Goal: Transaction & Acquisition: Purchase product/service

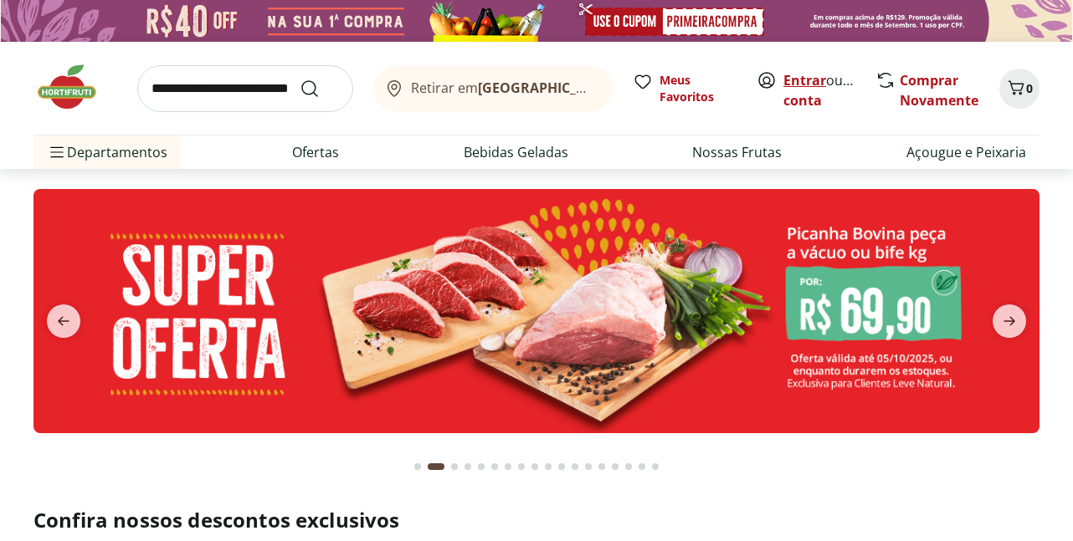
click at [801, 82] on link "Entrar" at bounding box center [804, 80] width 43 height 18
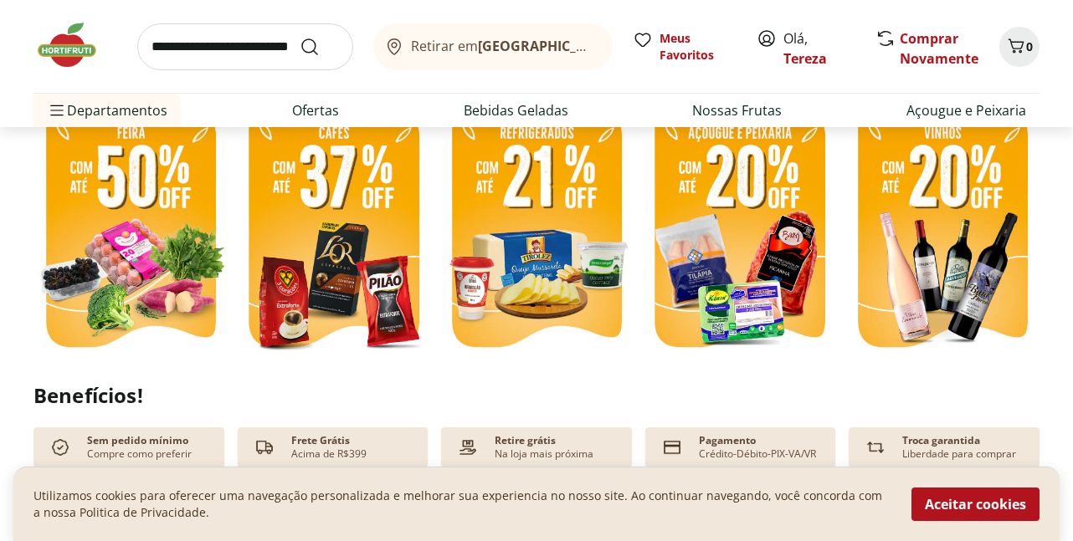
scroll to position [502, 0]
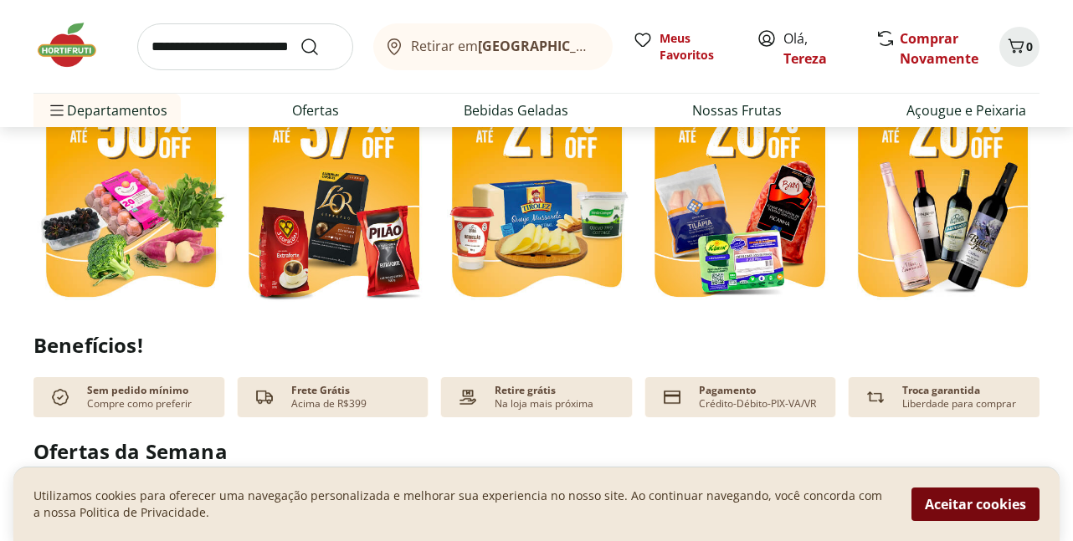
click at [989, 505] on button "Aceitar cookies" at bounding box center [975, 504] width 128 height 33
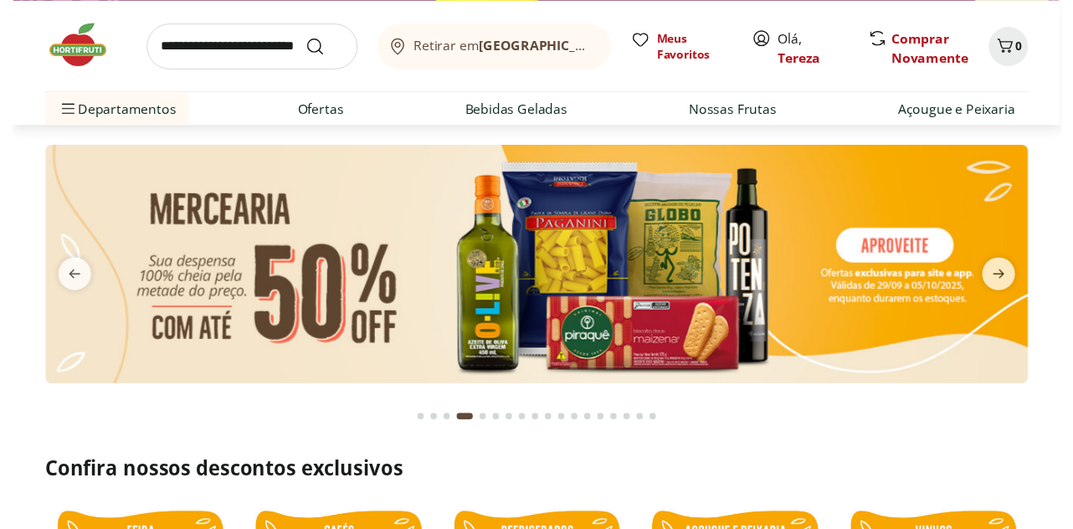
scroll to position [0, 0]
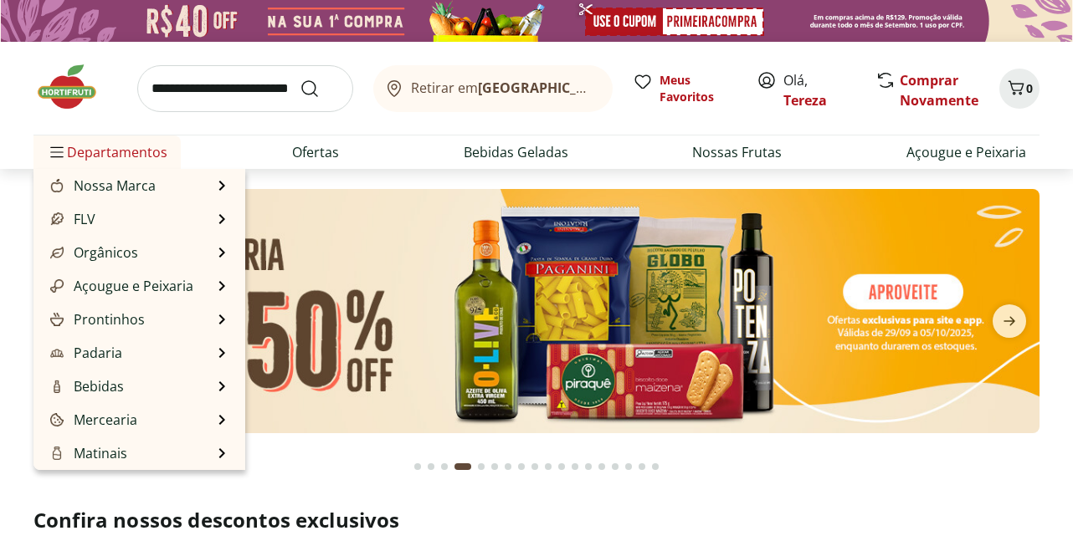
click at [111, 156] on span "Departamentos" at bounding box center [107, 152] width 121 height 40
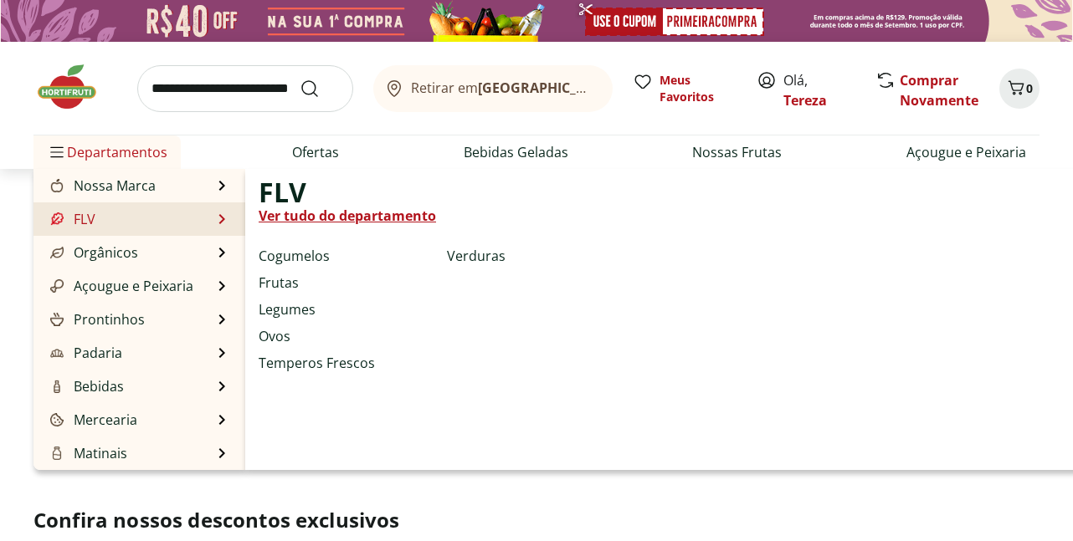
click at [90, 214] on link "FLV" at bounding box center [71, 219] width 49 height 20
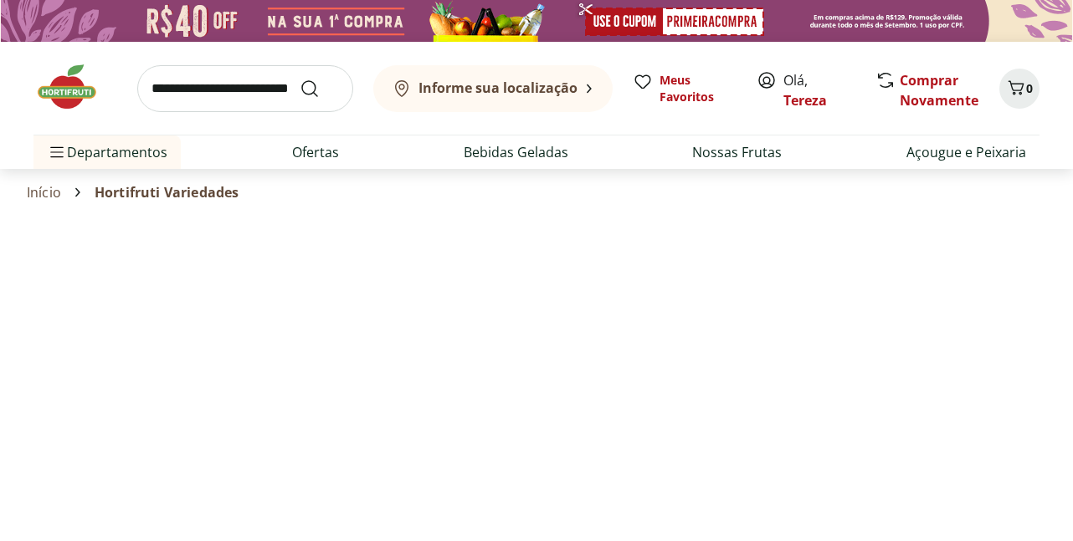
select select "**********"
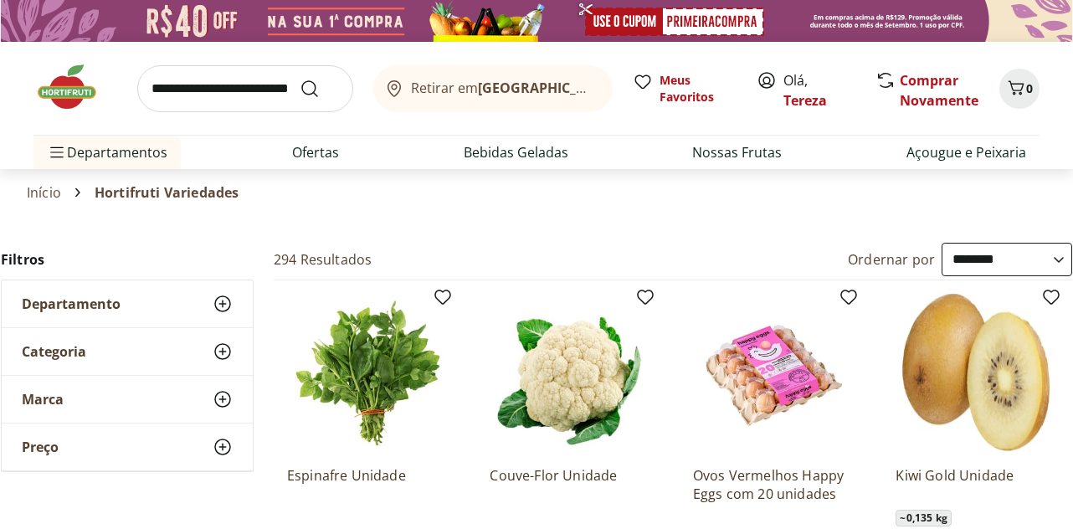
click at [226, 302] on icon at bounding box center [223, 304] width 20 height 20
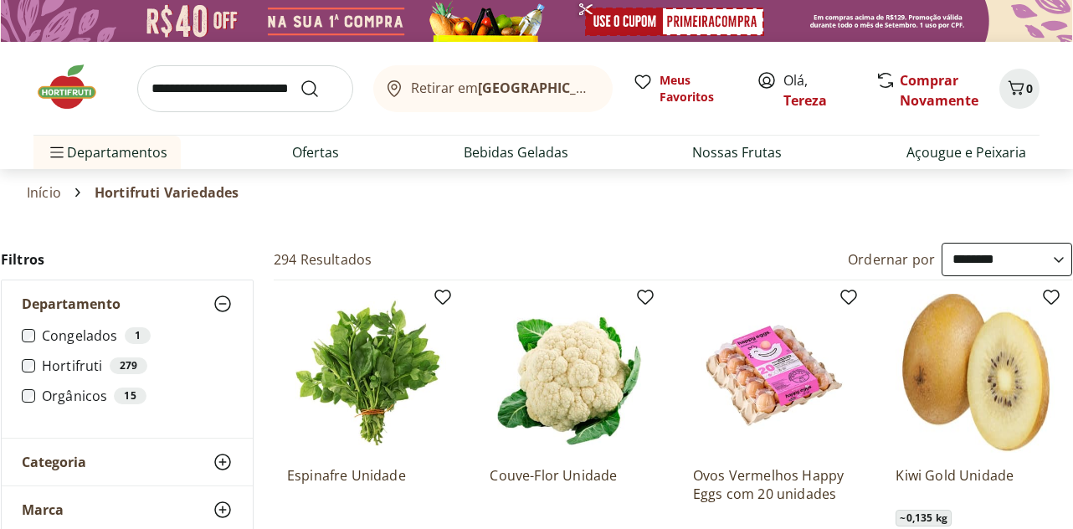
click at [226, 302] on icon at bounding box center [223, 304] width 20 height 20
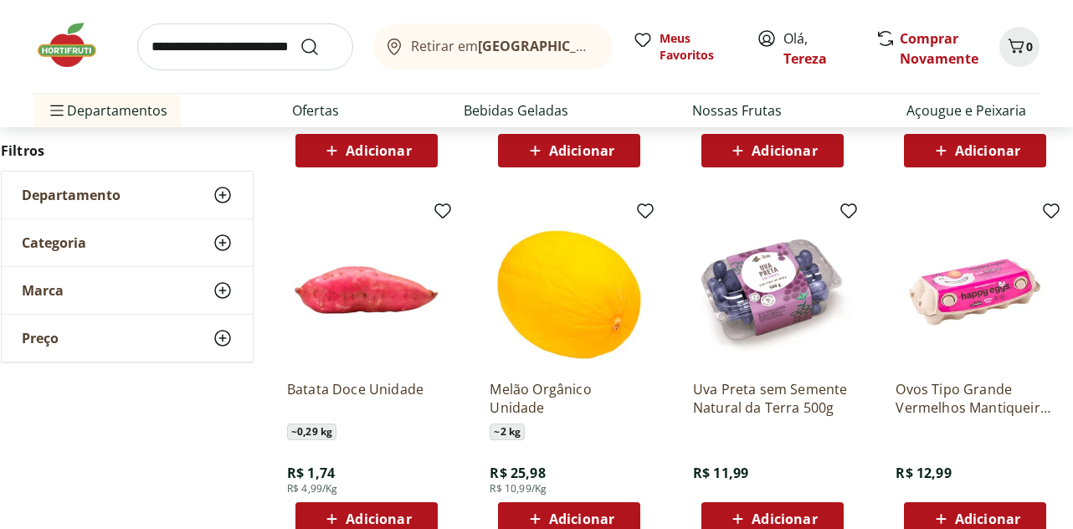
scroll to position [502, 0]
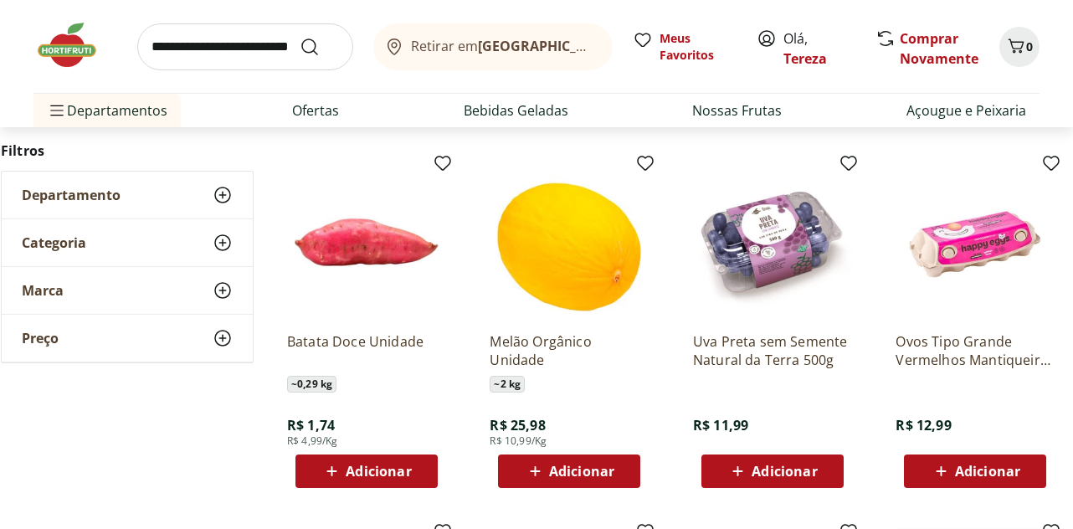
click at [969, 472] on span "Adicionar" at bounding box center [987, 470] width 65 height 13
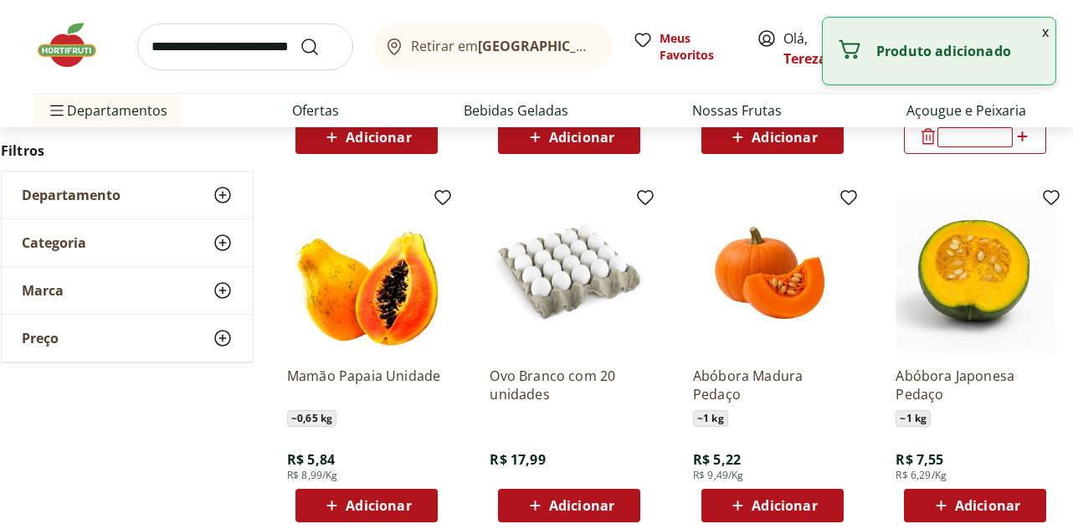
scroll to position [837, 0]
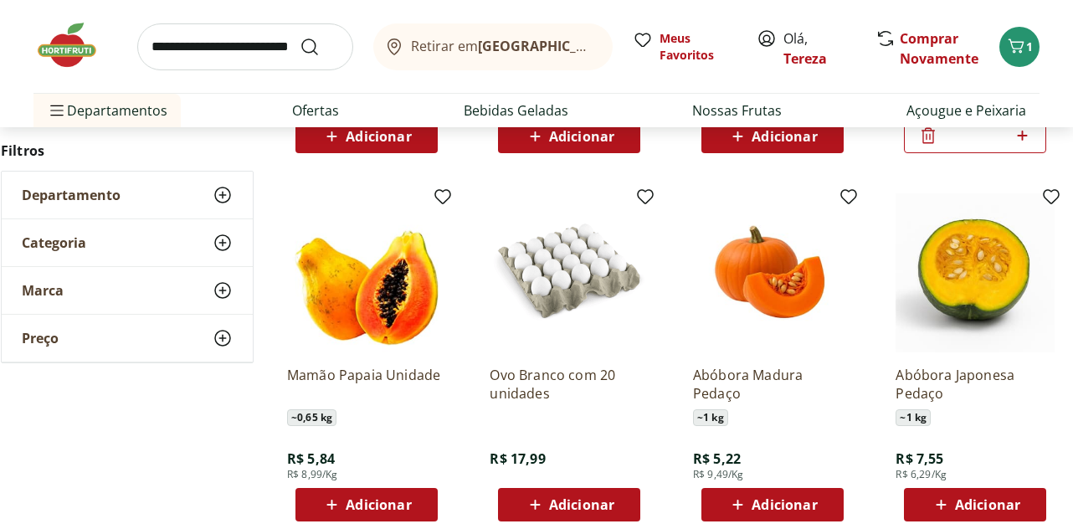
click at [383, 505] on span "Adicionar" at bounding box center [378, 504] width 65 height 13
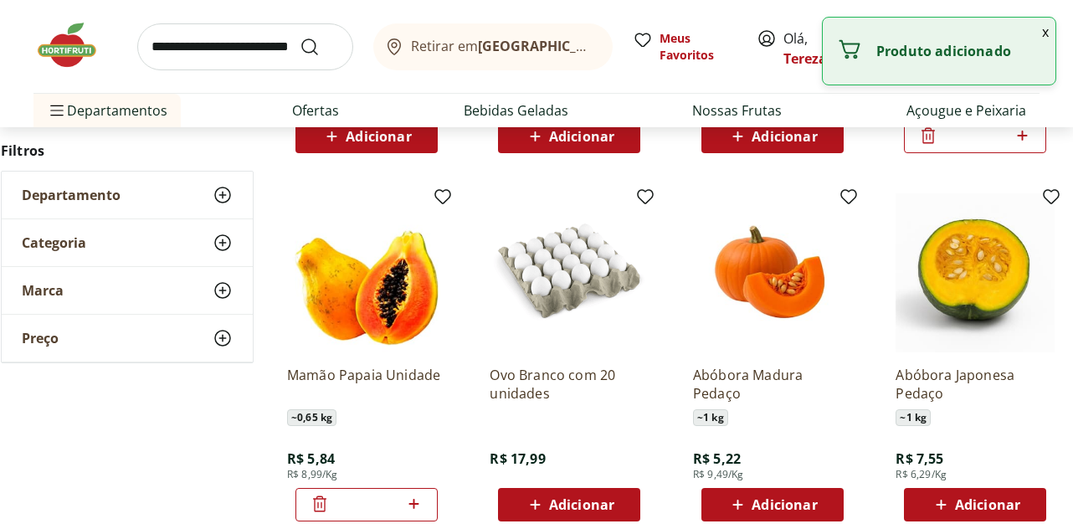
click at [410, 500] on icon at bounding box center [413, 504] width 21 height 20
type input "*"
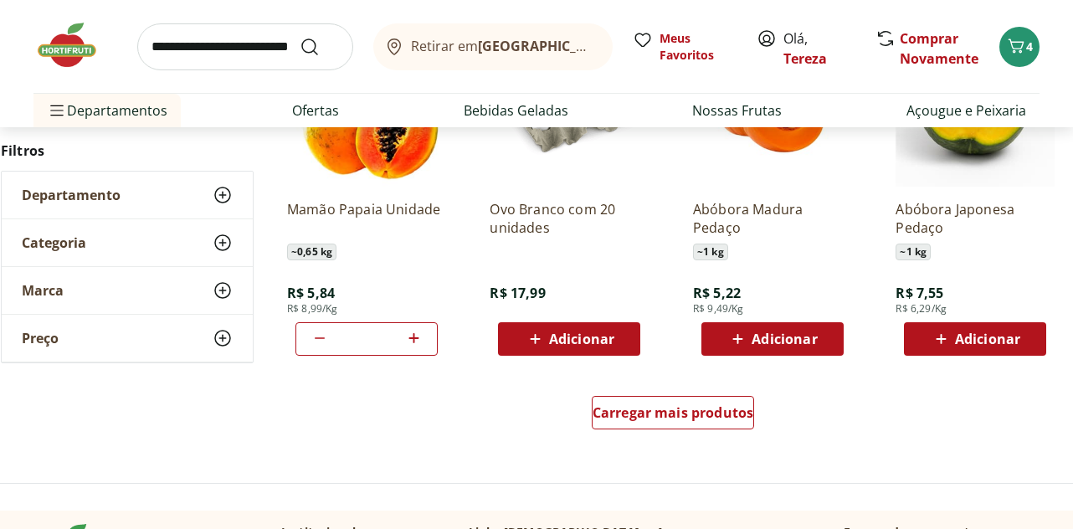
scroll to position [1004, 0]
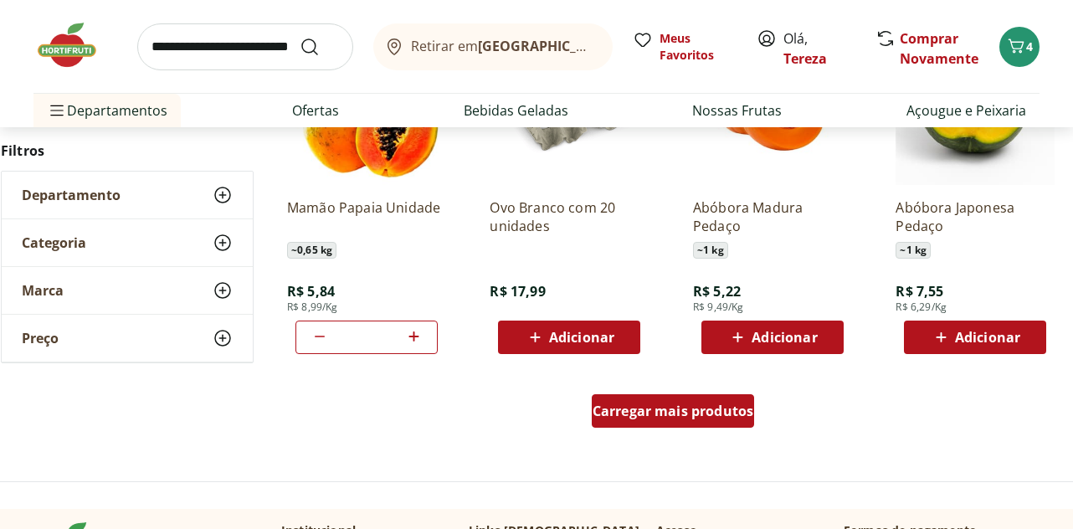
click at [648, 415] on span "Carregar mais produtos" at bounding box center [673, 410] width 162 height 13
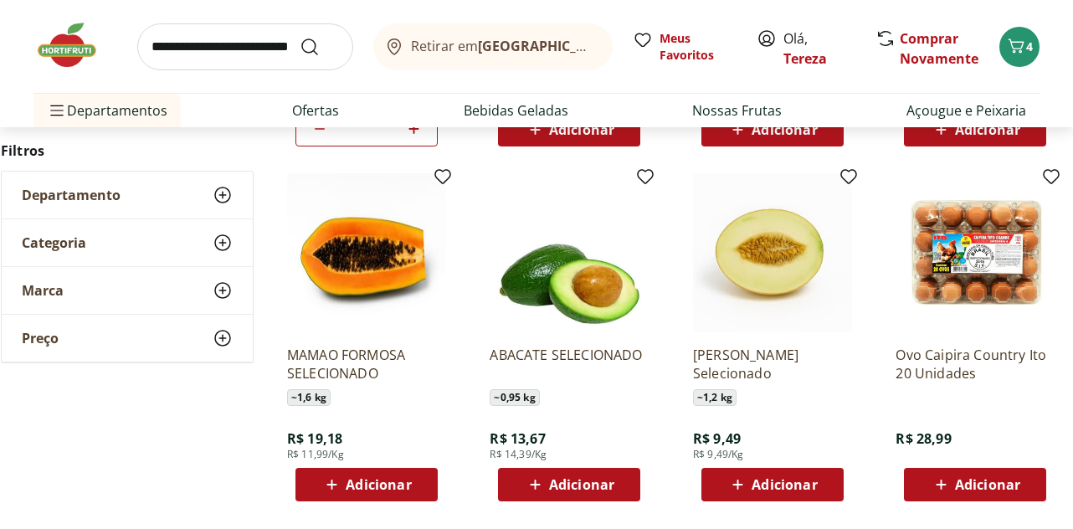
scroll to position [1255, 0]
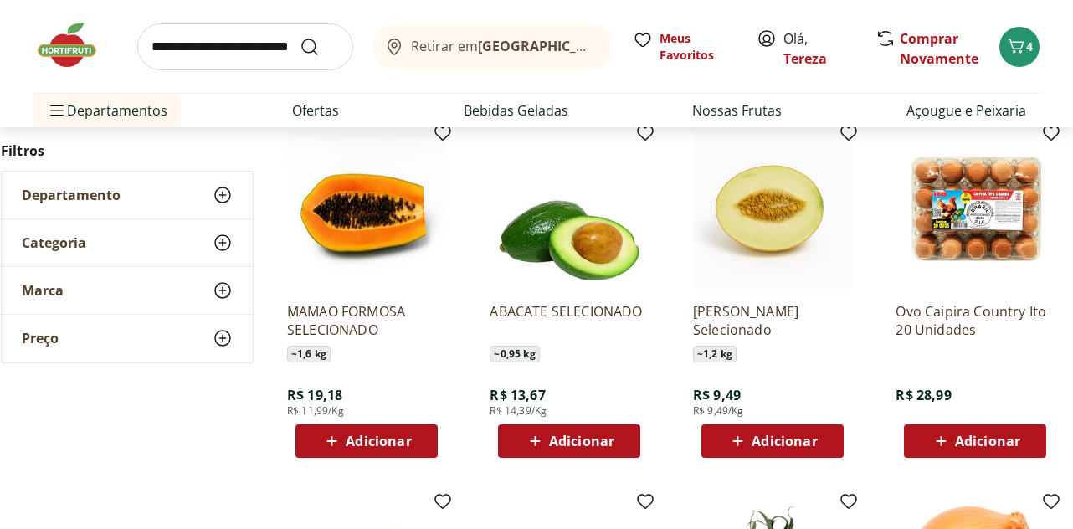
click at [572, 439] on span "Adicionar" at bounding box center [581, 440] width 65 height 13
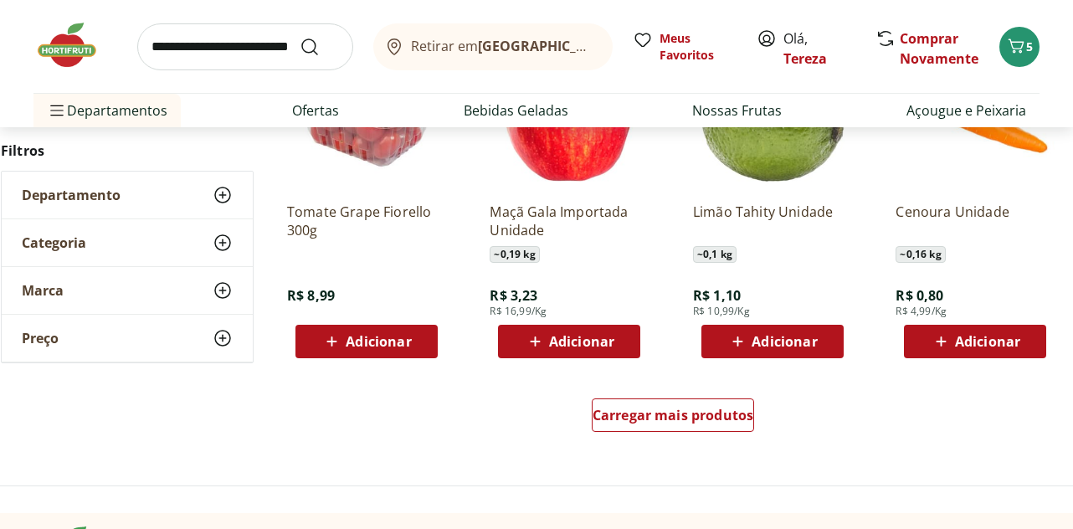
scroll to position [2092, 0]
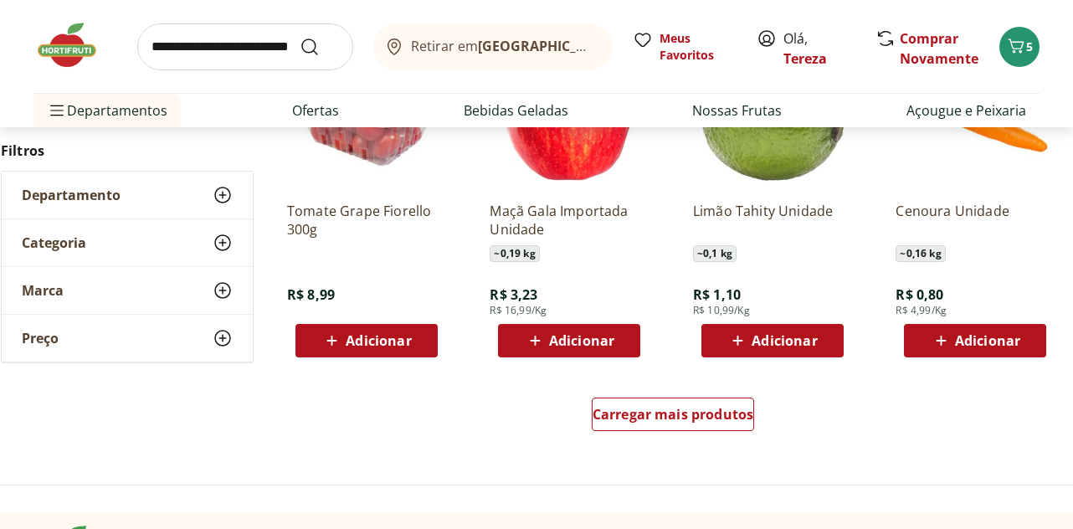
click at [359, 337] on span "Adicionar" at bounding box center [378, 340] width 65 height 13
click at [777, 342] on span "Adicionar" at bounding box center [783, 340] width 65 height 13
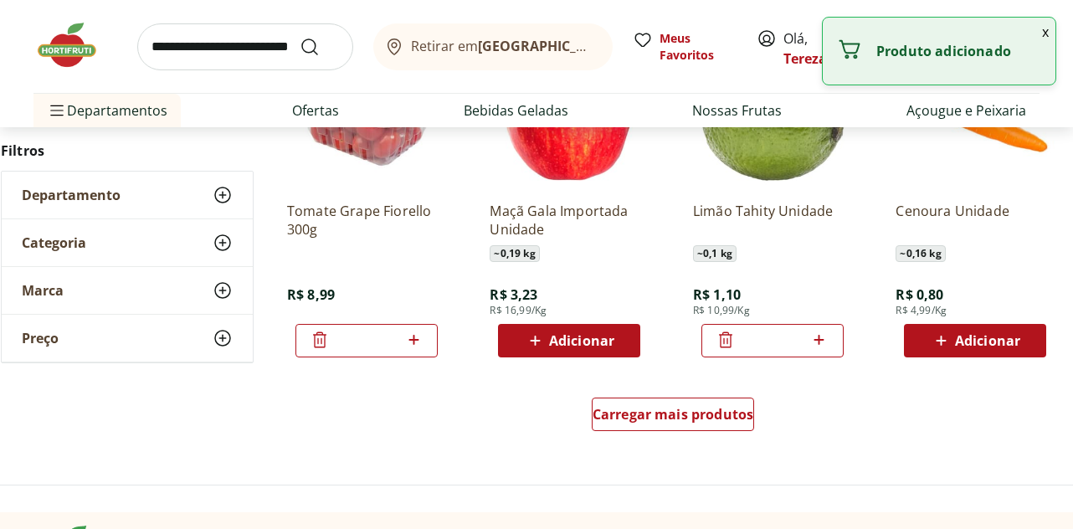
click at [820, 343] on icon at bounding box center [818, 340] width 21 height 20
click at [821, 342] on icon at bounding box center [818, 340] width 21 height 20
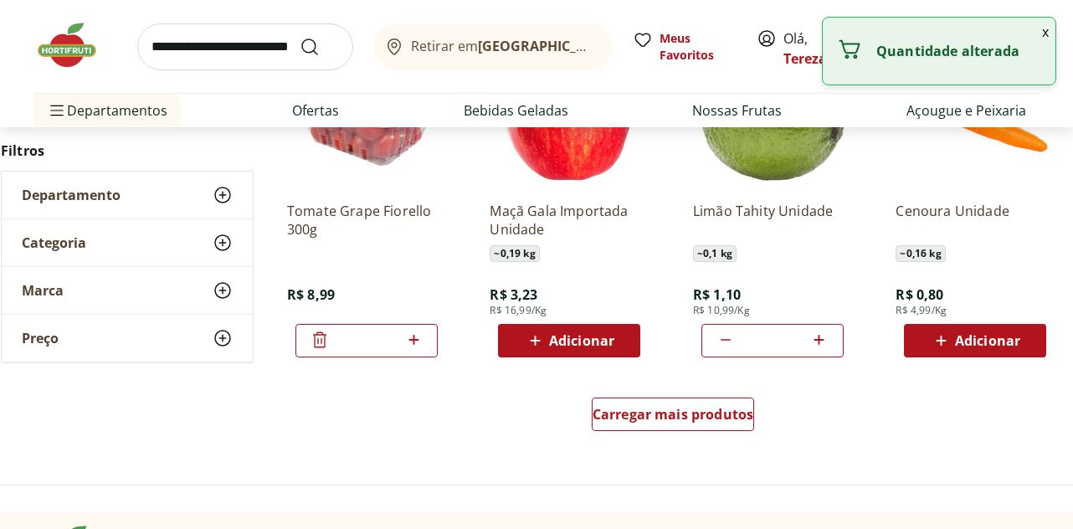
type input "*"
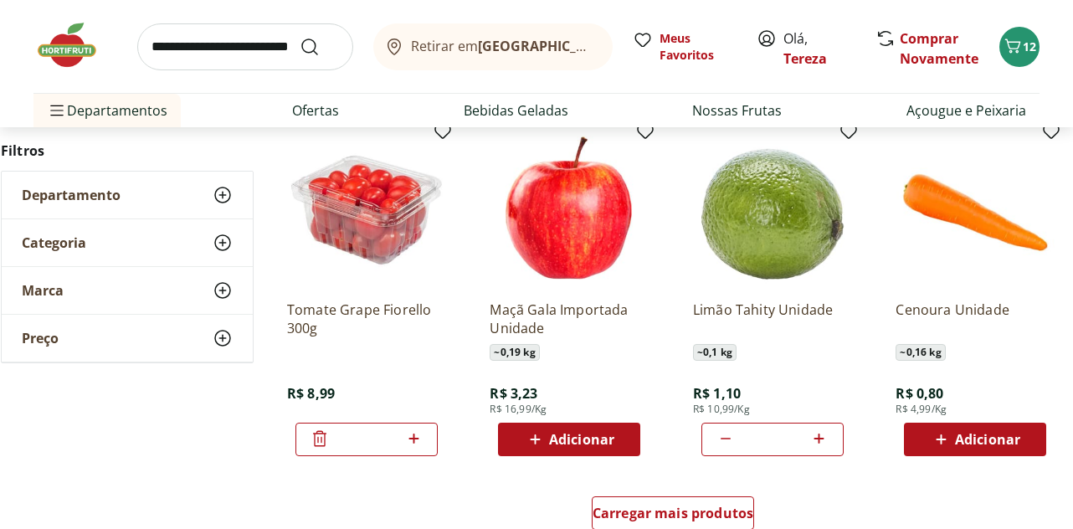
scroll to position [2176, 0]
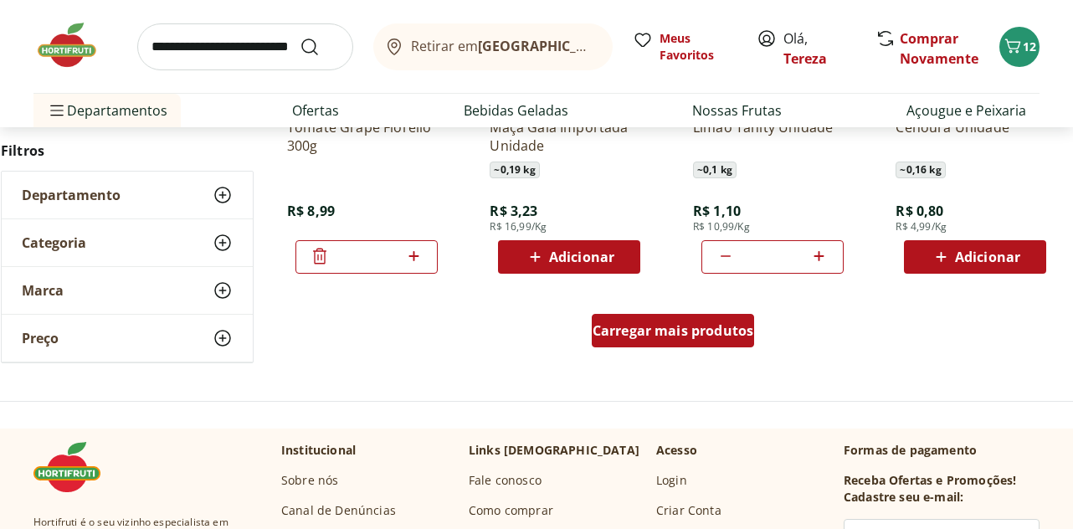
click at [701, 331] on span "Carregar mais produtos" at bounding box center [673, 330] width 162 height 13
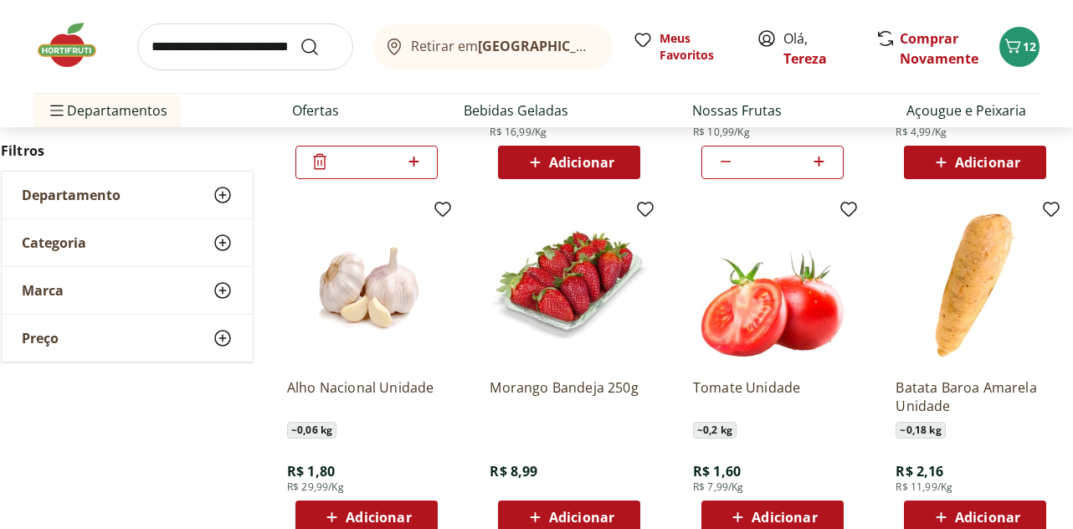
scroll to position [2427, 0]
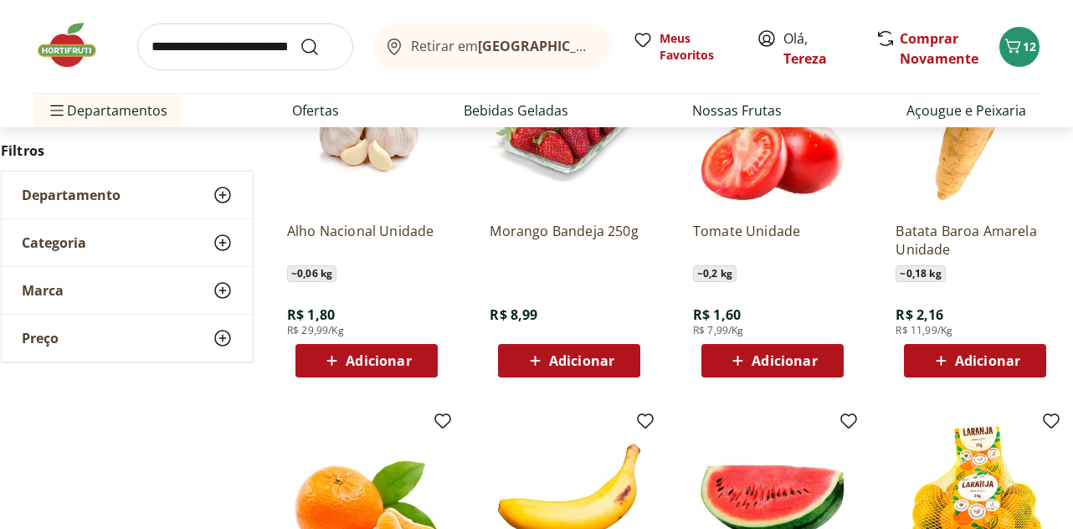
click at [579, 362] on span "Adicionar" at bounding box center [581, 360] width 65 height 13
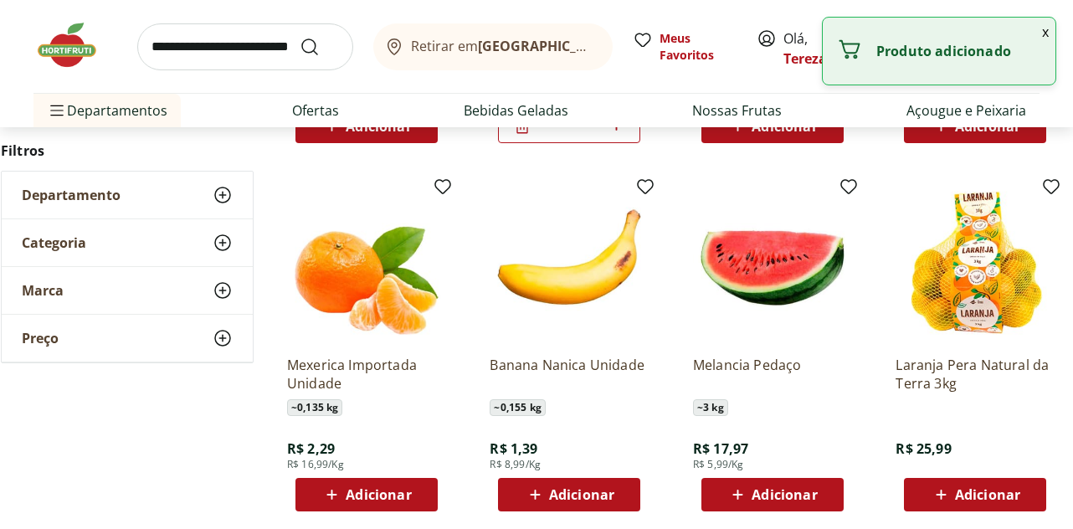
scroll to position [2678, 0]
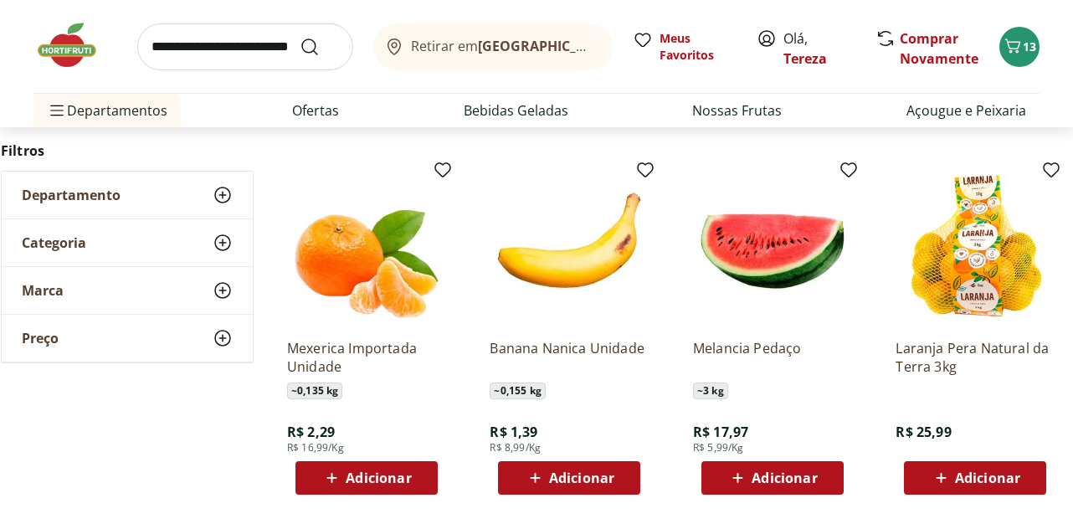
click at [372, 477] on span "Adicionar" at bounding box center [378, 477] width 65 height 13
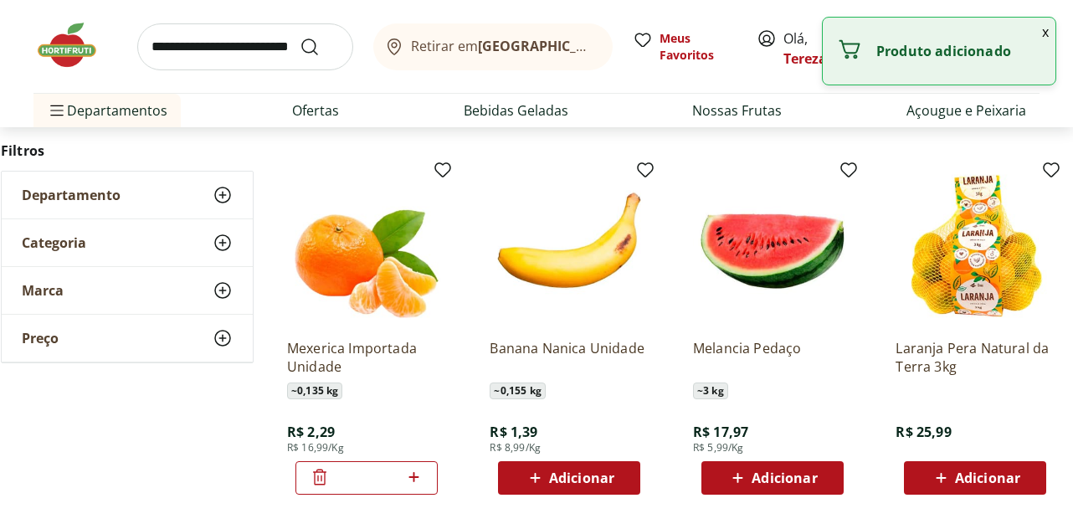
click at [415, 473] on icon at bounding box center [413, 477] width 21 height 20
type input "*"
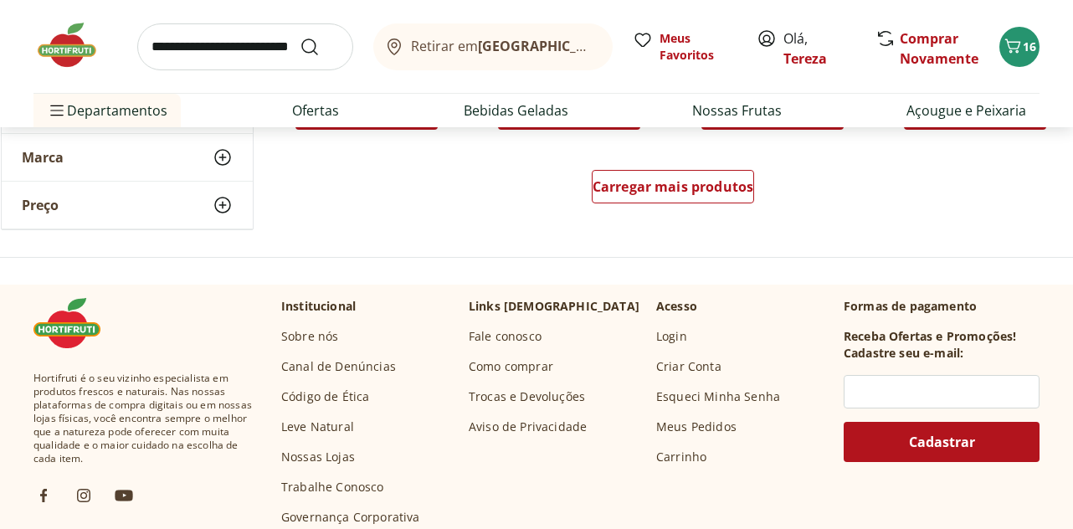
scroll to position [3431, 0]
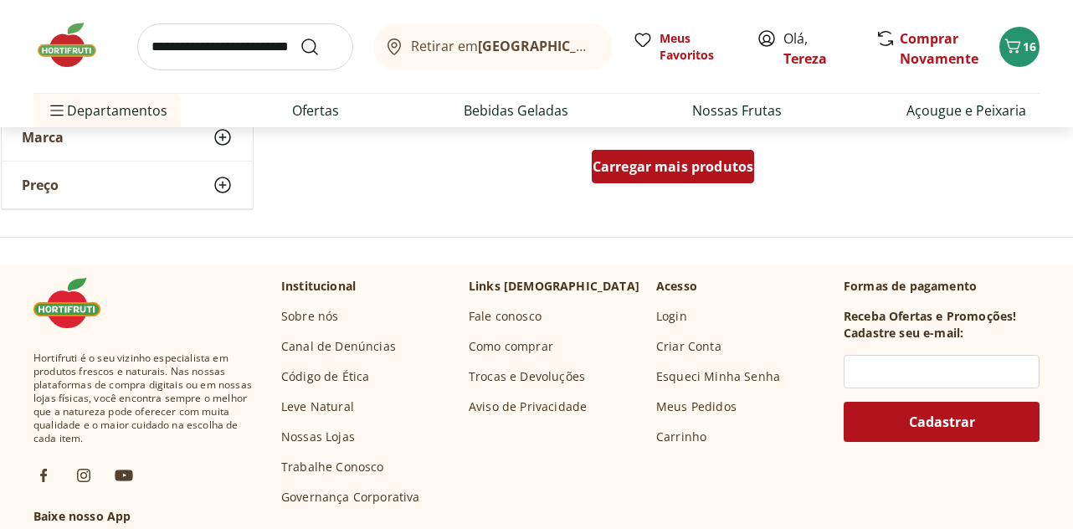
click at [672, 176] on div "Carregar mais produtos" at bounding box center [673, 166] width 163 height 33
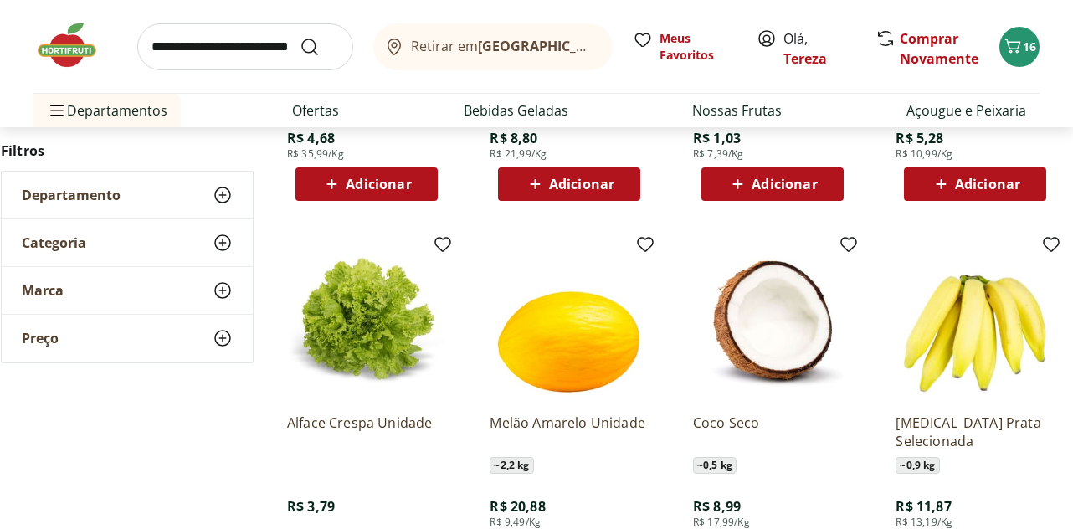
scroll to position [4100, 0]
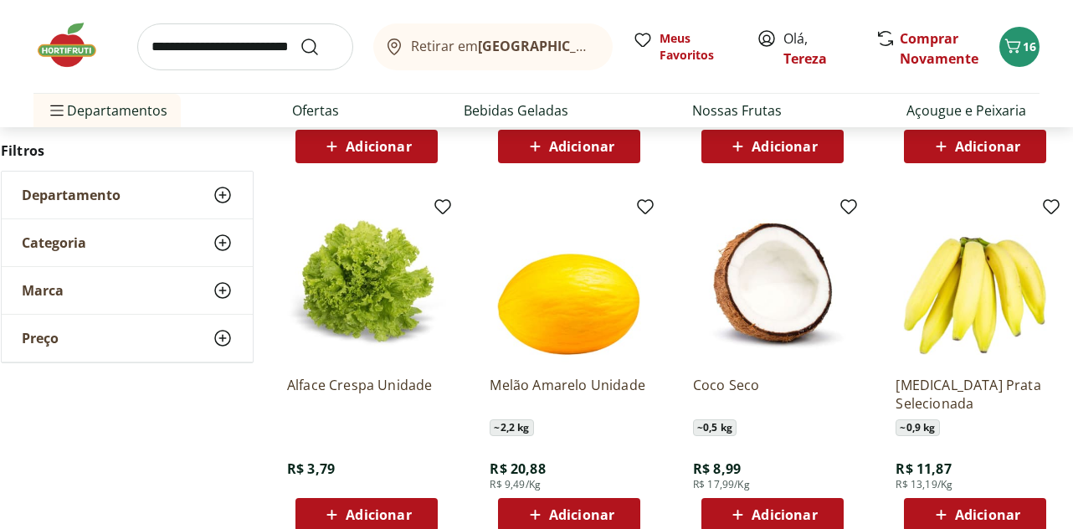
click at [984, 515] on span "Adicionar" at bounding box center [987, 514] width 65 height 13
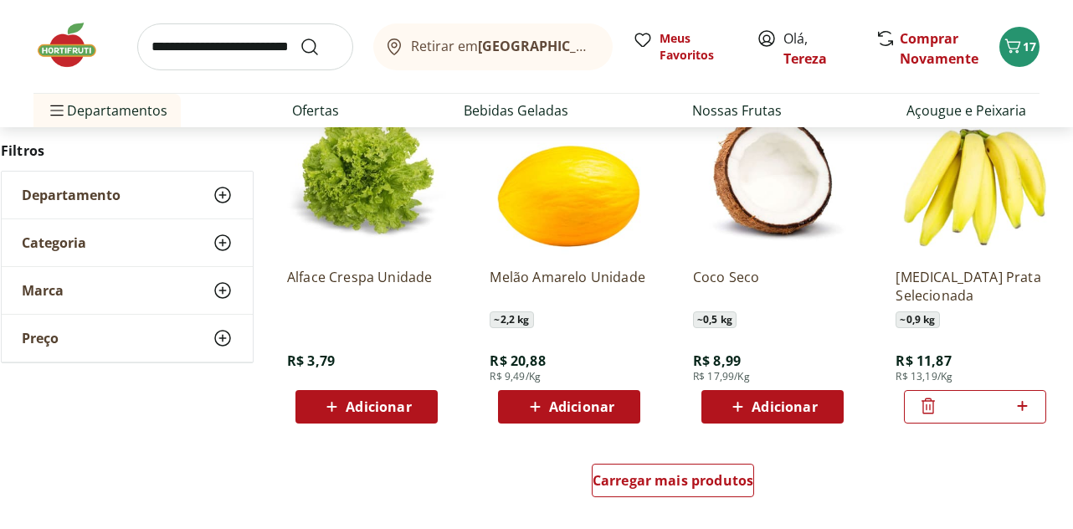
scroll to position [4351, 0]
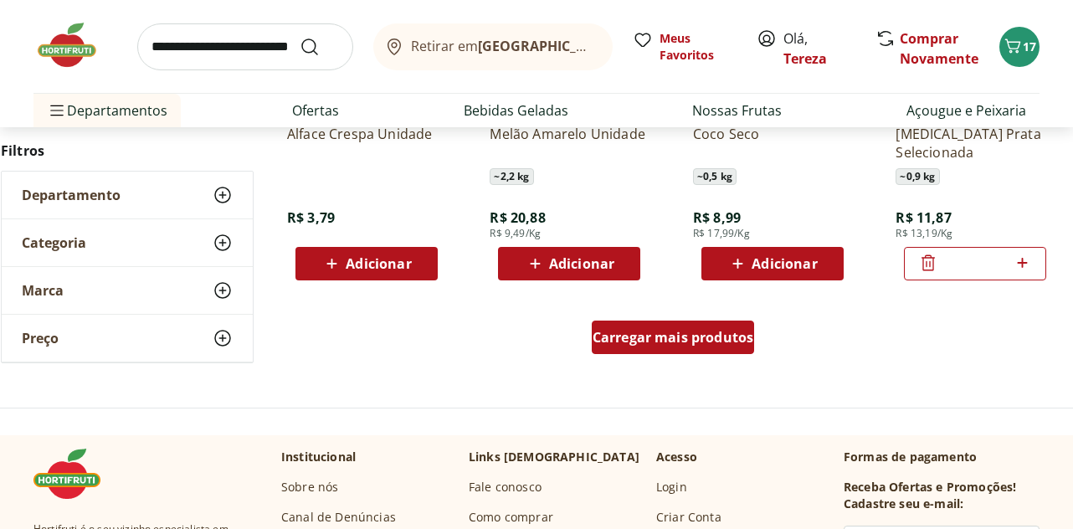
click at [669, 340] on span "Carregar mais produtos" at bounding box center [673, 337] width 162 height 13
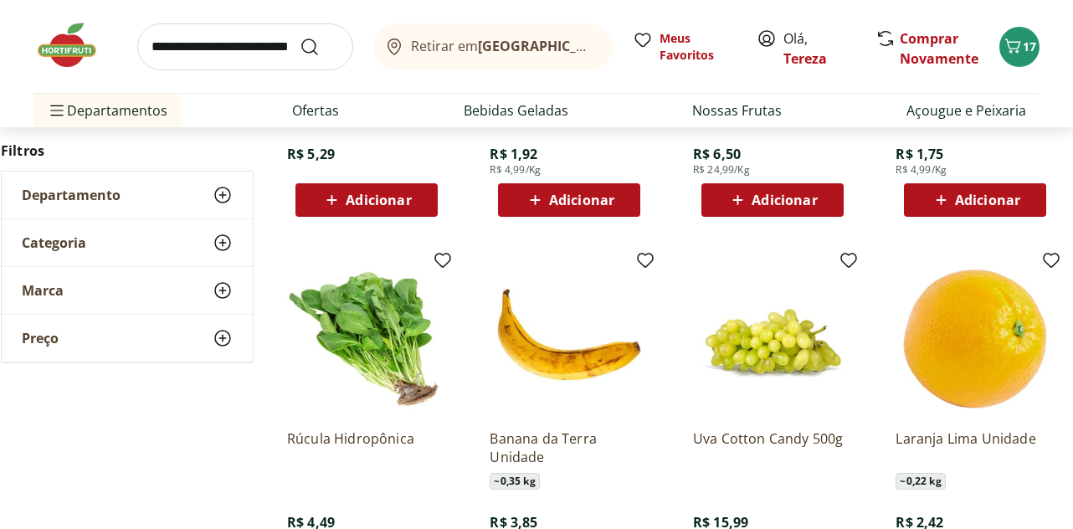
scroll to position [4937, 0]
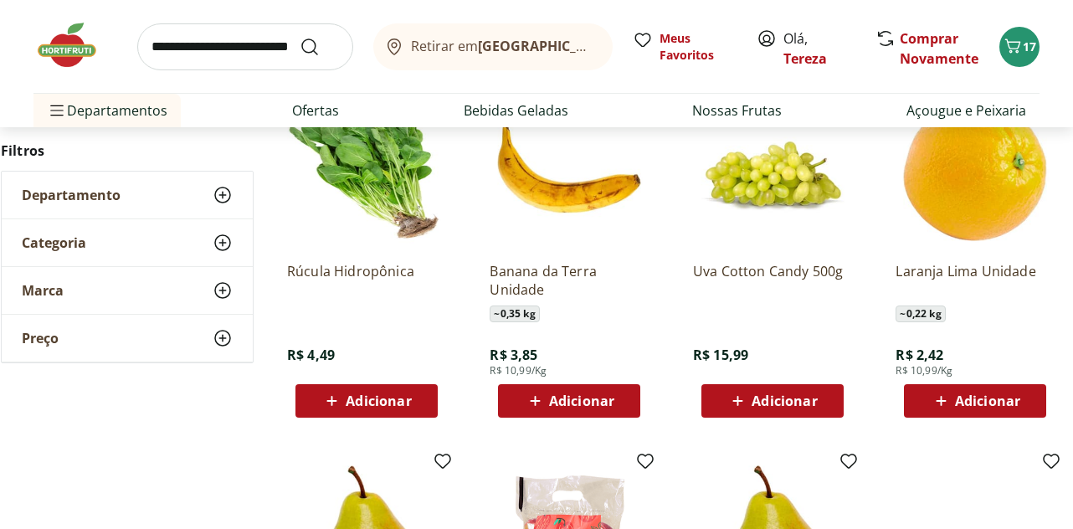
click at [365, 397] on span "Adicionar" at bounding box center [378, 400] width 65 height 13
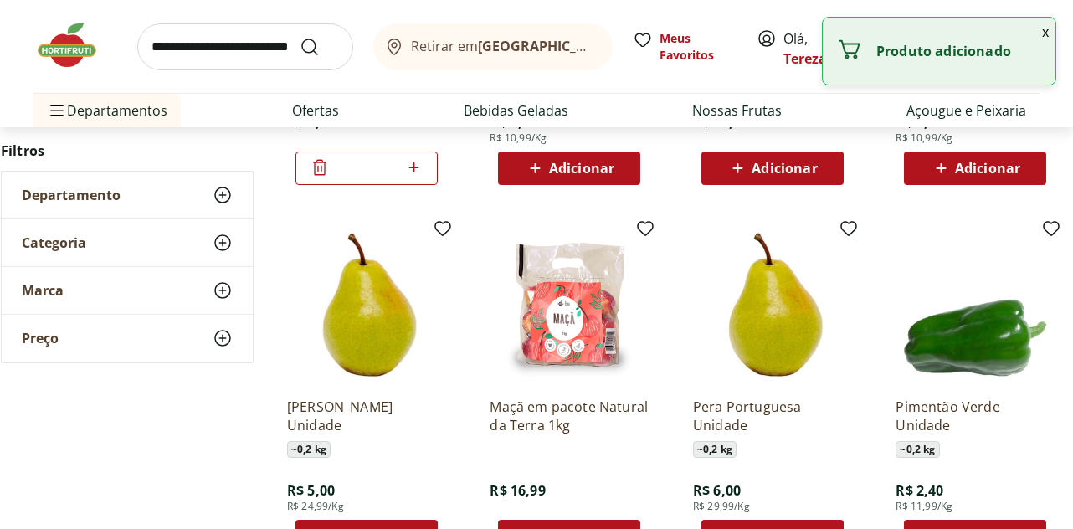
scroll to position [5188, 0]
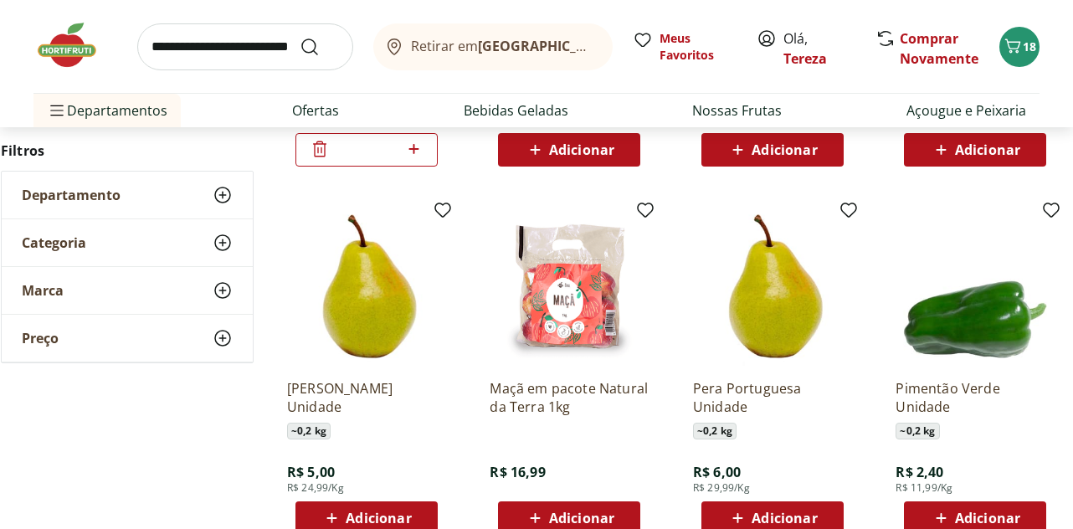
click at [389, 514] on span "Adicionar" at bounding box center [378, 517] width 65 height 13
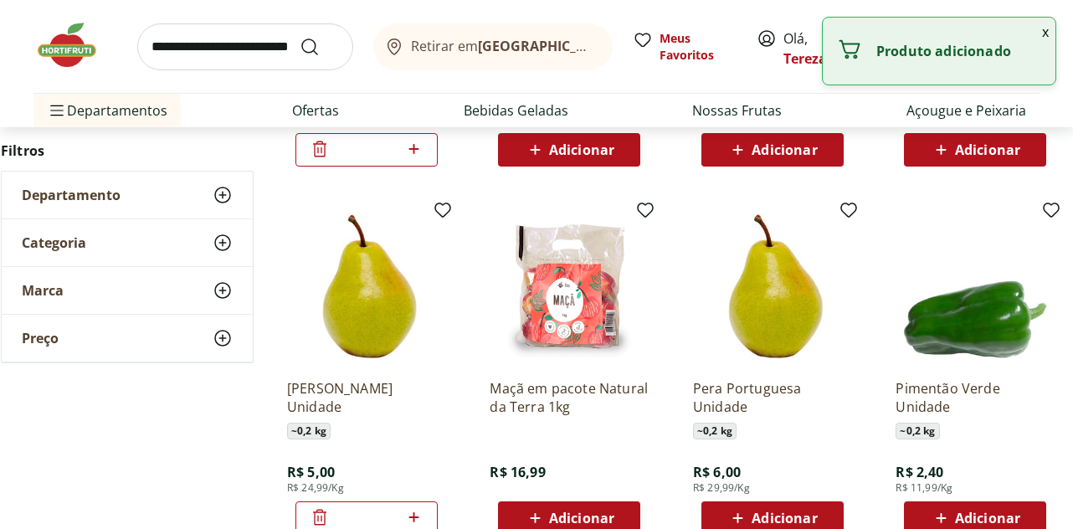
click at [415, 518] on icon at bounding box center [413, 517] width 10 height 10
type input "*"
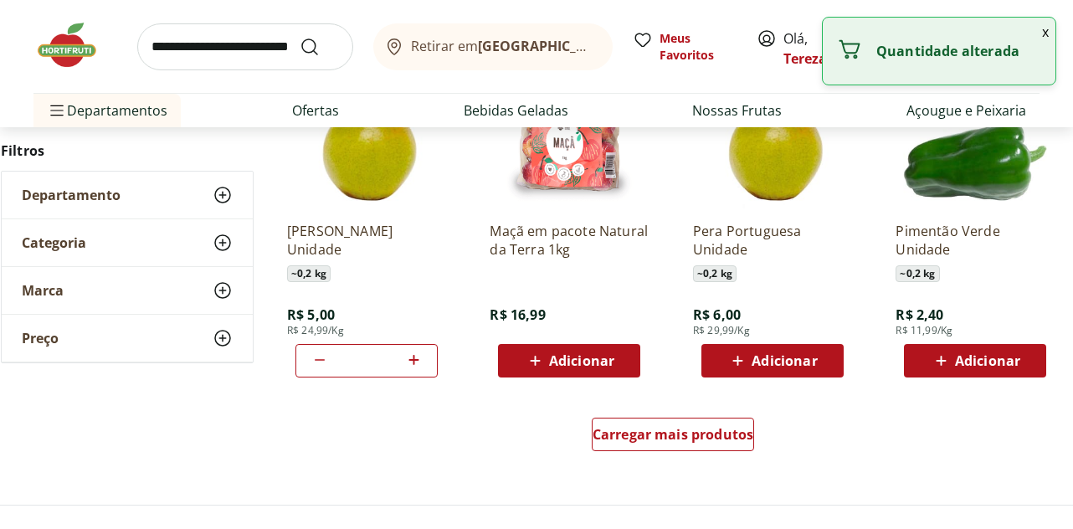
scroll to position [5356, 0]
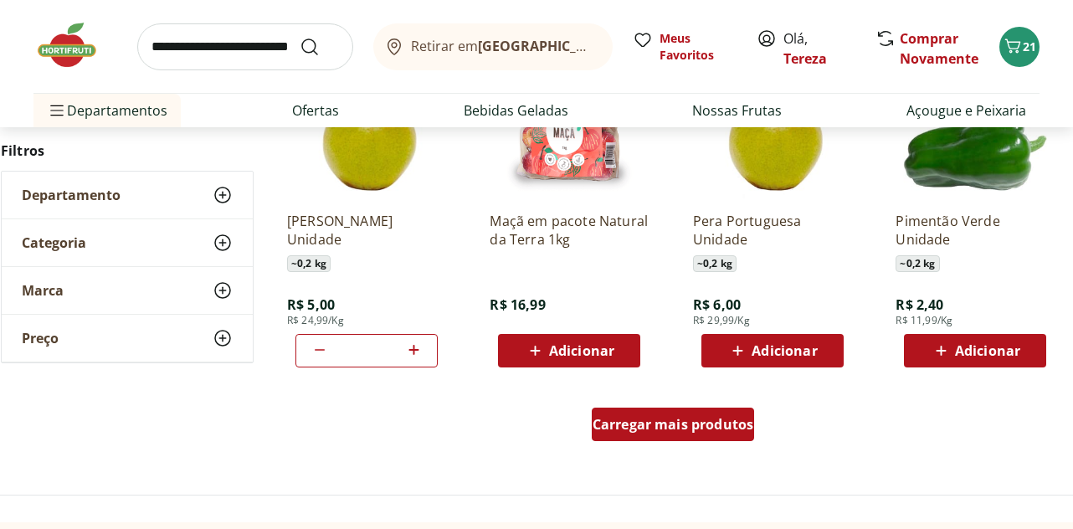
click at [673, 430] on span "Carregar mais produtos" at bounding box center [673, 424] width 162 height 13
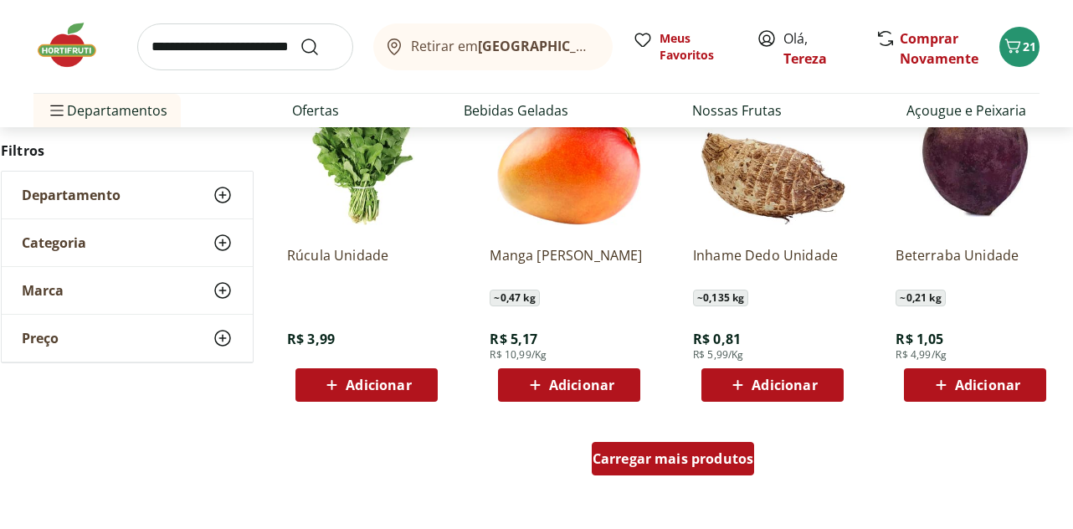
scroll to position [6443, 0]
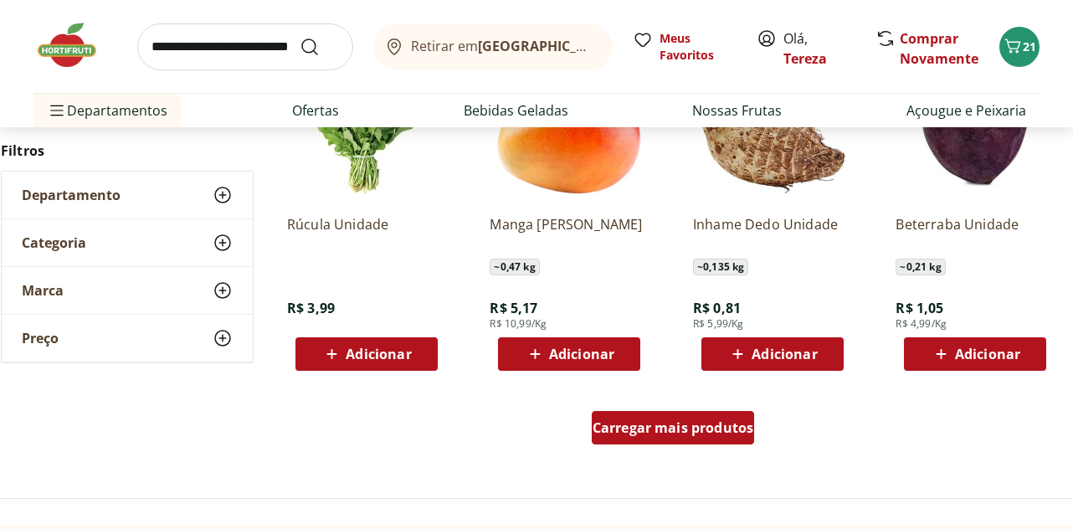
click at [673, 430] on span "Carregar mais produtos" at bounding box center [673, 427] width 162 height 13
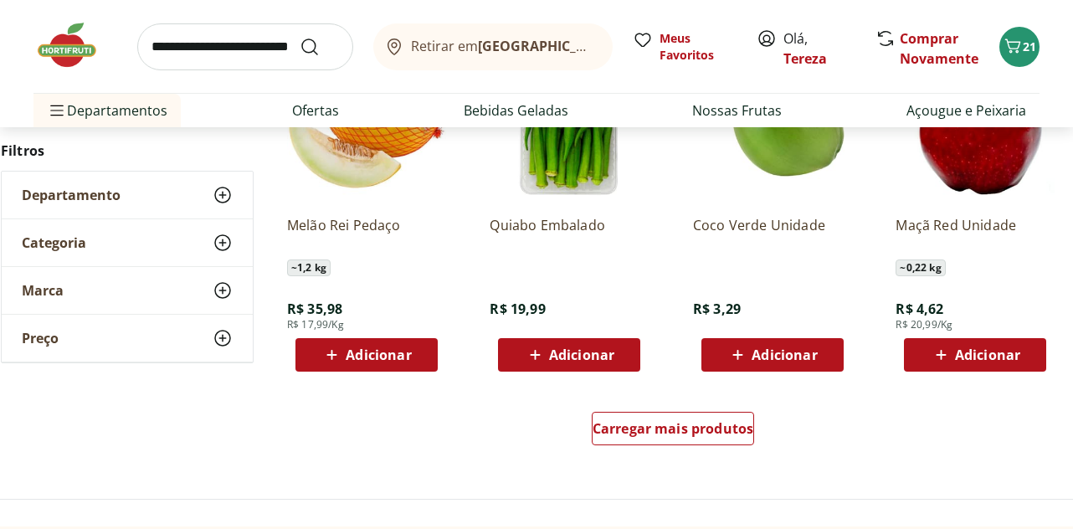
scroll to position [7782, 0]
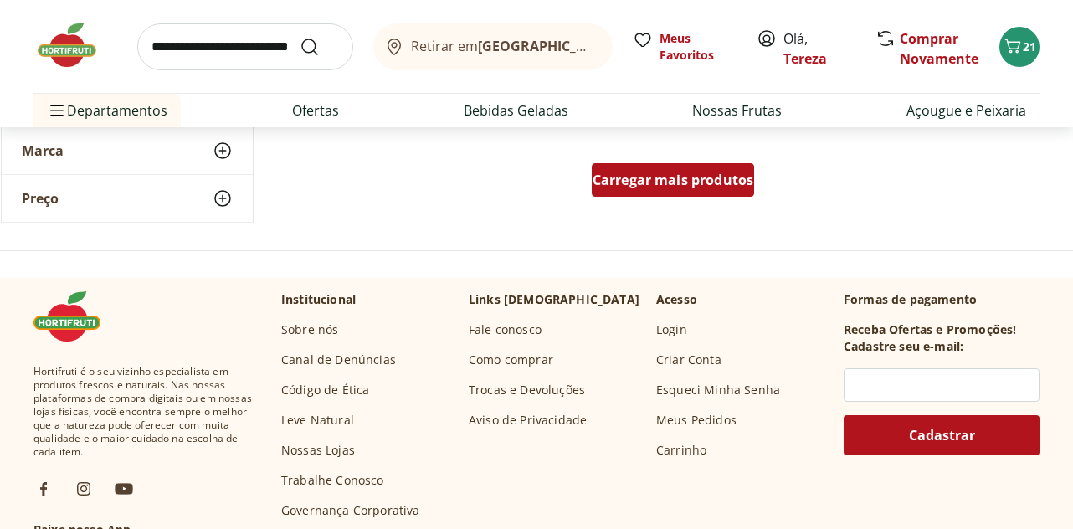
click at [642, 183] on span "Carregar mais produtos" at bounding box center [673, 179] width 162 height 13
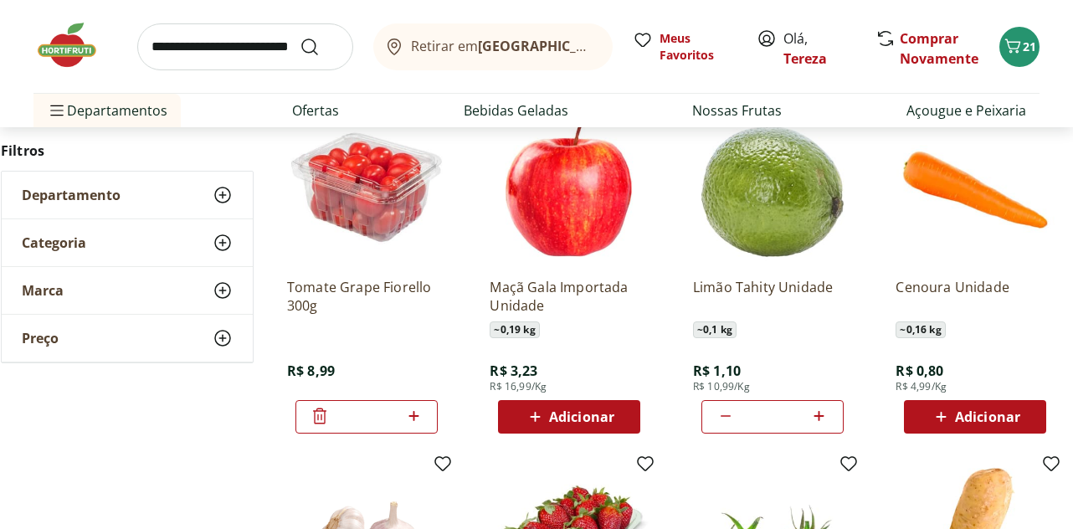
scroll to position [2092, 0]
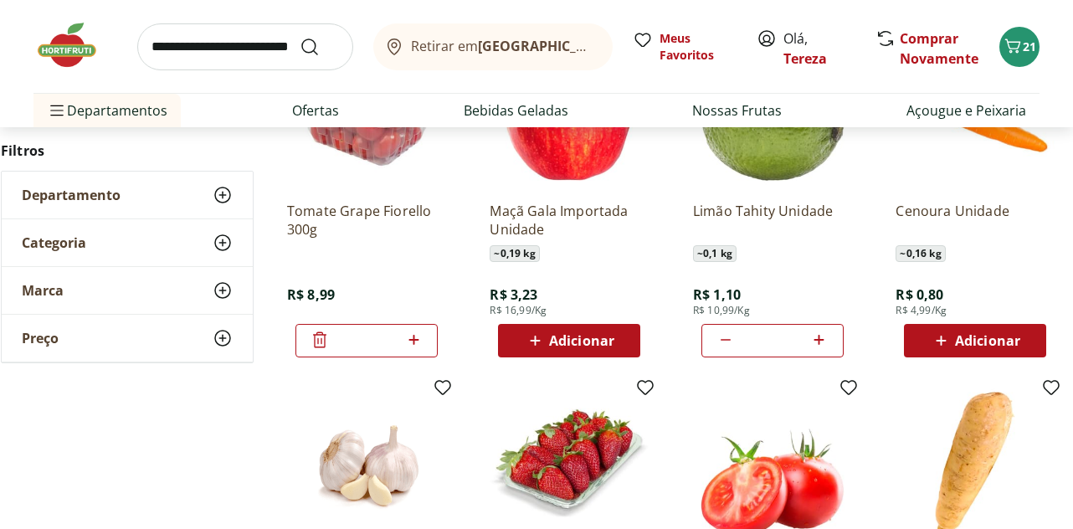
click at [546, 340] on span "Adicionar" at bounding box center [570, 341] width 90 height 20
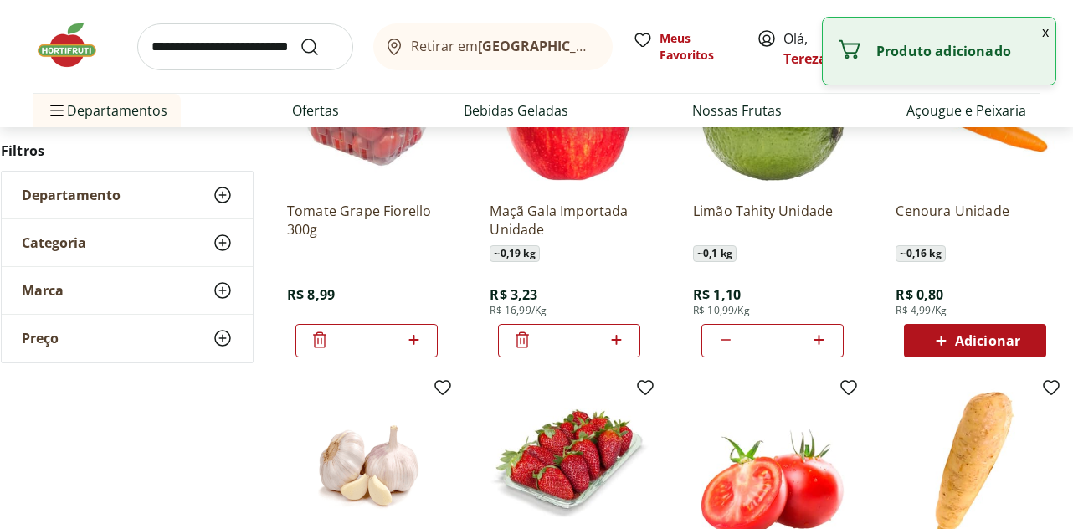
click at [614, 341] on icon at bounding box center [616, 340] width 10 height 10
click at [614, 340] on icon at bounding box center [616, 340] width 10 height 10
type input "*"
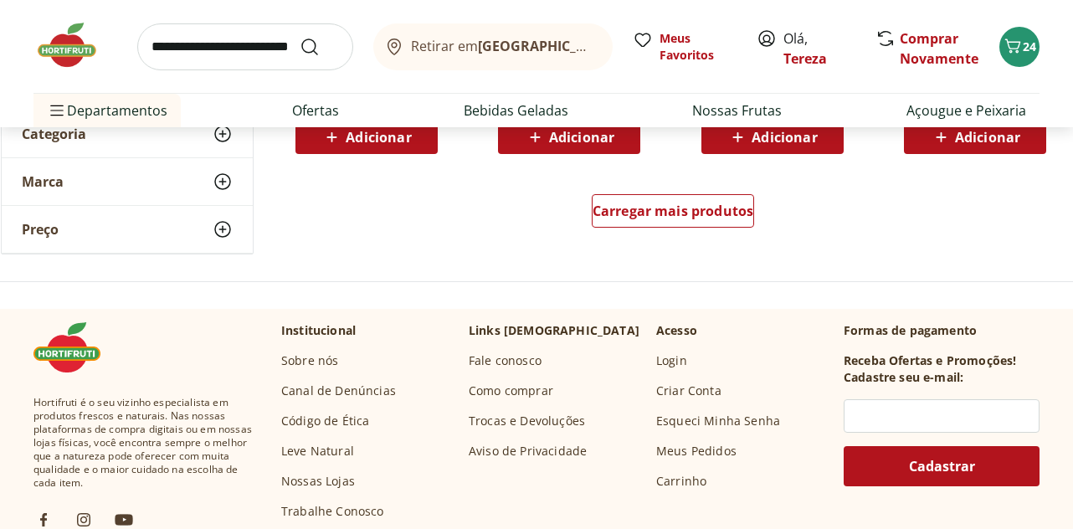
scroll to position [8870, 0]
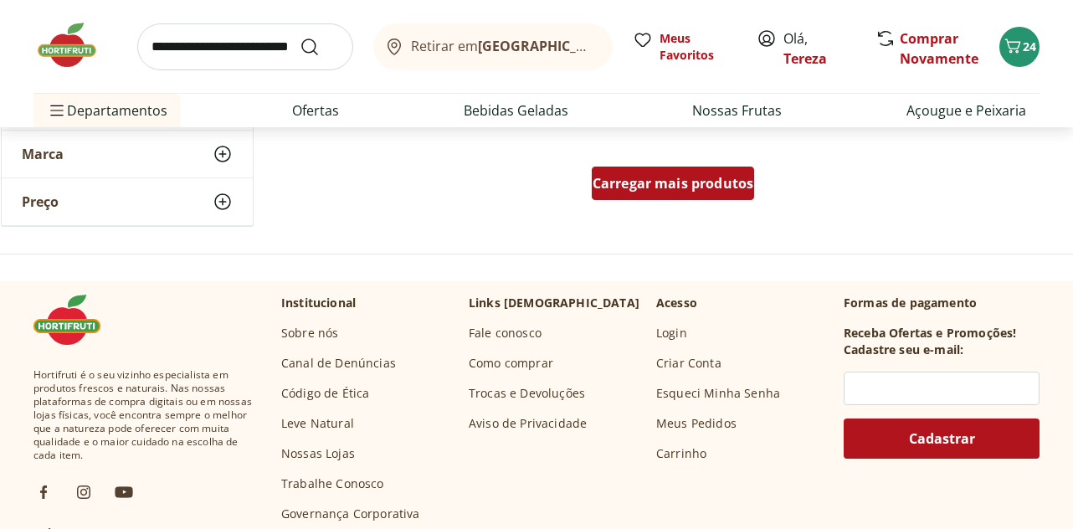
click at [612, 184] on span "Carregar mais produtos" at bounding box center [673, 183] width 162 height 13
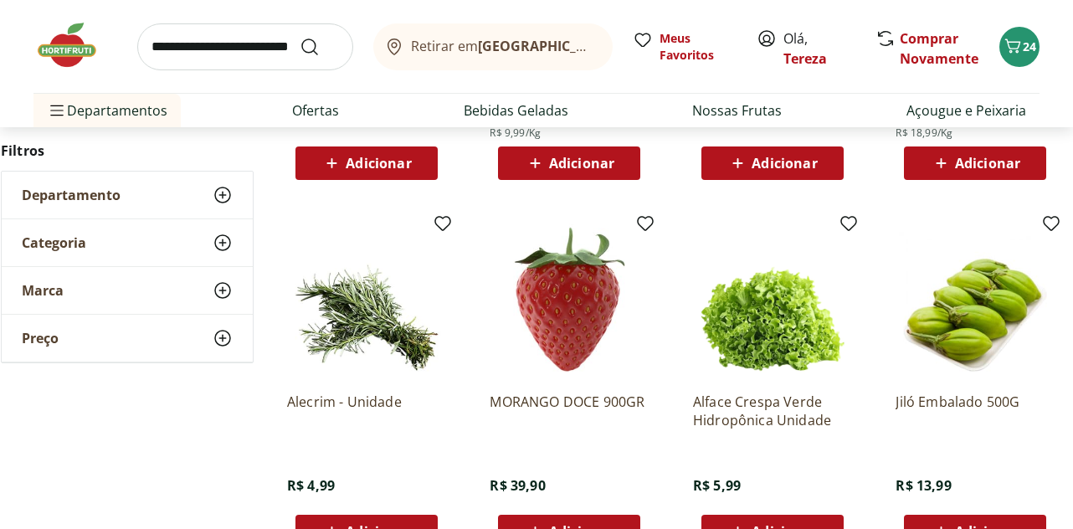
scroll to position [9874, 0]
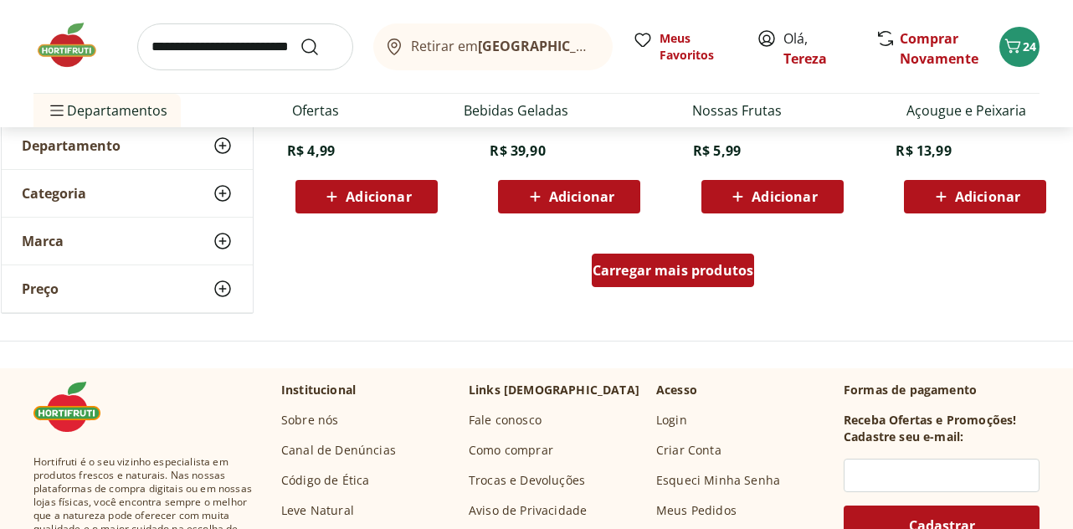
click at [648, 273] on span "Carregar mais produtos" at bounding box center [673, 270] width 162 height 13
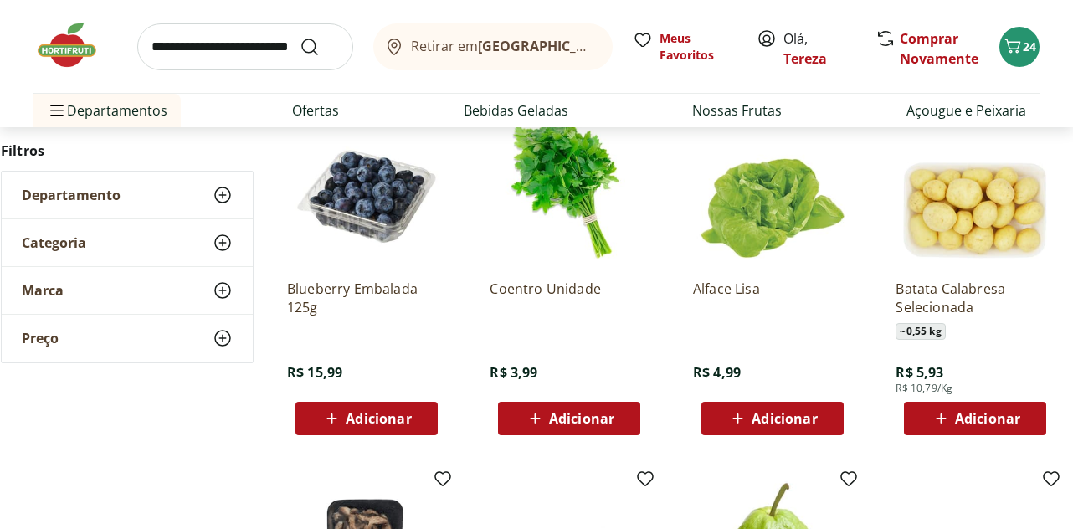
scroll to position [10377, 0]
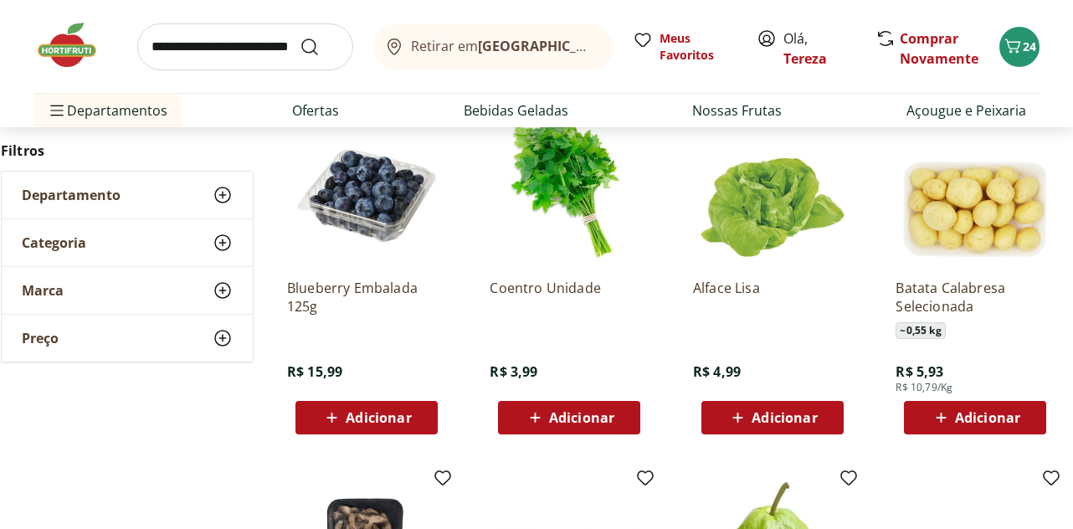
click at [771, 418] on span "Adicionar" at bounding box center [783, 417] width 65 height 13
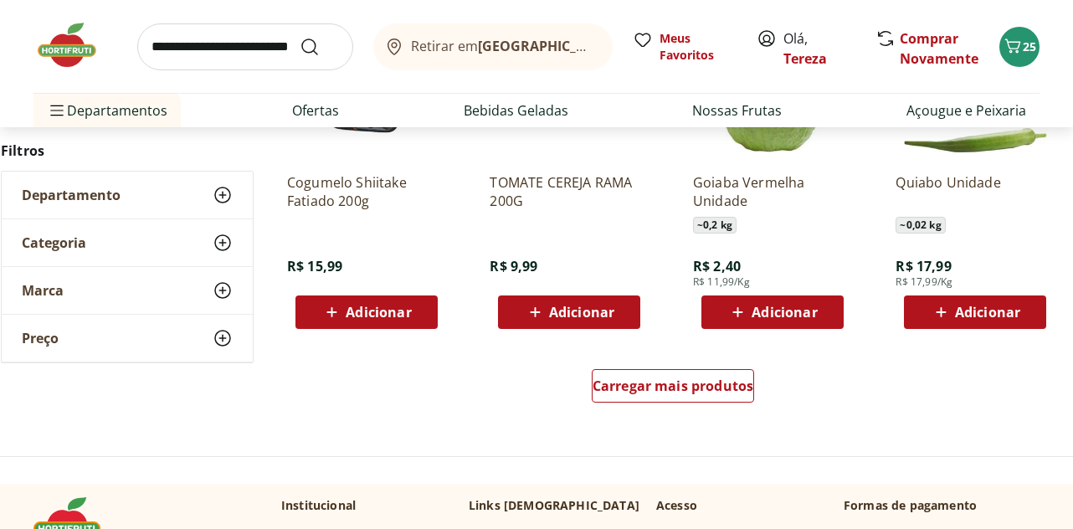
scroll to position [10962, 0]
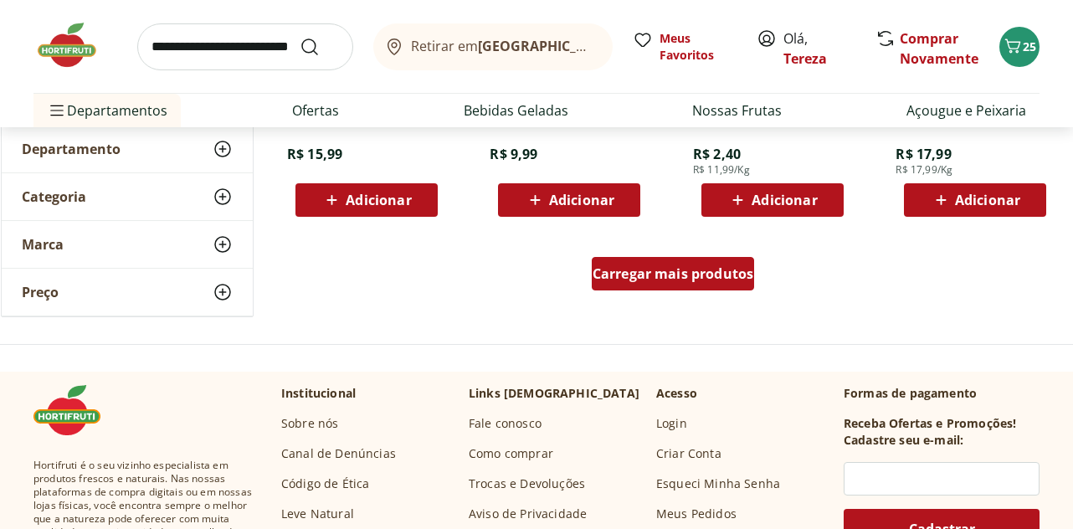
click at [681, 285] on div "Carregar mais produtos" at bounding box center [673, 273] width 163 height 33
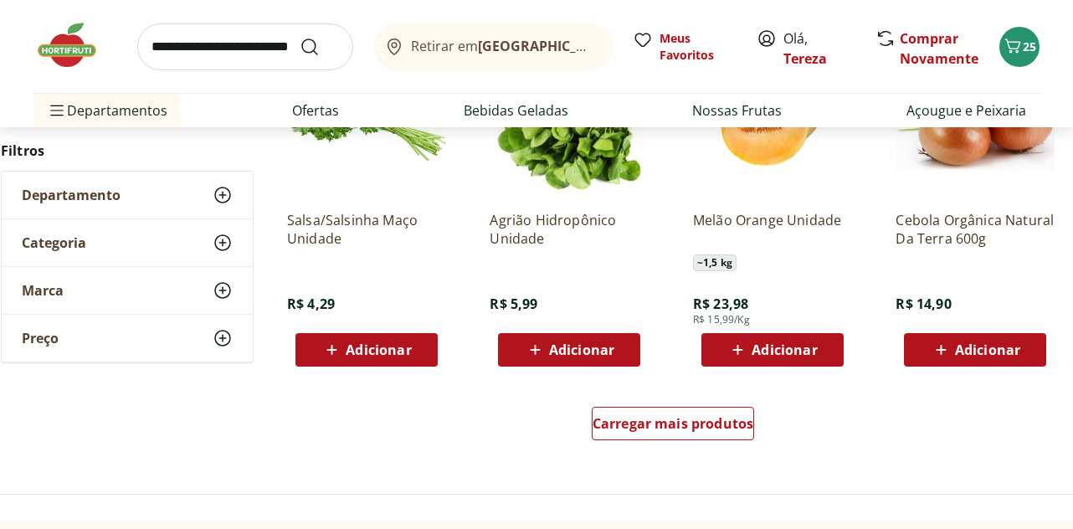
scroll to position [11966, 0]
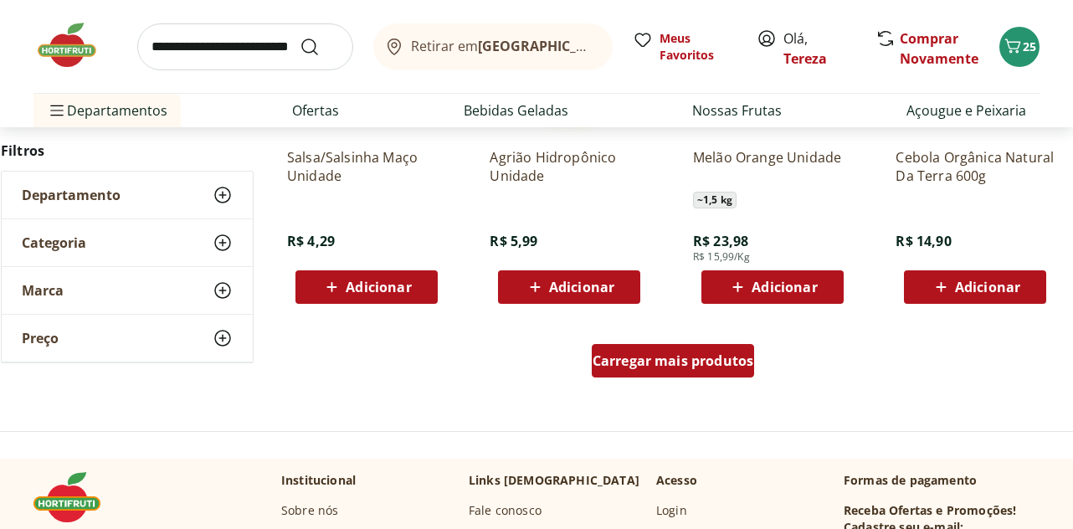
click at [653, 354] on span "Carregar mais produtos" at bounding box center [673, 360] width 162 height 13
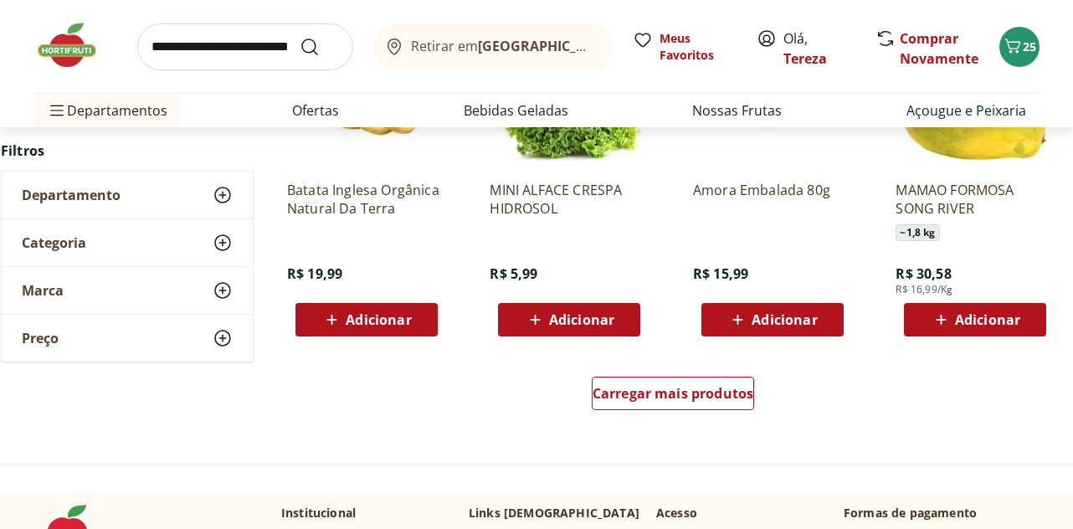
scroll to position [13054, 0]
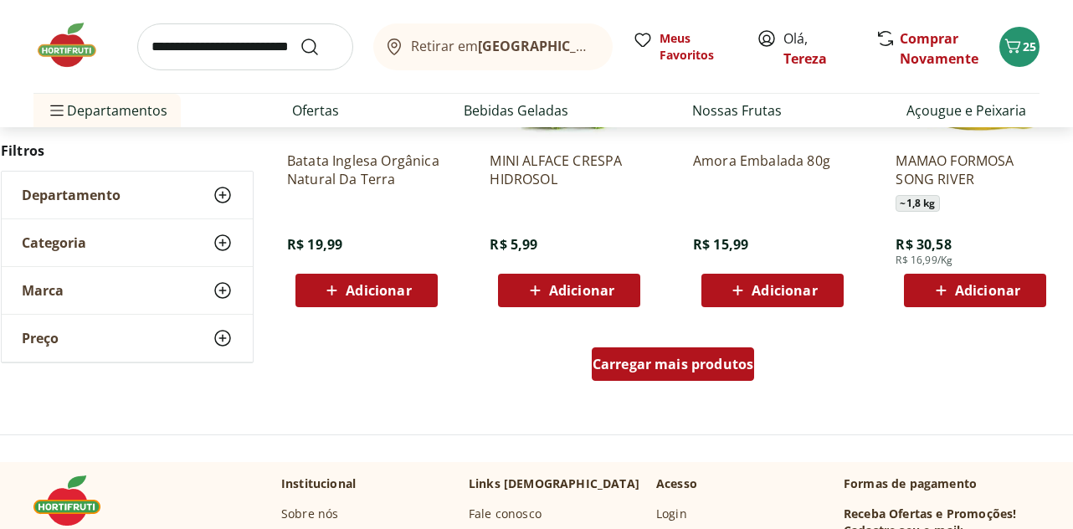
click at [650, 363] on span "Carregar mais produtos" at bounding box center [673, 363] width 162 height 13
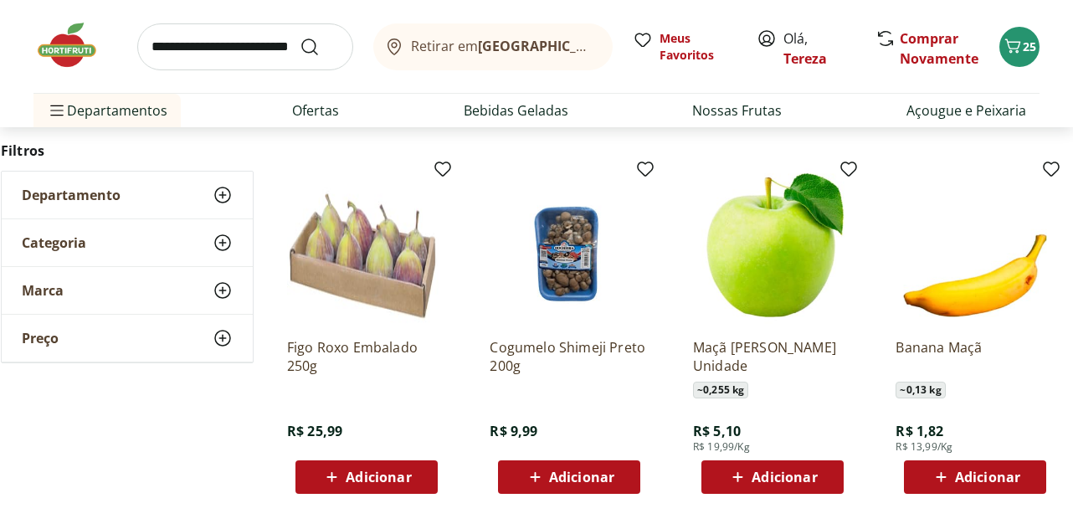
scroll to position [13975, 0]
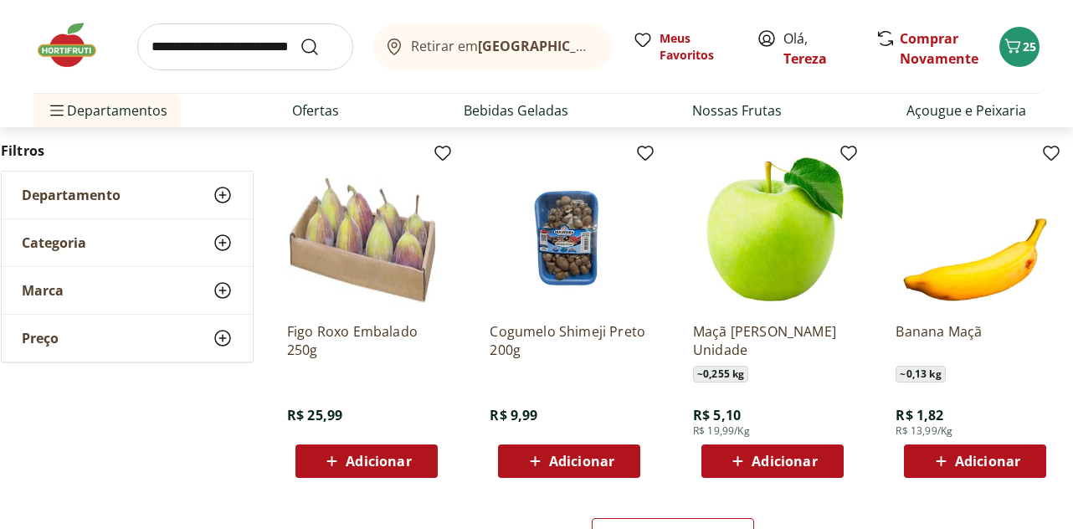
click at [367, 460] on span "Adicionar" at bounding box center [378, 460] width 65 height 13
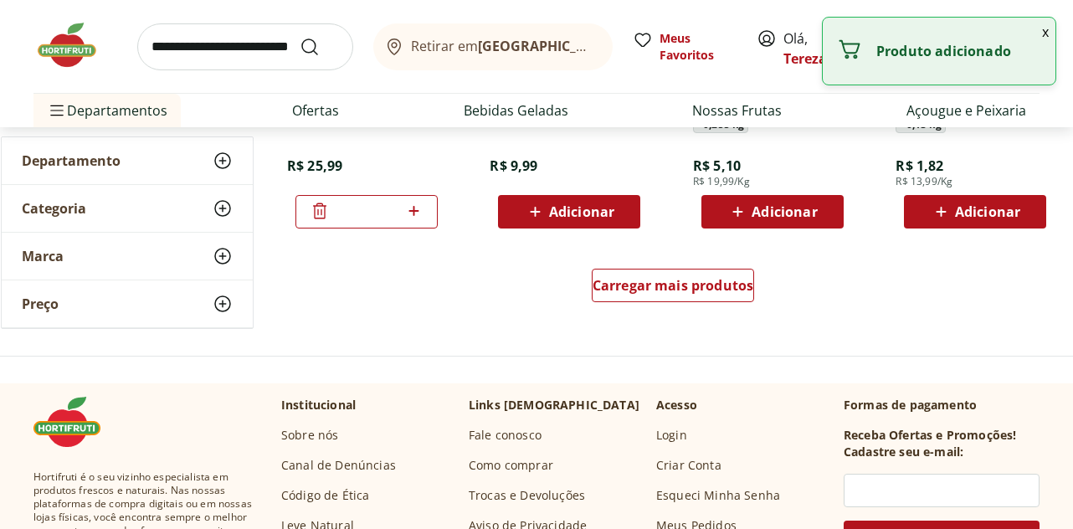
scroll to position [14226, 0]
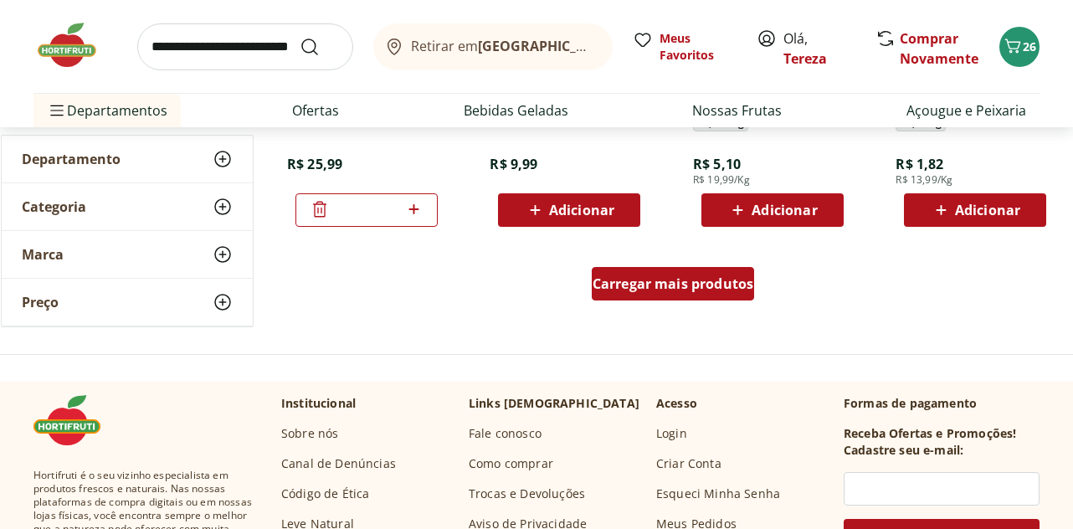
click at [640, 290] on span "Carregar mais produtos" at bounding box center [673, 283] width 162 height 13
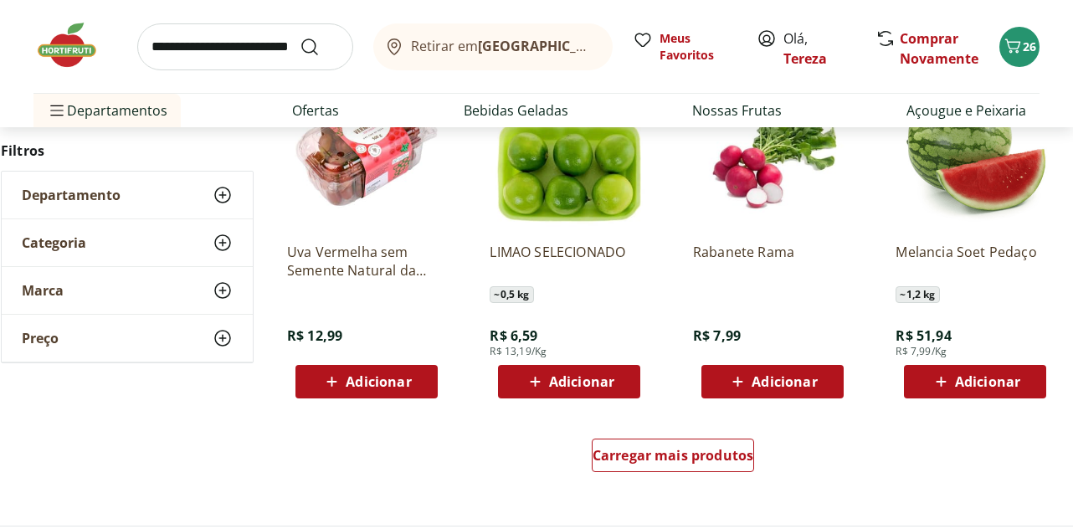
scroll to position [15314, 0]
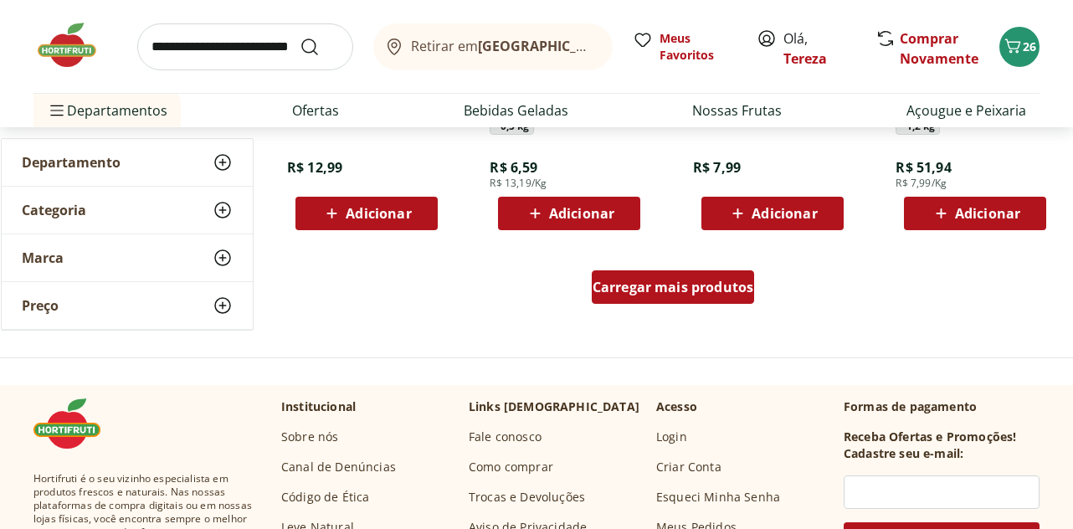
click at [641, 294] on span "Carregar mais produtos" at bounding box center [673, 286] width 162 height 13
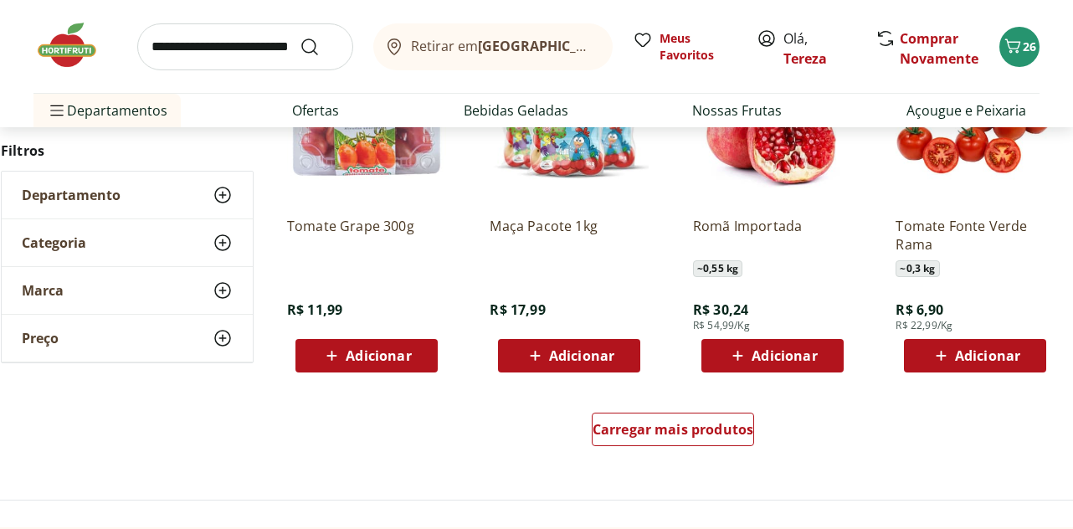
scroll to position [16402, 0]
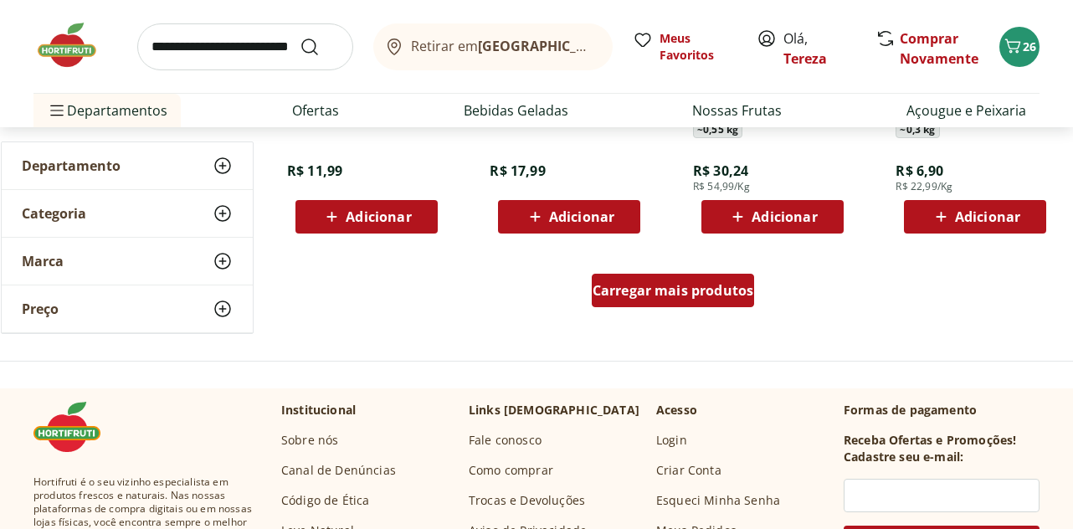
click at [644, 294] on span "Carregar mais produtos" at bounding box center [673, 290] width 162 height 13
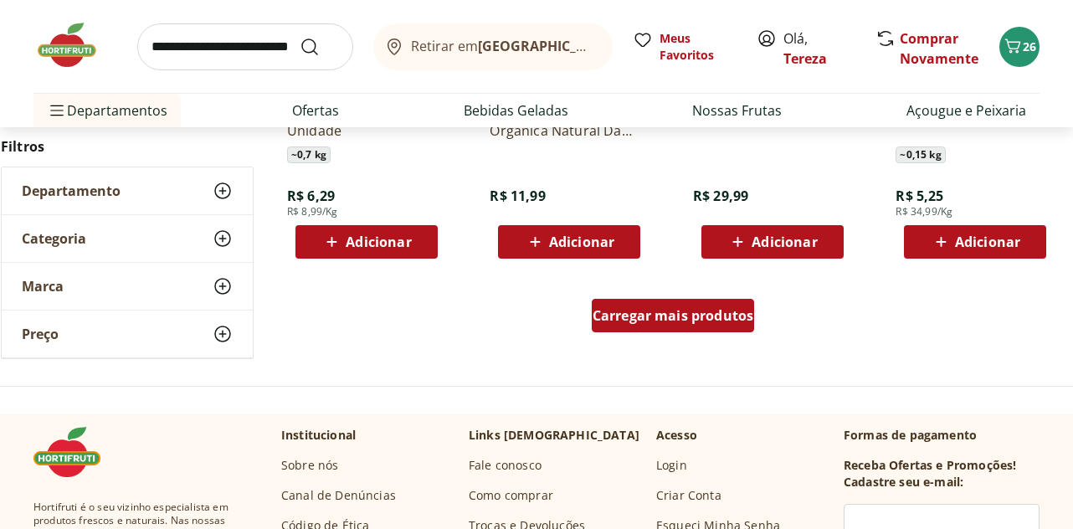
scroll to position [17489, 0]
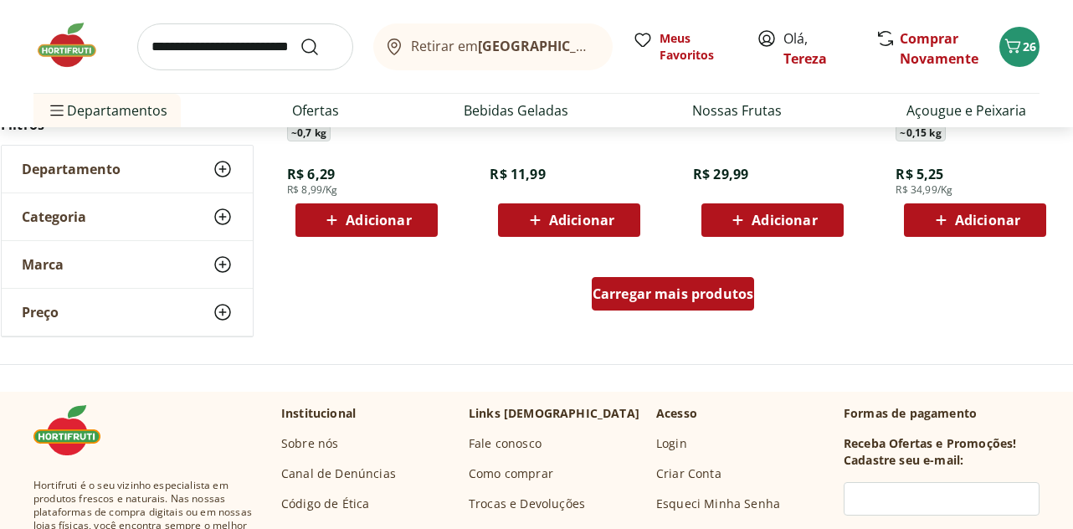
click at [645, 294] on span "Carregar mais produtos" at bounding box center [673, 293] width 162 height 13
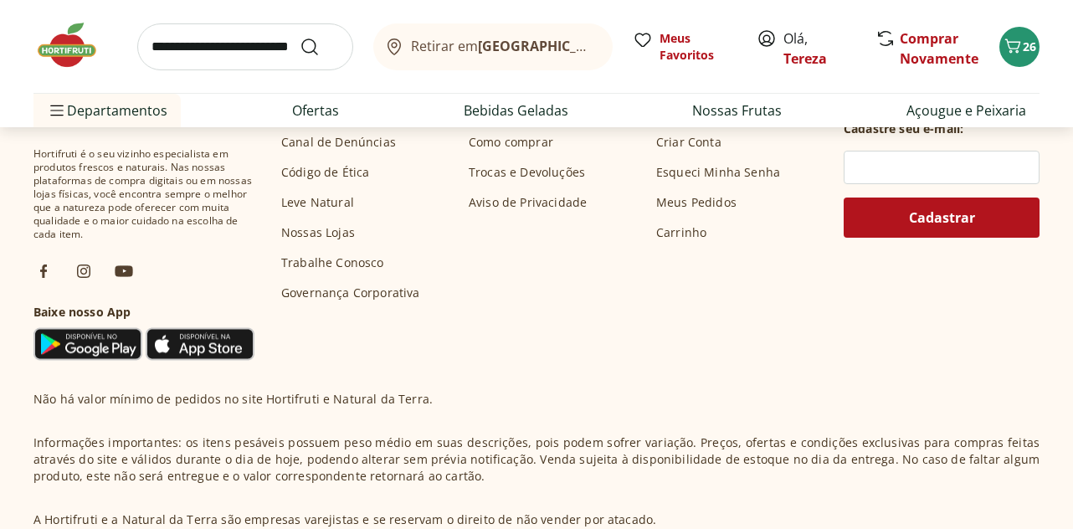
scroll to position [18661, 0]
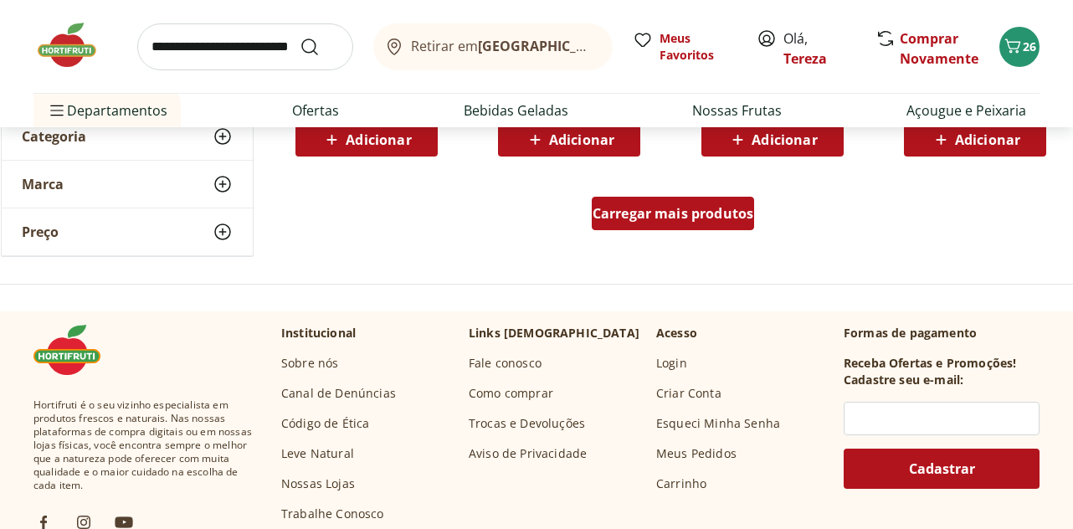
click at [650, 214] on span "Carregar mais produtos" at bounding box center [673, 213] width 162 height 13
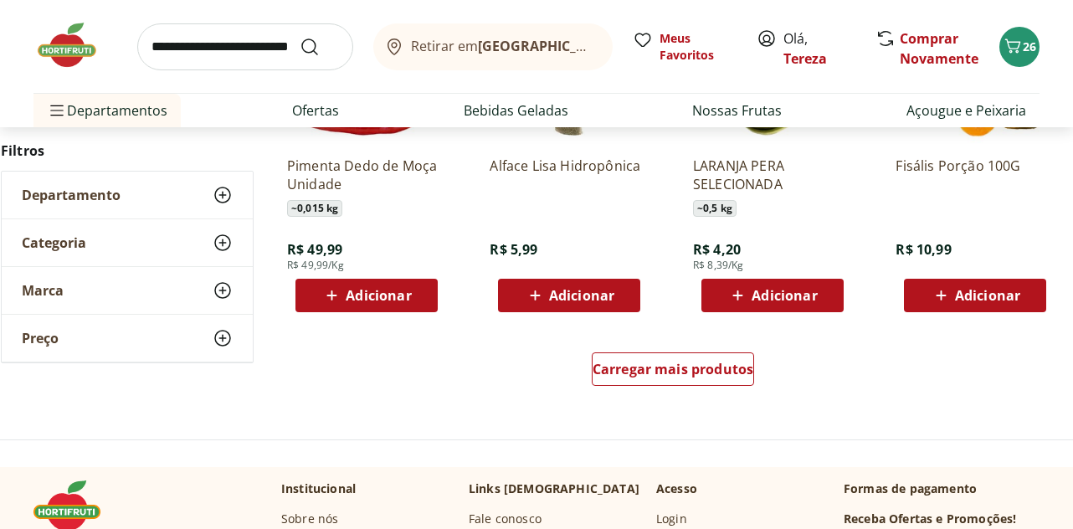
scroll to position [19665, 0]
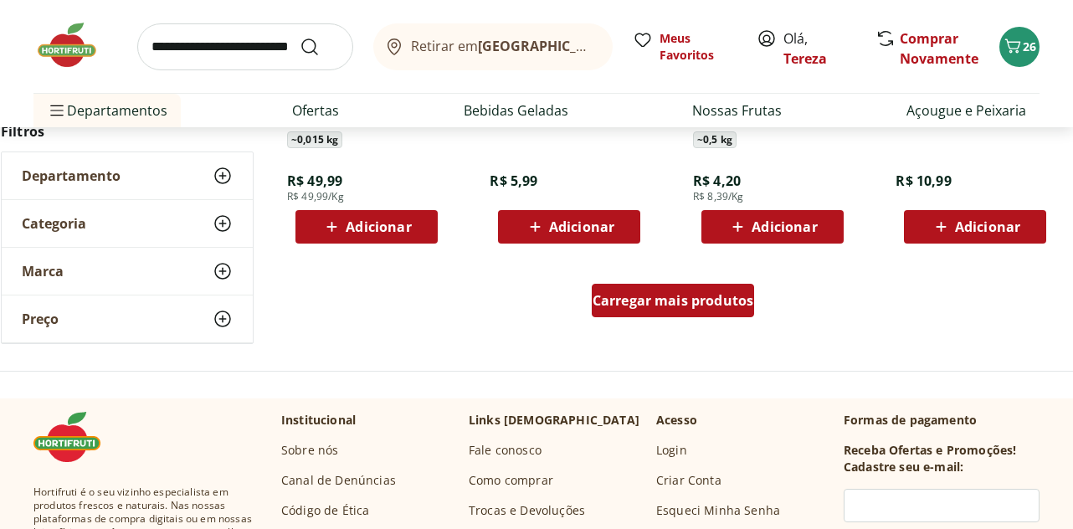
click at [642, 300] on span "Carregar mais produtos" at bounding box center [673, 300] width 162 height 13
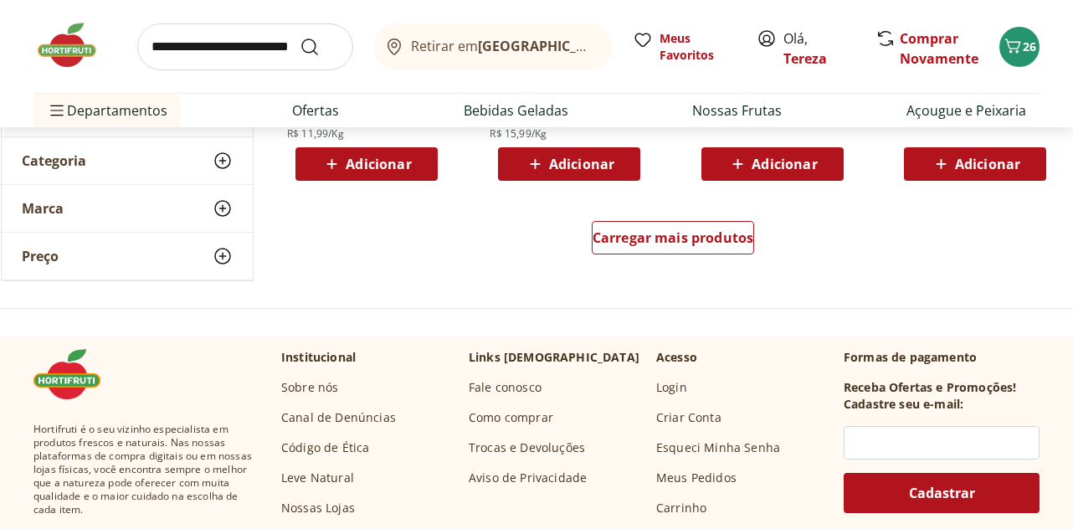
scroll to position [20837, 0]
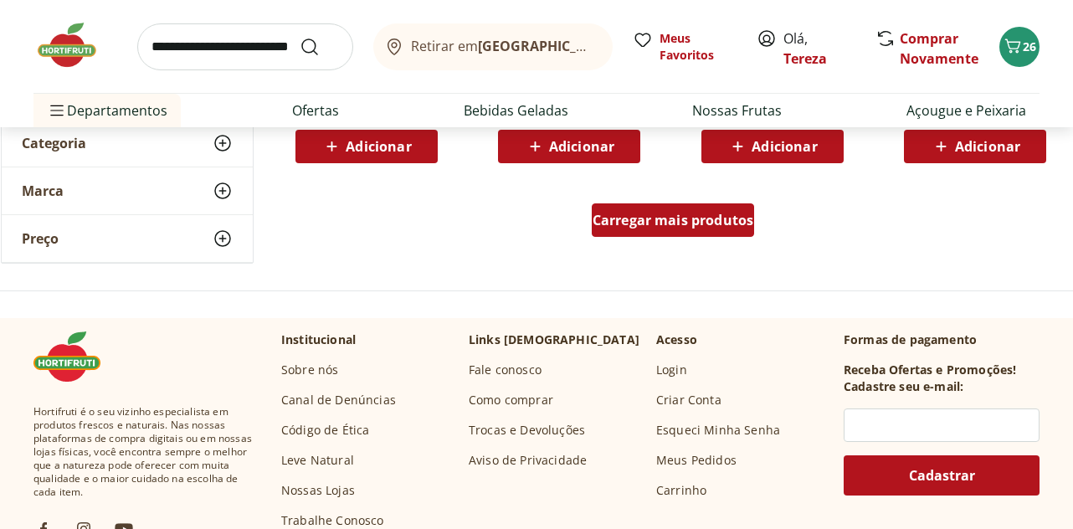
click at [678, 227] on span "Carregar mais produtos" at bounding box center [673, 219] width 162 height 13
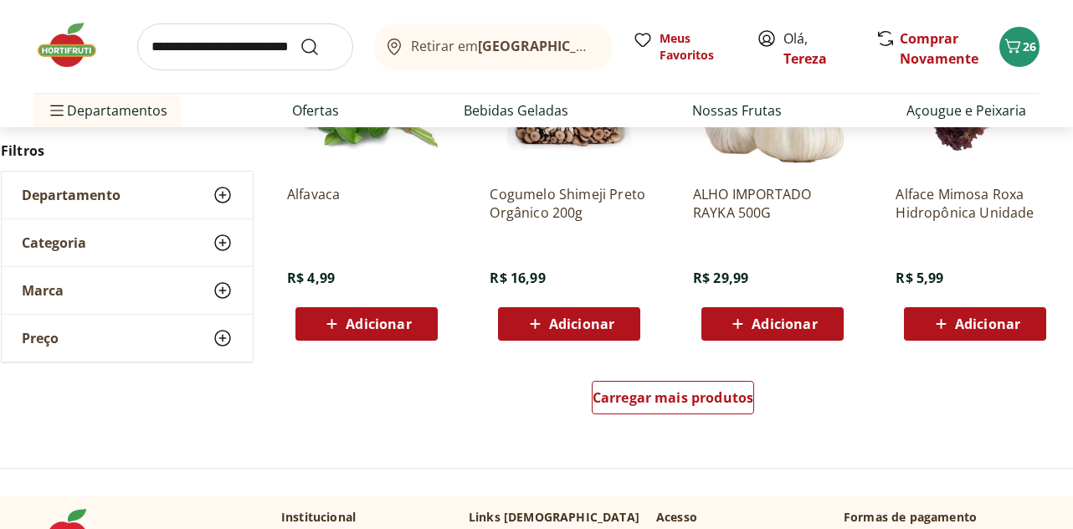
scroll to position [21841, 0]
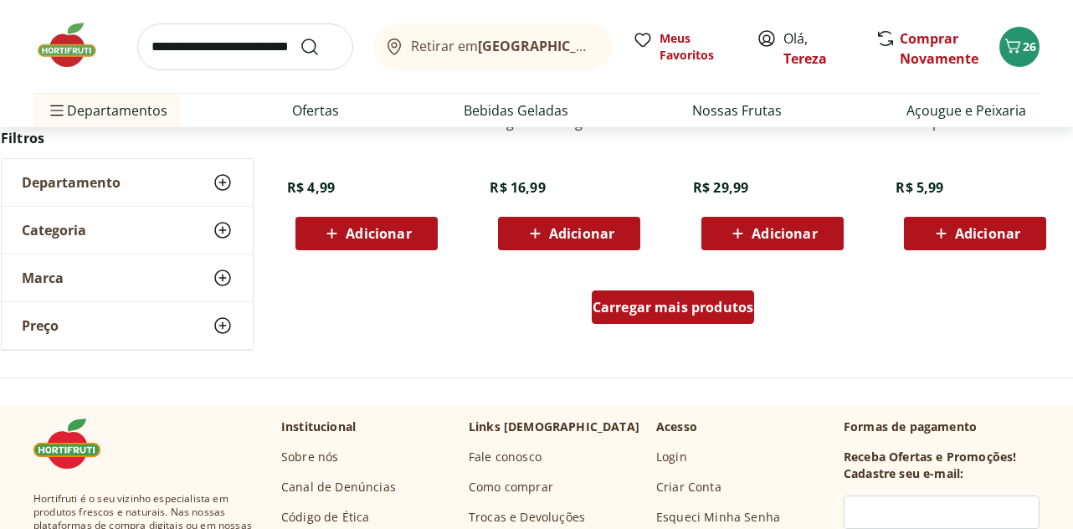
click at [663, 305] on span "Carregar mais produtos" at bounding box center [673, 306] width 162 height 13
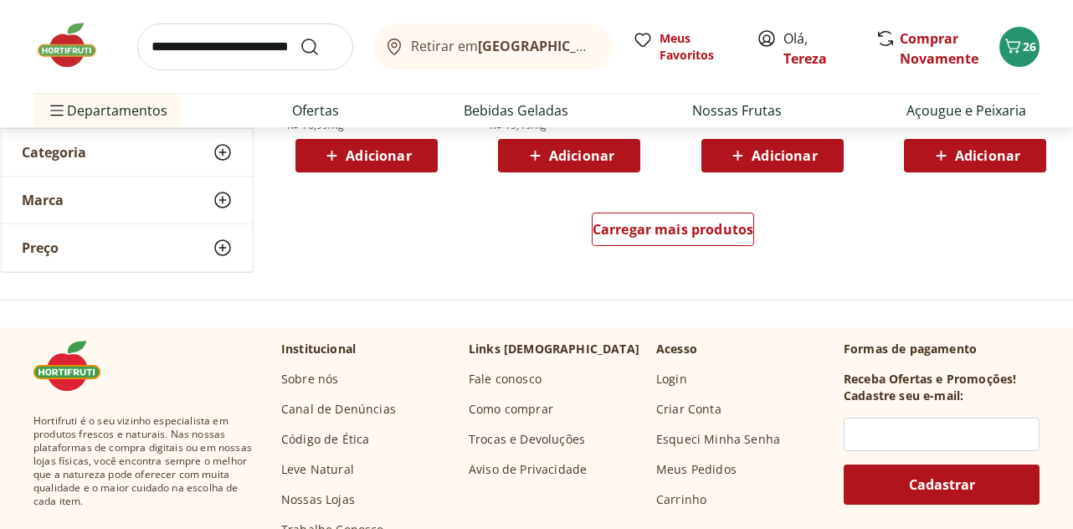
scroll to position [23012, 0]
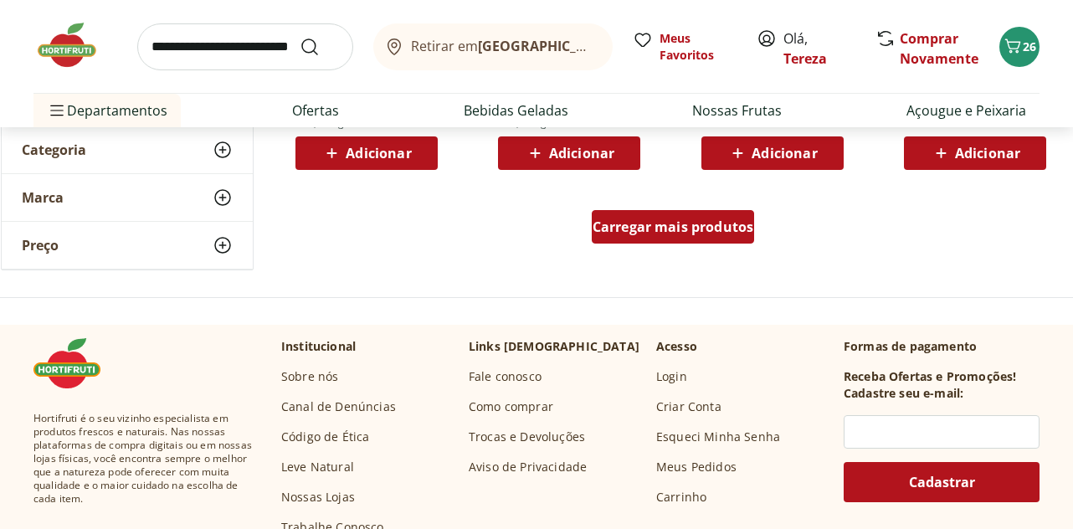
click at [697, 224] on span "Carregar mais produtos" at bounding box center [673, 226] width 162 height 13
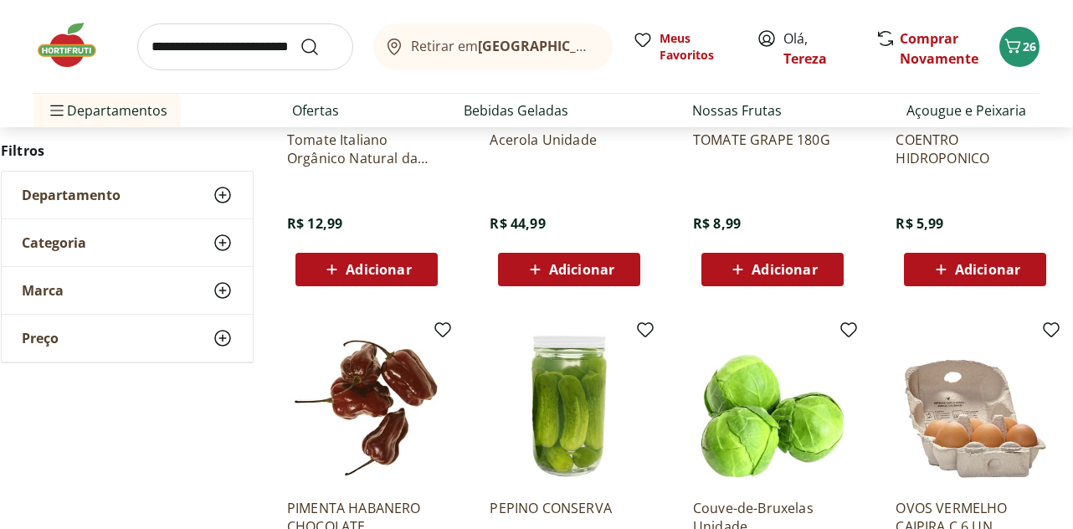
scroll to position [23598, 0]
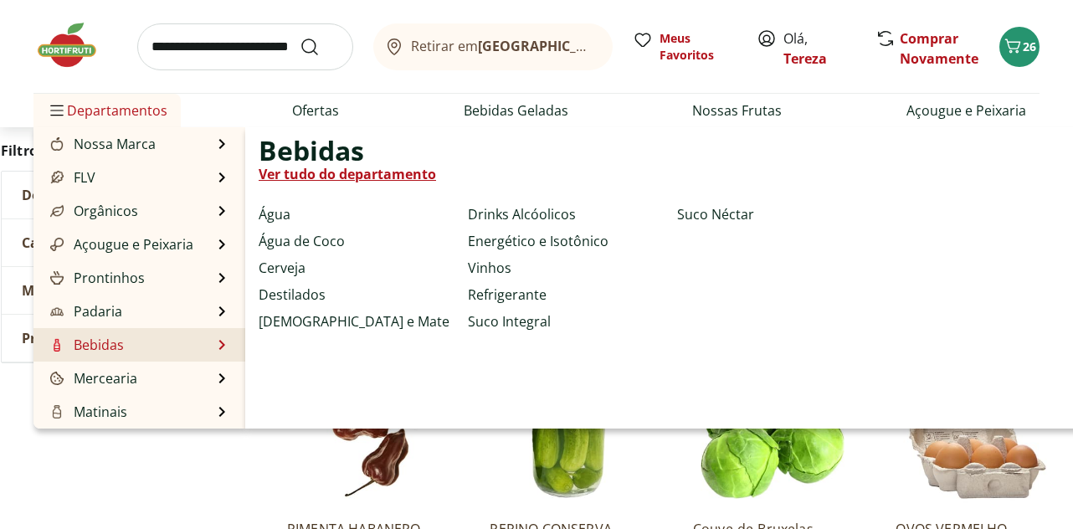
click at [122, 347] on link "Bebidas" at bounding box center [85, 345] width 77 height 20
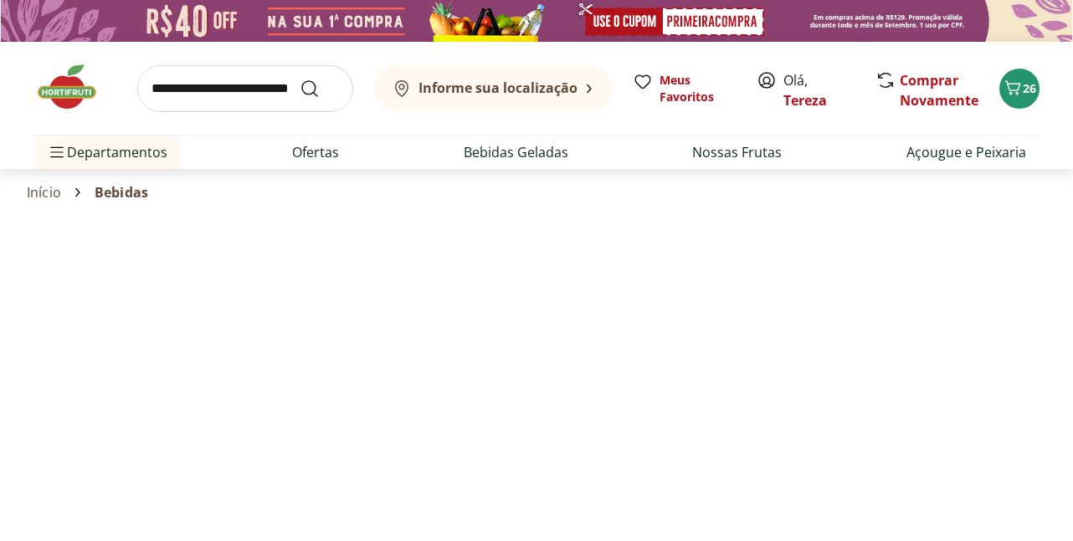
select select "**********"
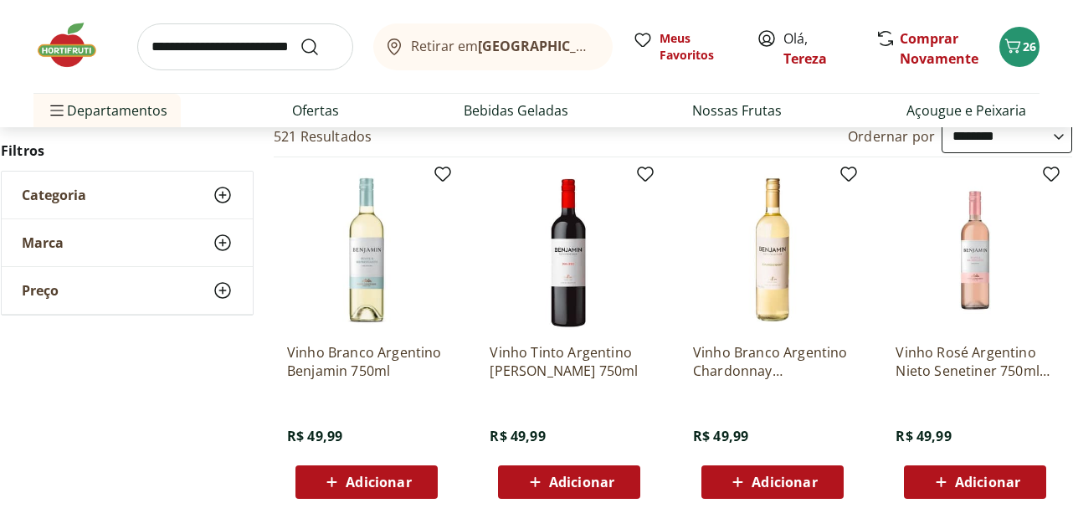
scroll to position [167, 0]
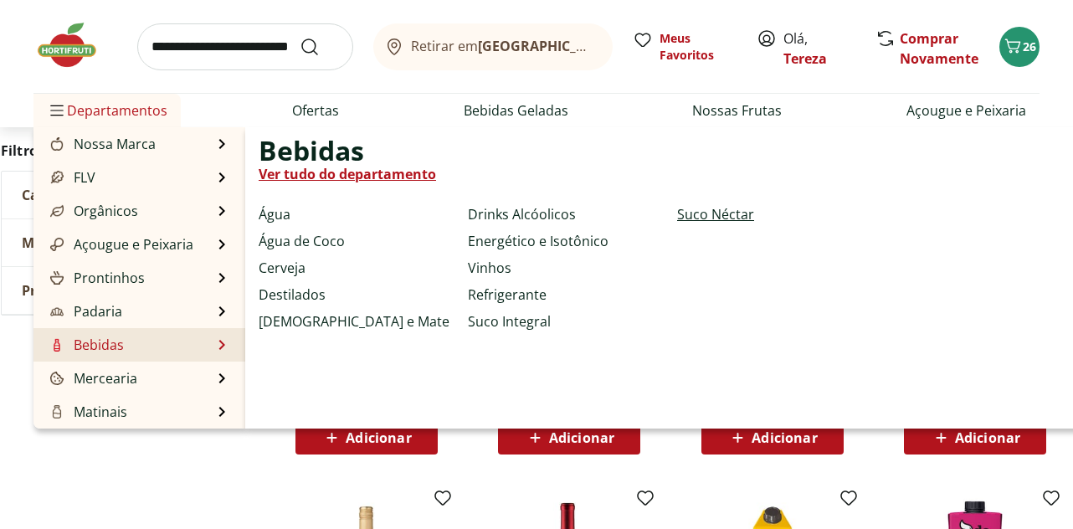
click at [710, 214] on link "Suco Néctar" at bounding box center [715, 214] width 77 height 20
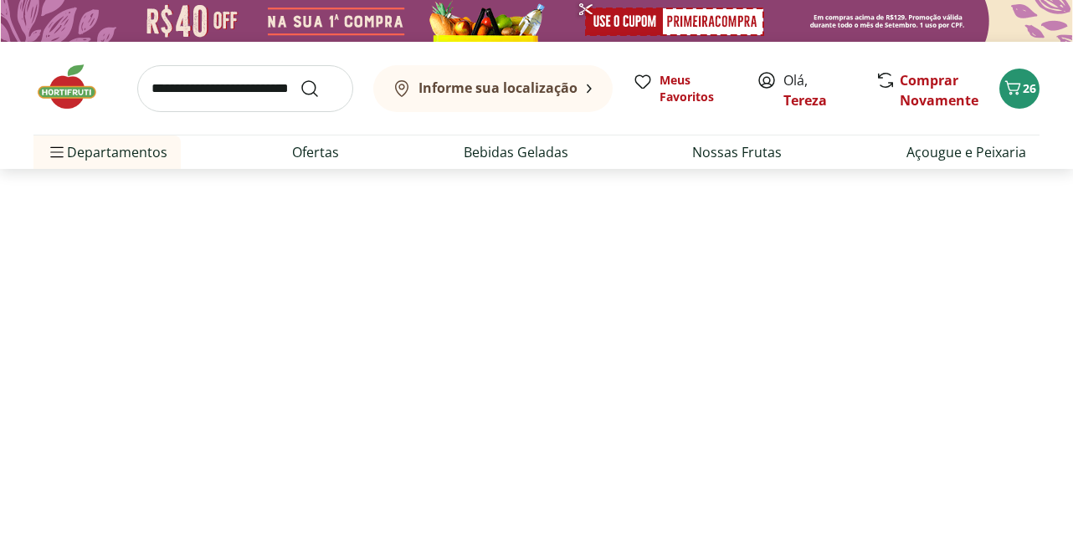
select select "**********"
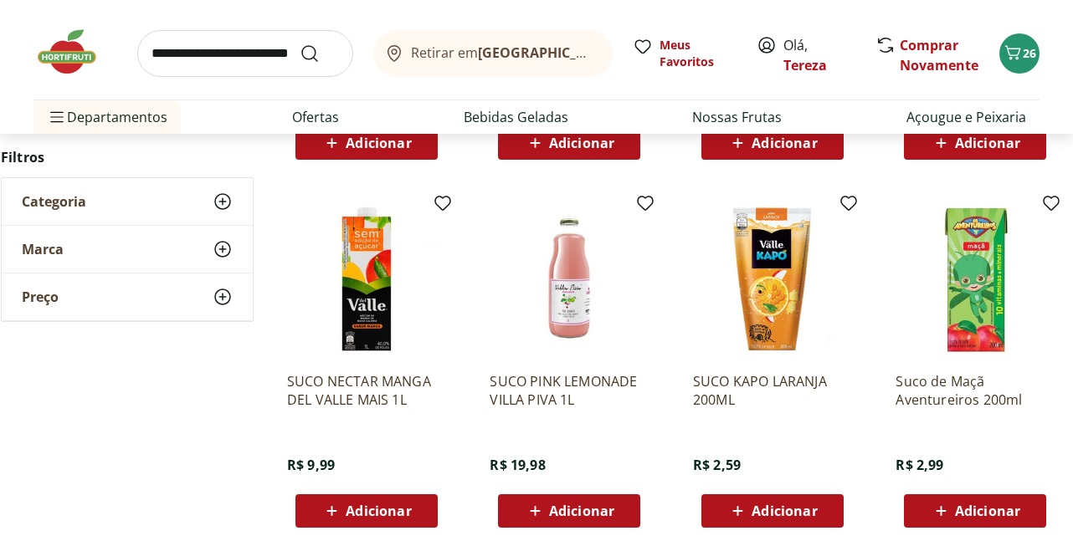
scroll to position [1172, 0]
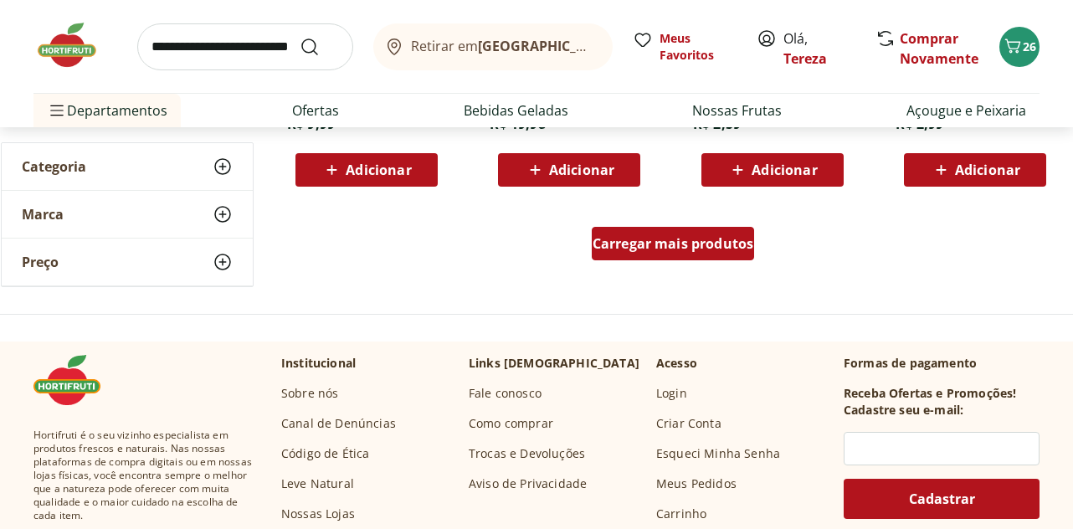
click at [647, 245] on span "Carregar mais produtos" at bounding box center [673, 243] width 162 height 13
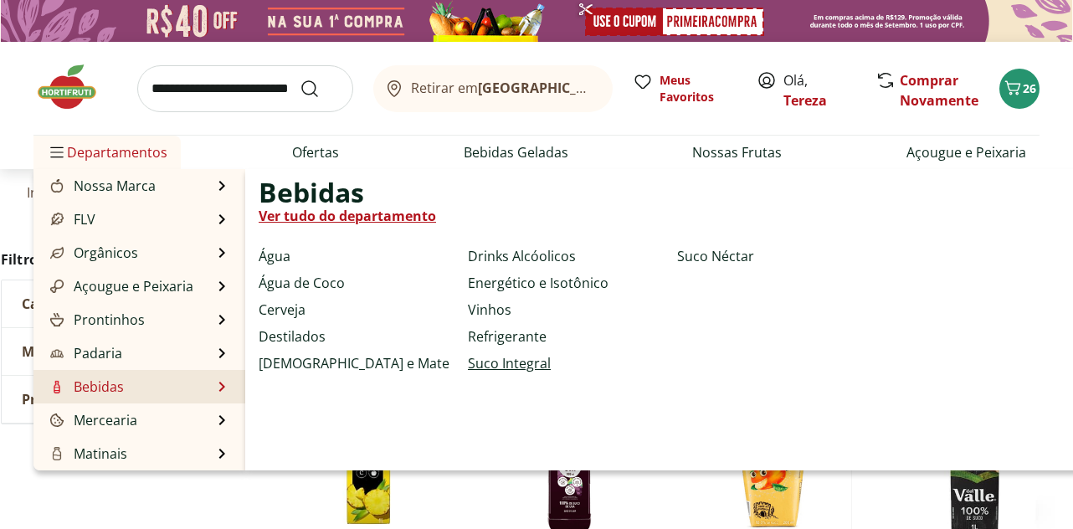
click at [497, 369] on link "Suco Integral" at bounding box center [509, 363] width 83 height 20
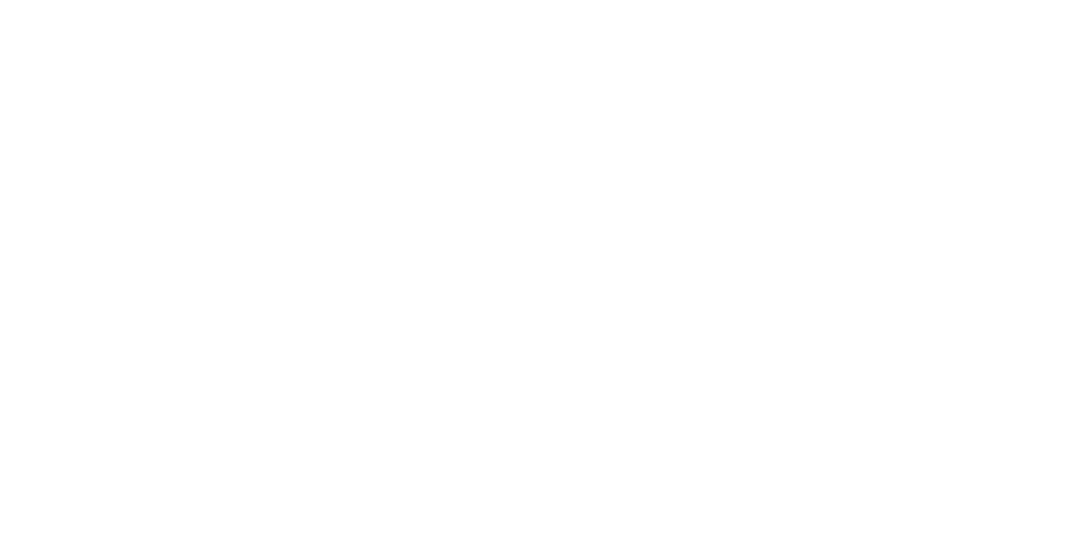
select select "**********"
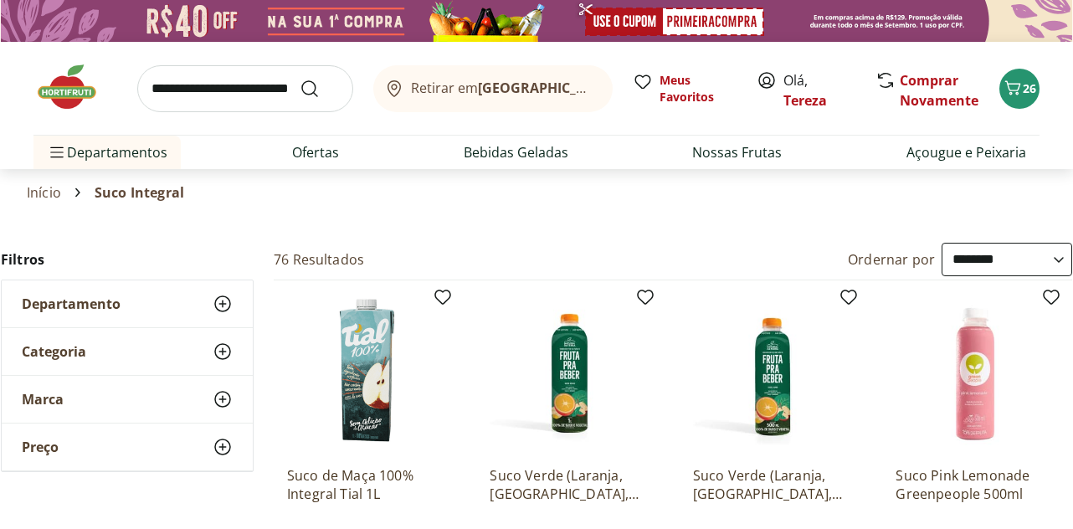
click at [225, 397] on icon at bounding box center [223, 399] width 20 height 20
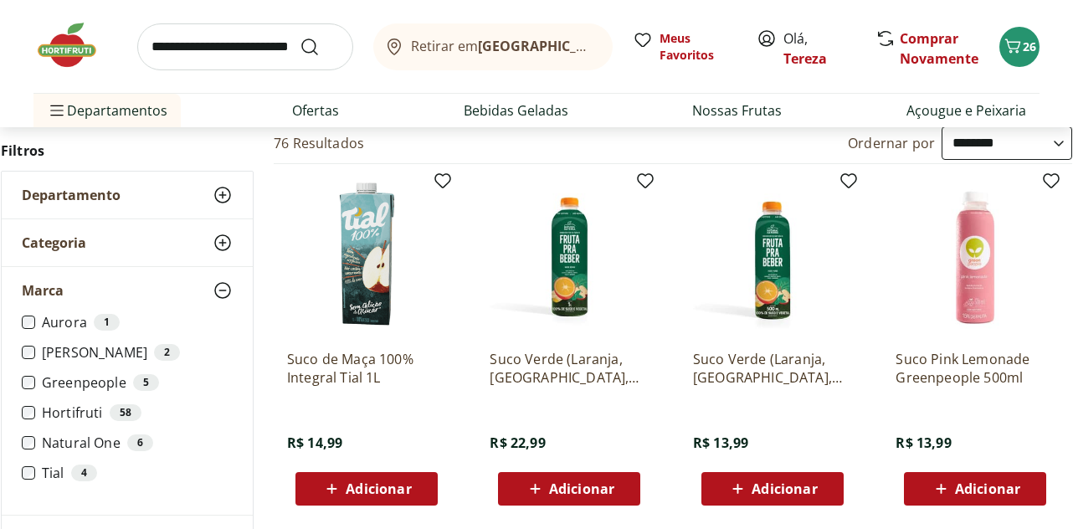
scroll to position [167, 0]
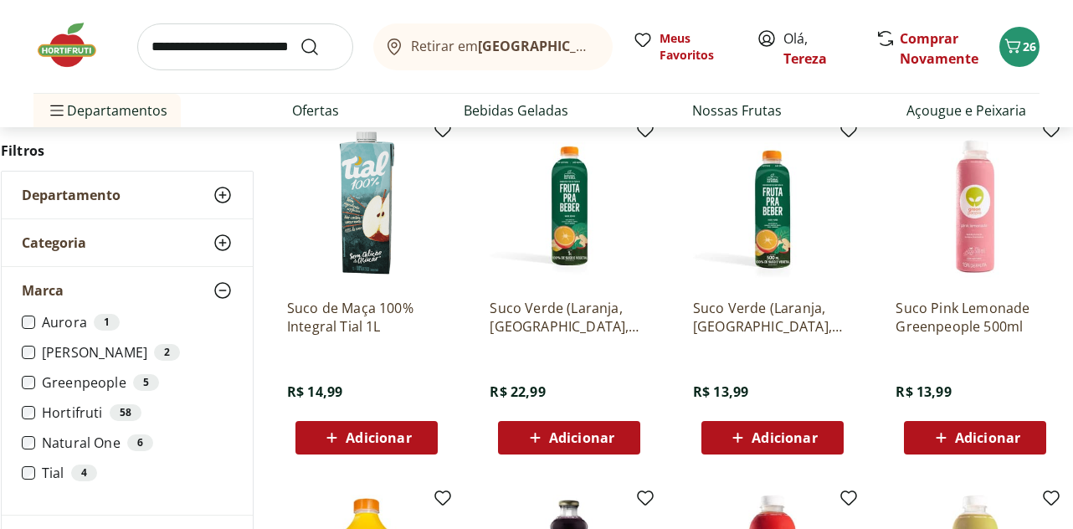
click at [162, 46] on input "search" at bounding box center [245, 46] width 216 height 47
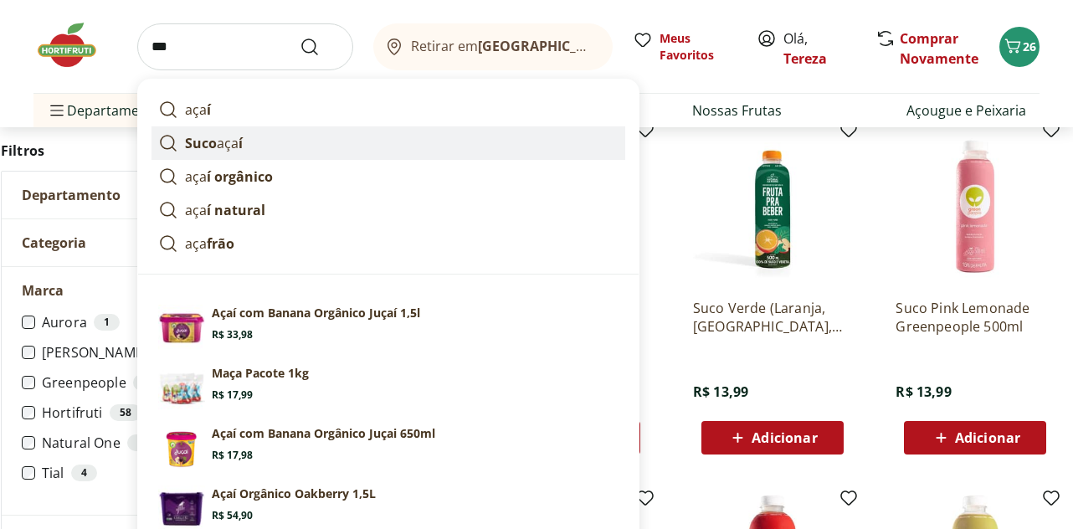
click at [232, 146] on p "Suco aça í" at bounding box center [214, 143] width 58 height 20
type input "*********"
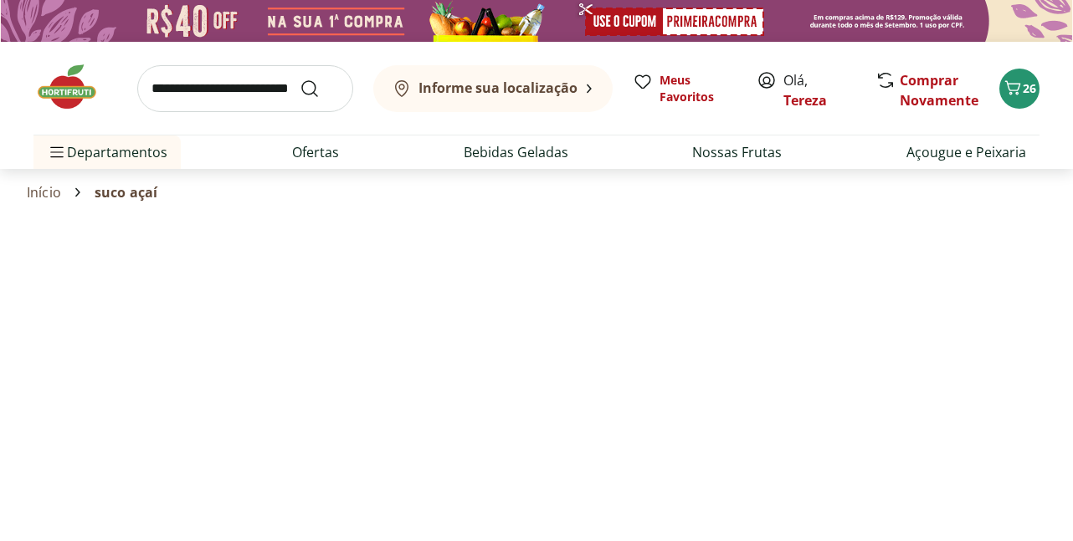
select select "**********"
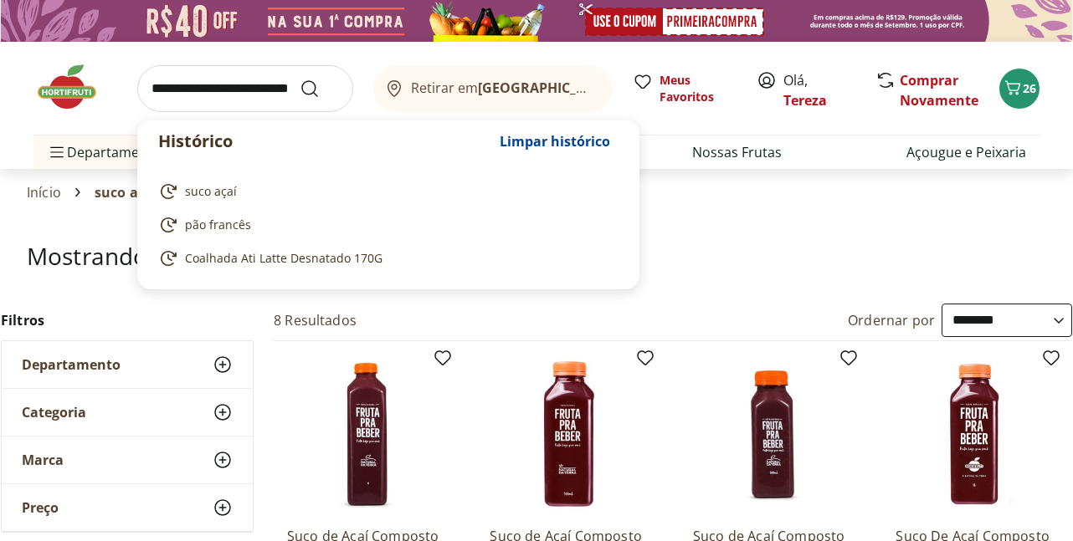
click at [177, 95] on input "search" at bounding box center [245, 88] width 216 height 47
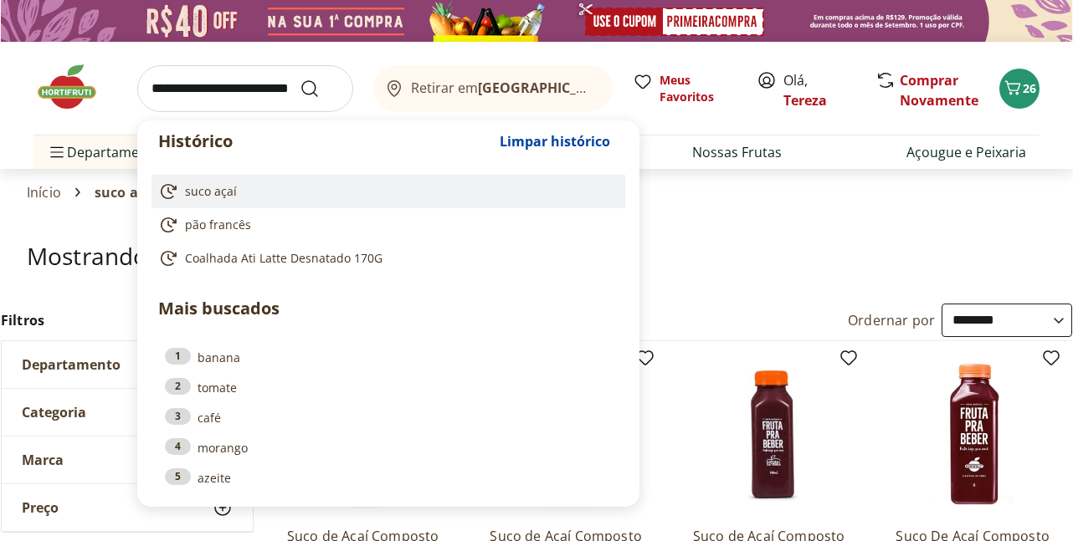
click at [220, 192] on span "suco açaí" at bounding box center [211, 191] width 52 height 17
type input "*********"
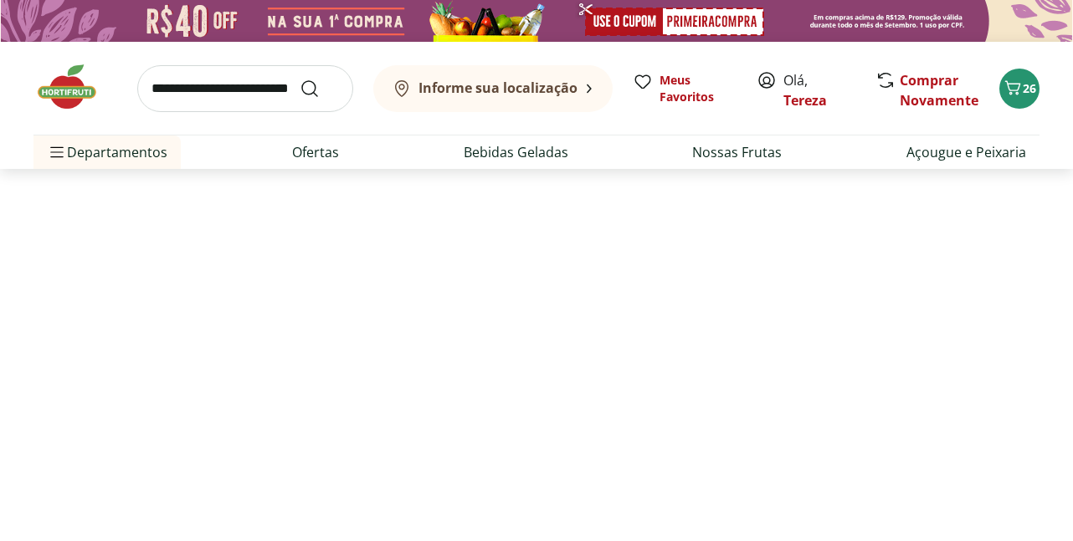
select select "**********"
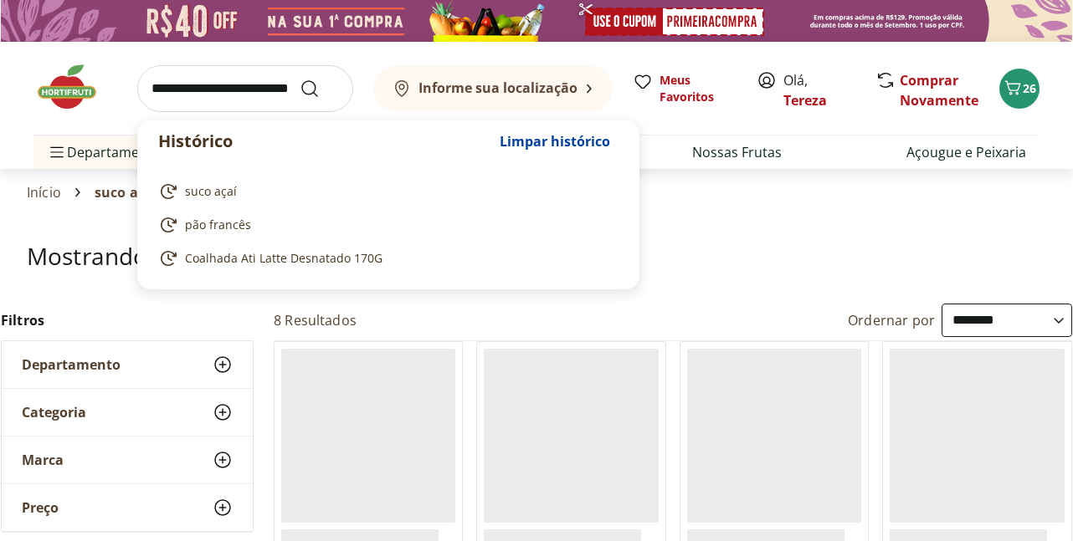
click at [211, 95] on input "search" at bounding box center [245, 88] width 216 height 47
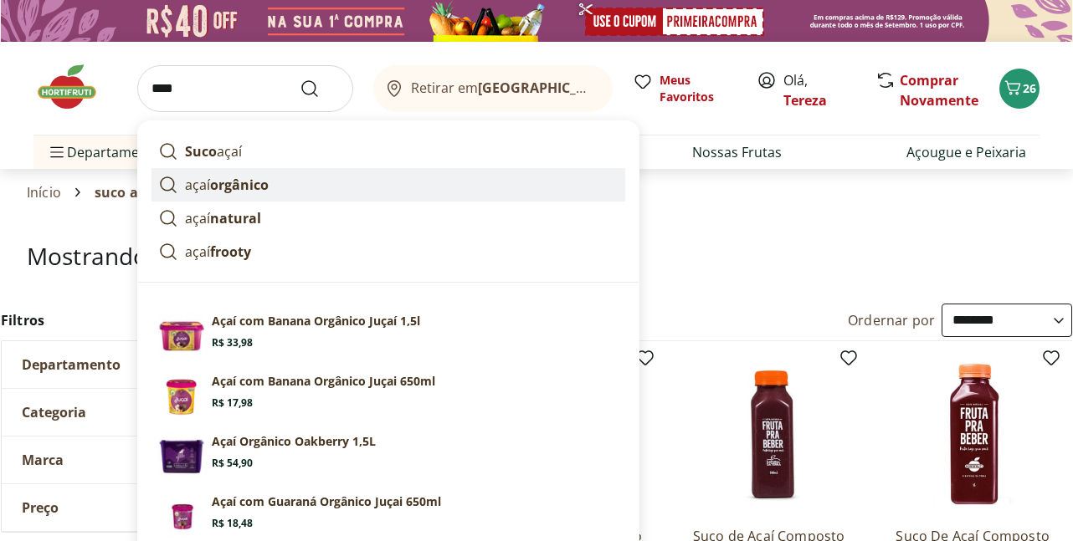
click at [221, 192] on strong "orgânico" at bounding box center [239, 185] width 59 height 18
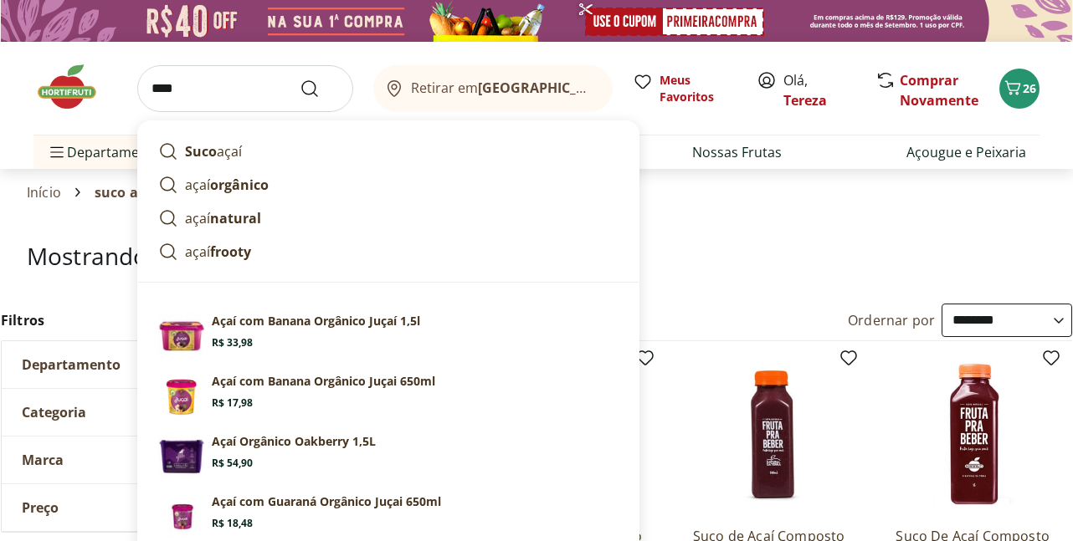
type input "**********"
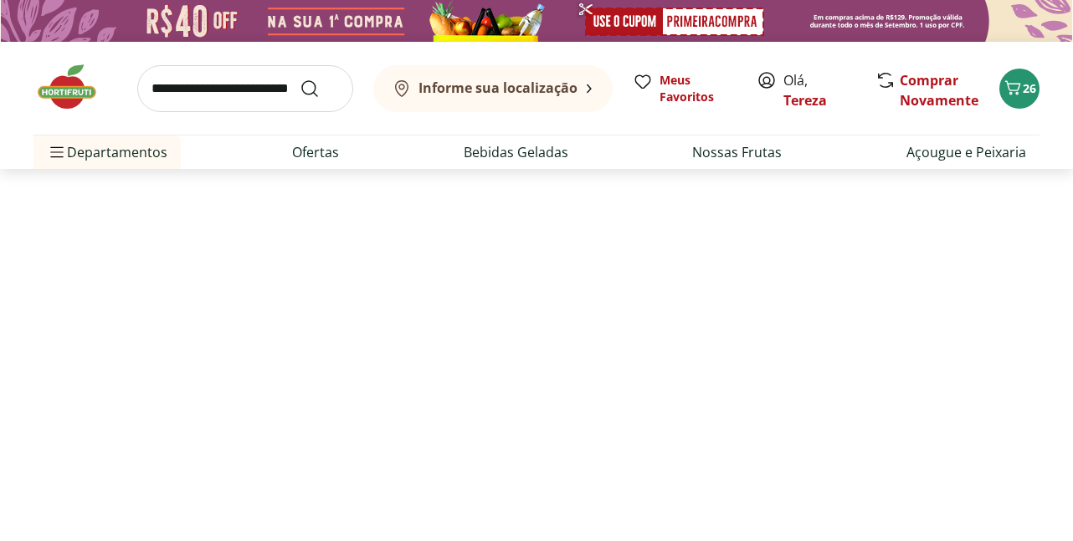
select select "**********"
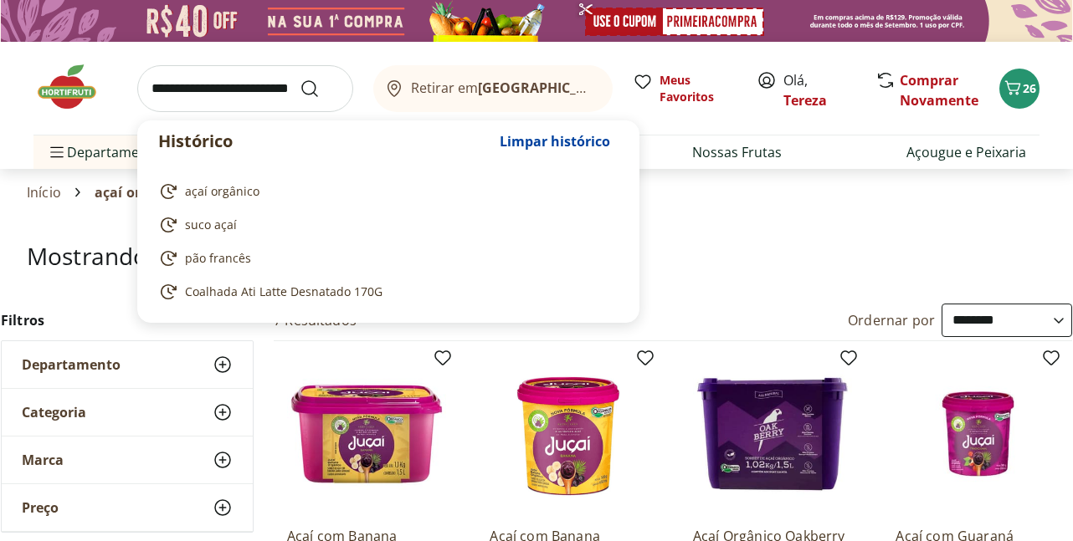
click at [260, 90] on input "search" at bounding box center [245, 88] width 216 height 47
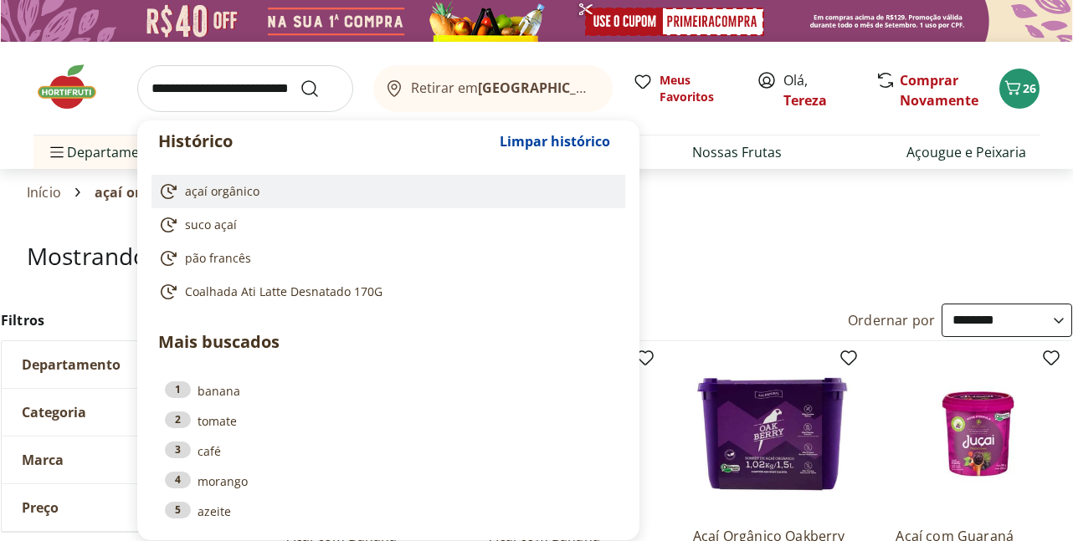
click at [228, 196] on span "açaí orgânico" at bounding box center [222, 191] width 74 height 17
type input "**********"
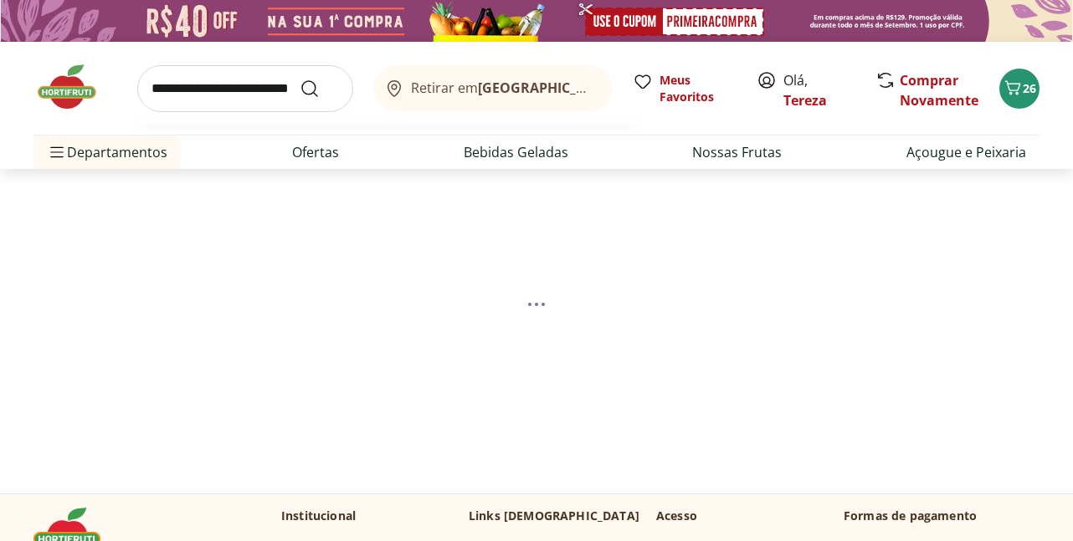
click at [223, 101] on input "search" at bounding box center [245, 88] width 216 height 47
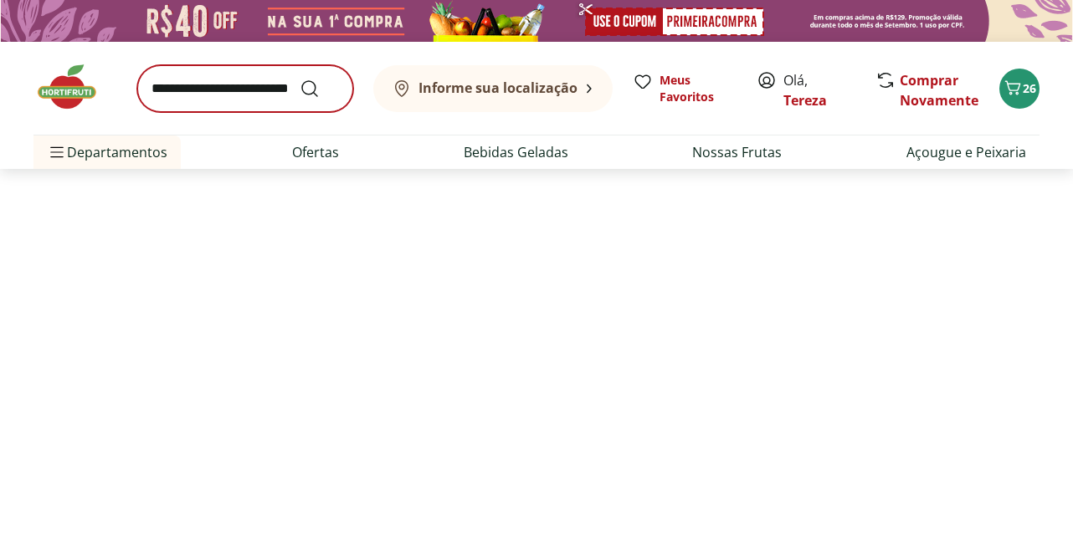
select select "**********"
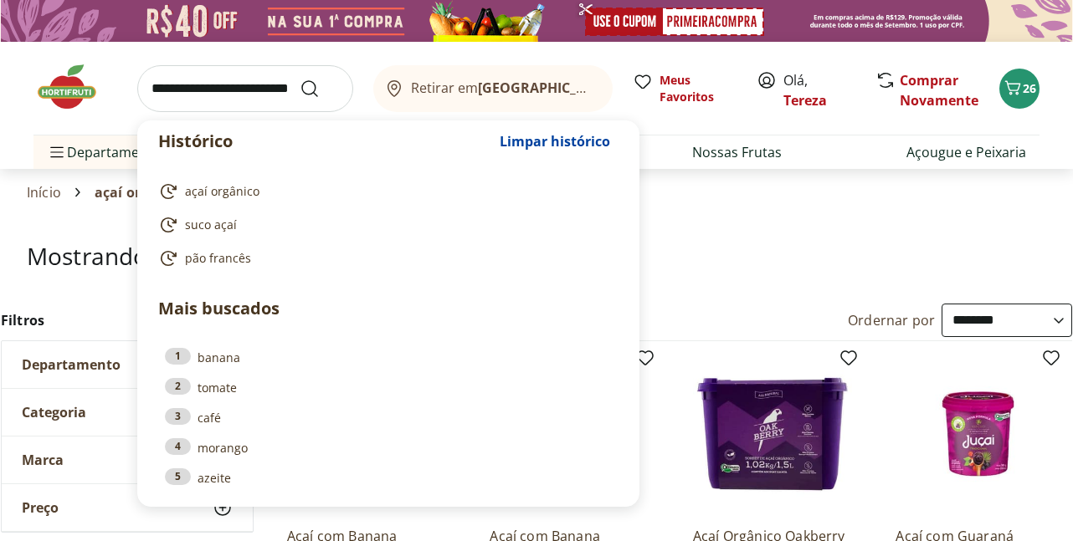
click at [182, 92] on input "search" at bounding box center [245, 88] width 216 height 47
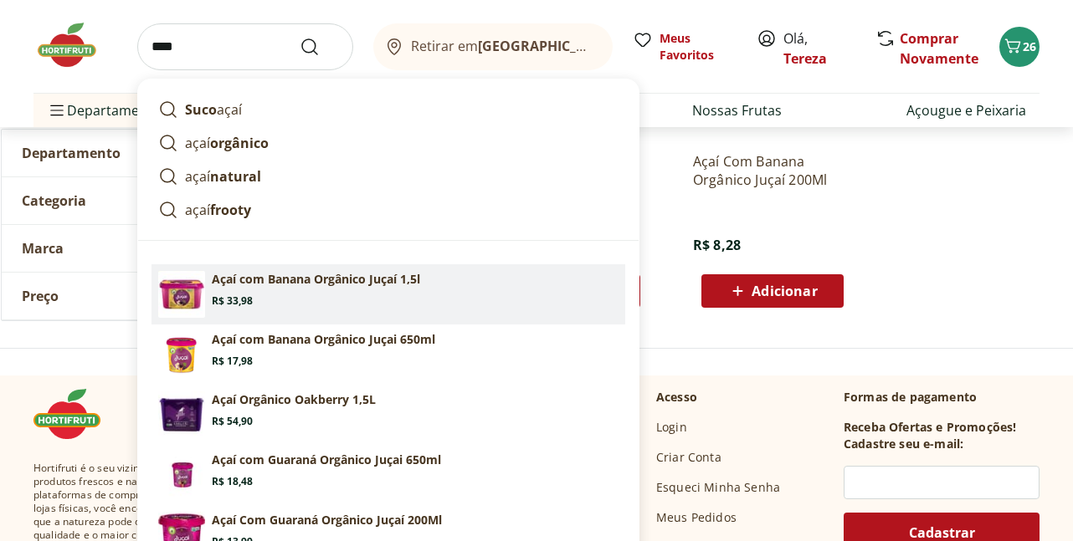
scroll to position [971, 0]
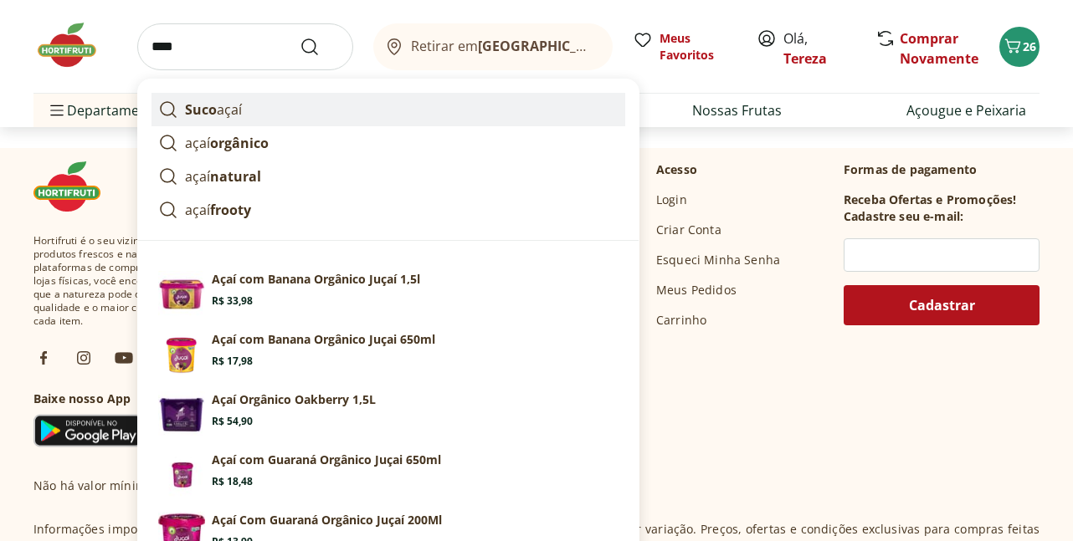
click at [206, 112] on strong "Suco" at bounding box center [201, 109] width 32 height 18
type input "*********"
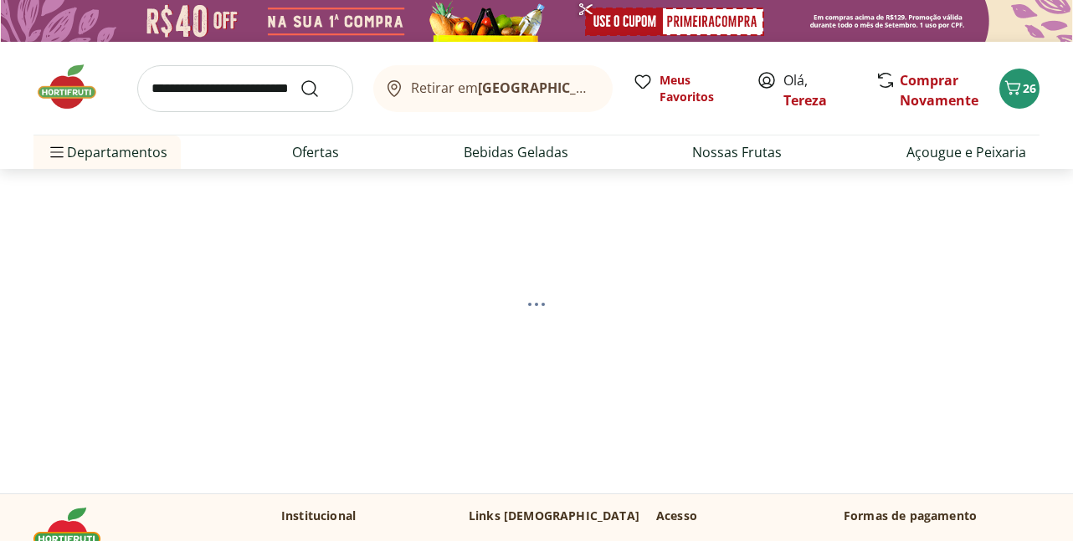
select select "**********"
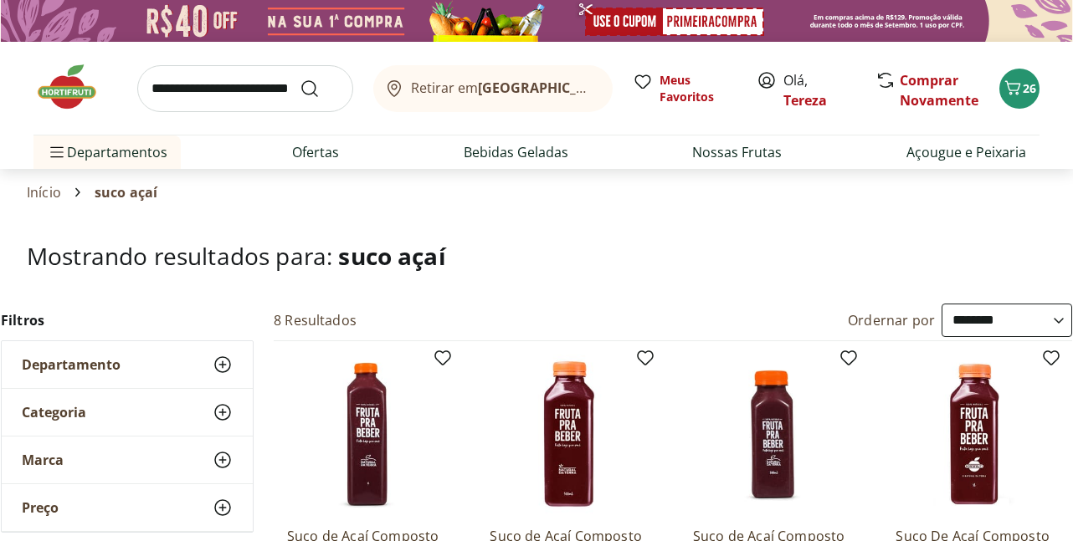
click at [219, 460] on use at bounding box center [223, 460] width 20 height 20
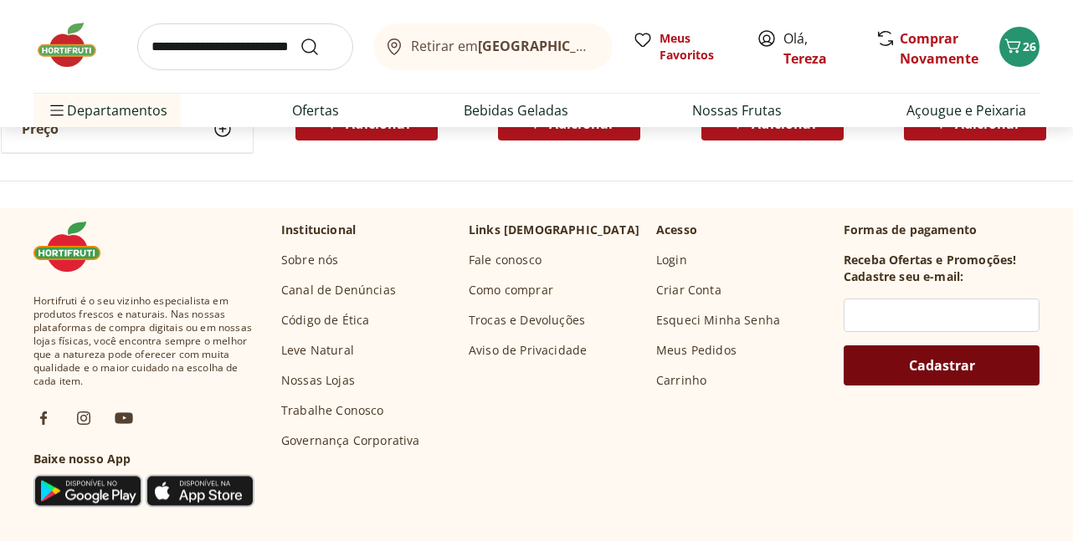
scroll to position [920, 0]
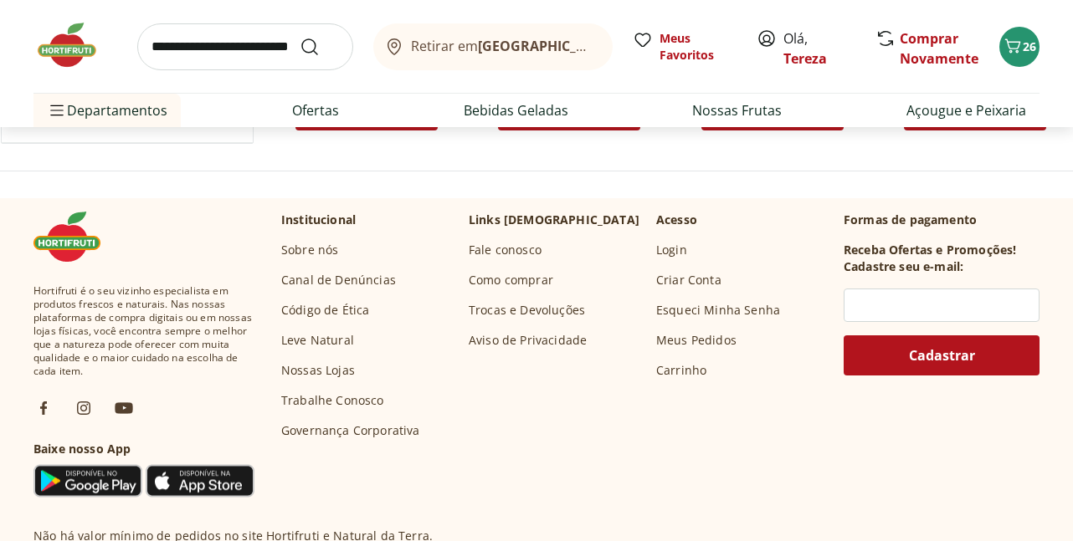
click at [228, 59] on input "search" at bounding box center [245, 46] width 216 height 47
click at [794, 205] on section "Hortifruti é o seu vizinho especialista em produtos frescos e naturais. Nas nos…" at bounding box center [536, 490] width 1073 height 584
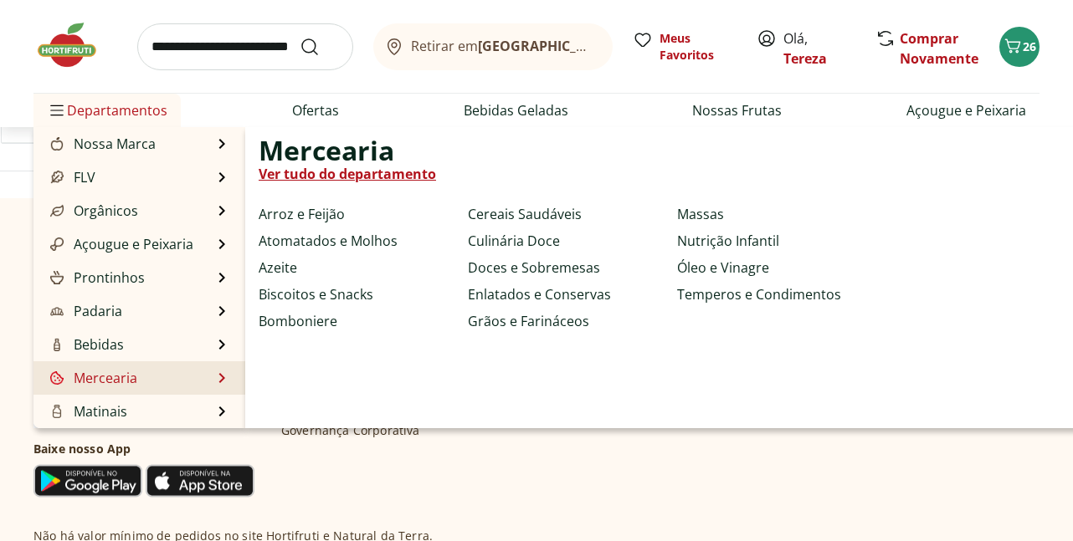
click at [105, 374] on link "Mercearia" at bounding box center [92, 378] width 90 height 20
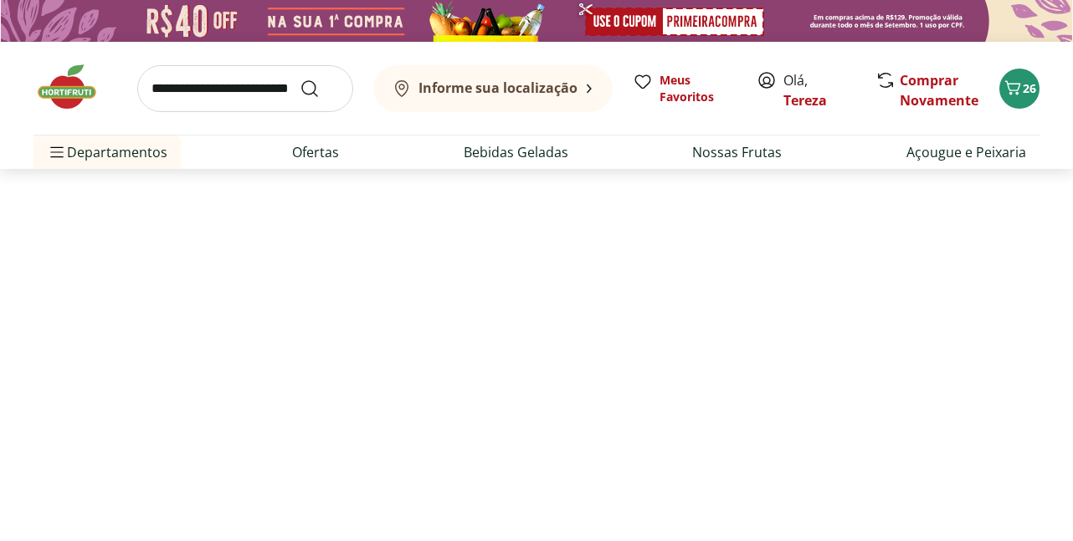
select select "**********"
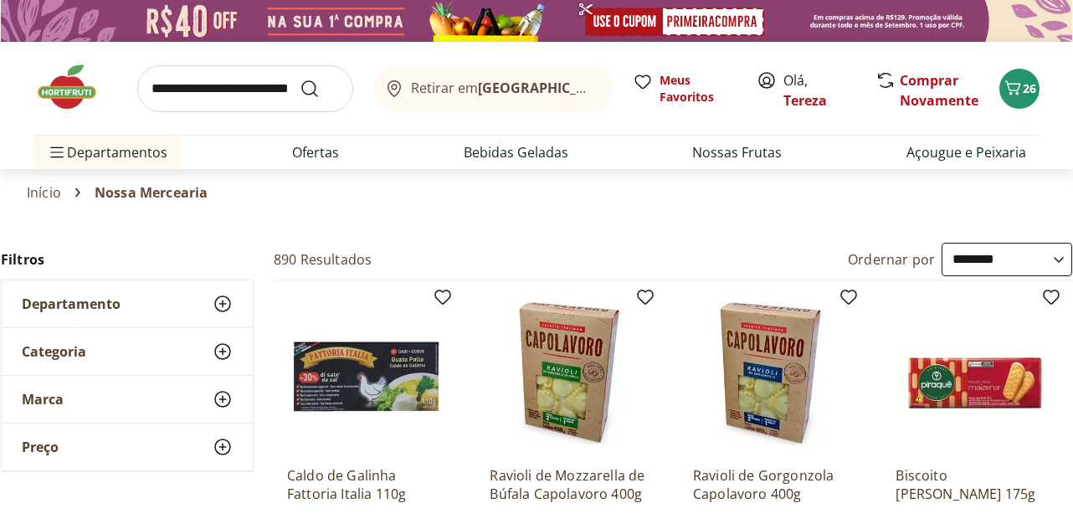
click at [226, 298] on use at bounding box center [223, 304] width 20 height 20
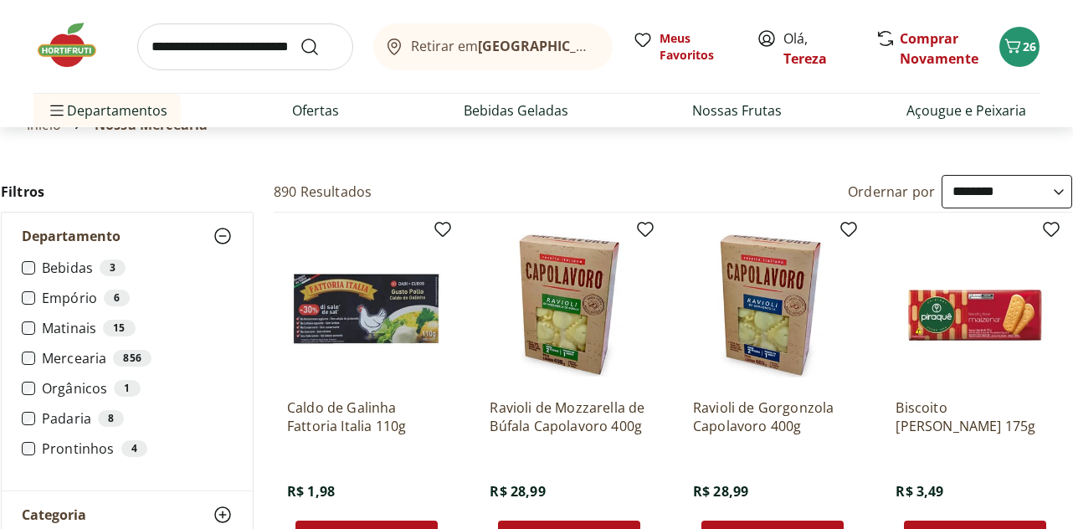
scroll to position [84, 0]
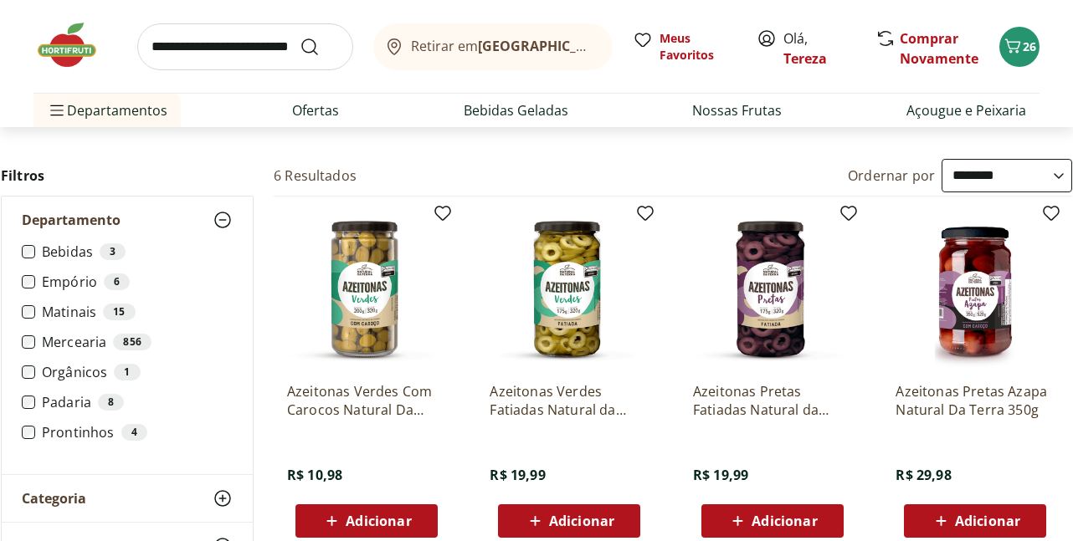
click at [76, 340] on label "Mercearia 856" at bounding box center [137, 342] width 191 height 17
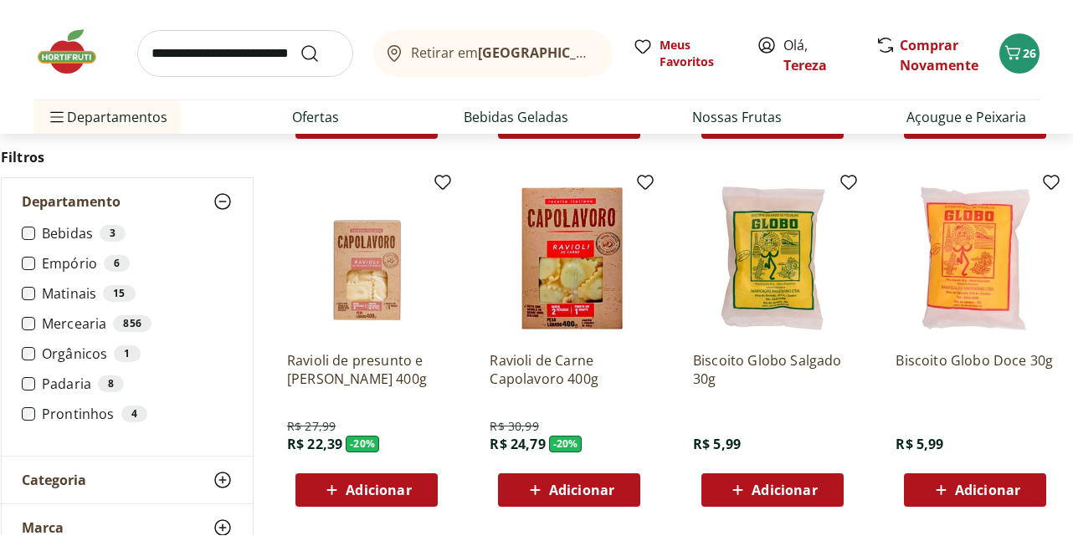
scroll to position [837, 0]
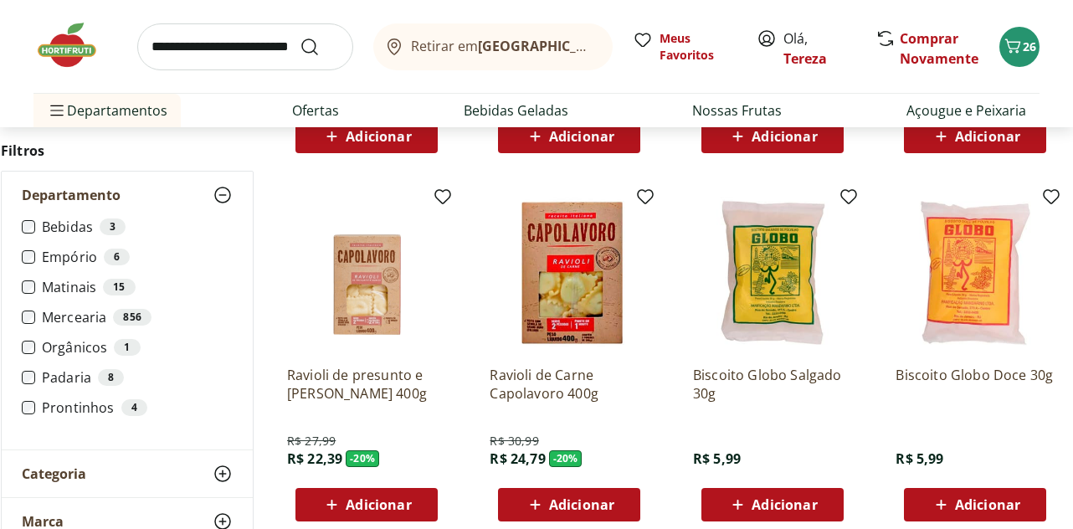
click at [73, 407] on label "Prontinhos 4" at bounding box center [137, 407] width 191 height 17
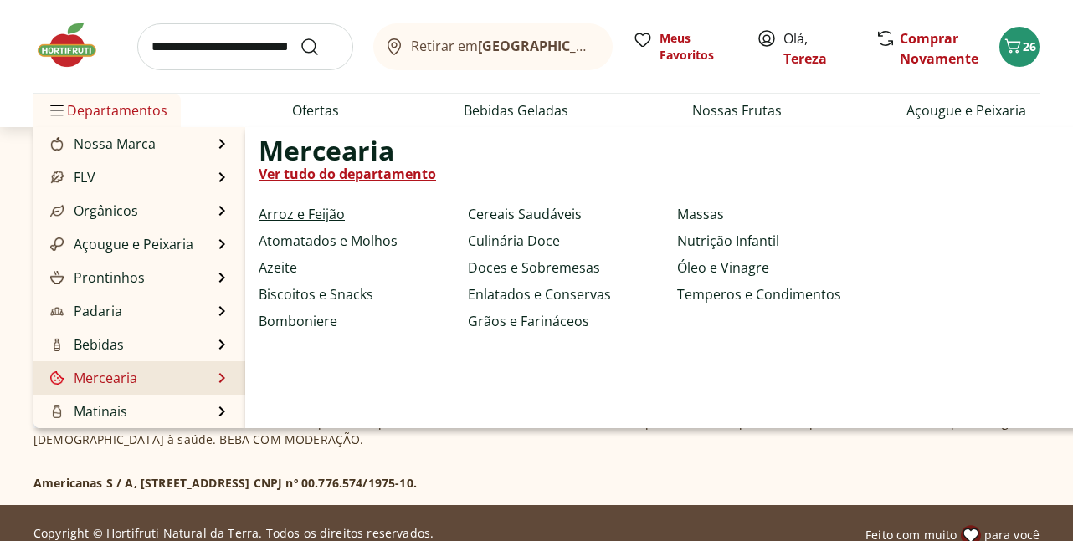
click at [299, 213] on link "Arroz e Feijão" at bounding box center [302, 214] width 86 height 20
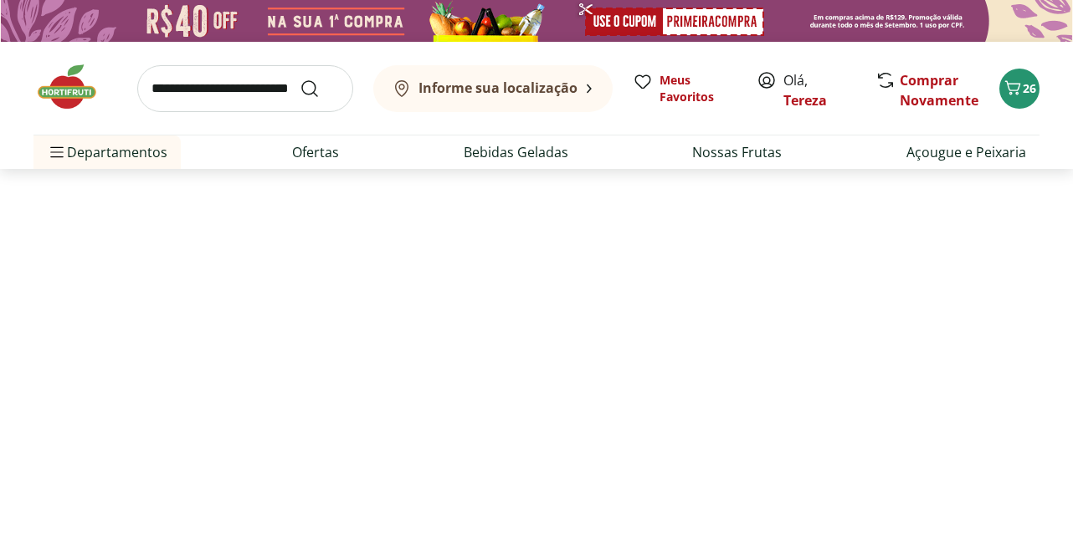
select select "**********"
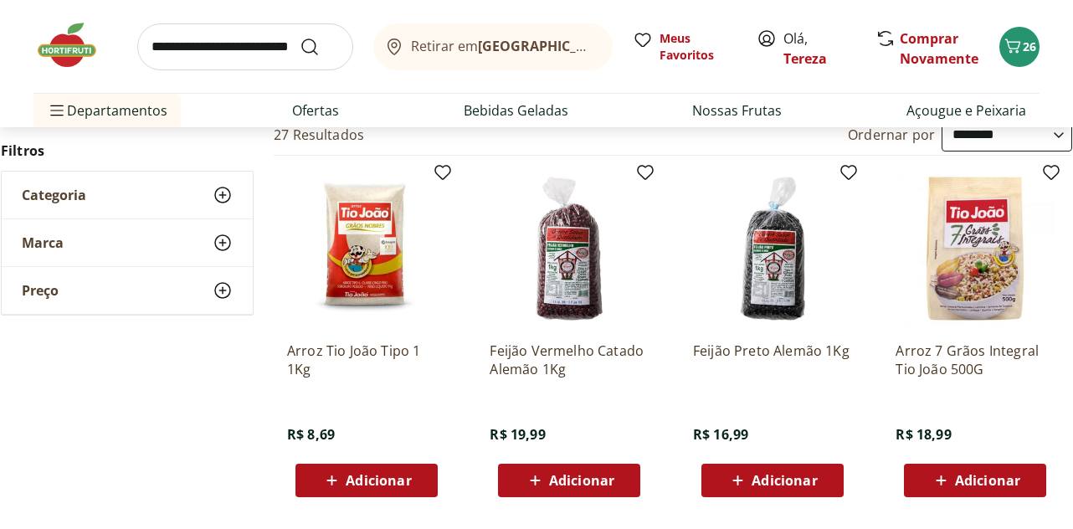
scroll to position [84, 0]
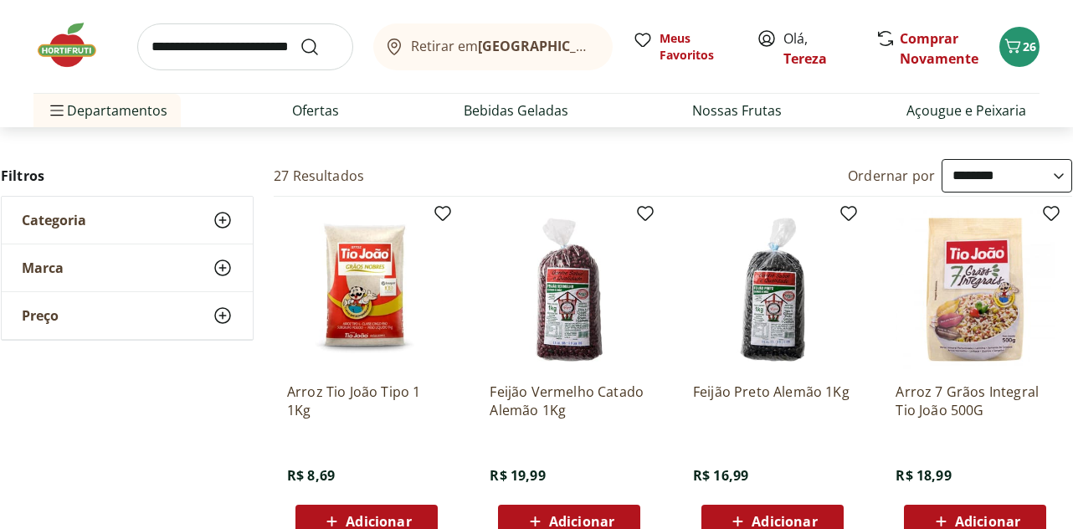
click at [354, 318] on img at bounding box center [366, 289] width 159 height 159
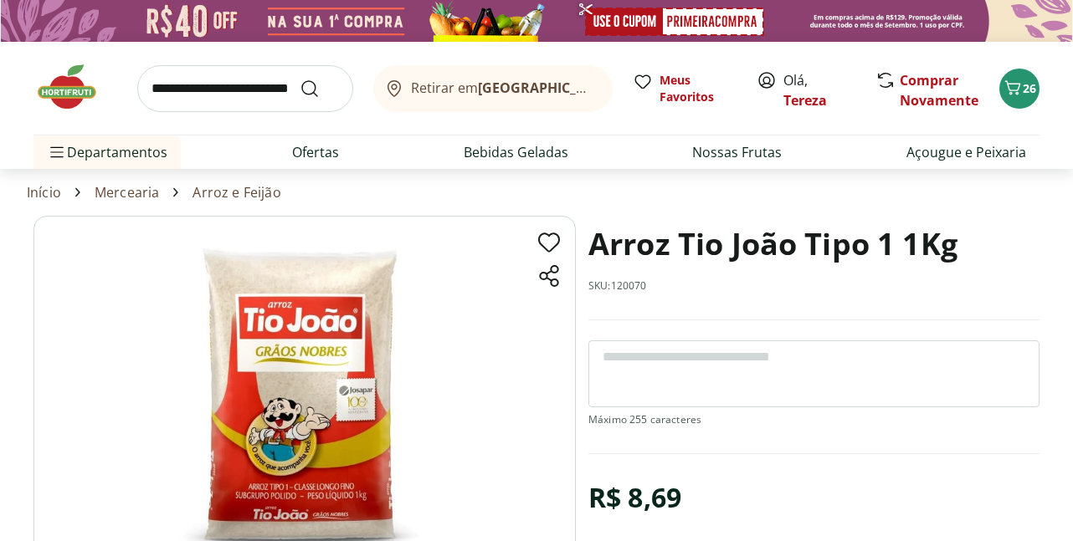
scroll to position [251, 0]
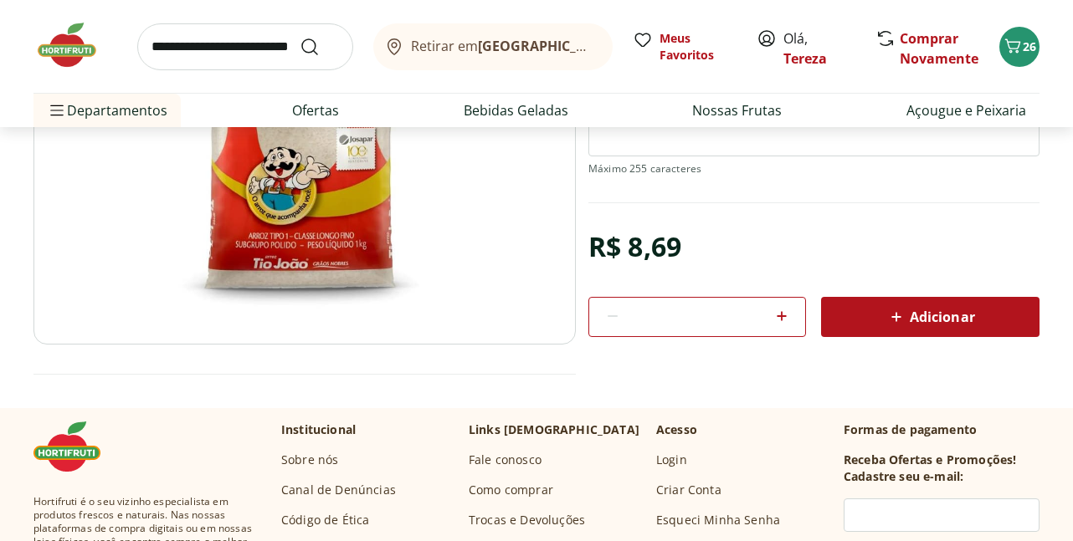
click at [938, 326] on span "Adicionar" at bounding box center [930, 317] width 89 height 20
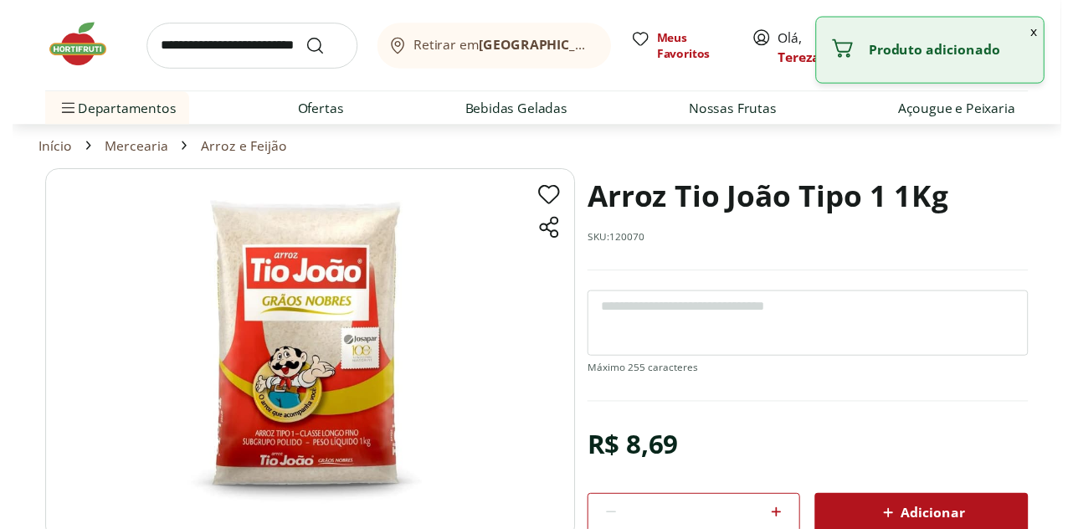
scroll to position [0, 0]
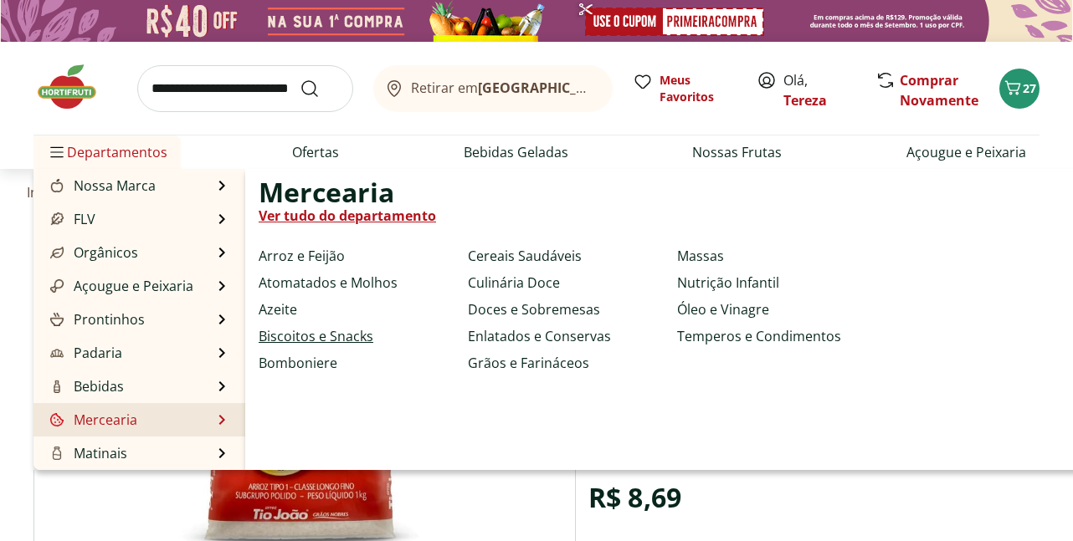
click at [291, 338] on link "Biscoitos e Snacks" at bounding box center [316, 336] width 115 height 20
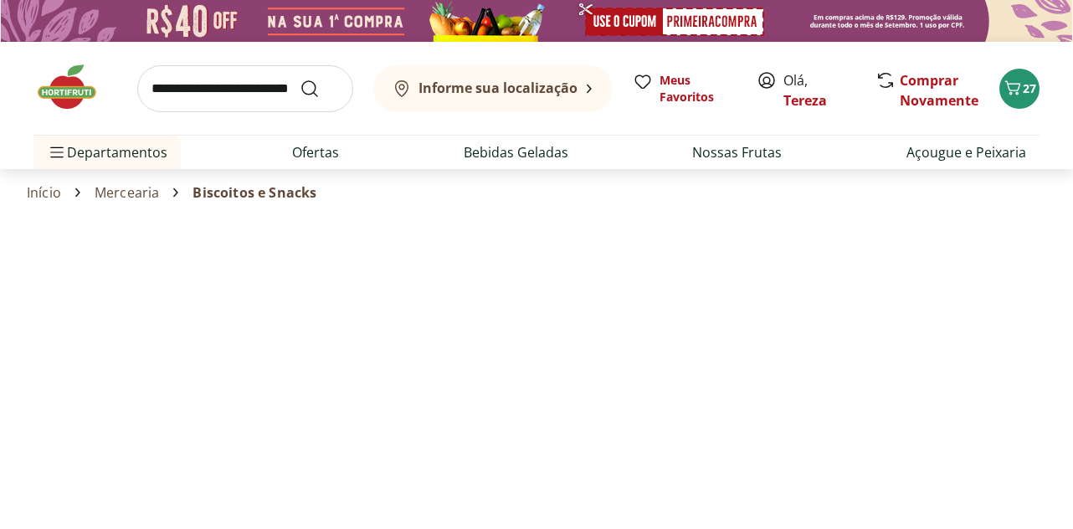
select select "**********"
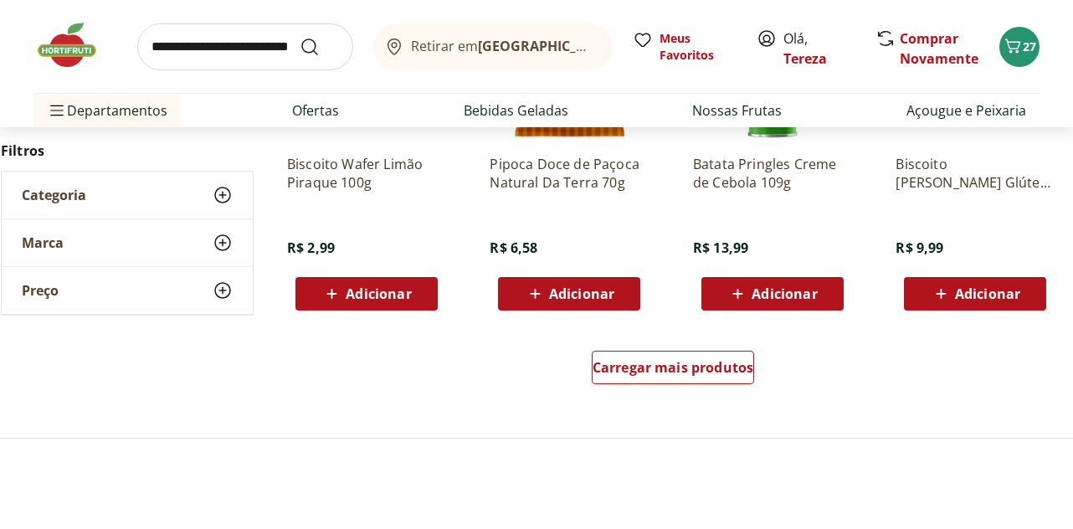
scroll to position [1088, 0]
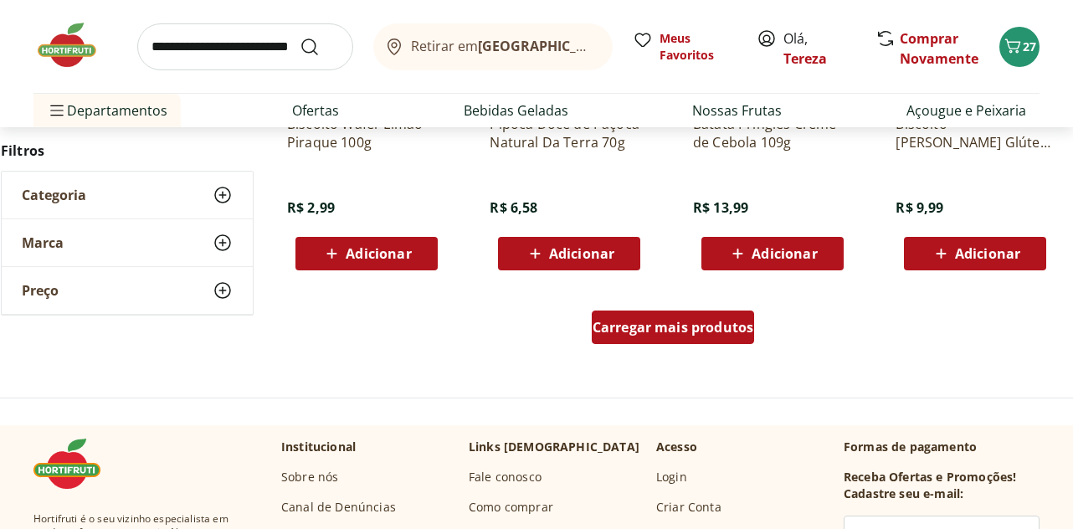
click at [645, 340] on div "Carregar mais produtos" at bounding box center [673, 326] width 163 height 33
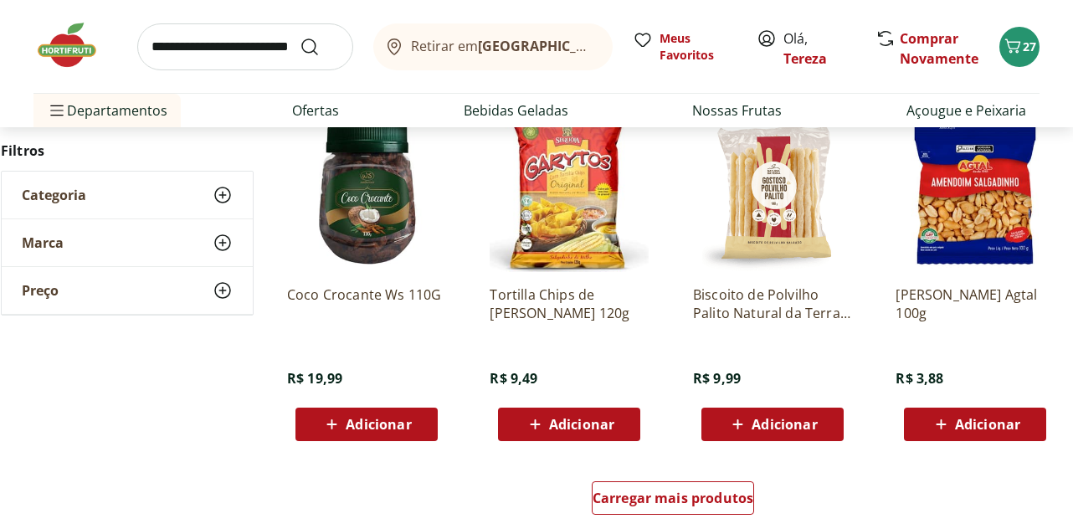
scroll to position [2176, 0]
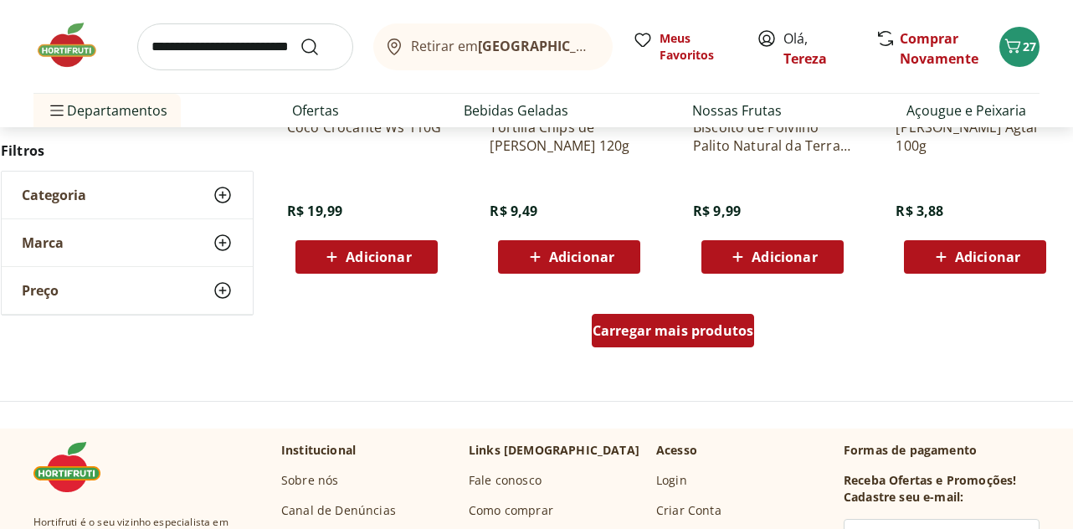
click at [633, 342] on div "Carregar mais produtos" at bounding box center [673, 330] width 163 height 33
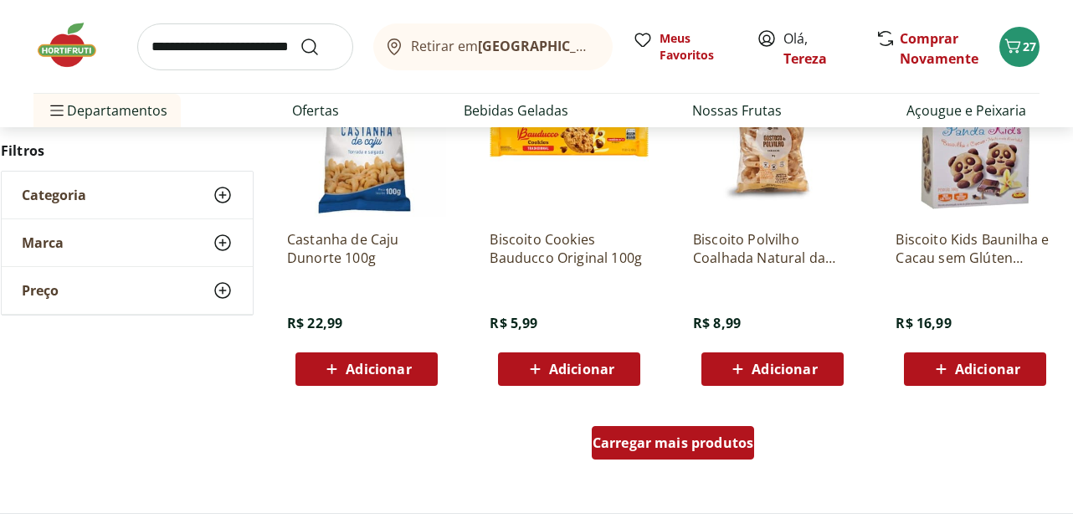
scroll to position [3180, 0]
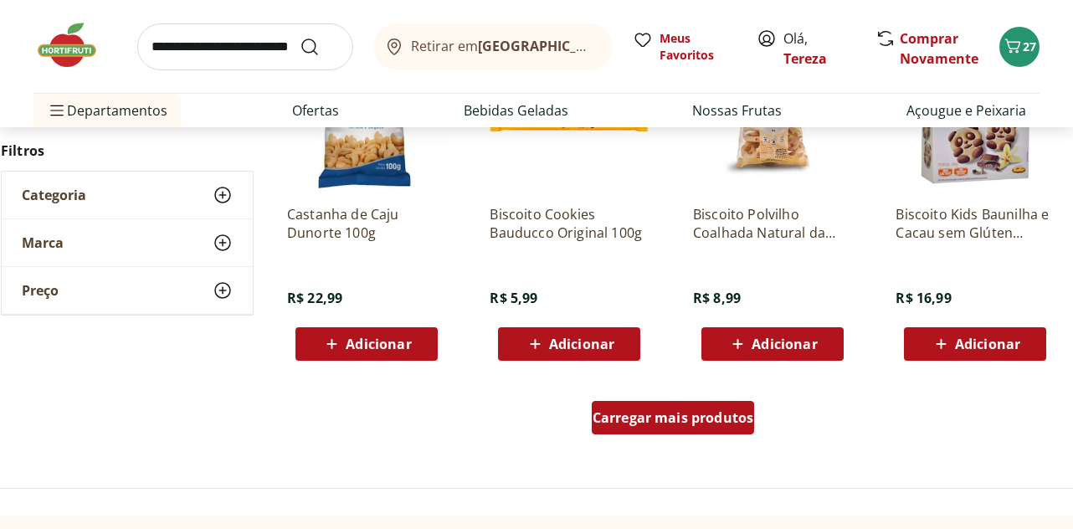
click at [659, 423] on span "Carregar mais produtos" at bounding box center [673, 417] width 162 height 13
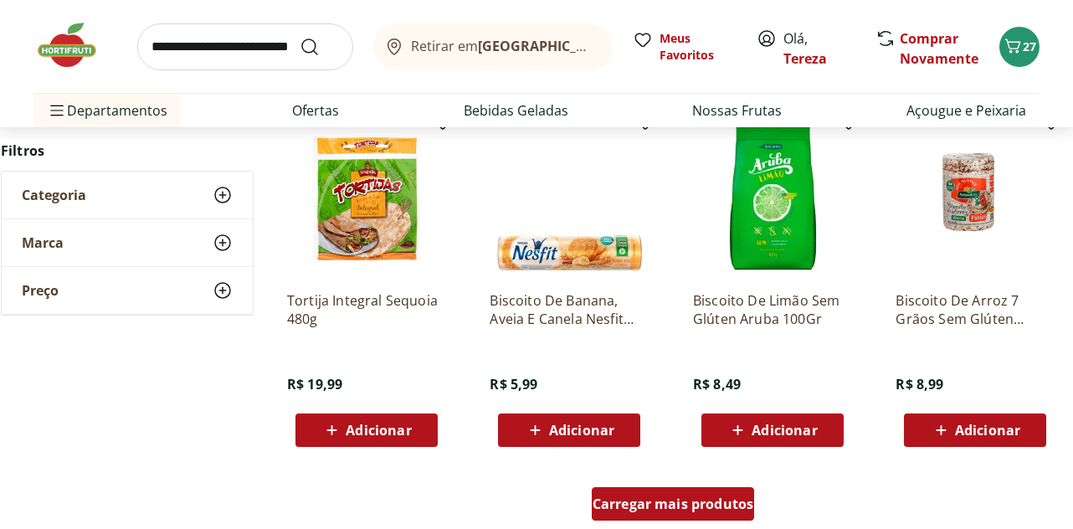
scroll to position [4268, 0]
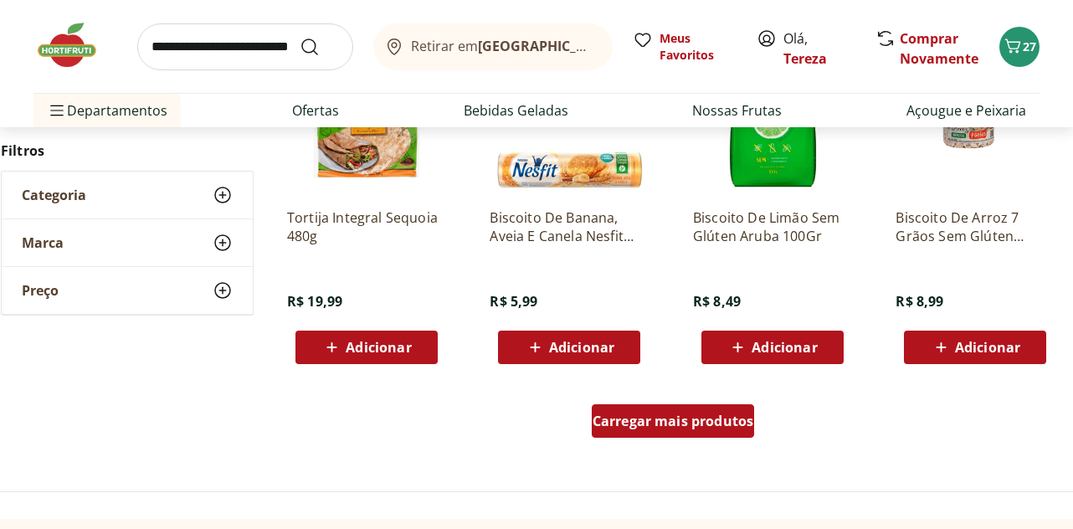
click at [659, 423] on span "Carregar mais produtos" at bounding box center [673, 420] width 162 height 13
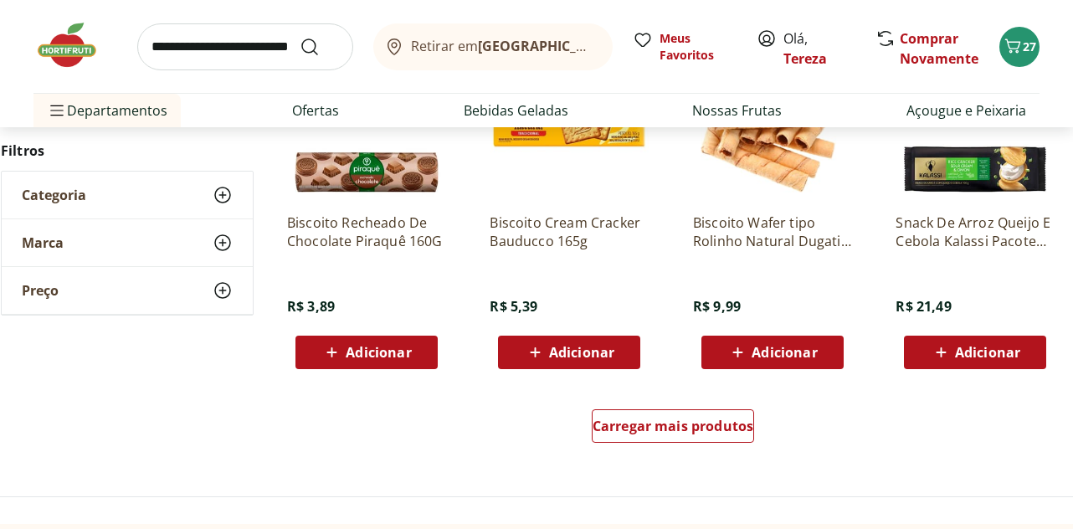
scroll to position [5356, 0]
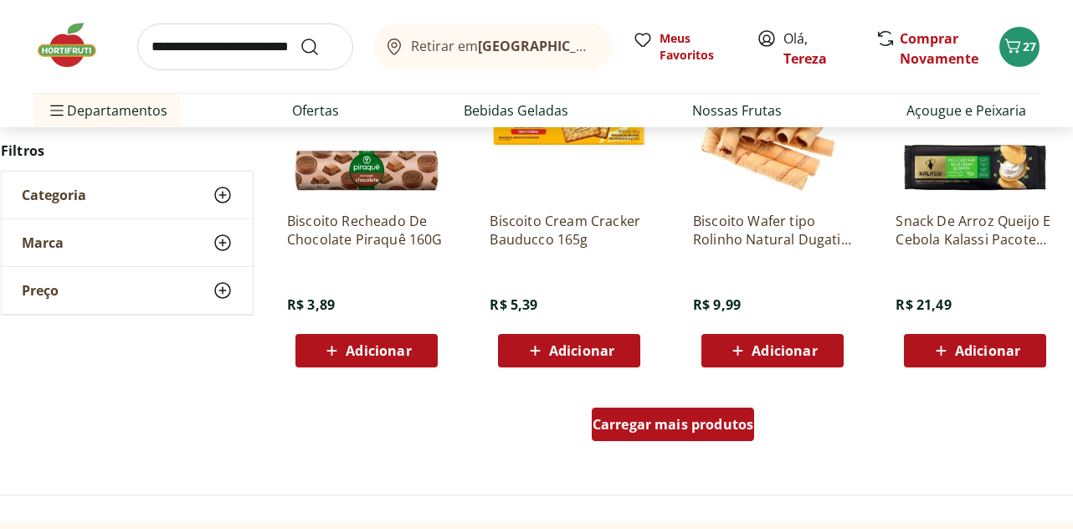
click at [657, 428] on span "Carregar mais produtos" at bounding box center [673, 424] width 162 height 13
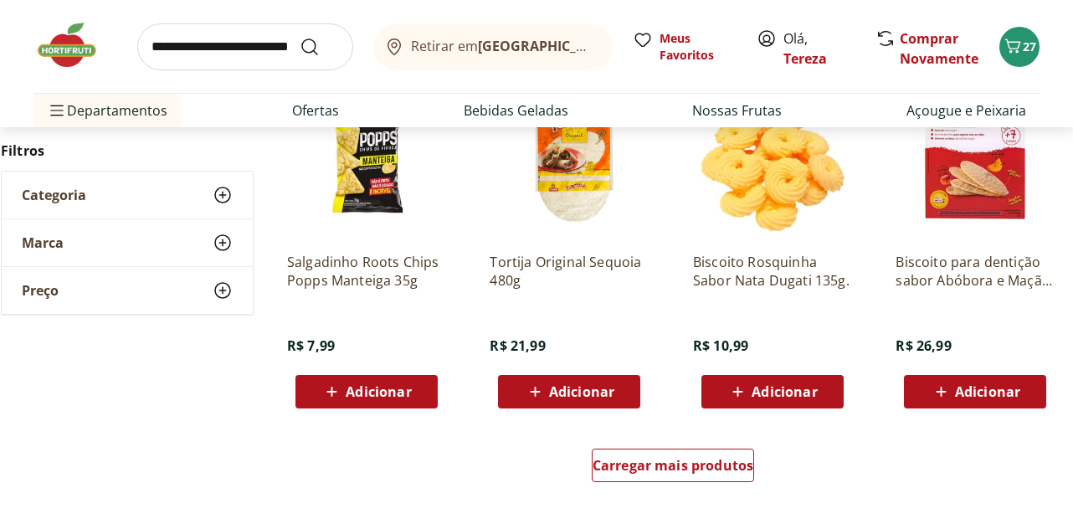
scroll to position [6443, 0]
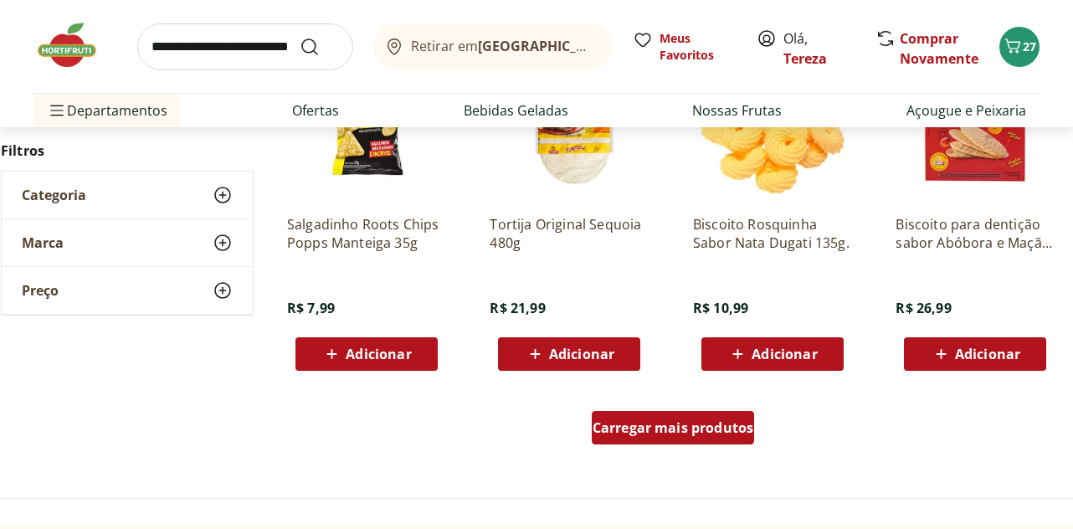
click at [665, 430] on span "Carregar mais produtos" at bounding box center [673, 427] width 162 height 13
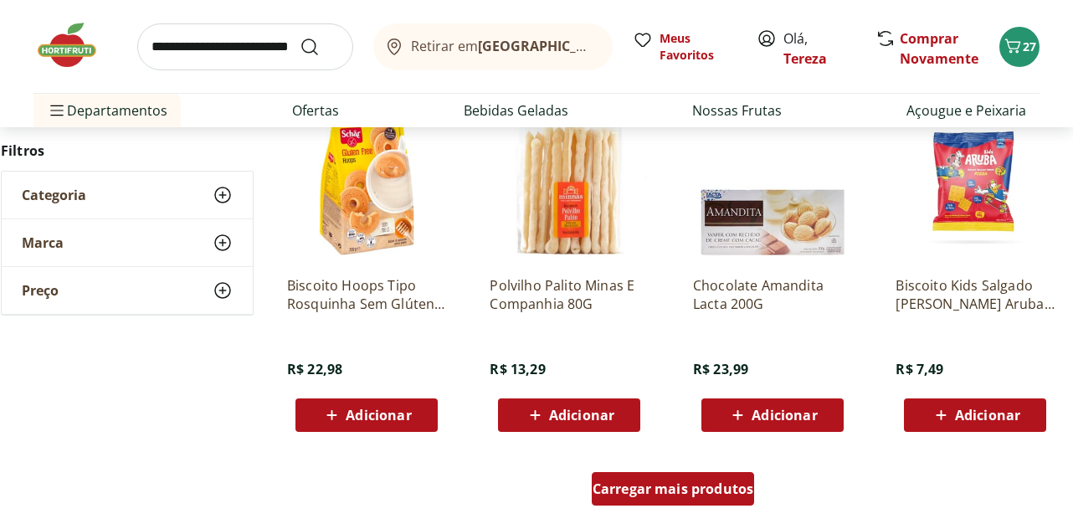
scroll to position [7531, 0]
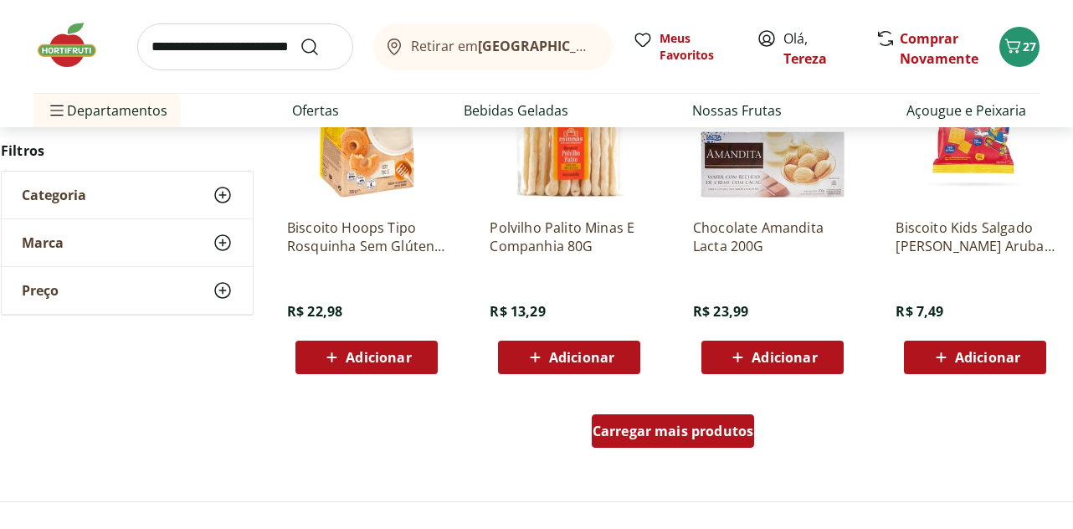
click at [665, 430] on span "Carregar mais produtos" at bounding box center [673, 430] width 162 height 13
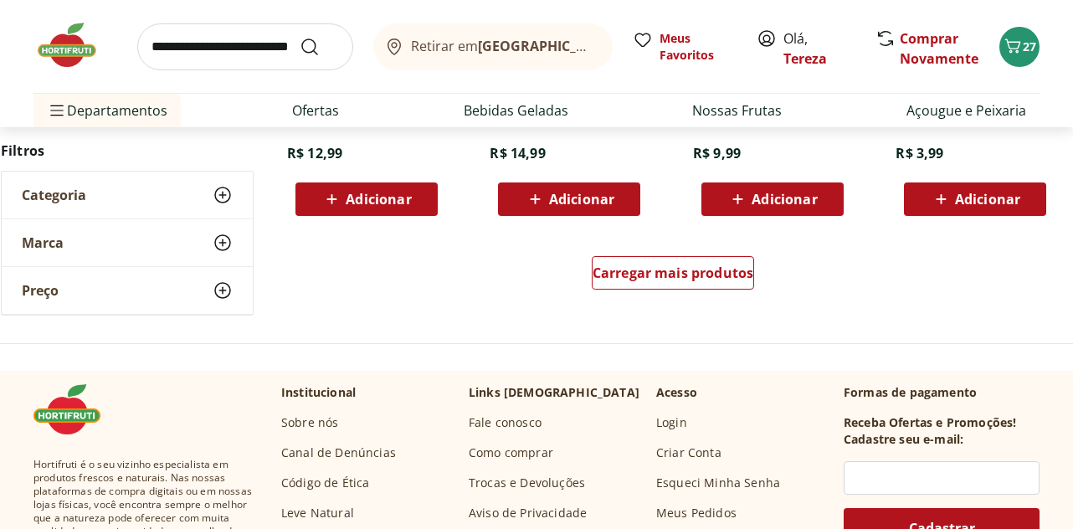
scroll to position [8787, 0]
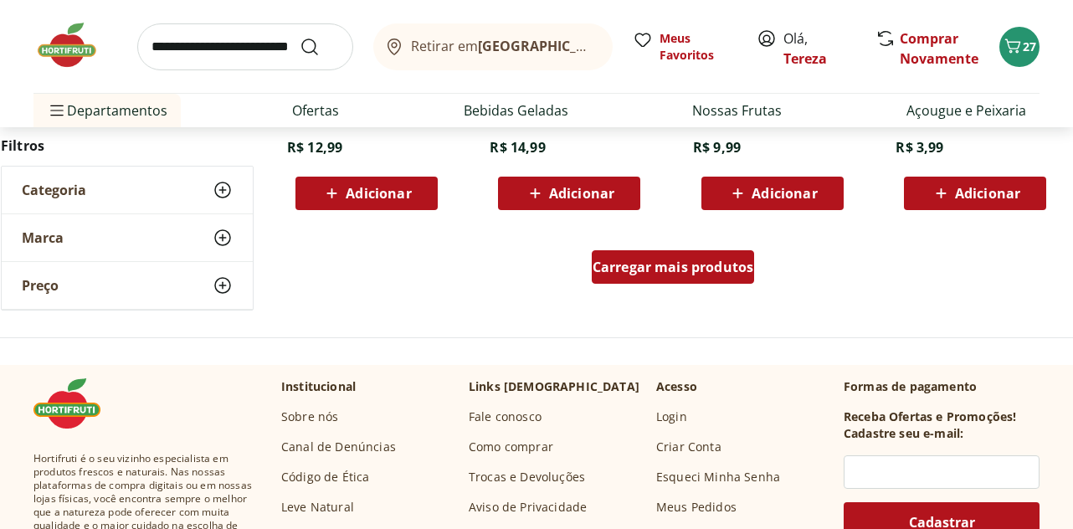
click at [669, 260] on span "Carregar mais produtos" at bounding box center [673, 266] width 162 height 13
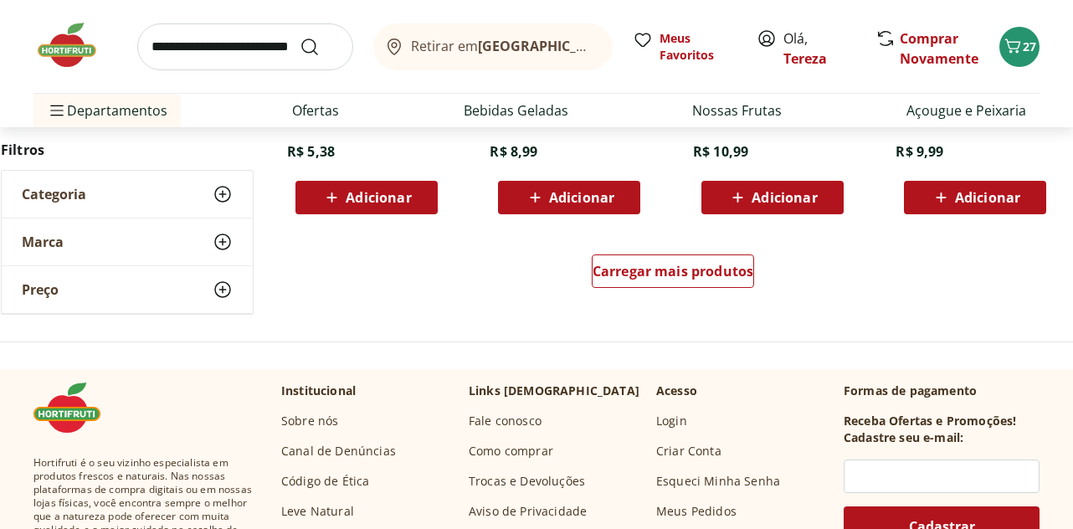
scroll to position [9874, 0]
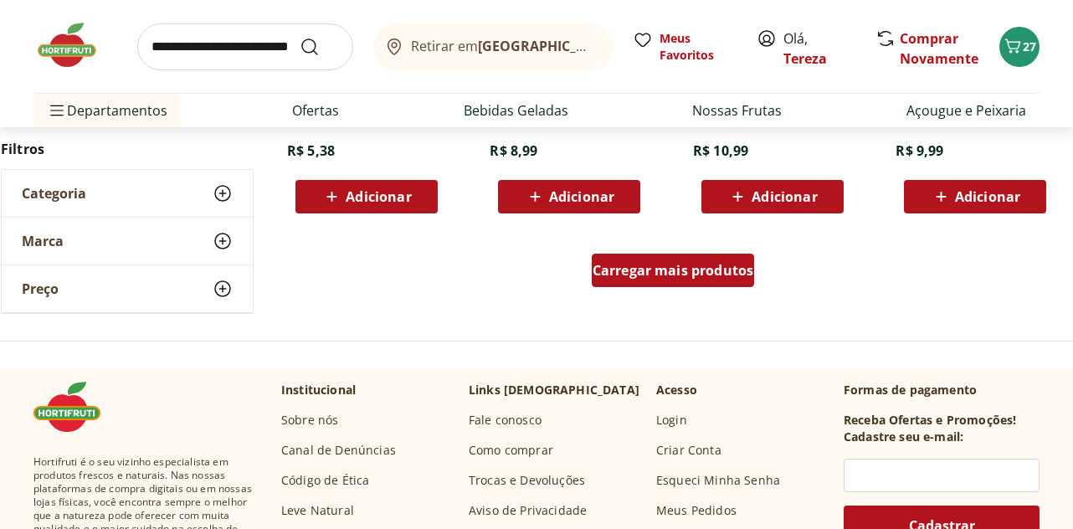
click at [671, 279] on div "Carregar mais produtos" at bounding box center [673, 270] width 163 height 33
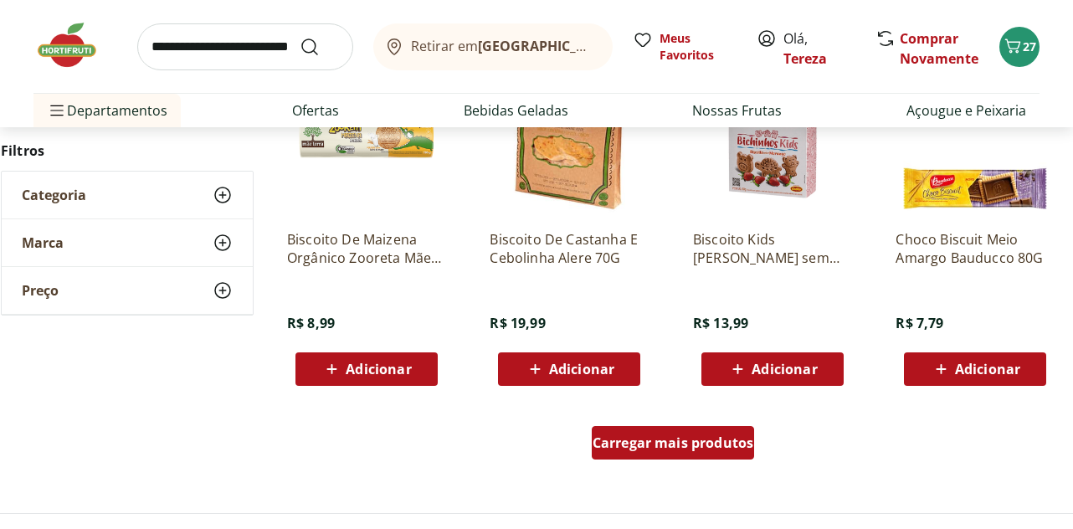
scroll to position [10795, 0]
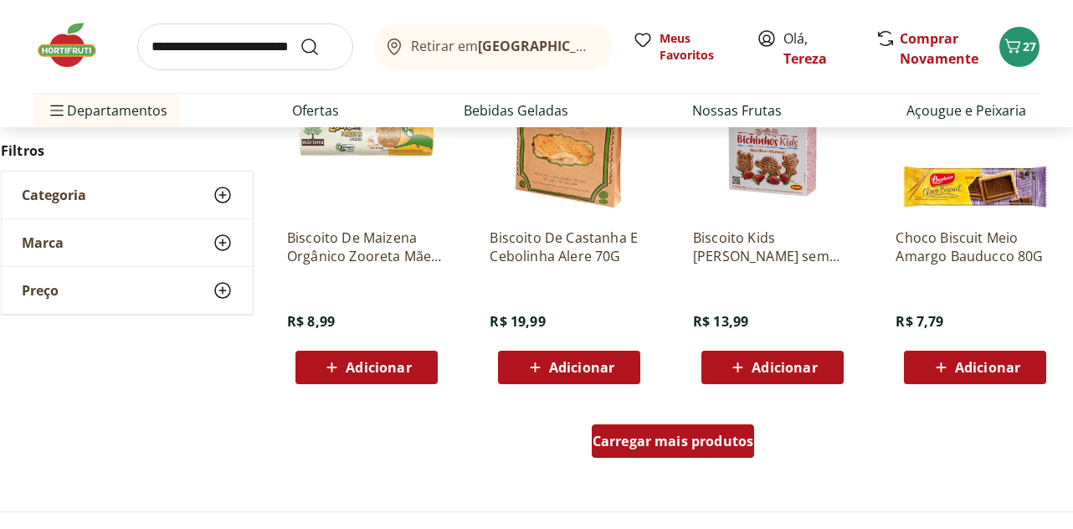
click at [649, 440] on span "Carregar mais produtos" at bounding box center [673, 440] width 162 height 13
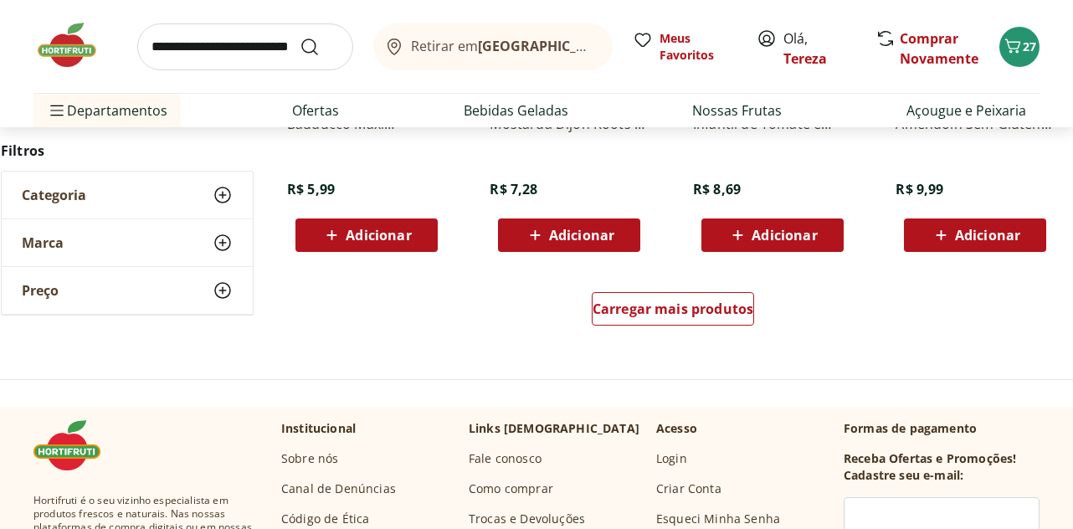
scroll to position [12050, 0]
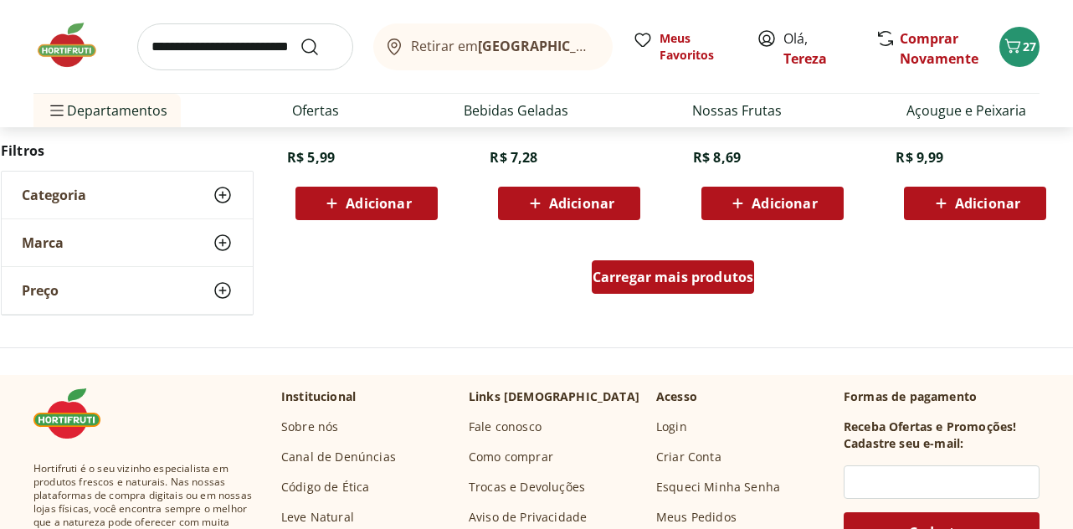
click at [654, 277] on span "Carregar mais produtos" at bounding box center [673, 276] width 162 height 13
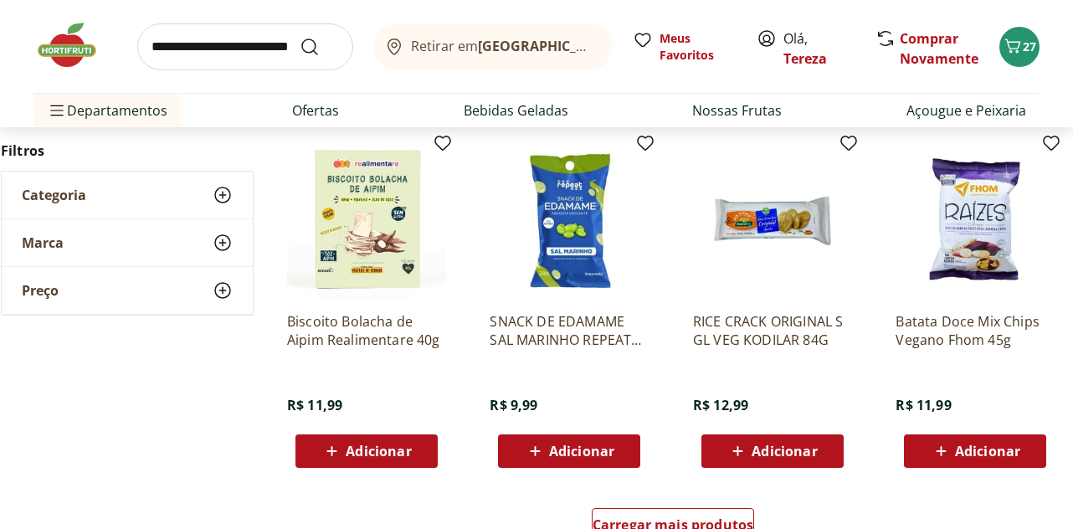
scroll to position [13054, 0]
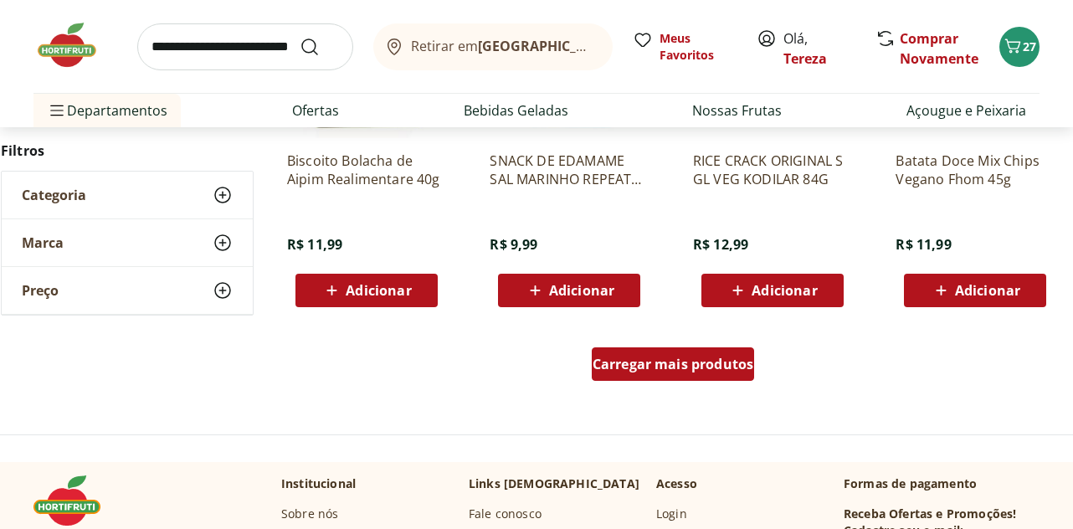
click at [674, 371] on span "Carregar mais produtos" at bounding box center [673, 363] width 162 height 13
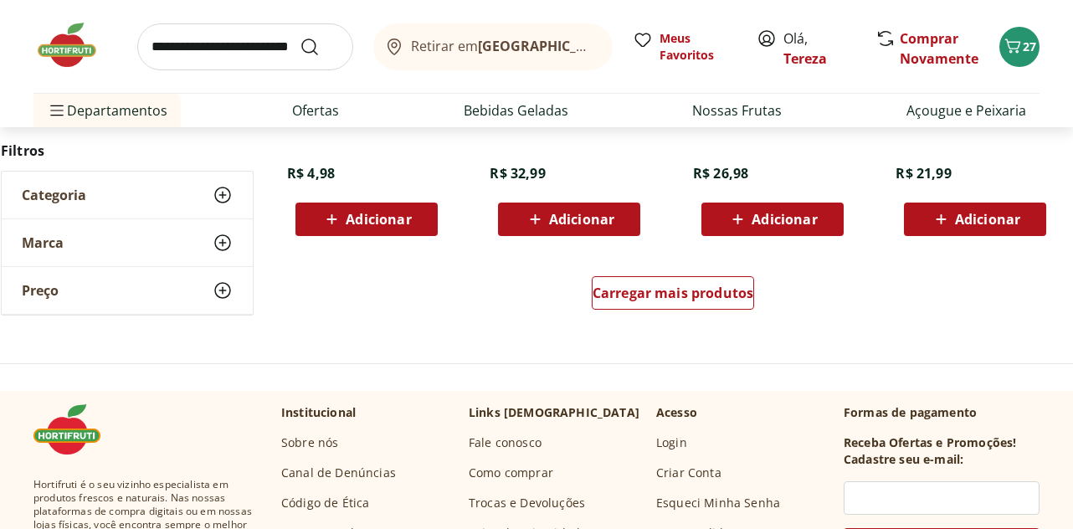
scroll to position [14226, 0]
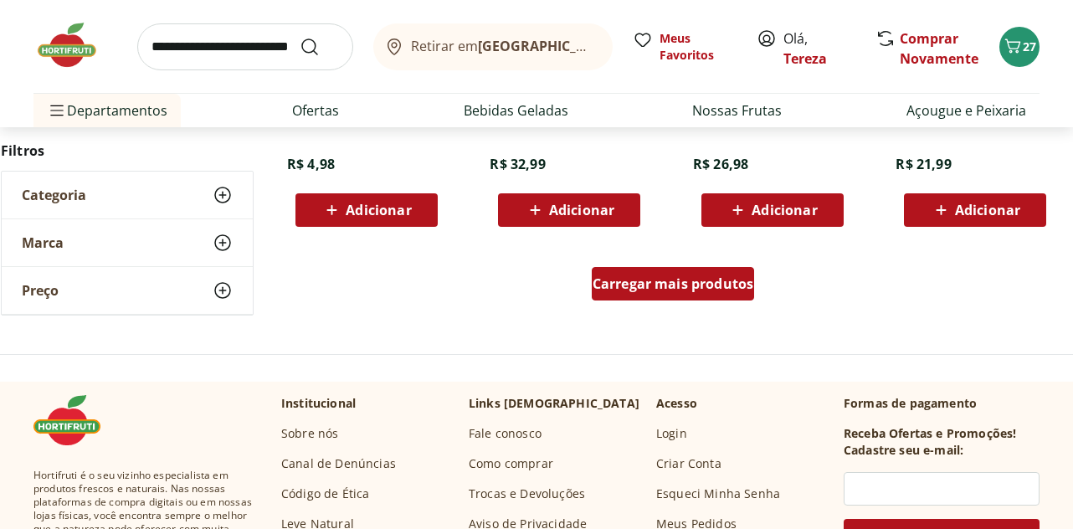
click at [663, 300] on div "Carregar mais produtos" at bounding box center [673, 283] width 163 height 33
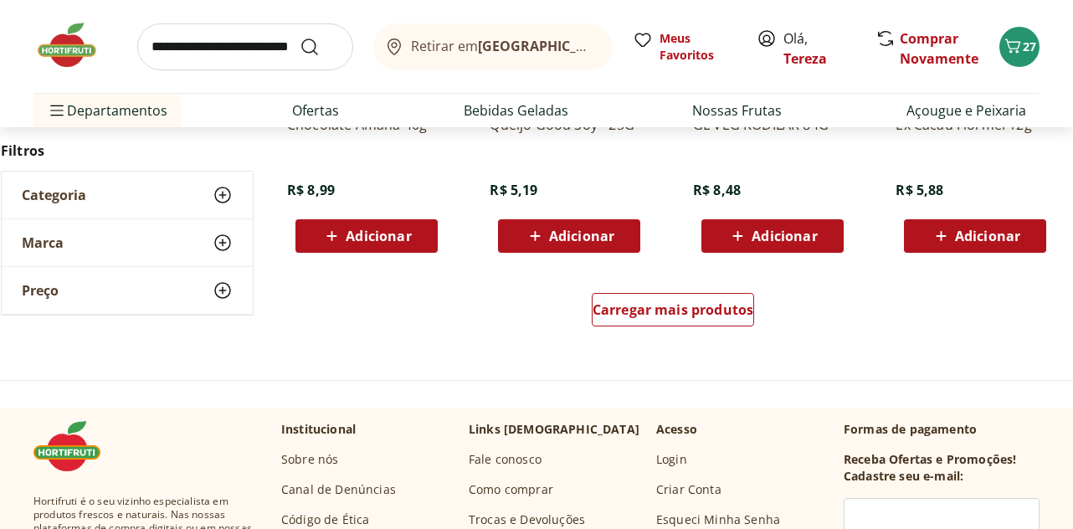
scroll to position [15314, 0]
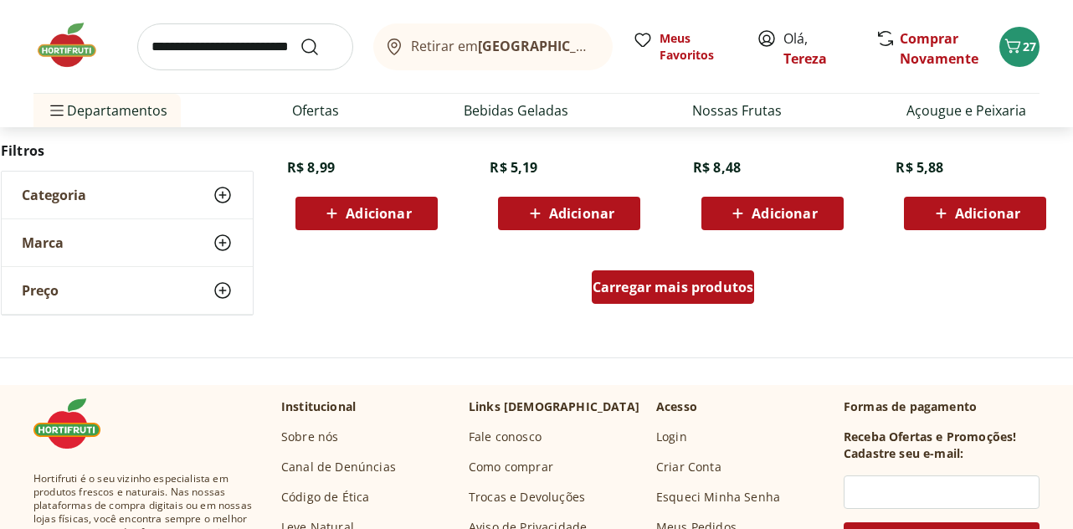
click at [649, 289] on span "Carregar mais produtos" at bounding box center [673, 286] width 162 height 13
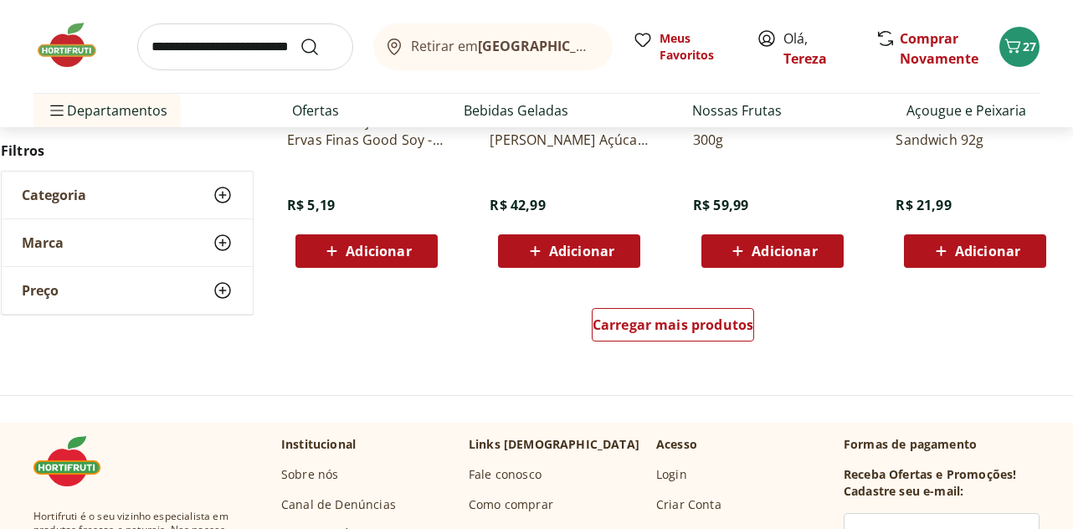
scroll to position [16402, 0]
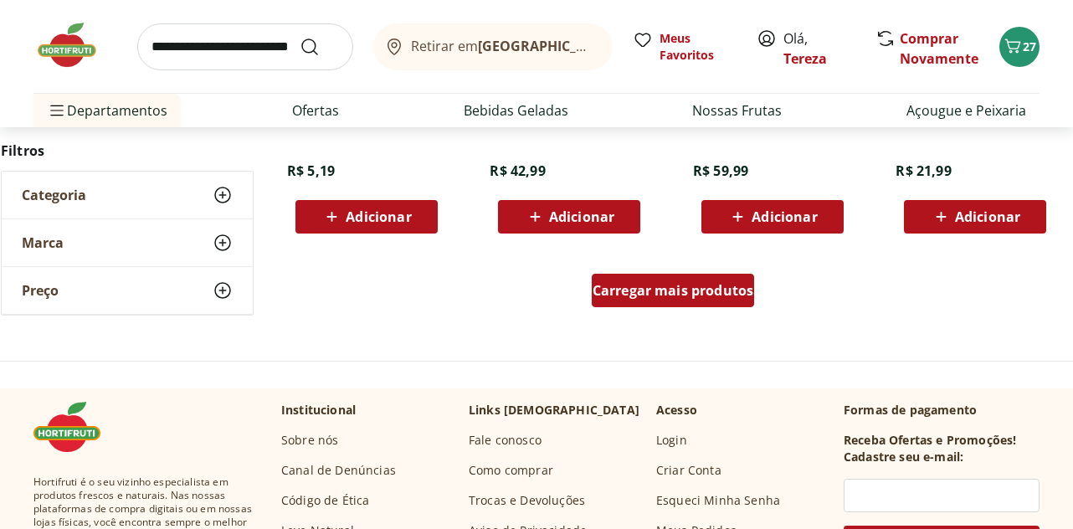
click at [660, 297] on span "Carregar mais produtos" at bounding box center [673, 290] width 162 height 13
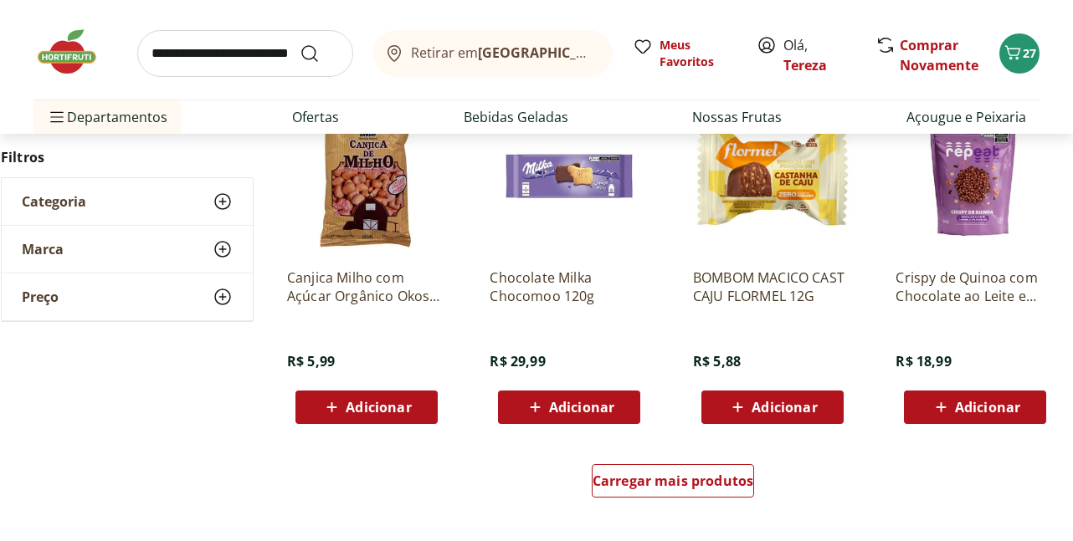
scroll to position [17322, 0]
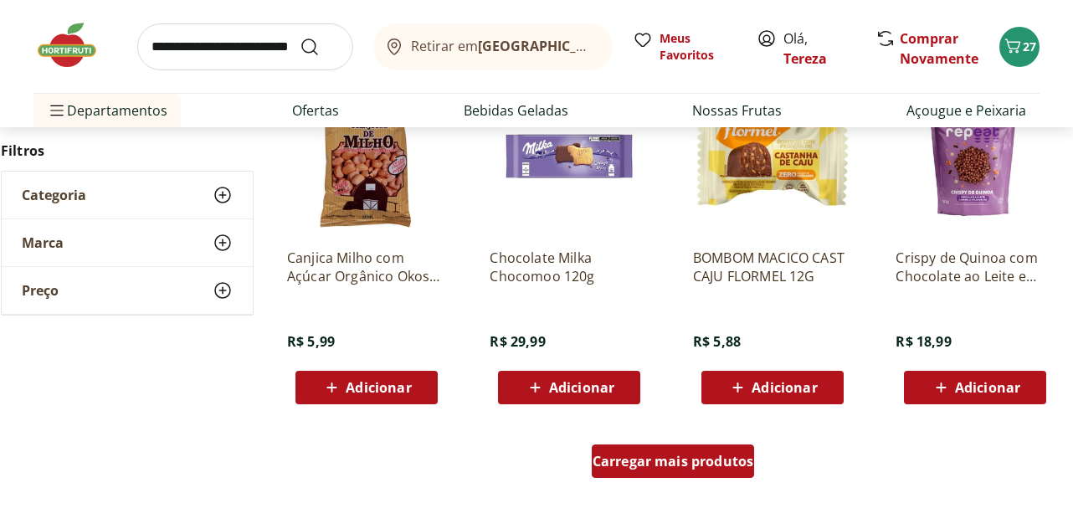
click at [664, 459] on span "Carregar mais produtos" at bounding box center [673, 460] width 162 height 13
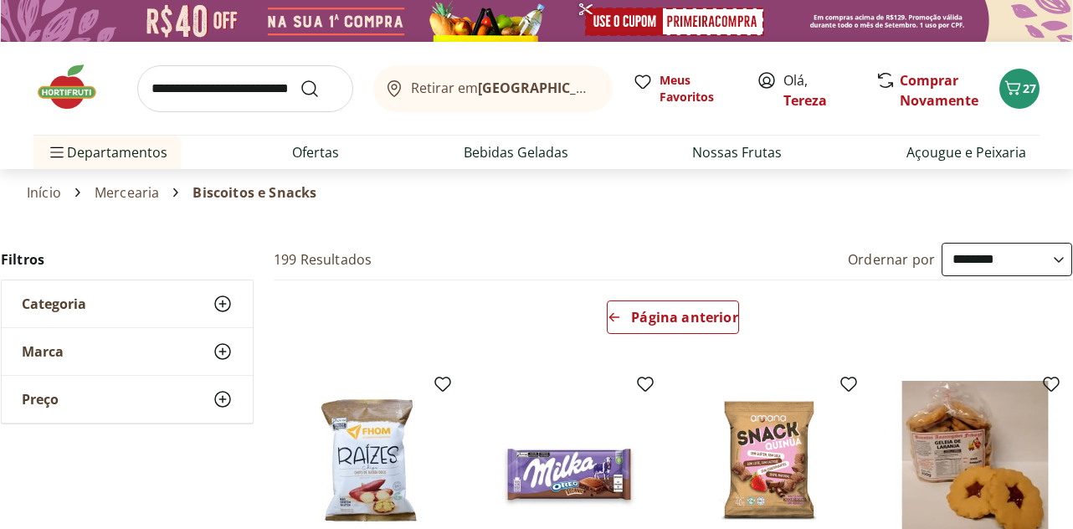
click at [129, 193] on link "Mercearia" at bounding box center [127, 192] width 64 height 15
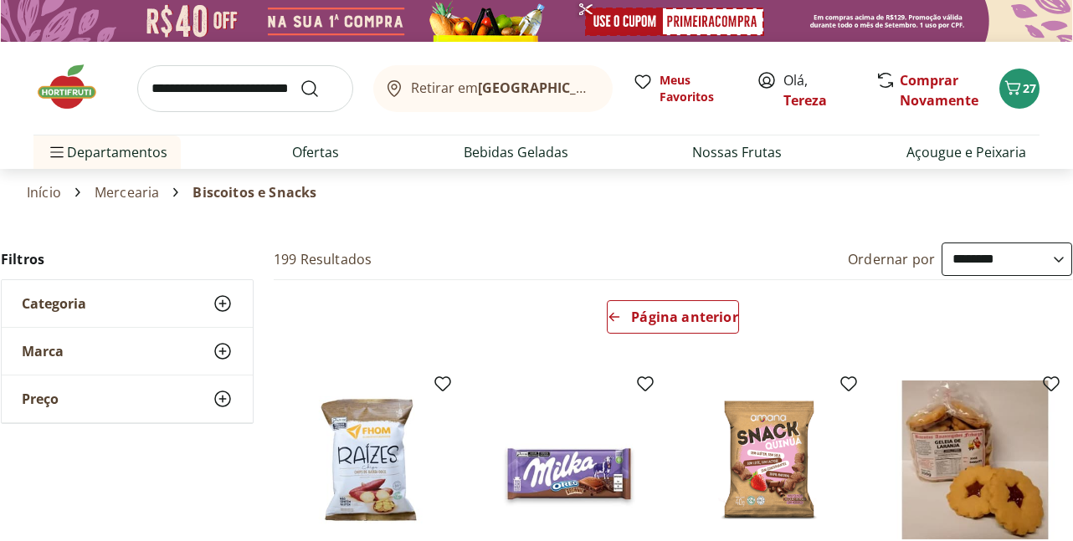
select select "**********"
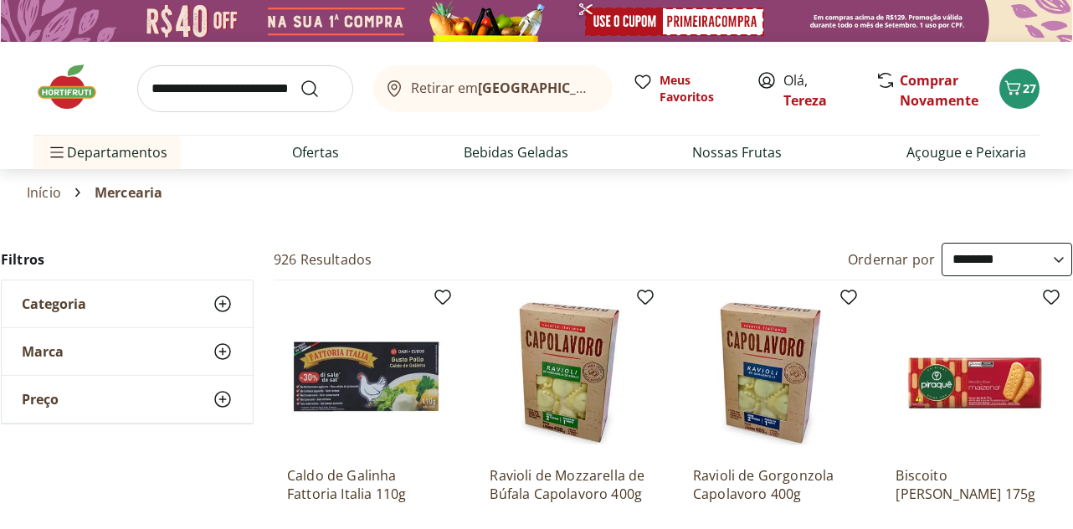
click at [226, 299] on icon at bounding box center [223, 304] width 20 height 20
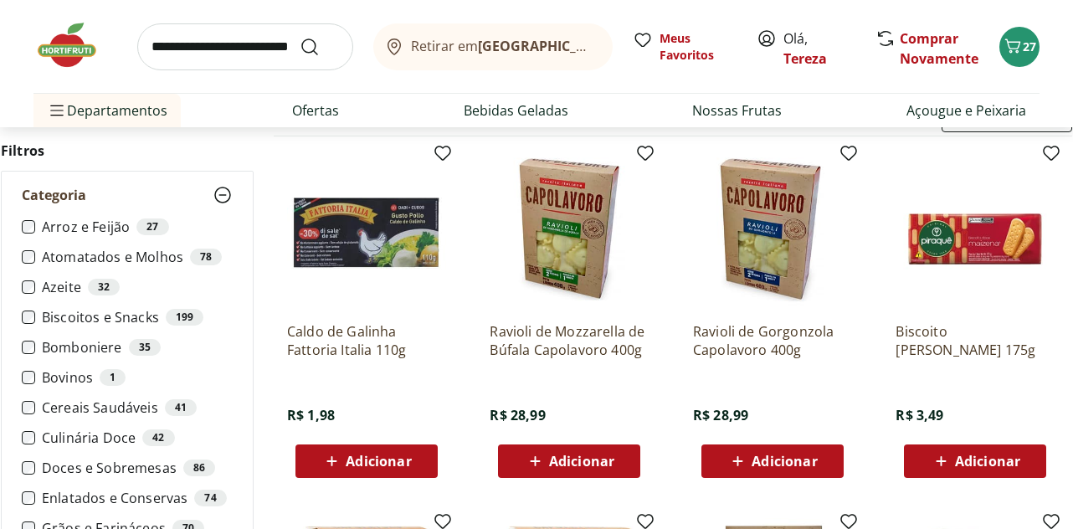
scroll to position [251, 0]
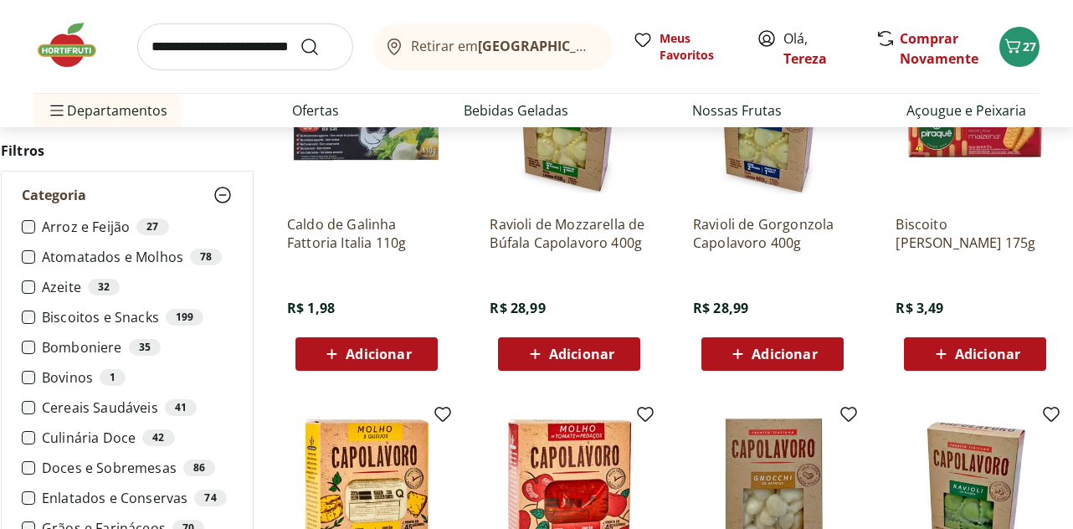
click at [65, 408] on label "Cereais Saudáveis 41" at bounding box center [137, 407] width 191 height 17
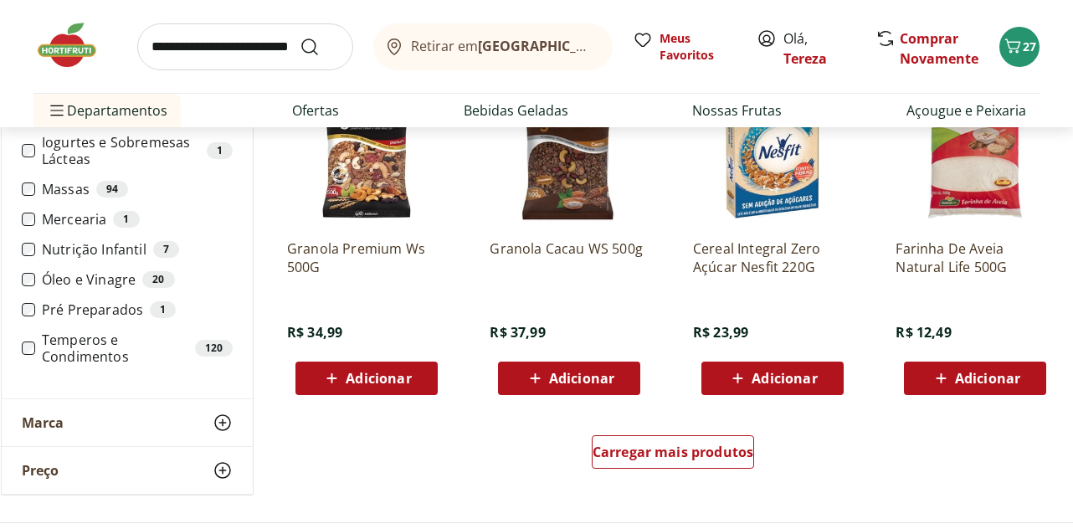
scroll to position [1004, 0]
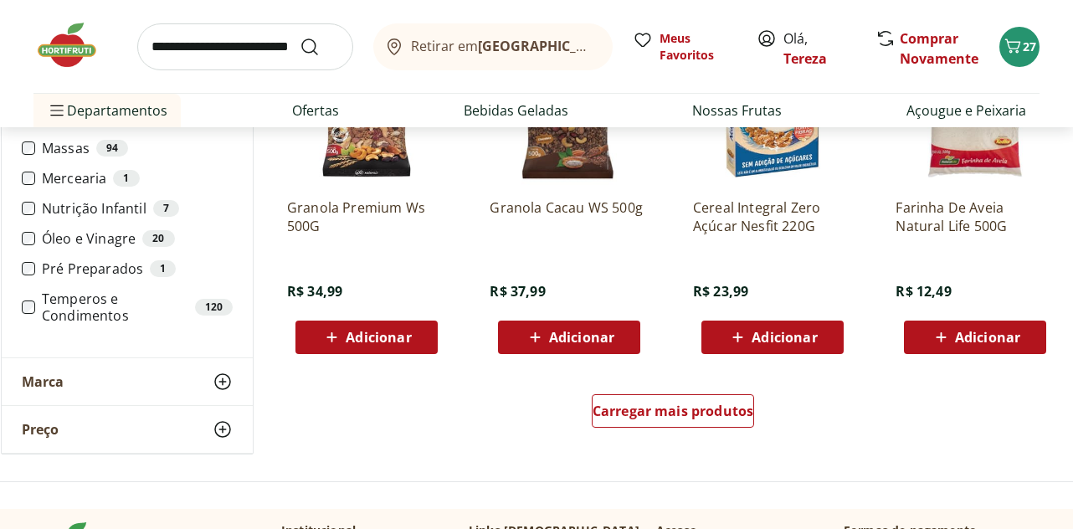
click at [77, 182] on label "Mercearia 1" at bounding box center [137, 178] width 191 height 17
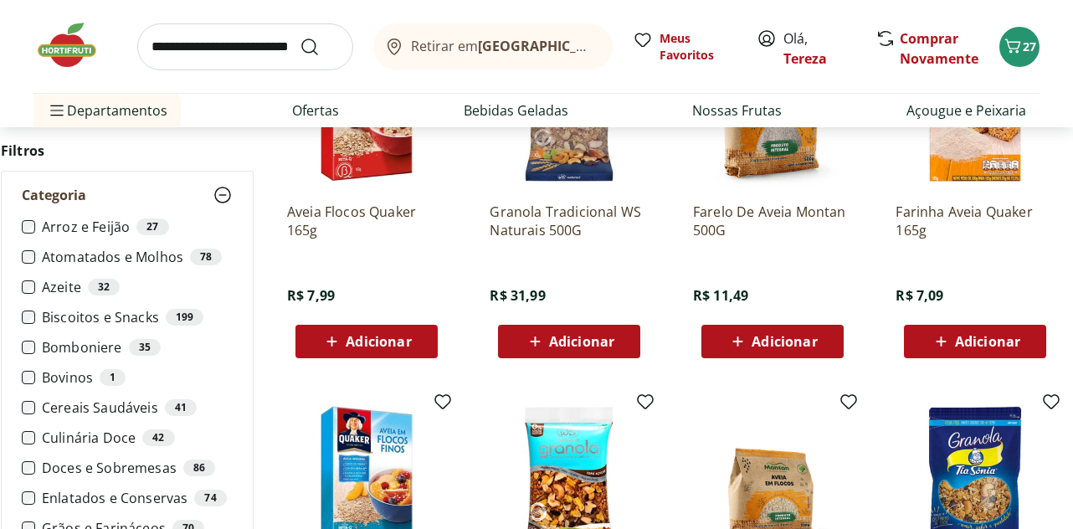
scroll to position [251, 0]
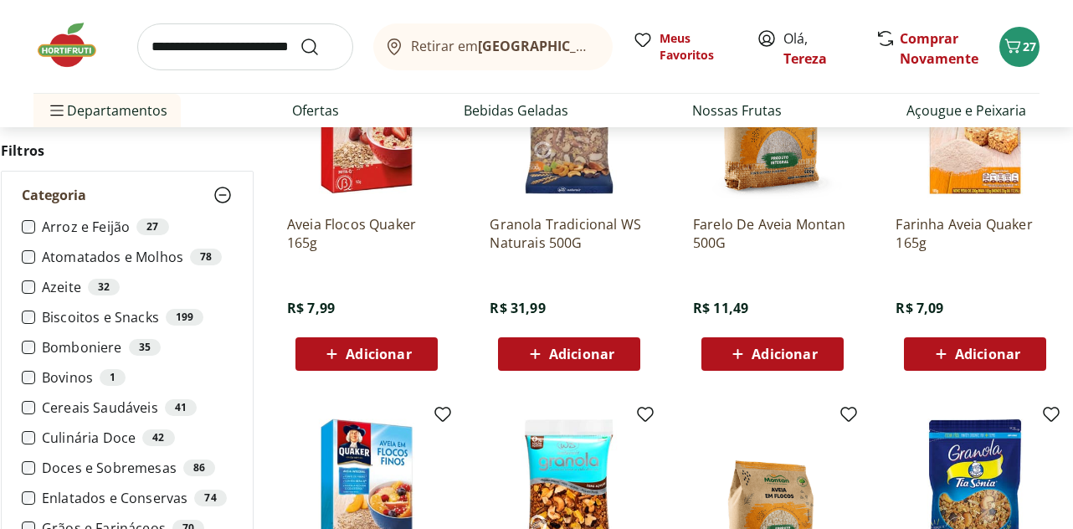
click at [99, 464] on label "Doces e Sobremesas 86" at bounding box center [137, 467] width 191 height 17
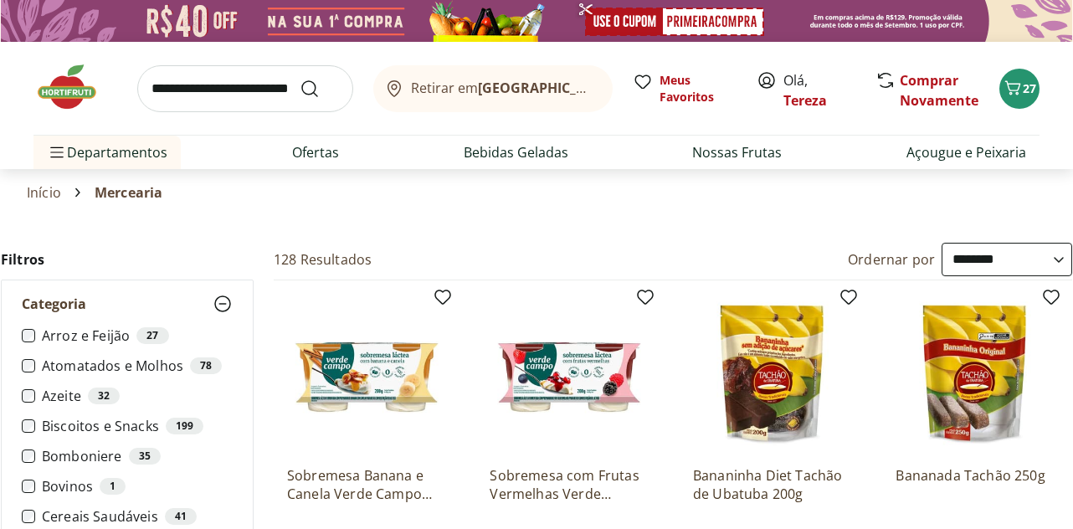
click at [154, 88] on input "search" at bounding box center [245, 88] width 216 height 47
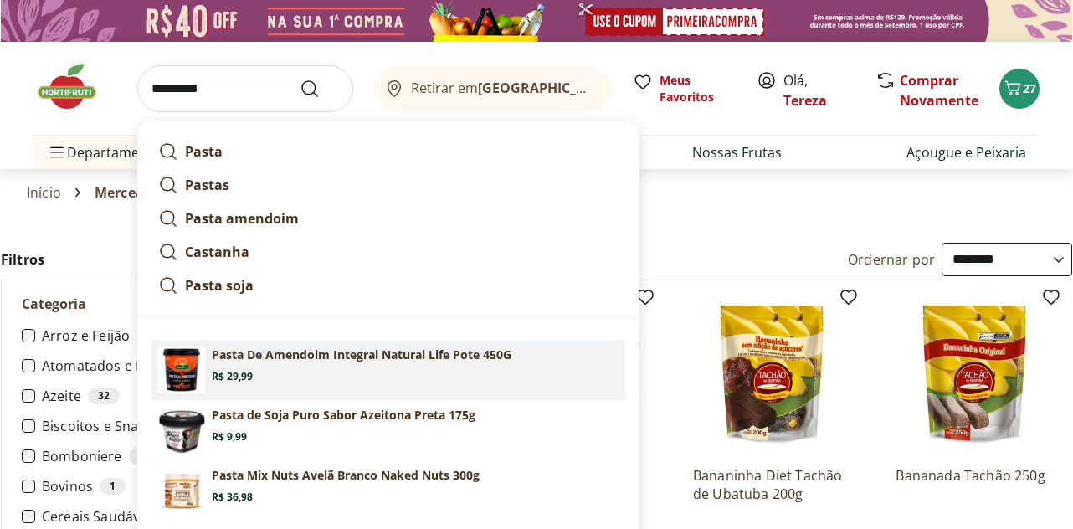
click at [264, 353] on p "Pasta De Amendoim Integral Natural Life Pote 450G" at bounding box center [362, 354] width 300 height 17
type input "**********"
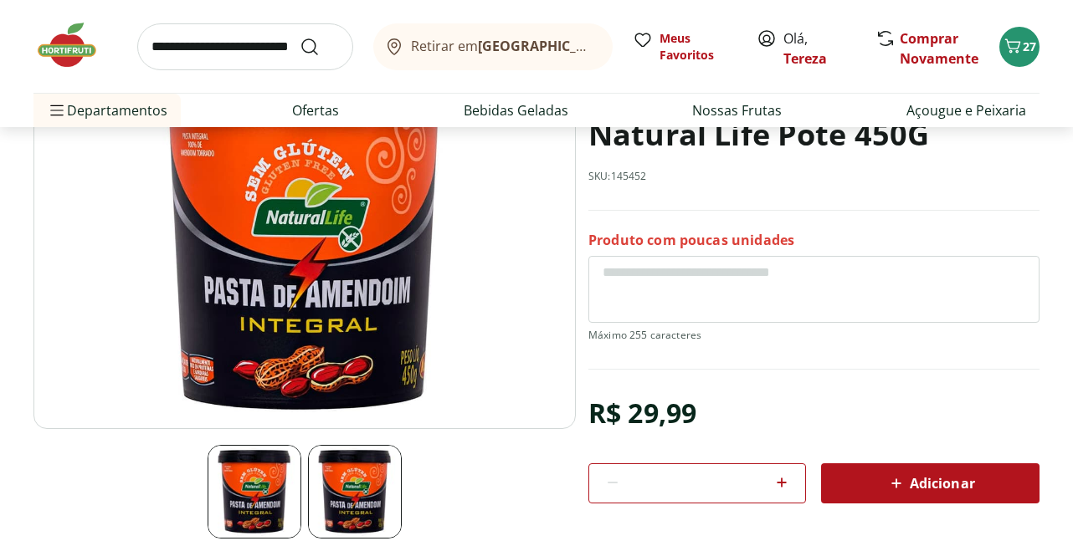
scroll to position [167, 0]
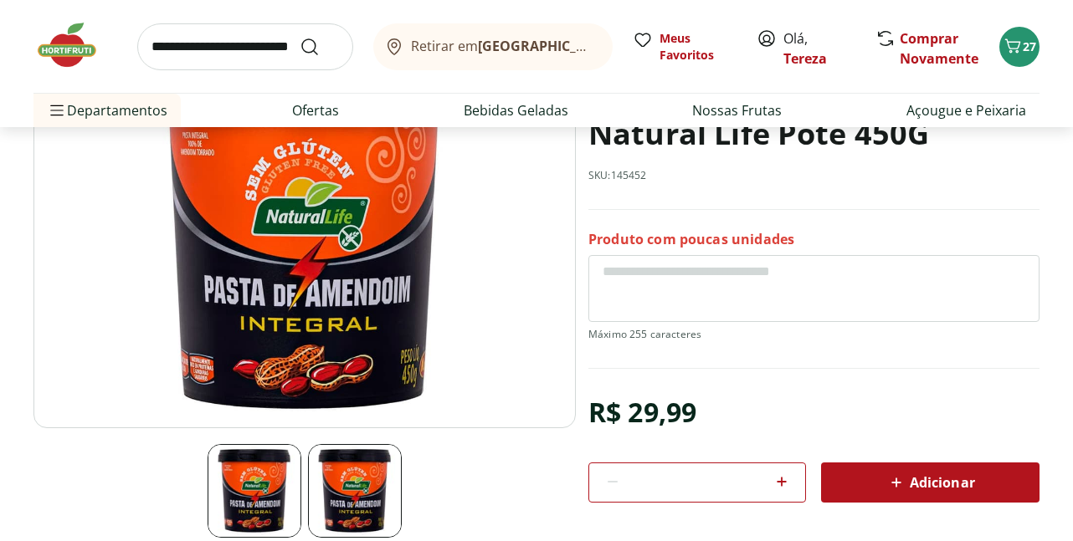
click at [904, 484] on icon at bounding box center [896, 483] width 20 height 20
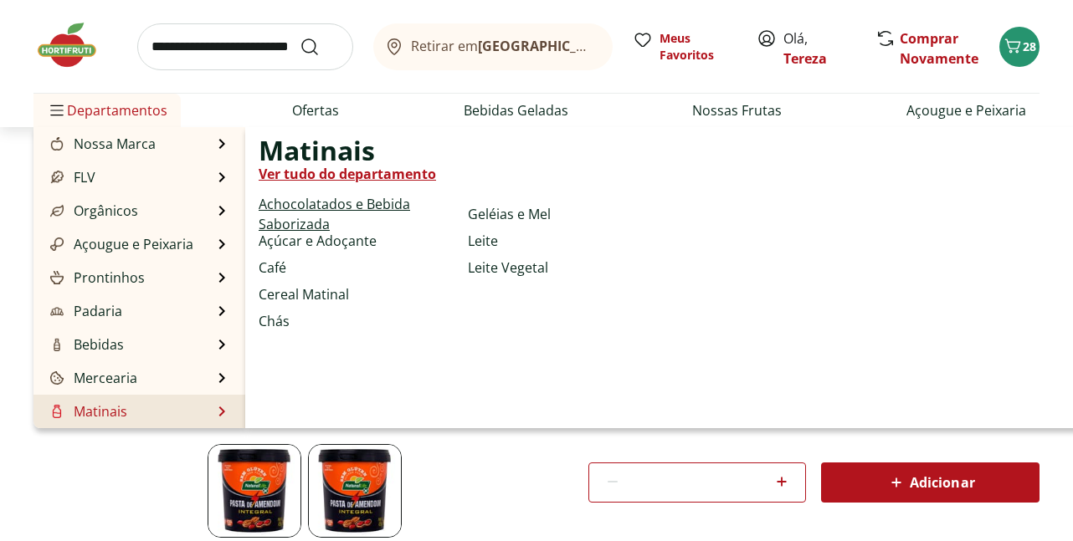
click at [328, 209] on link "Achocolatados e Bebida Saborizada" at bounding box center [360, 214] width 203 height 40
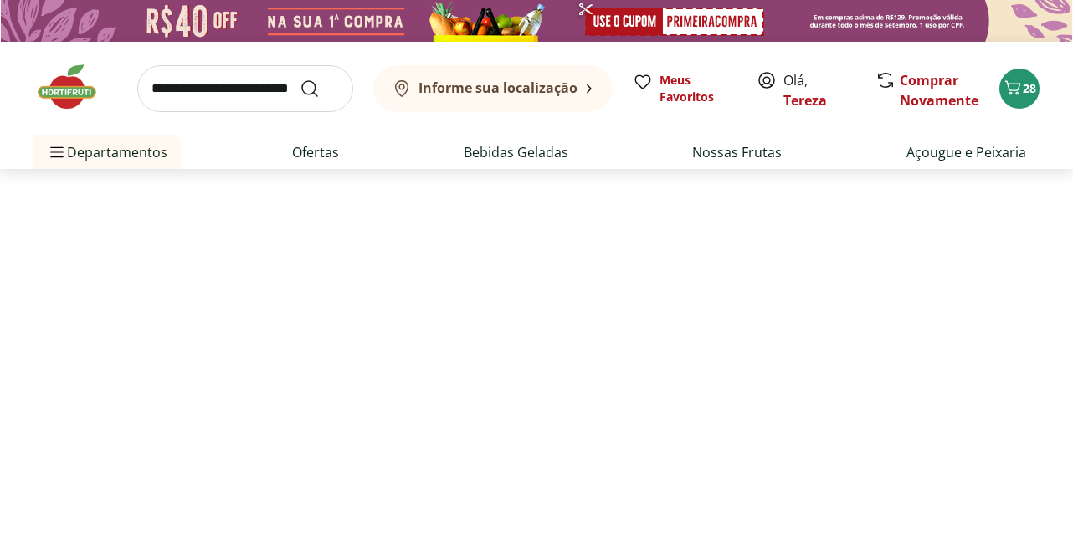
select select "**********"
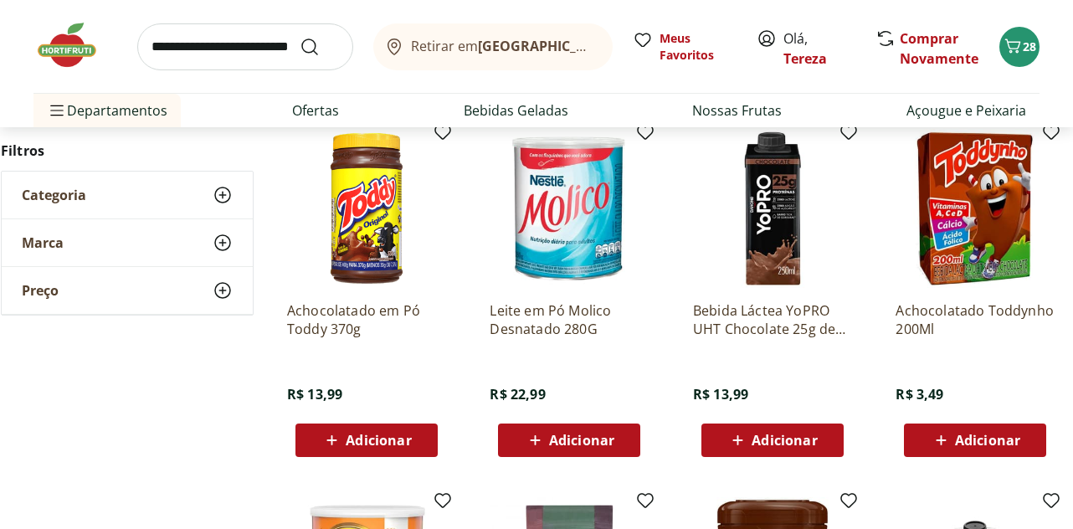
scroll to position [167, 0]
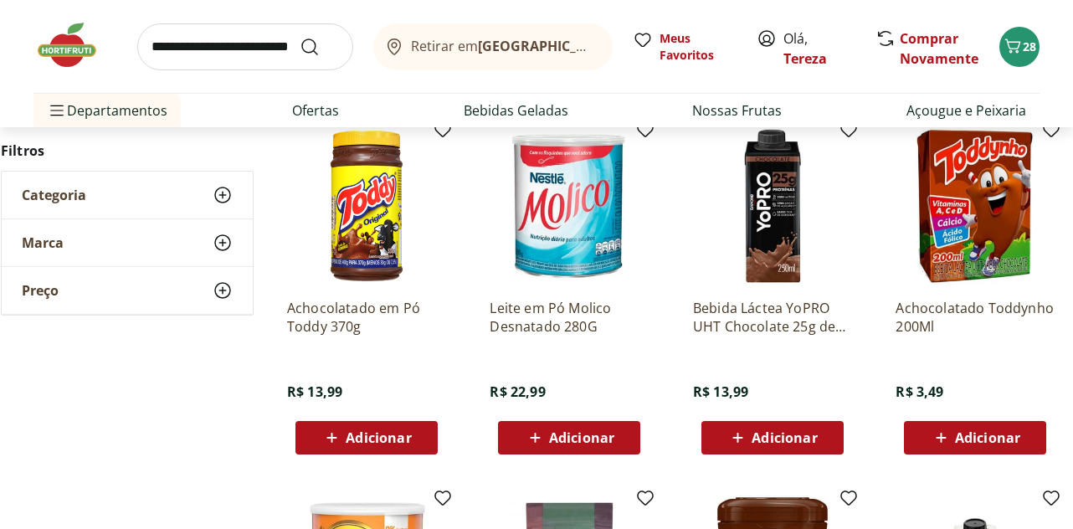
click at [776, 436] on span "Adicionar" at bounding box center [783, 437] width 65 height 13
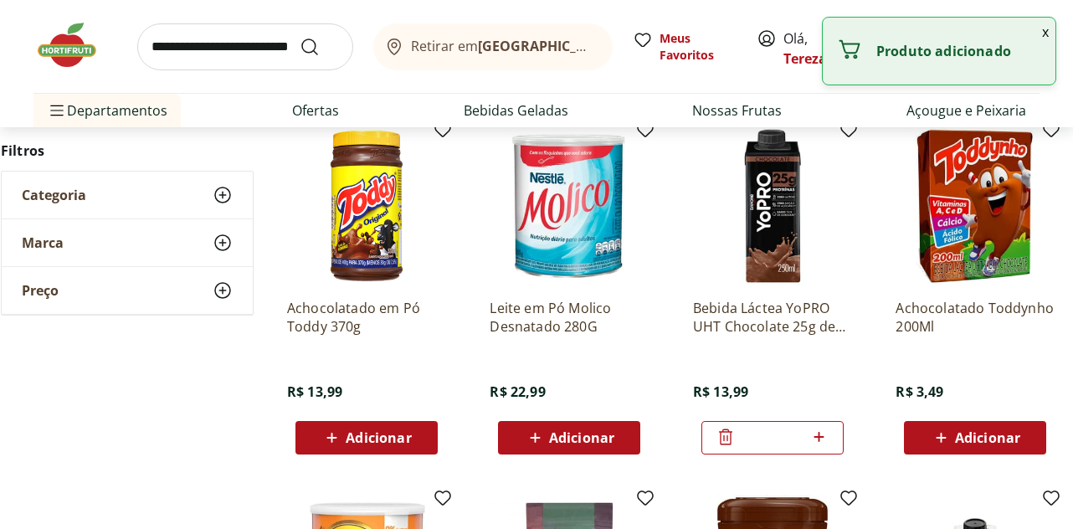
click at [823, 435] on icon at bounding box center [818, 437] width 21 height 20
type input "*"
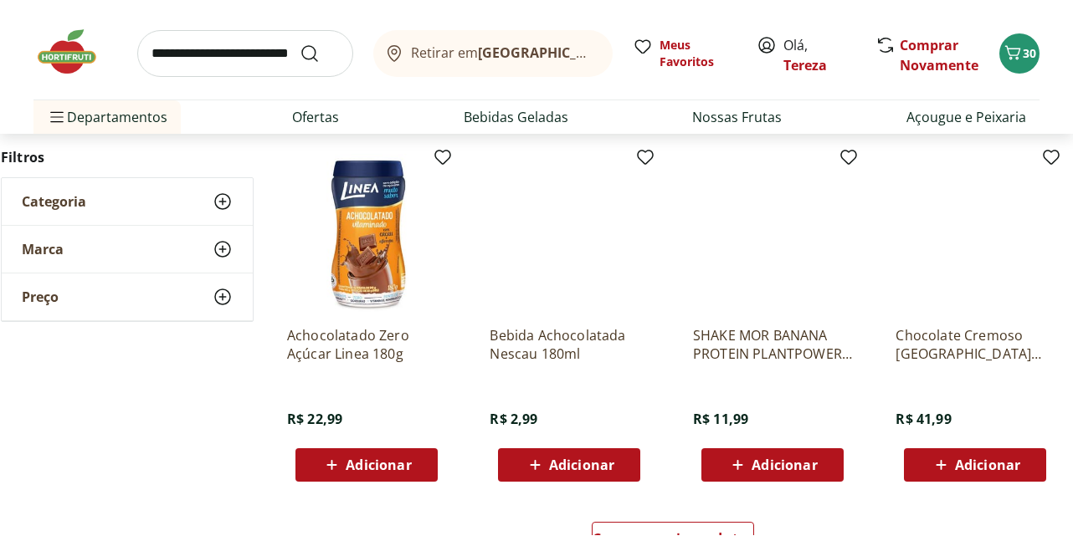
scroll to position [1004, 0]
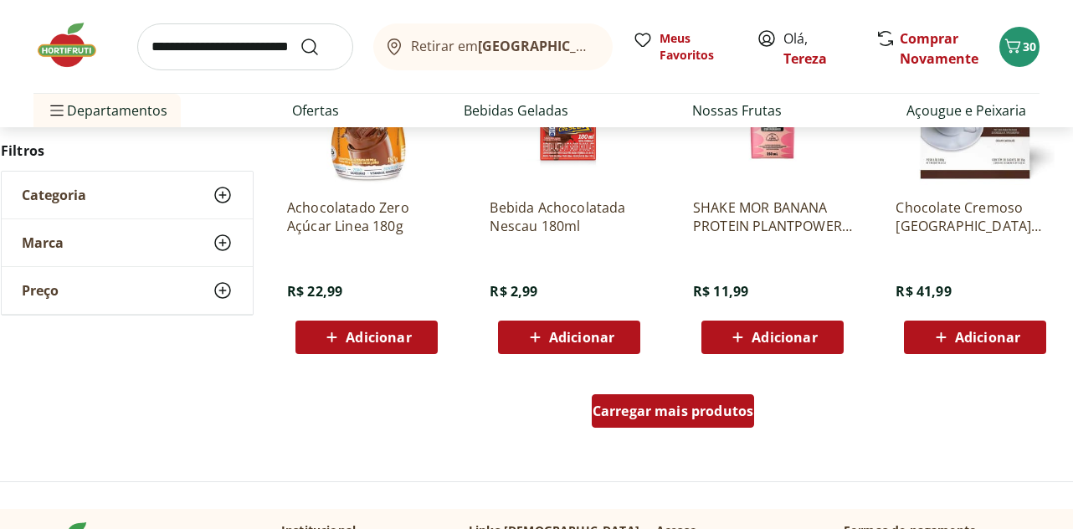
click at [685, 410] on span "Carregar mais produtos" at bounding box center [673, 410] width 162 height 13
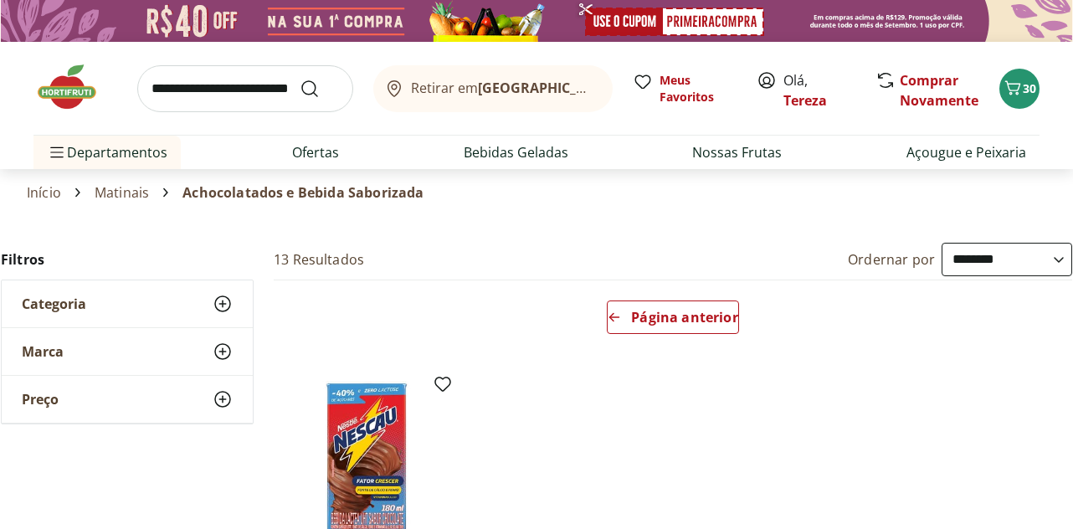
click at [123, 196] on link "Matinais" at bounding box center [122, 192] width 54 height 15
select select "**********"
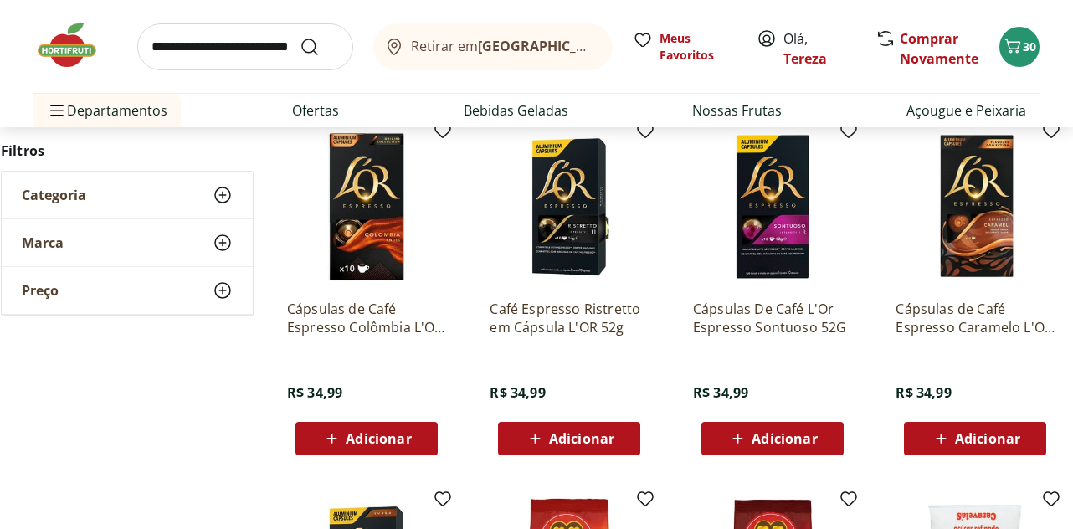
scroll to position [167, 0]
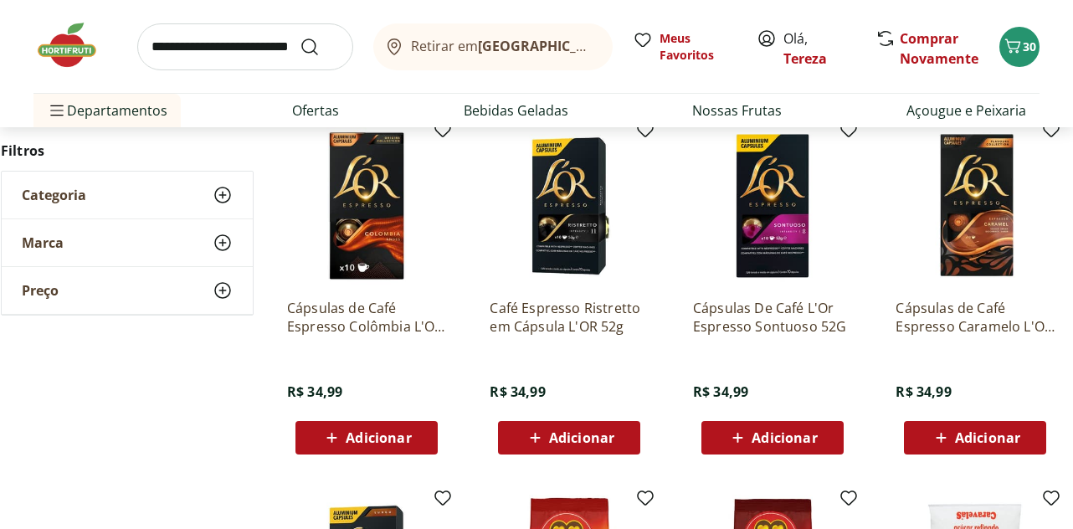
click at [576, 433] on span "Adicionar" at bounding box center [581, 437] width 65 height 13
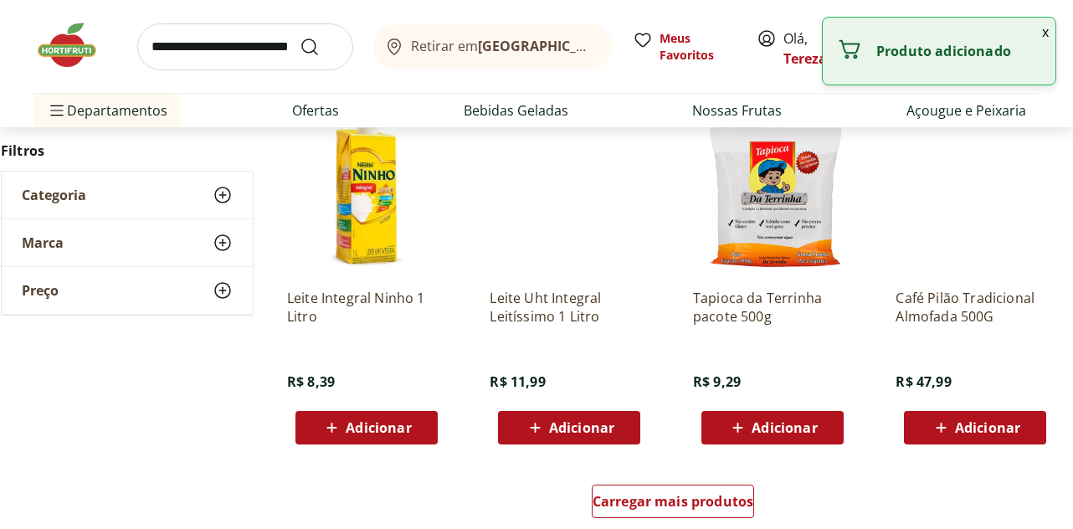
scroll to position [920, 0]
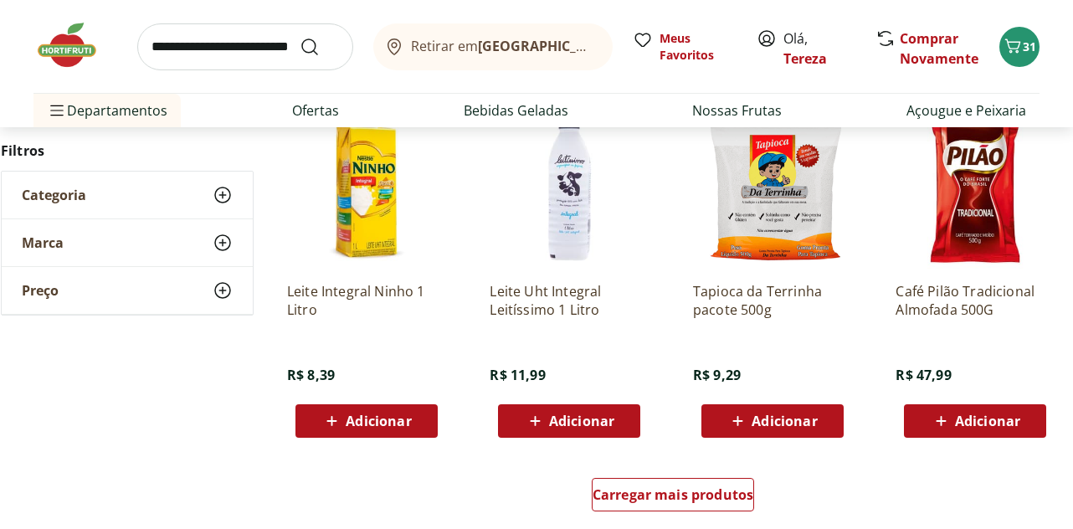
click at [992, 425] on span "Adicionar" at bounding box center [987, 420] width 65 height 13
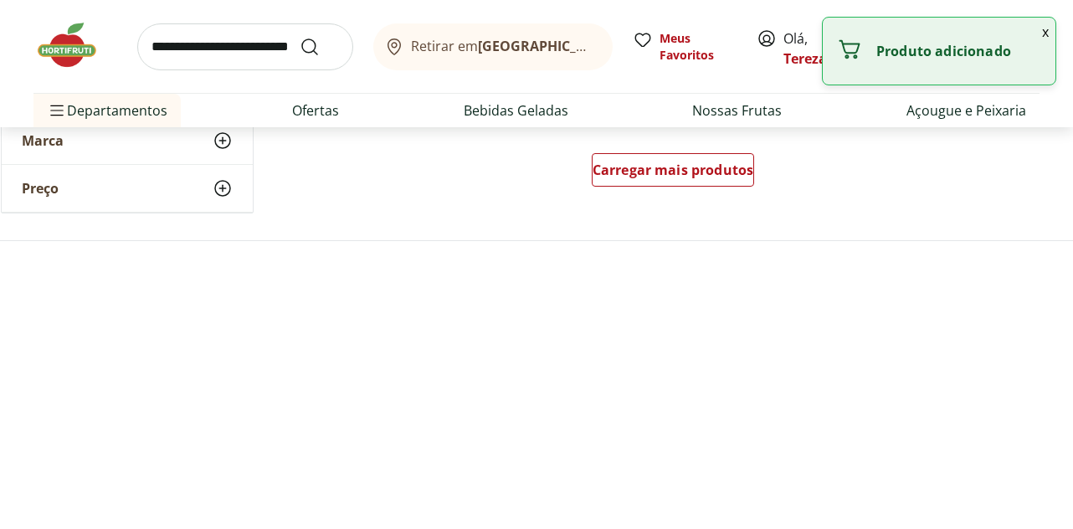
scroll to position [1255, 0]
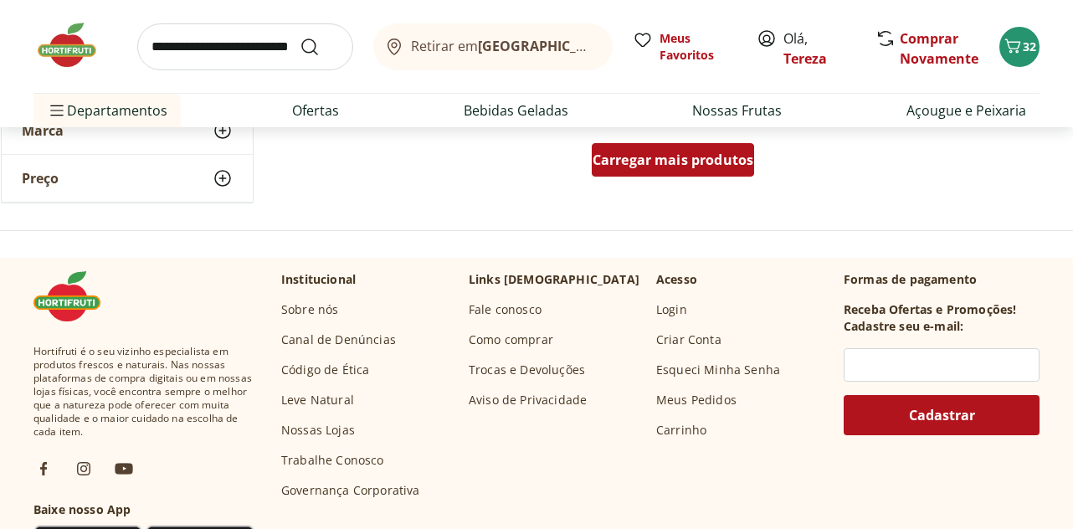
click at [667, 166] on span "Carregar mais produtos" at bounding box center [673, 159] width 162 height 13
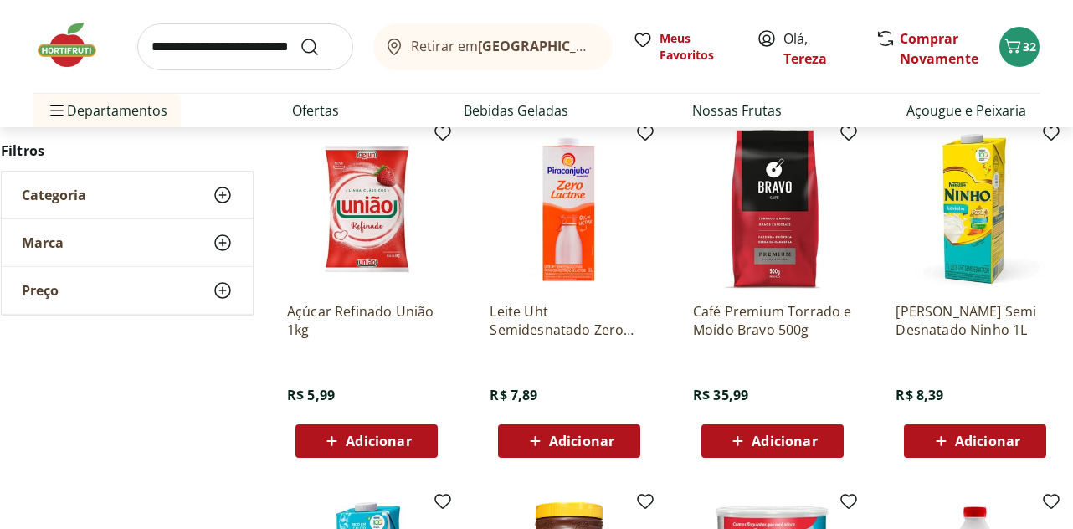
click at [575, 444] on span "Adicionar" at bounding box center [581, 440] width 65 height 13
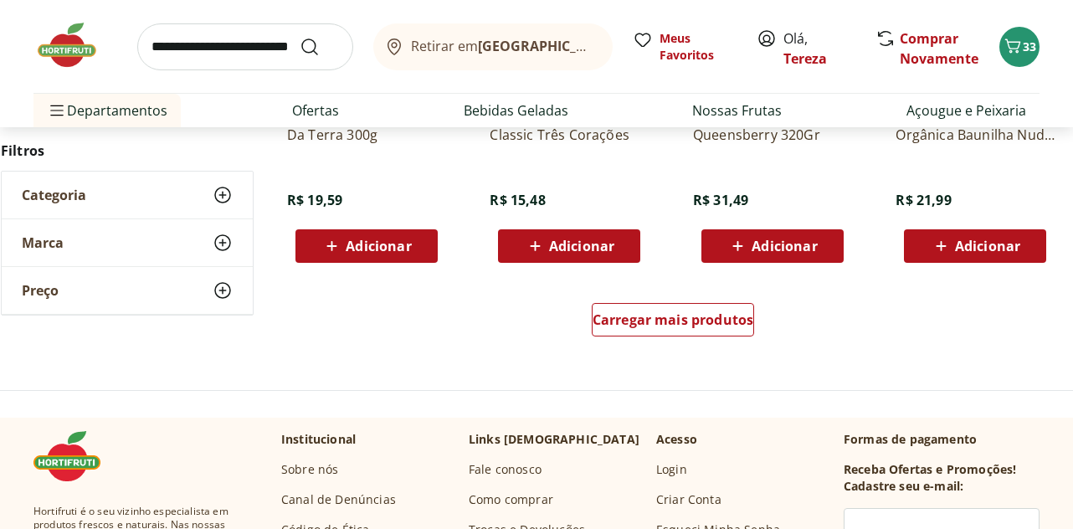
scroll to position [2259, 0]
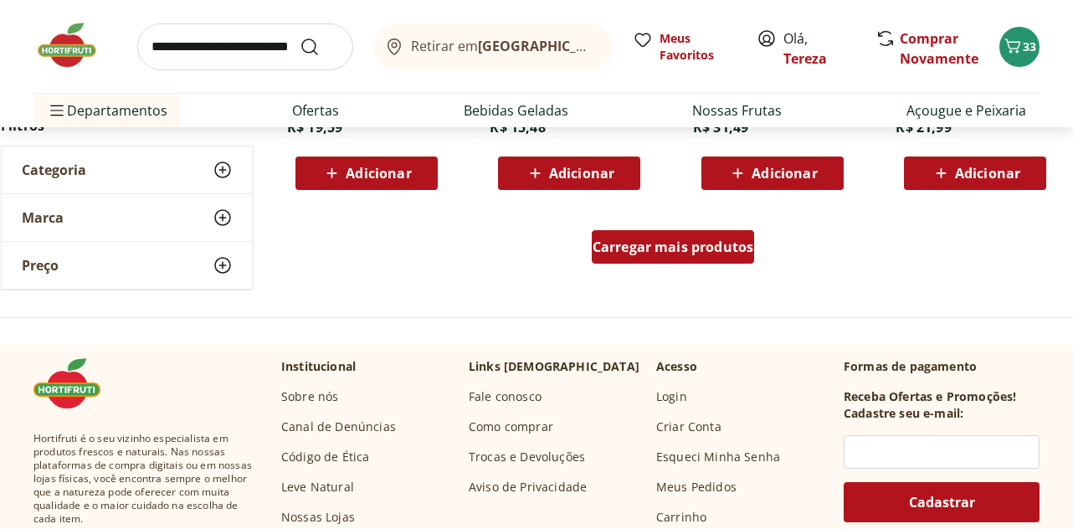
click at [647, 251] on span "Carregar mais produtos" at bounding box center [673, 246] width 162 height 13
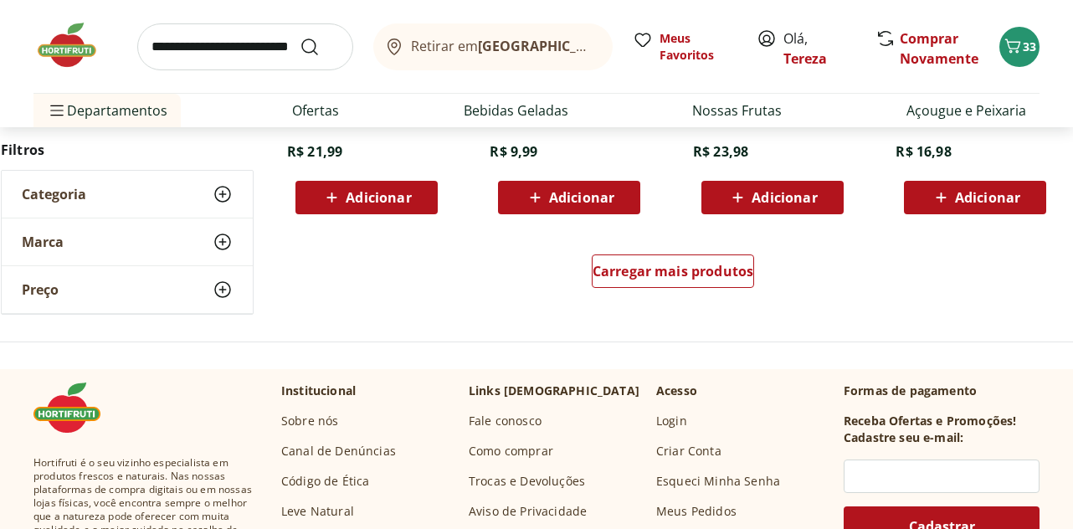
scroll to position [3347, 0]
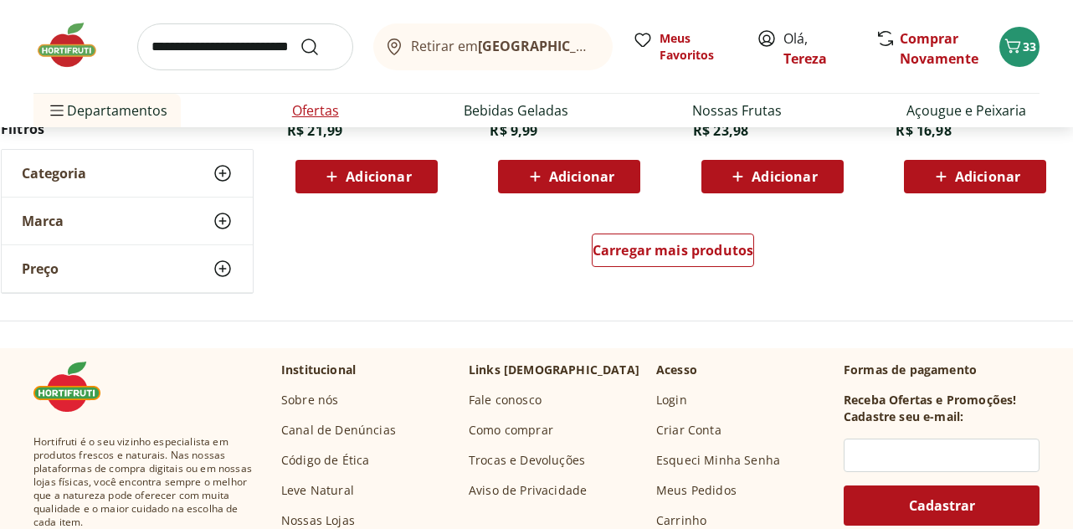
click at [304, 114] on link "Ofertas" at bounding box center [315, 110] width 47 height 20
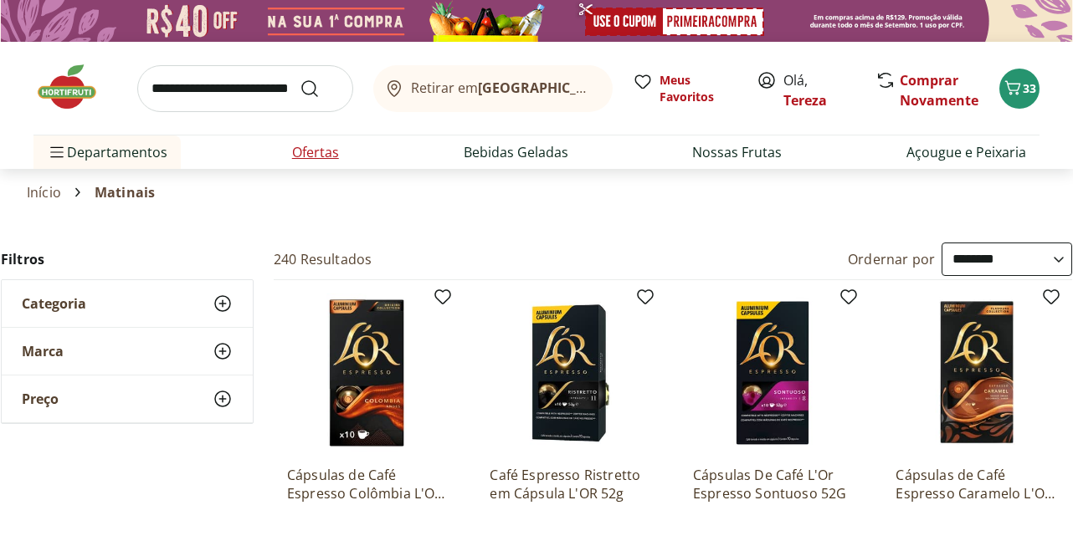
select select "**********"
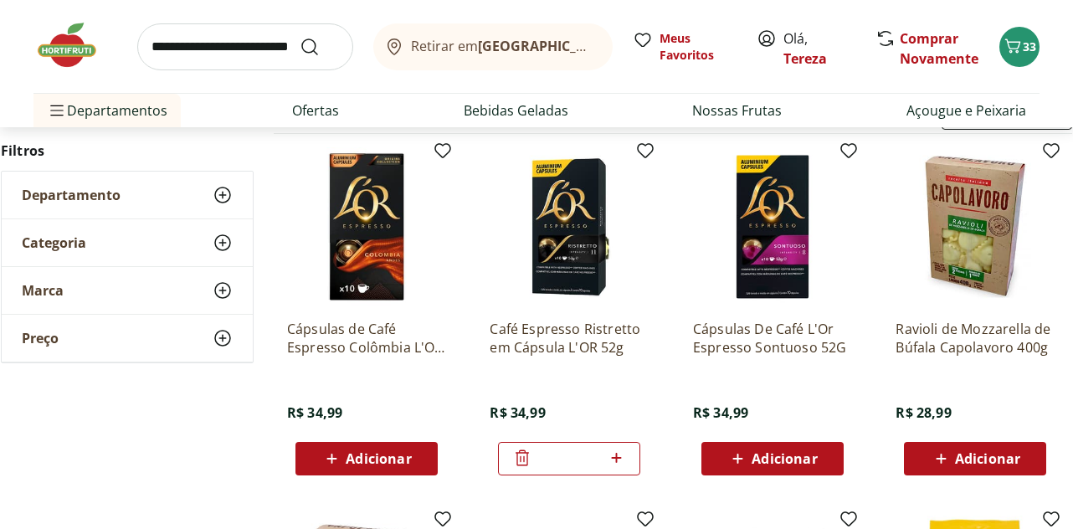
scroll to position [251, 0]
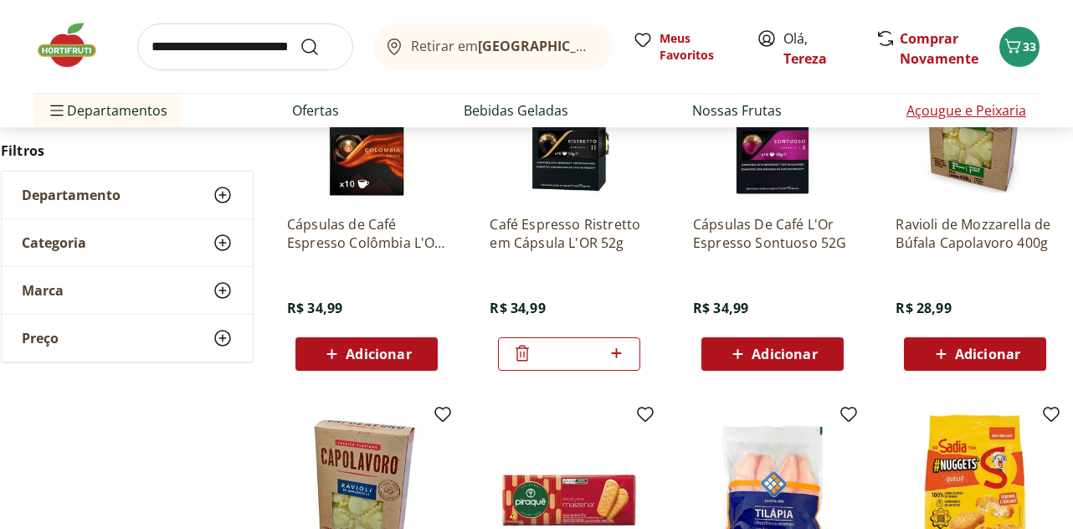
click at [969, 113] on link "Açougue e Peixaria" at bounding box center [966, 110] width 120 height 20
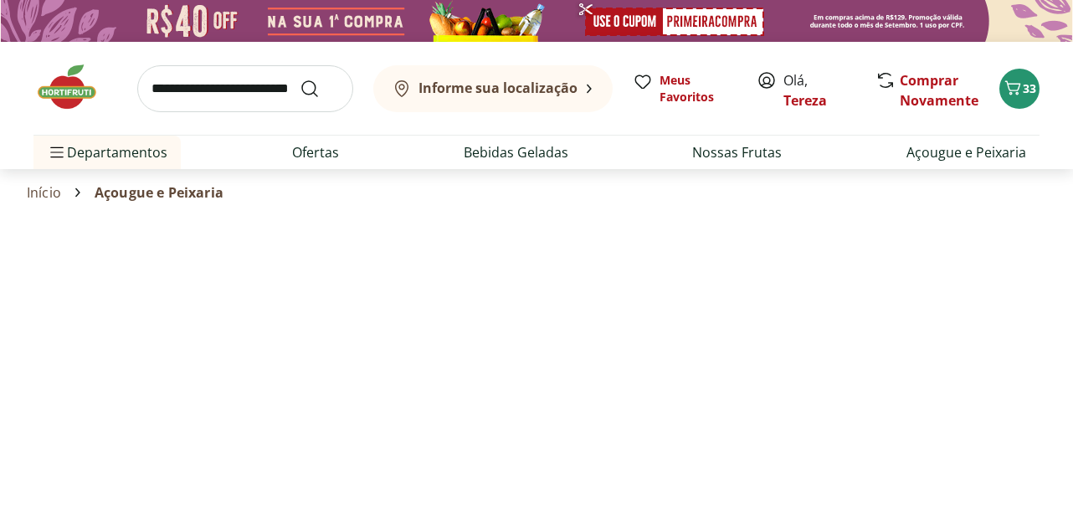
select select "**********"
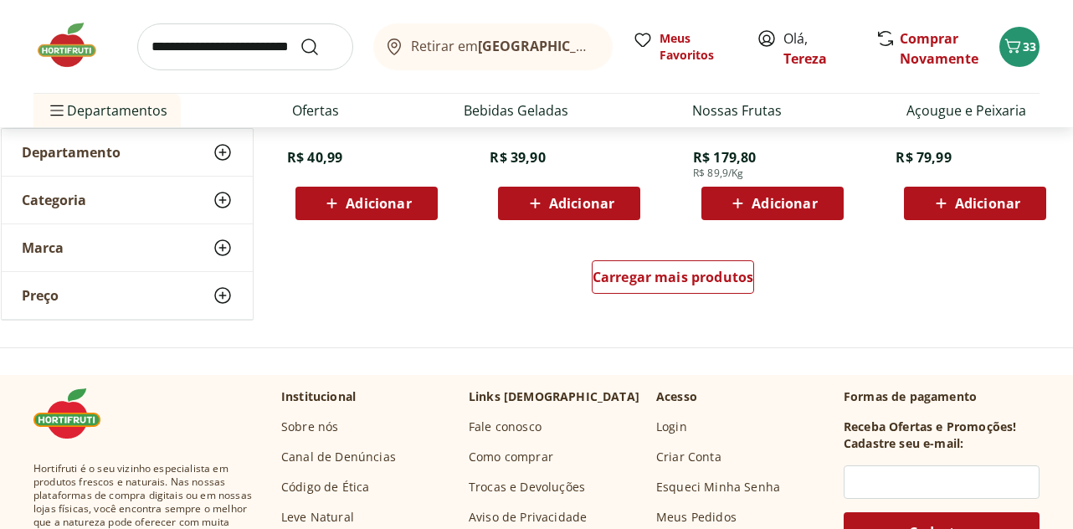
scroll to position [1172, 0]
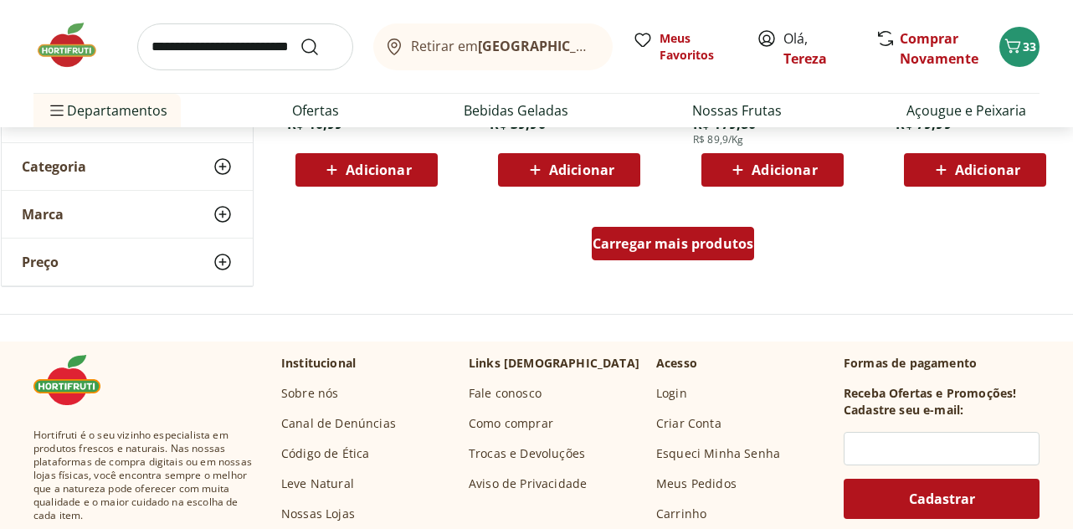
click at [647, 250] on span "Carregar mais produtos" at bounding box center [673, 243] width 162 height 13
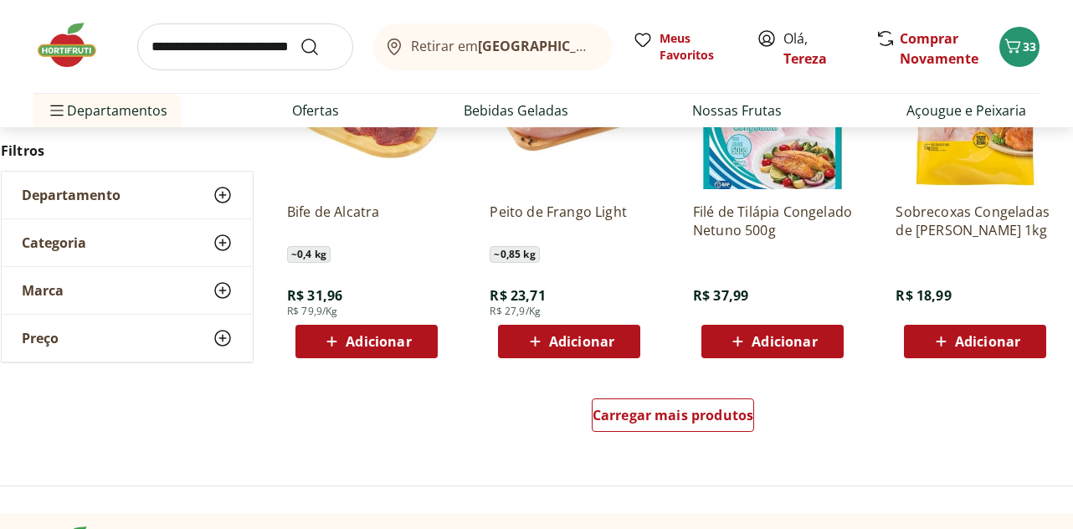
scroll to position [2259, 0]
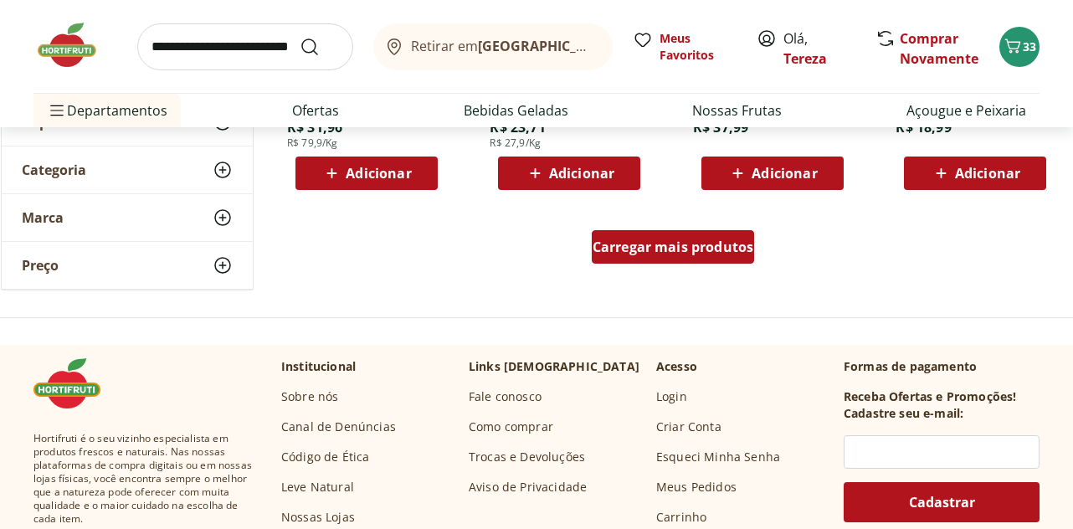
click at [632, 258] on div "Carregar mais produtos" at bounding box center [673, 246] width 163 height 33
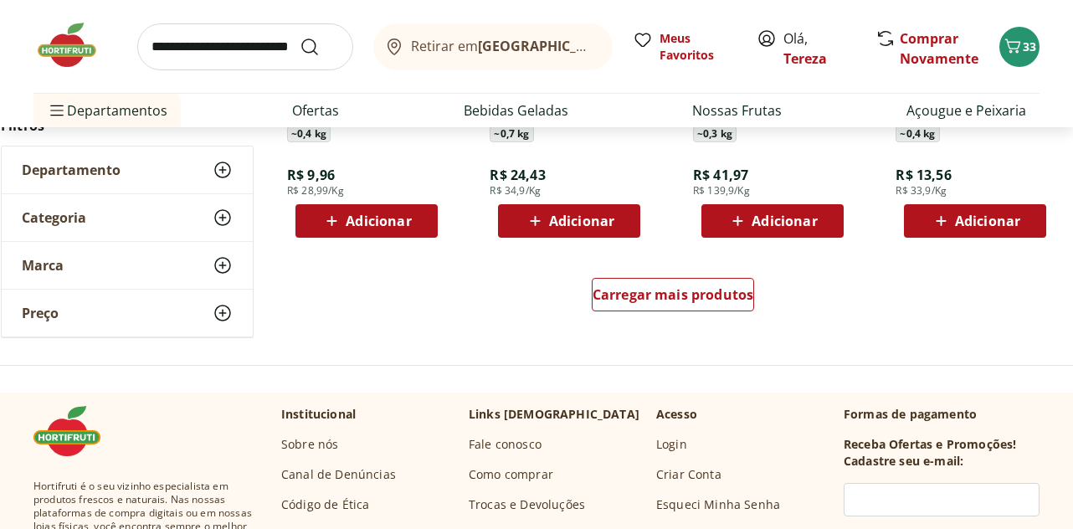
scroll to position [3264, 0]
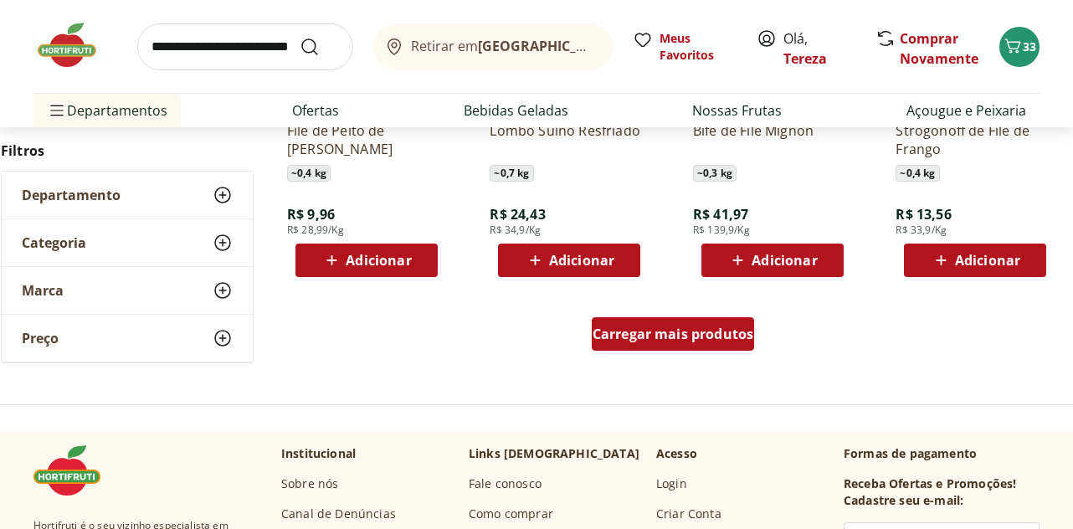
click at [655, 343] on div "Carregar mais produtos" at bounding box center [673, 333] width 163 height 33
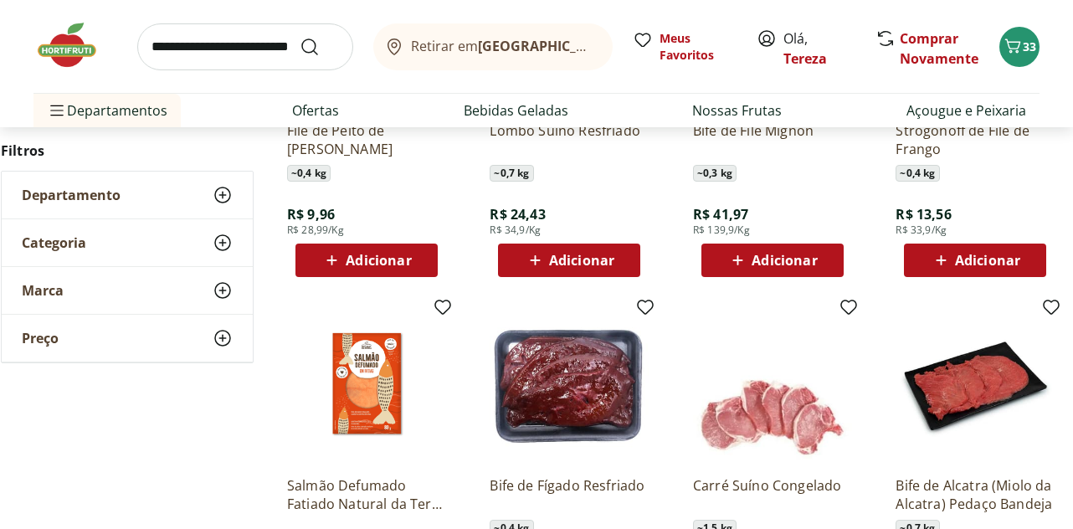
click at [350, 389] on img at bounding box center [366, 383] width 159 height 159
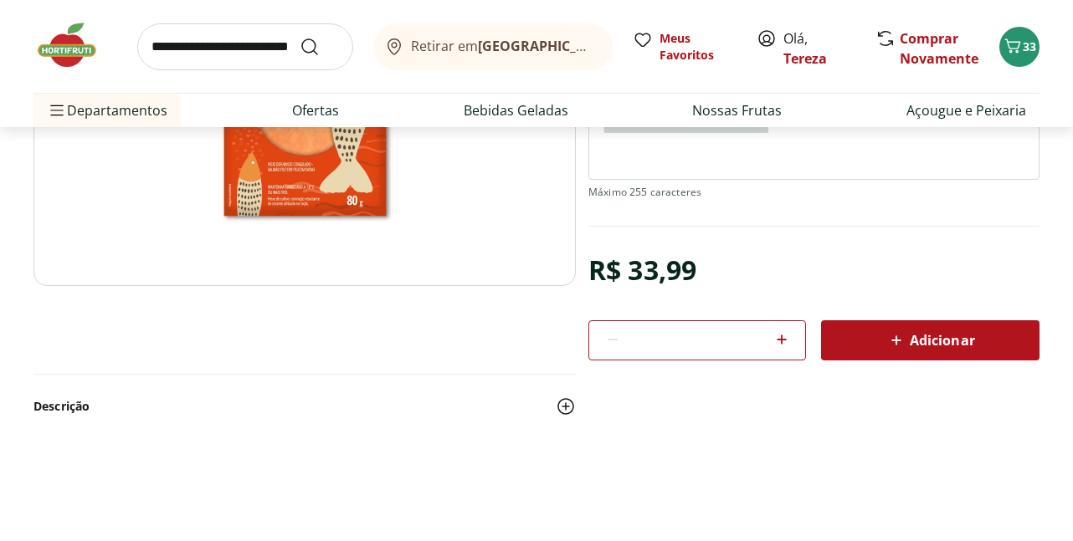
scroll to position [335, 0]
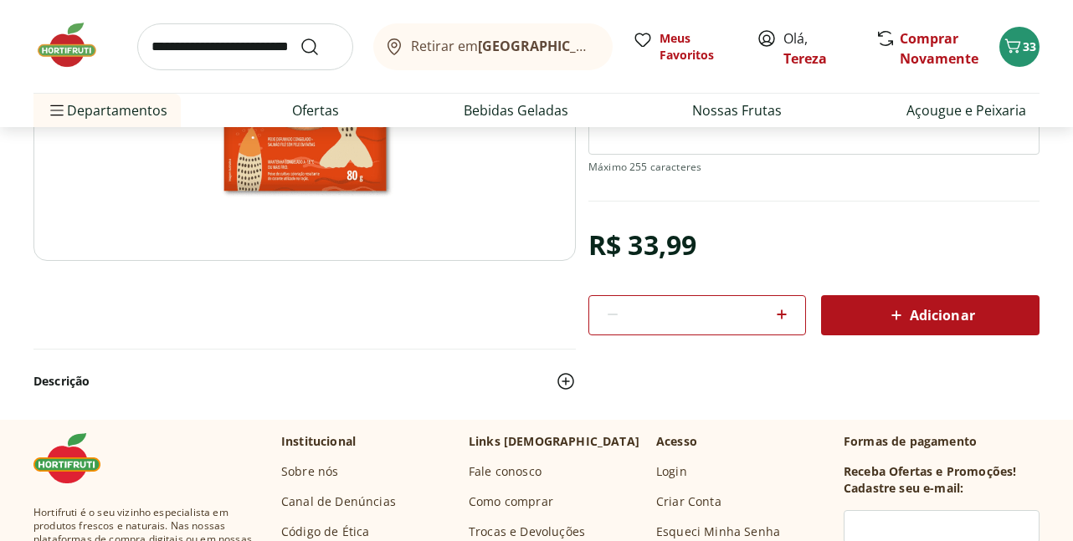
click at [786, 313] on icon at bounding box center [782, 315] width 20 height 20
type input "*"
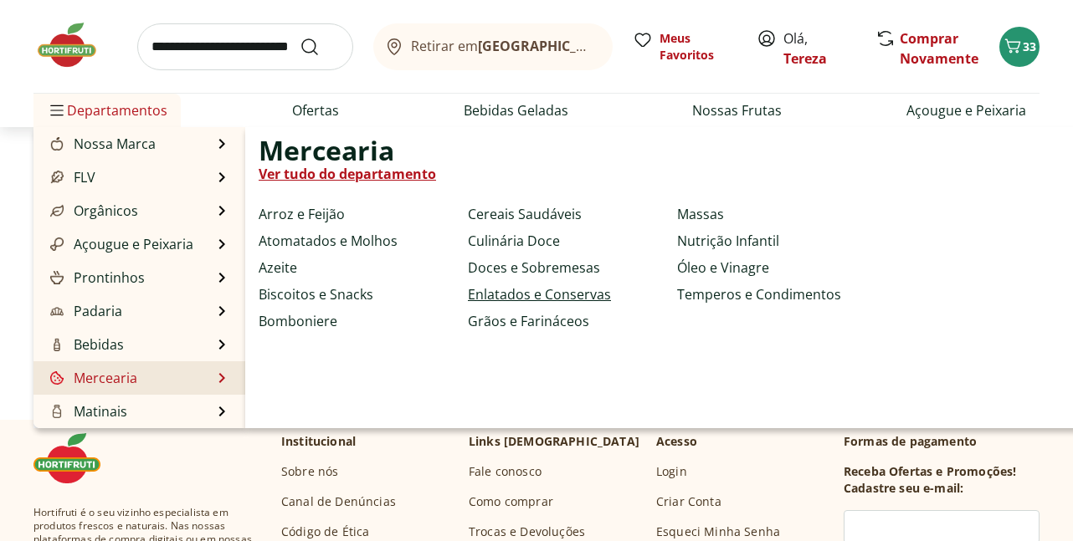
click at [518, 295] on link "Enlatados e Conservas" at bounding box center [539, 295] width 143 height 20
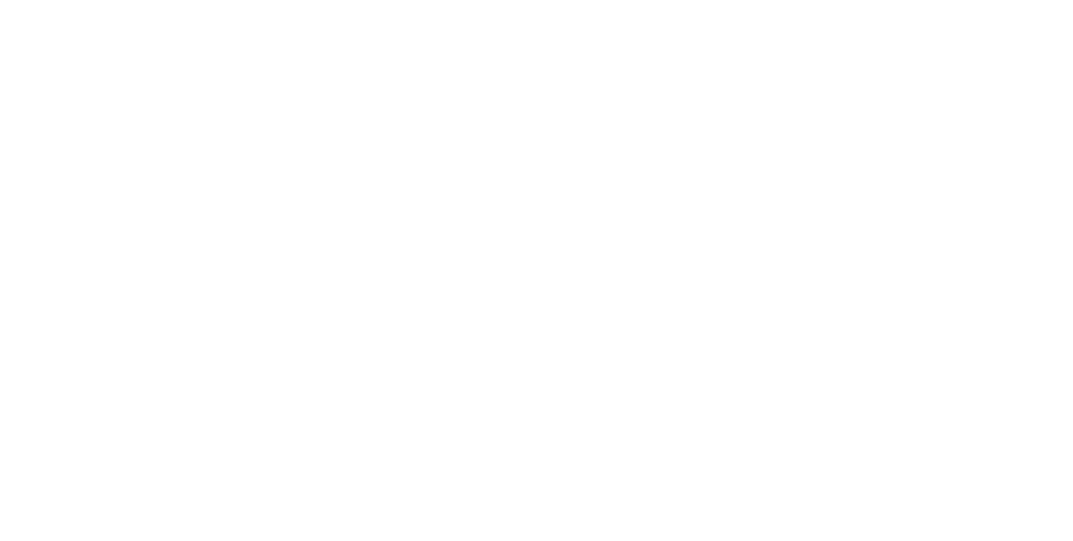
select select "**********"
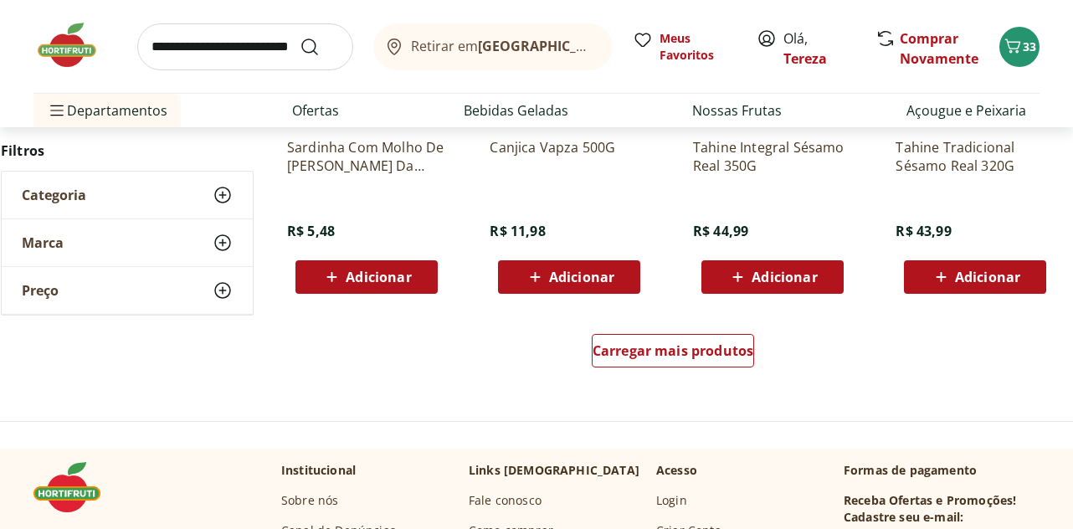
scroll to position [1088, 0]
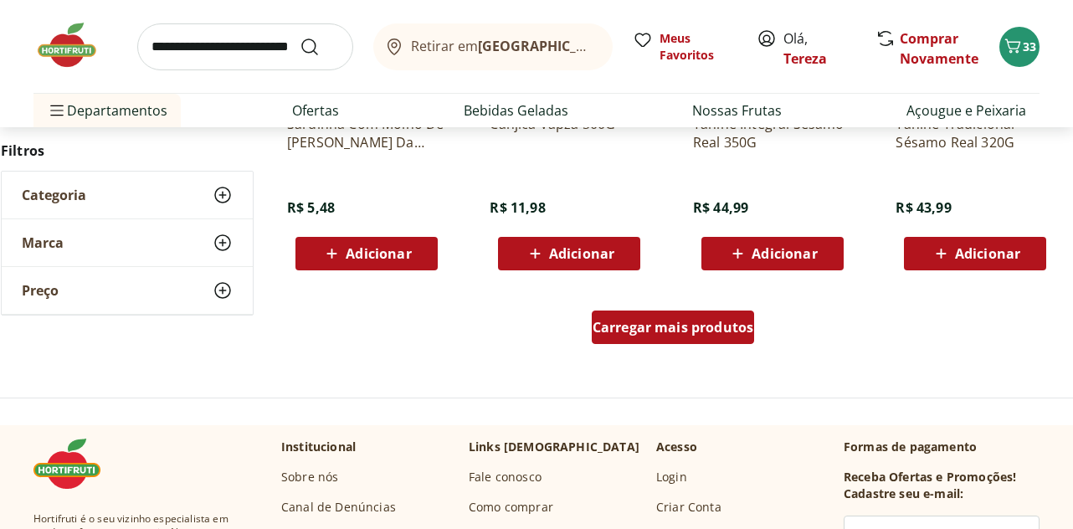
click at [638, 325] on span "Carregar mais produtos" at bounding box center [673, 327] width 162 height 13
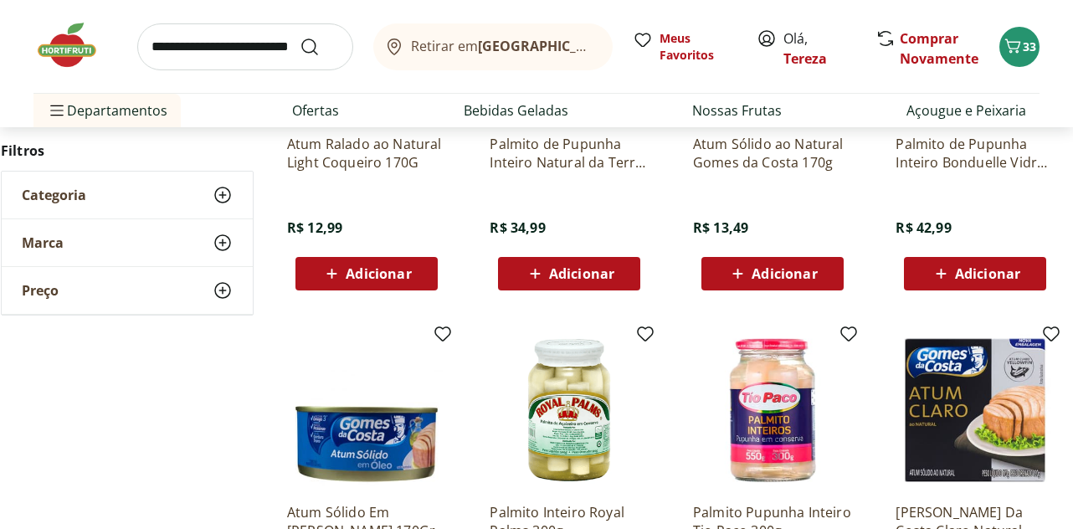
scroll to position [1339, 0]
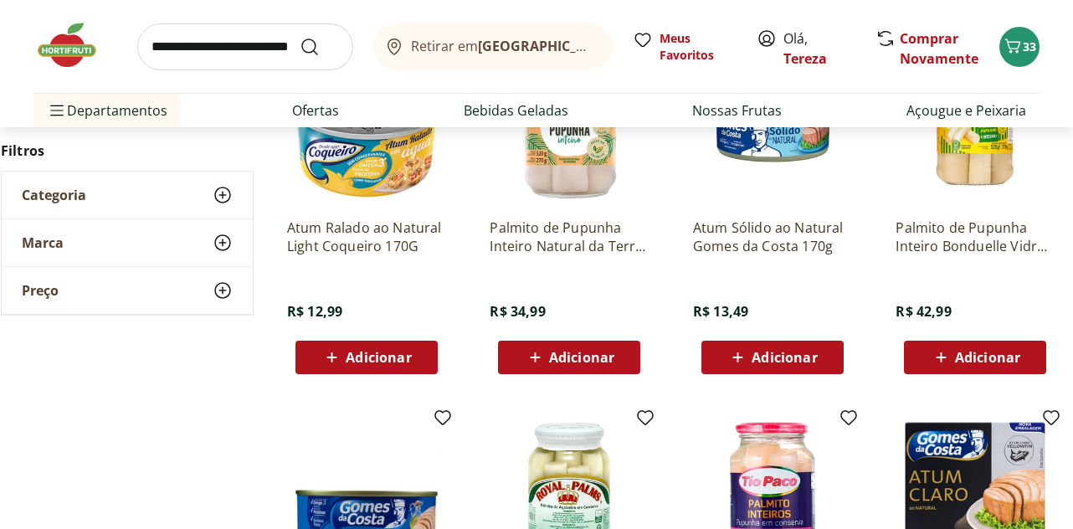
click at [764, 355] on span "Adicionar" at bounding box center [783, 357] width 65 height 13
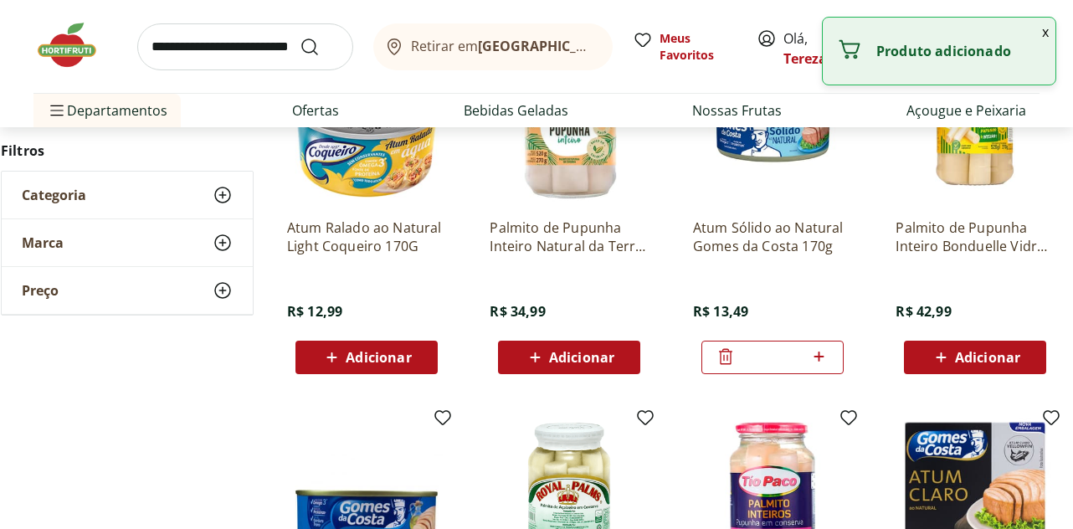
click at [818, 355] on icon at bounding box center [818, 356] width 21 height 20
type input "*"
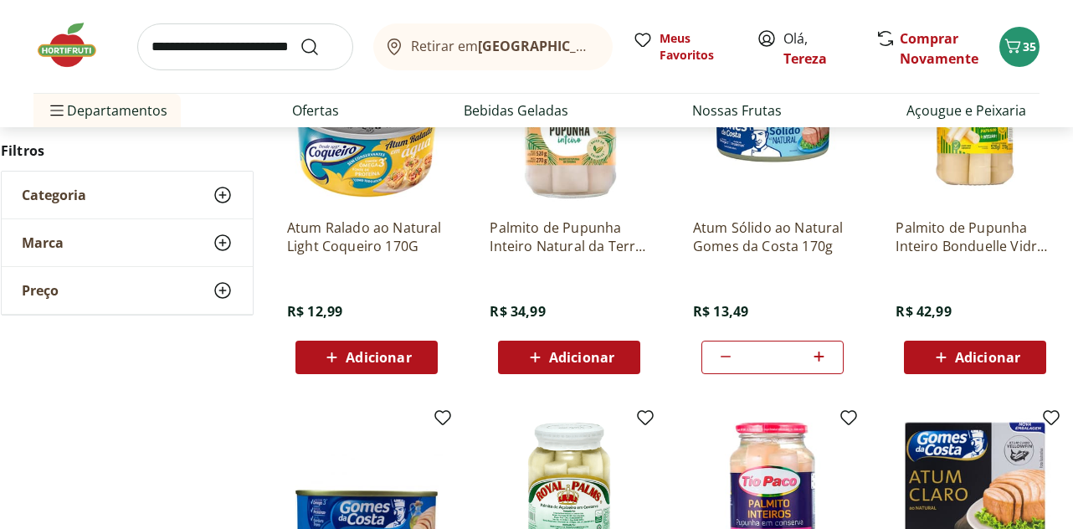
click at [162, 50] on input "search" at bounding box center [245, 46] width 216 height 47
type input "*********"
click at [300, 37] on button "Submit Search" at bounding box center [320, 47] width 40 height 20
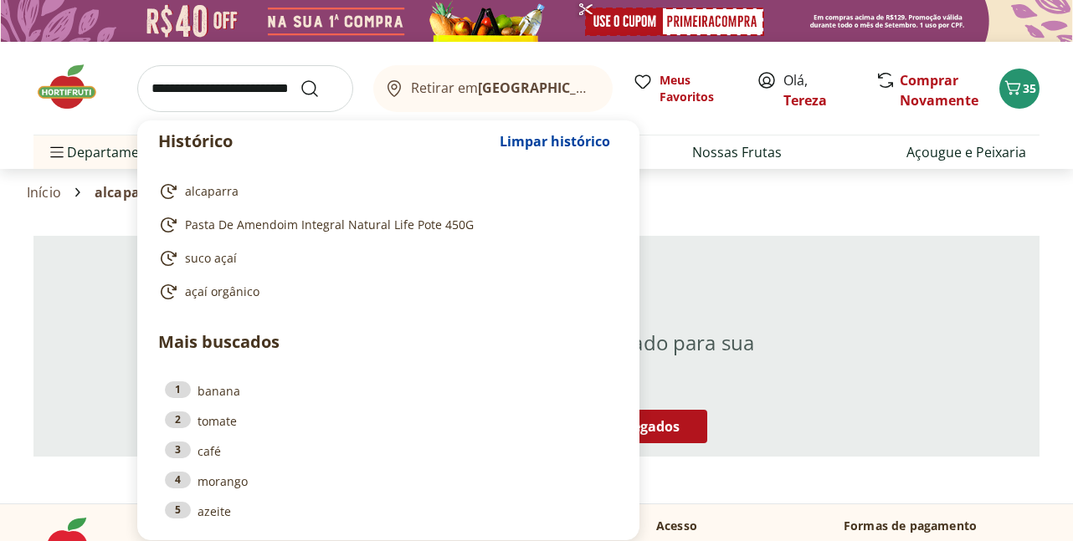
click at [155, 89] on input "search" at bounding box center [245, 88] width 216 height 47
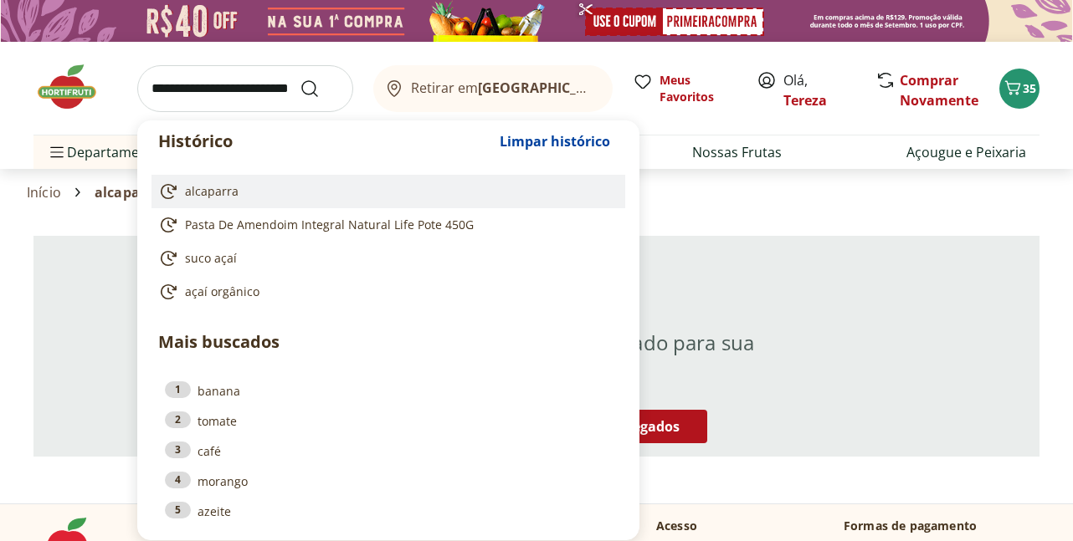
click at [235, 195] on span "alcaparra" at bounding box center [212, 191] width 54 height 17
type input "*********"
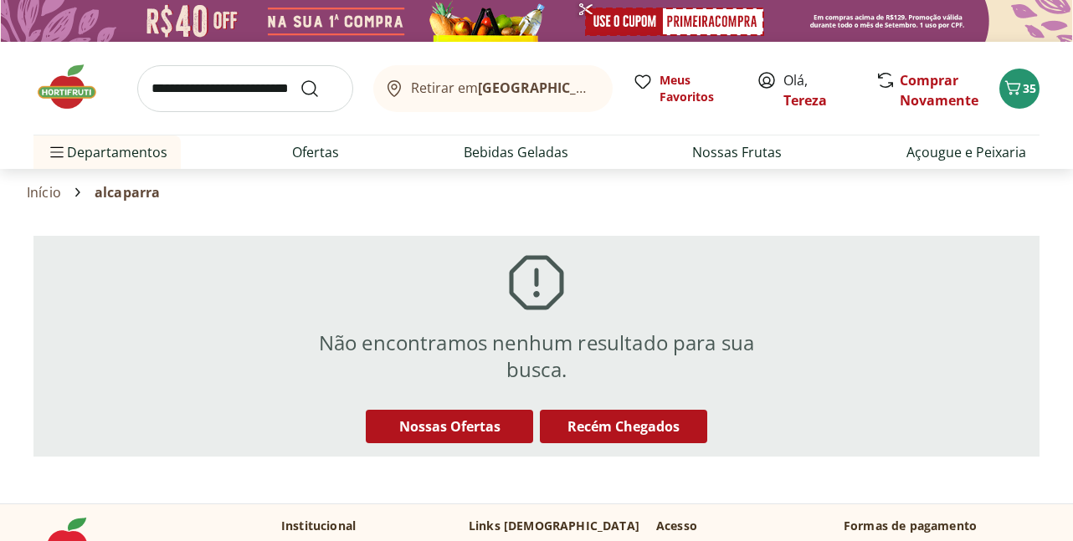
scroll to position [251, 0]
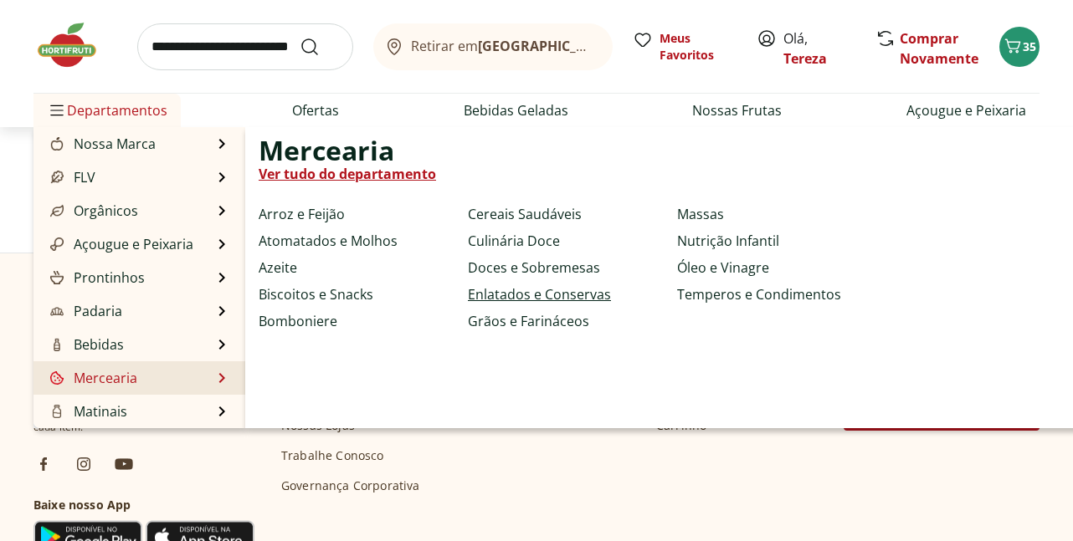
click at [479, 300] on link "Enlatados e Conservas" at bounding box center [539, 295] width 143 height 20
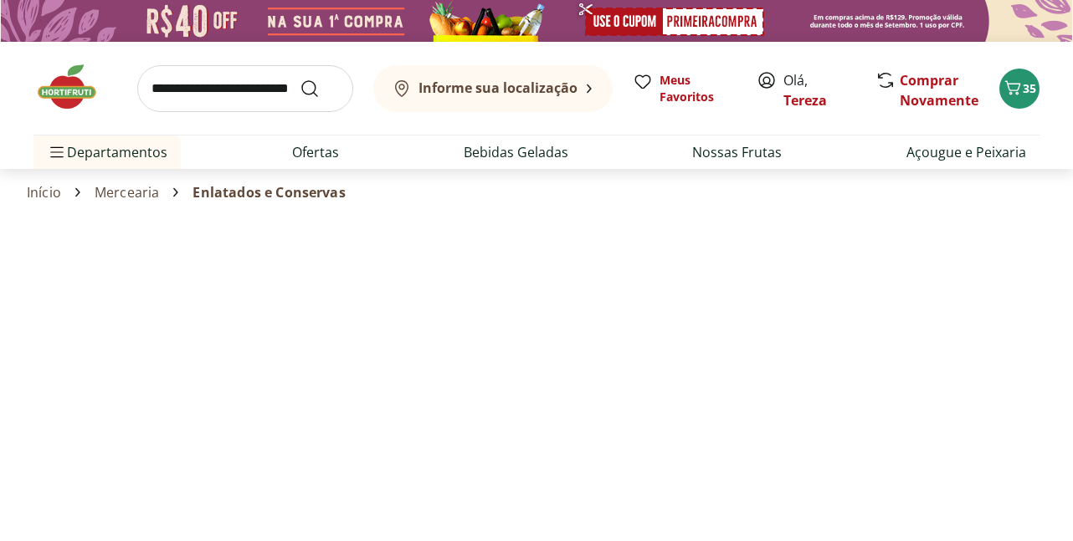
select select "**********"
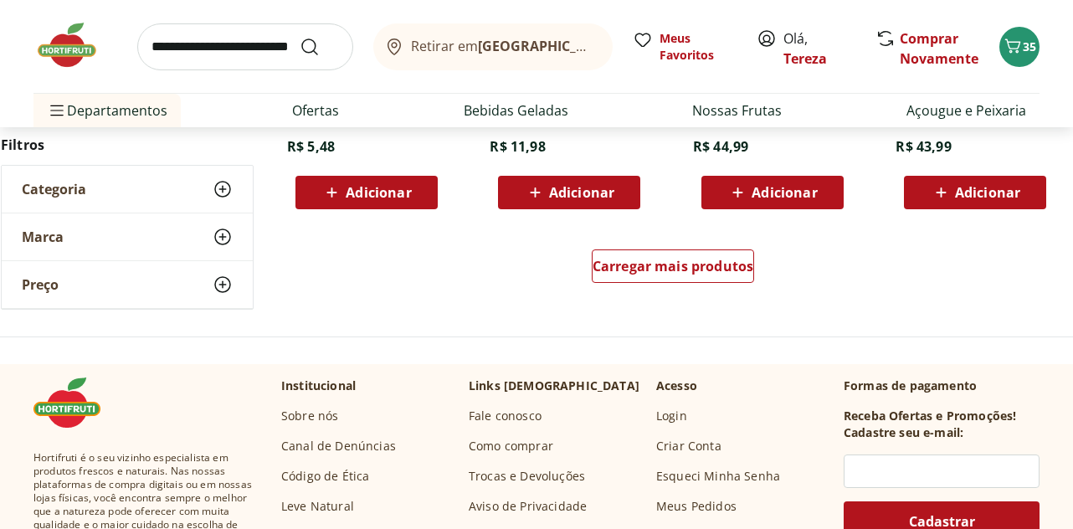
scroll to position [1172, 0]
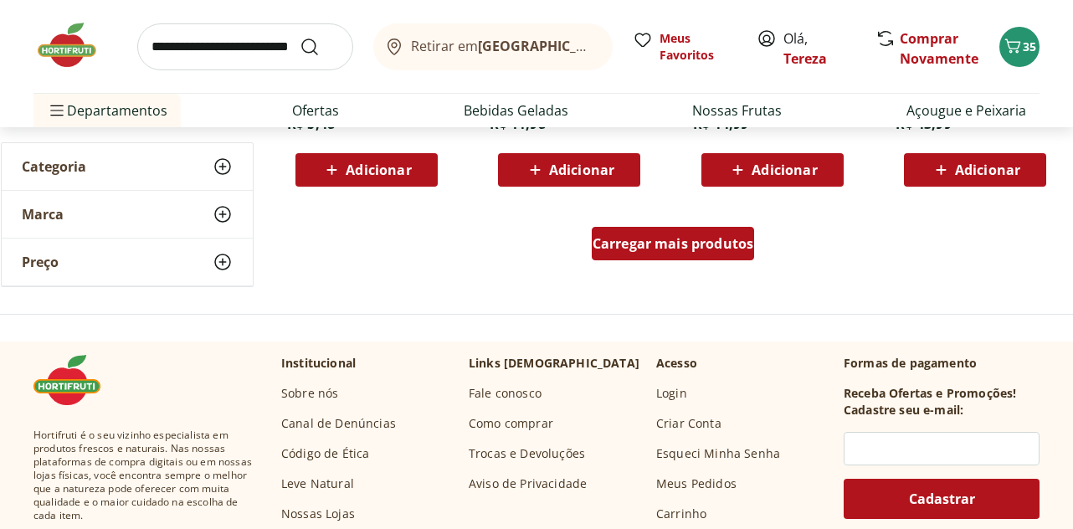
click at [603, 250] on span "Carregar mais produtos" at bounding box center [673, 243] width 162 height 13
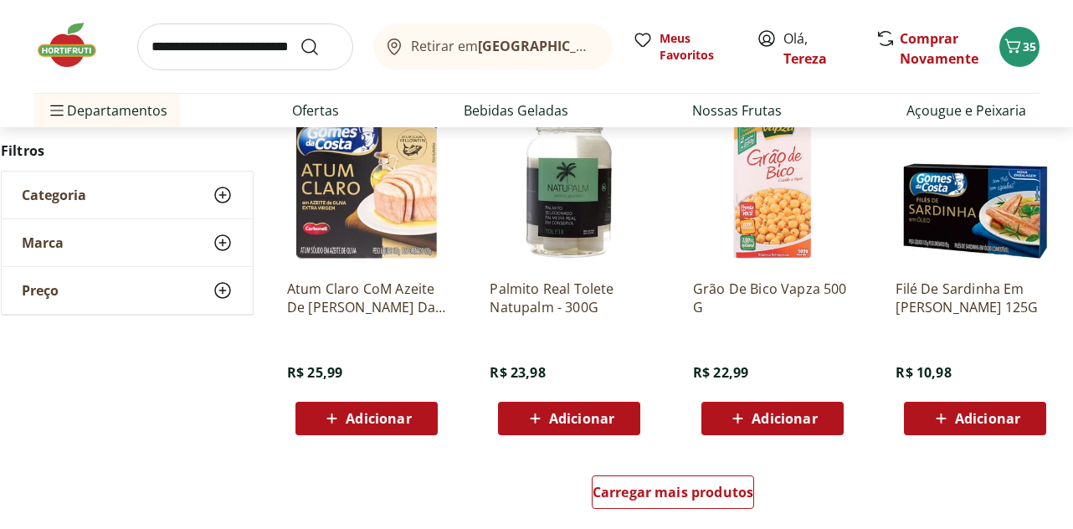
scroll to position [2092, 0]
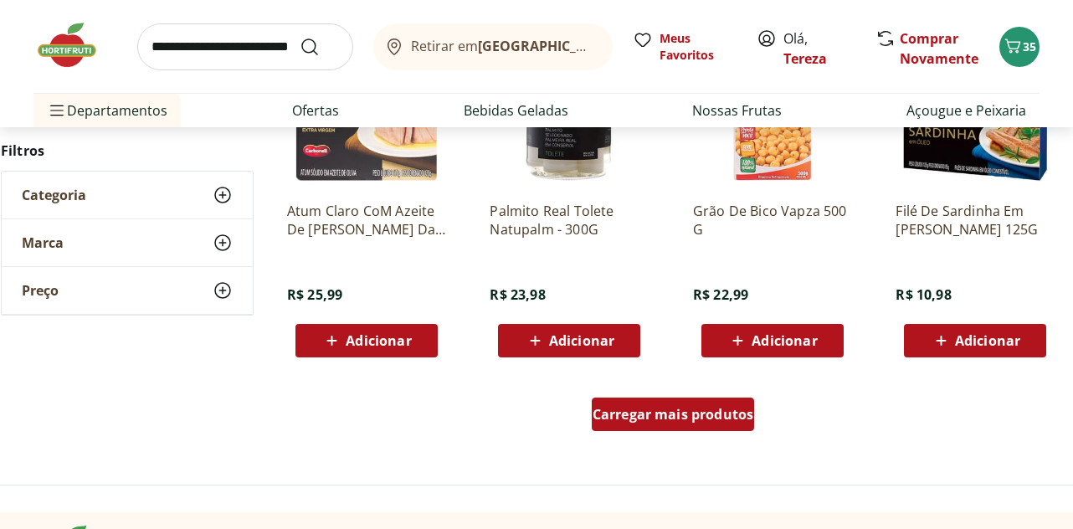
click at [656, 419] on span "Carregar mais produtos" at bounding box center [673, 414] width 162 height 13
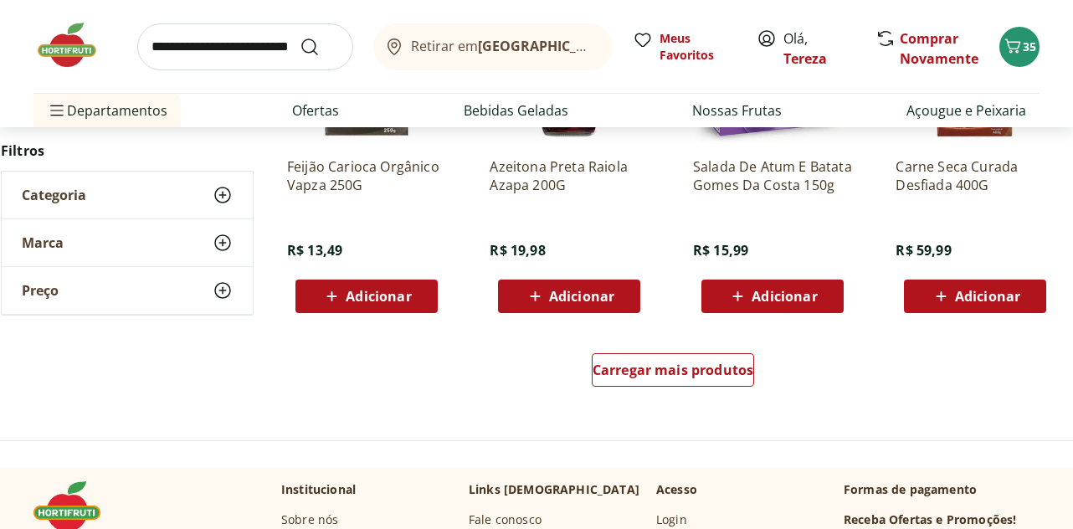
scroll to position [3264, 0]
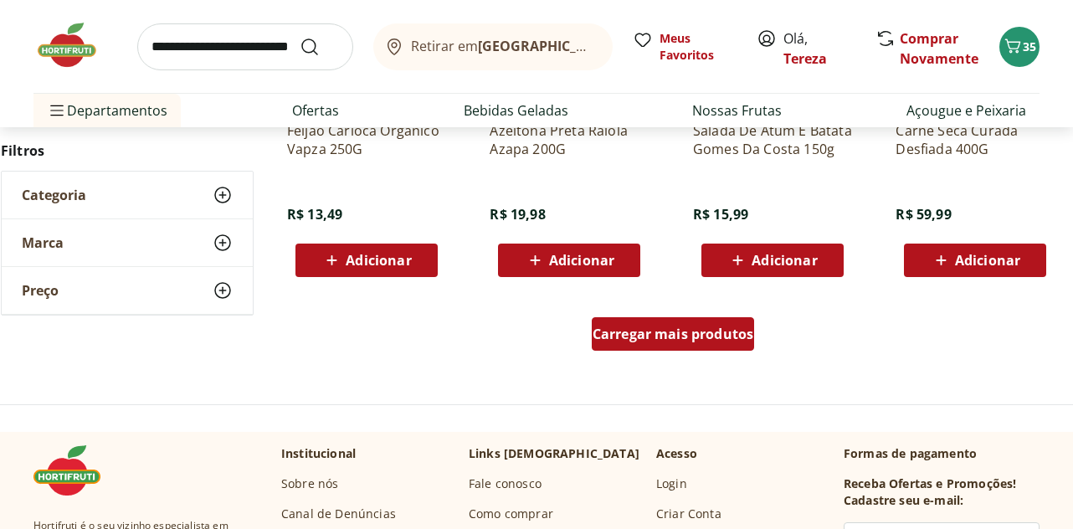
click at [654, 343] on div "Carregar mais produtos" at bounding box center [673, 333] width 163 height 33
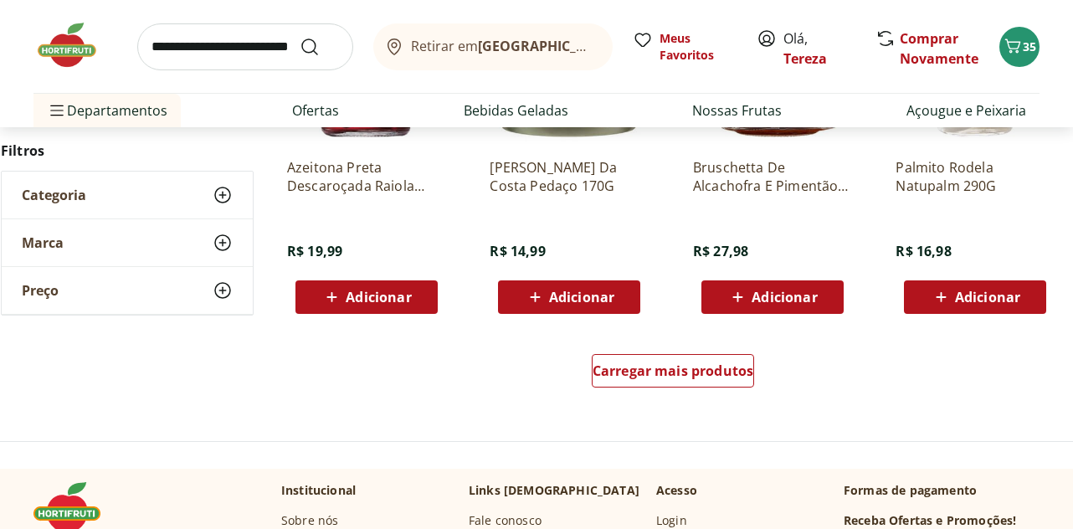
scroll to position [4351, 0]
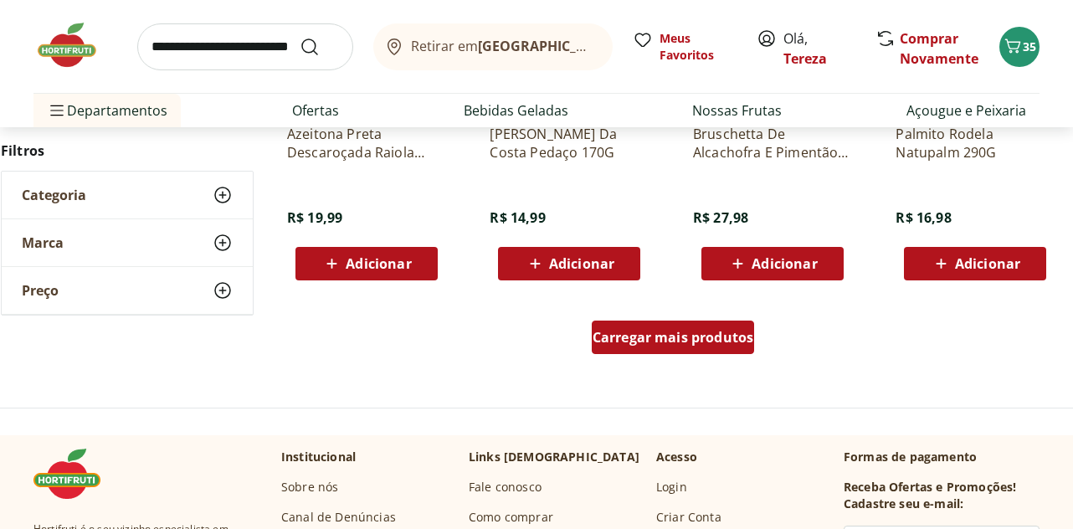
click at [654, 344] on span "Carregar mais produtos" at bounding box center [673, 337] width 162 height 13
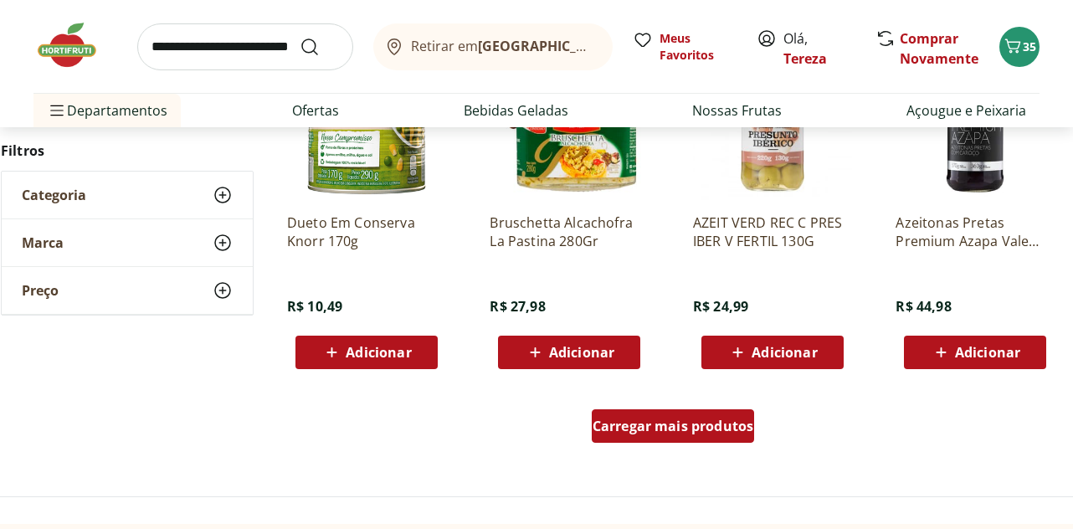
scroll to position [5439, 0]
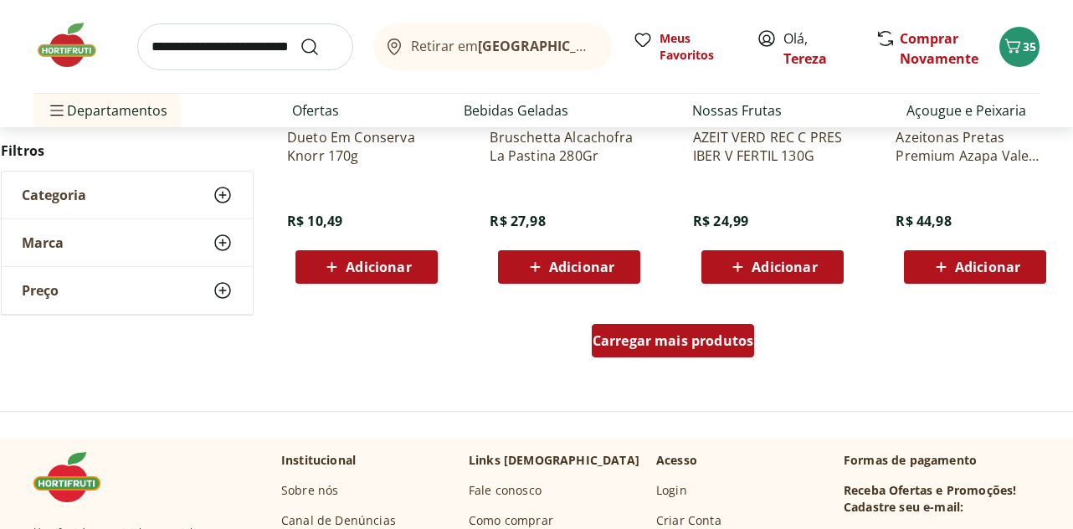
click at [659, 345] on span "Carregar mais produtos" at bounding box center [673, 340] width 162 height 13
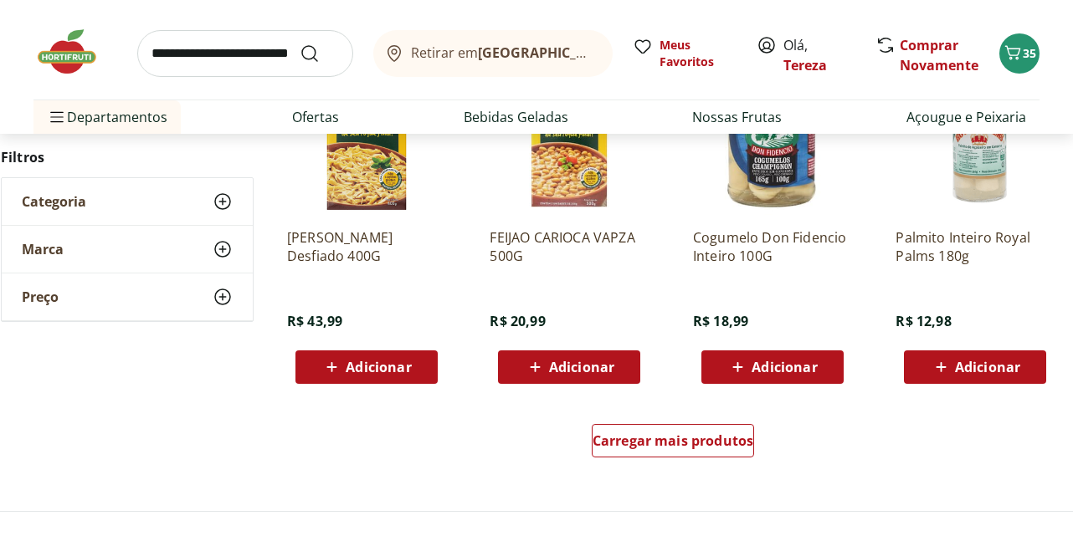
scroll to position [6443, 0]
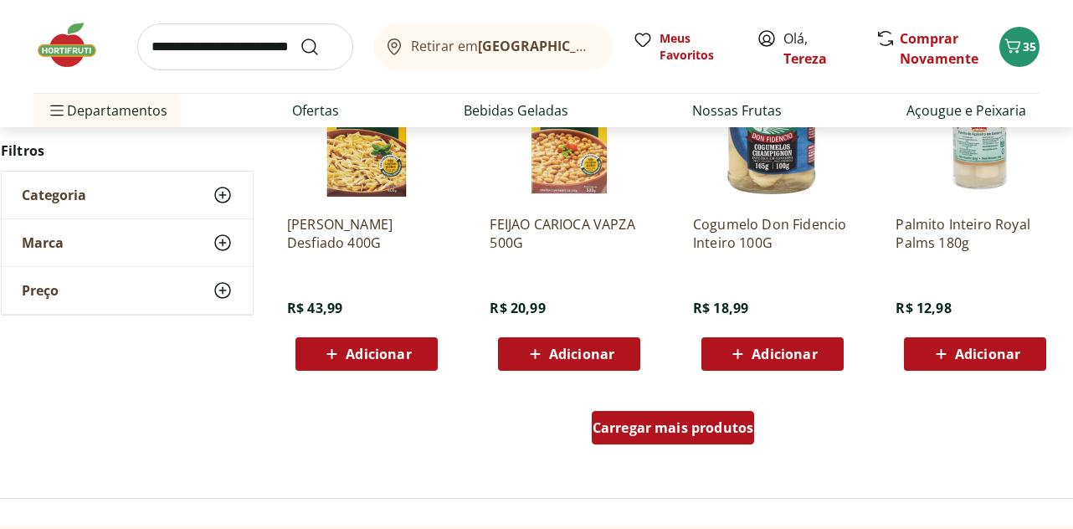
click at [668, 426] on span "Carregar mais produtos" at bounding box center [673, 427] width 162 height 13
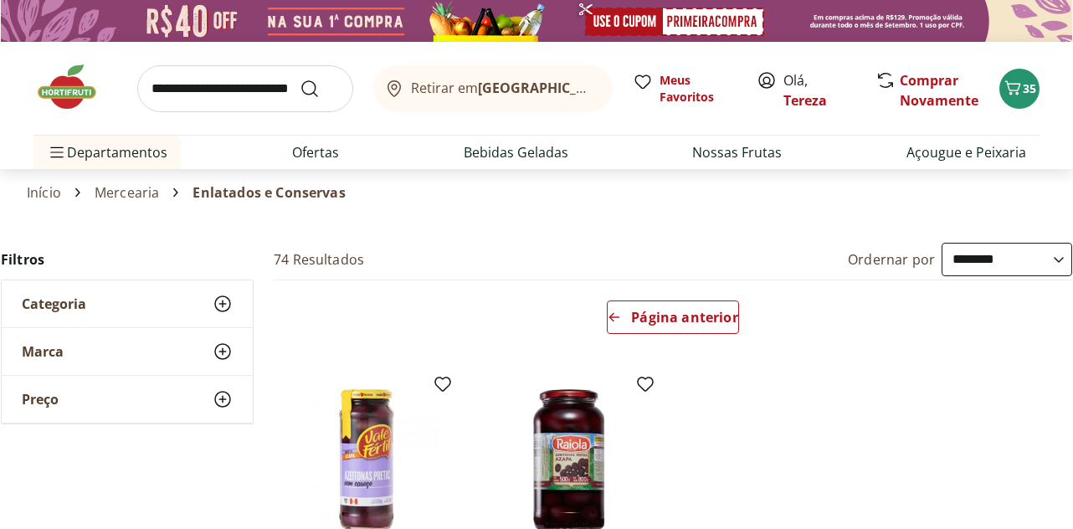
click at [170, 89] on input "search" at bounding box center [245, 88] width 216 height 47
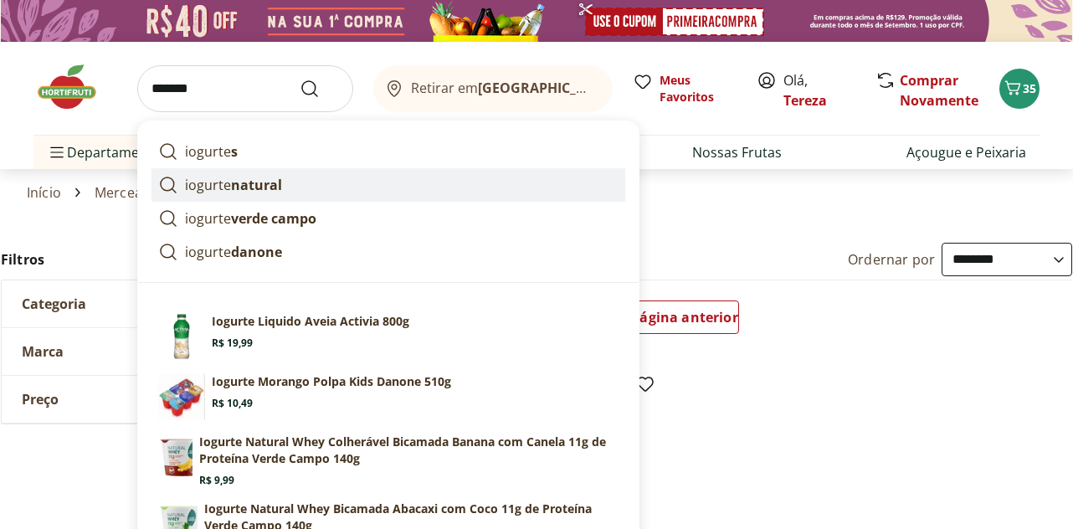
type input "*******"
click at [300, 79] on button "Submit Search" at bounding box center [320, 89] width 40 height 20
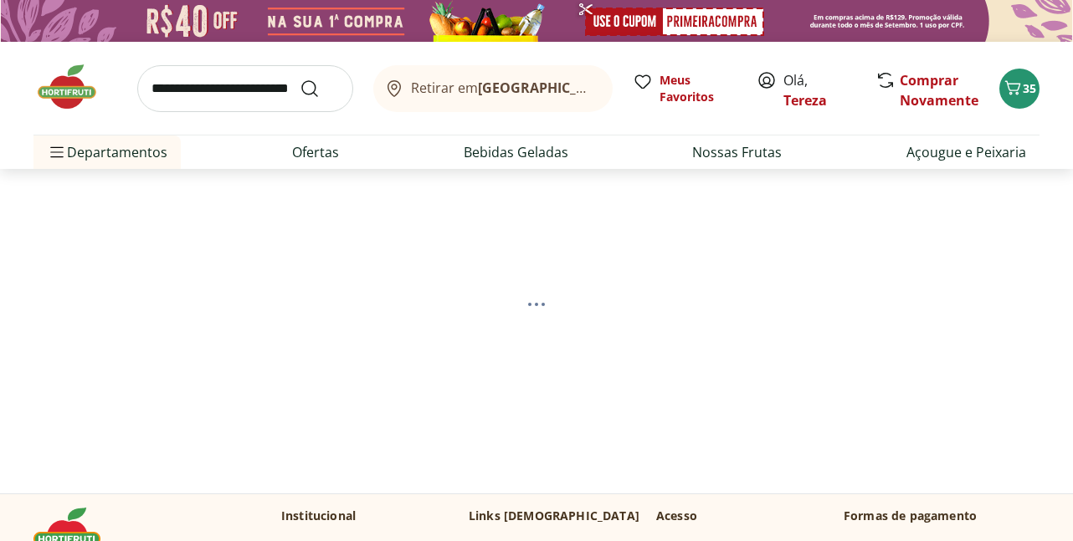
select select "**********"
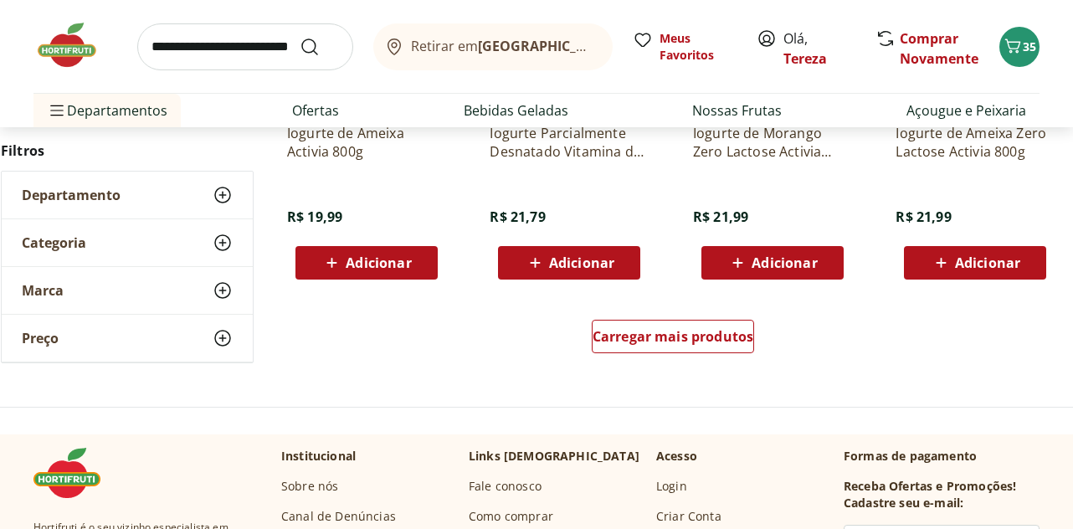
scroll to position [1172, 0]
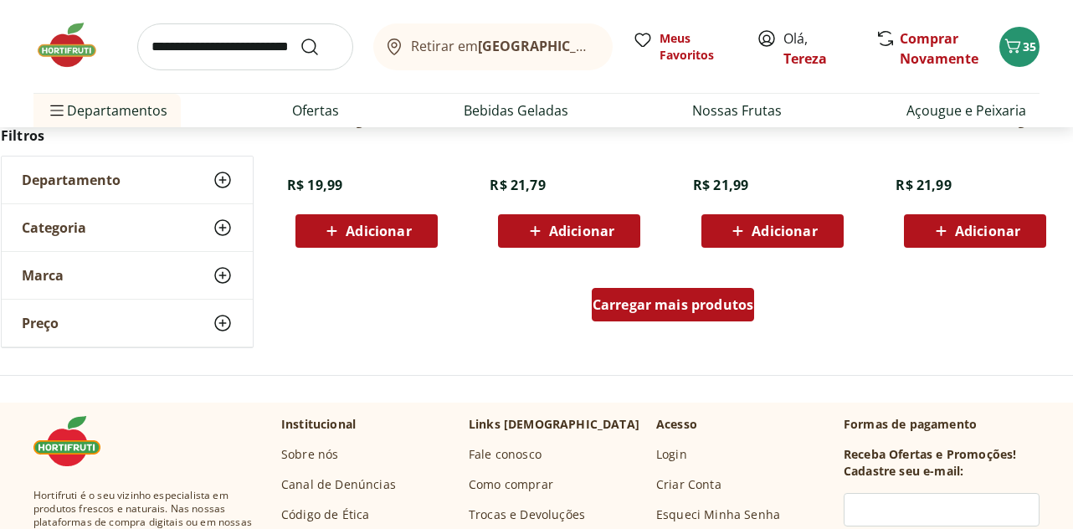
click at [647, 303] on span "Carregar mais produtos" at bounding box center [673, 304] width 162 height 13
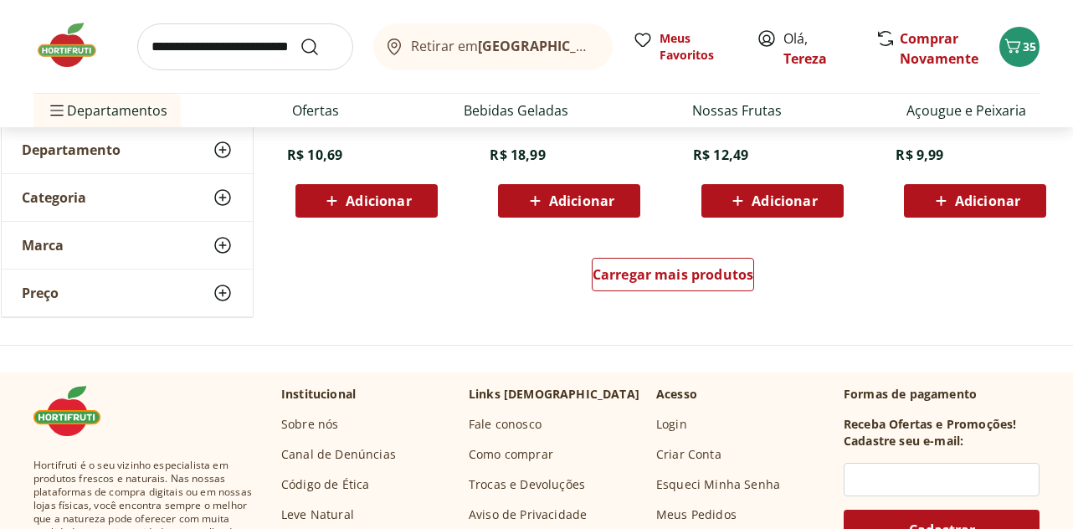
scroll to position [2343, 0]
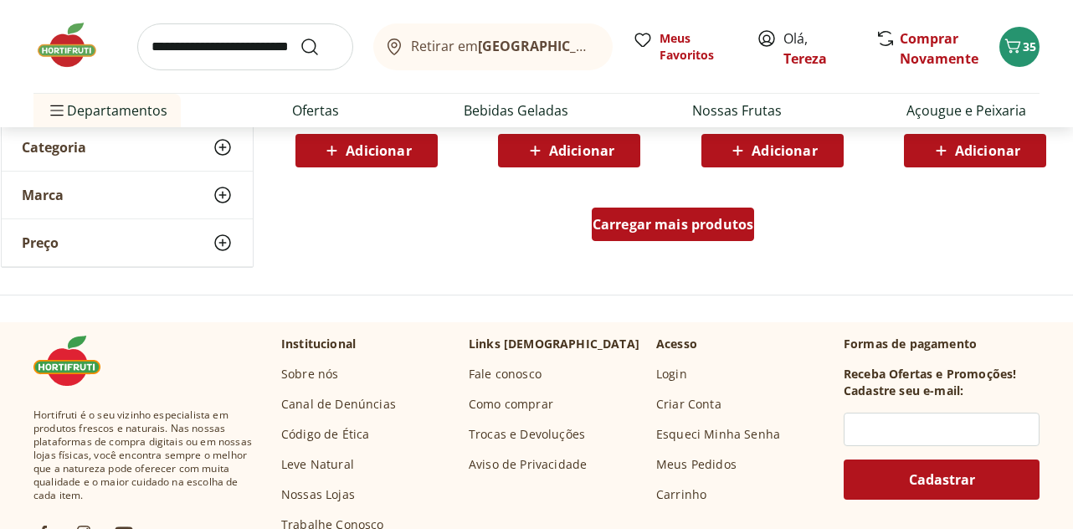
click at [646, 229] on span "Carregar mais produtos" at bounding box center [673, 224] width 162 height 13
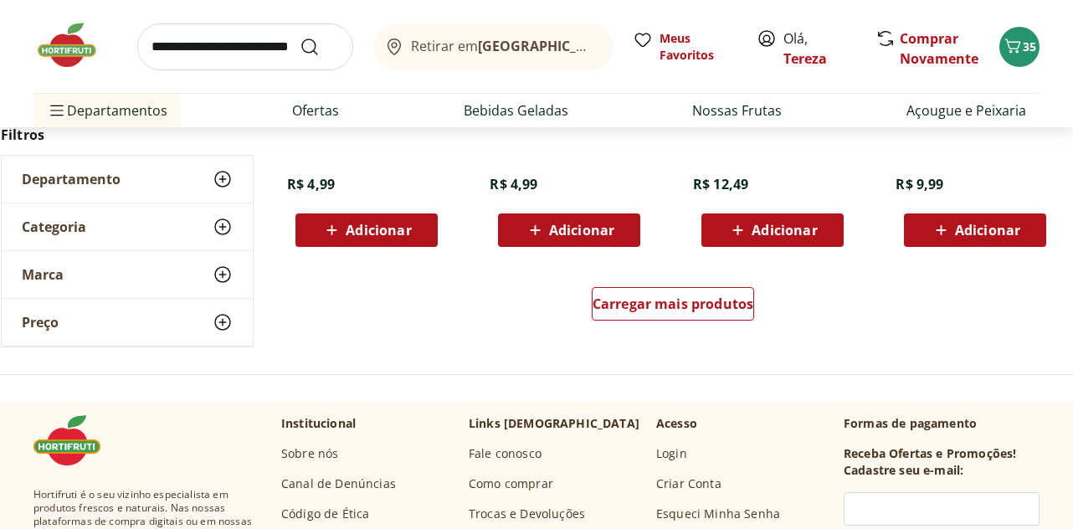
scroll to position [3347, 0]
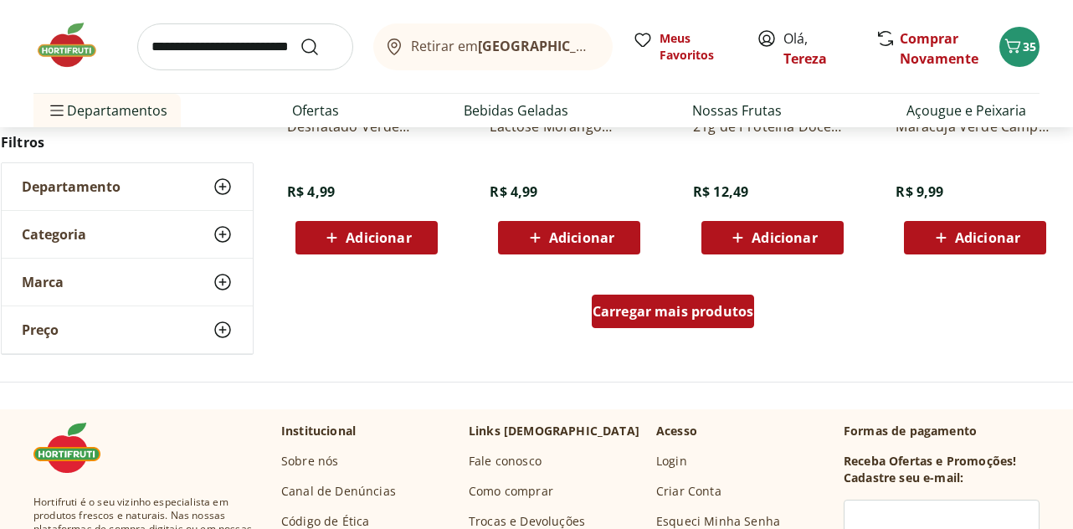
click at [649, 318] on span "Carregar mais produtos" at bounding box center [673, 311] width 162 height 13
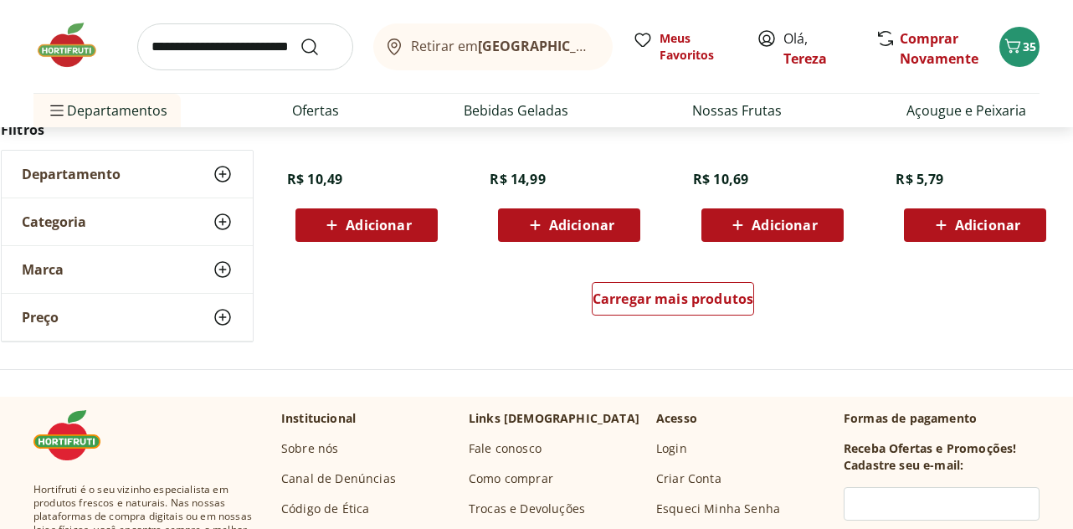
scroll to position [4519, 0]
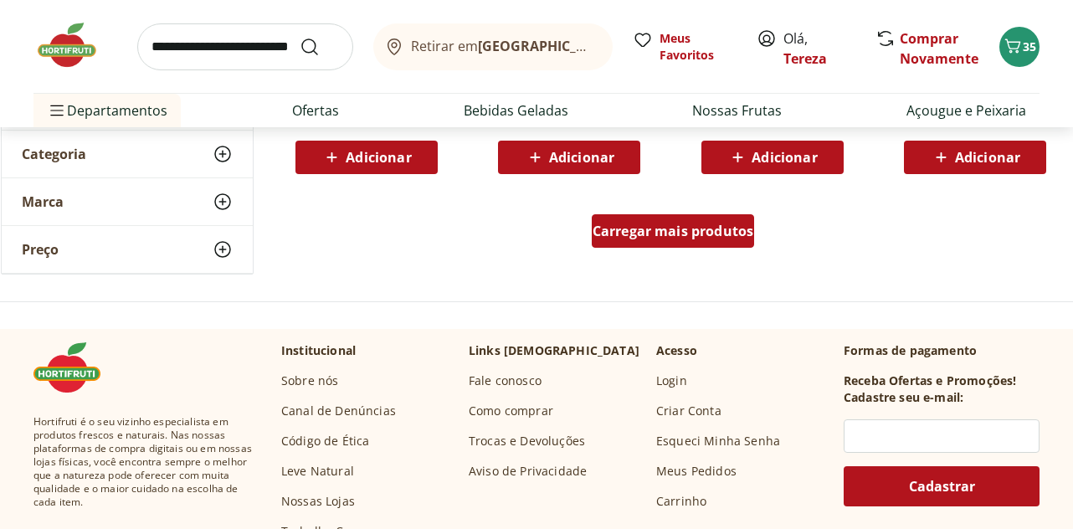
click at [656, 234] on span "Carregar mais produtos" at bounding box center [673, 230] width 162 height 13
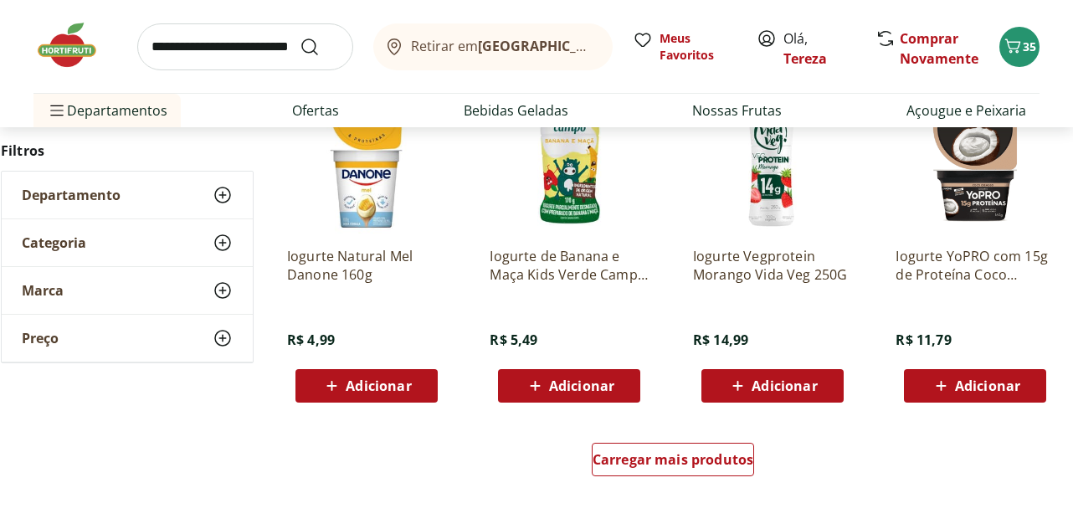
scroll to position [5439, 0]
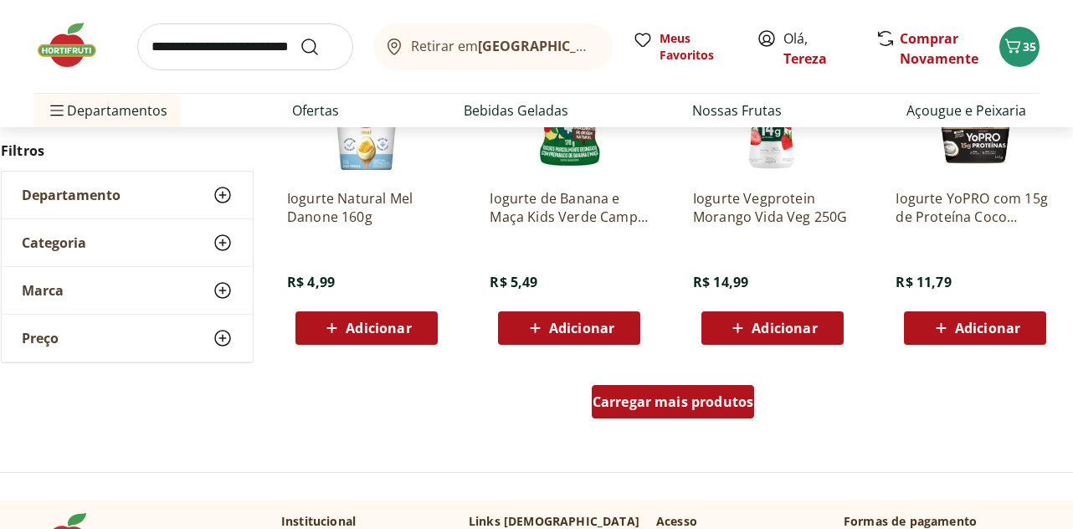
click at [669, 395] on span "Carregar mais produtos" at bounding box center [673, 401] width 162 height 13
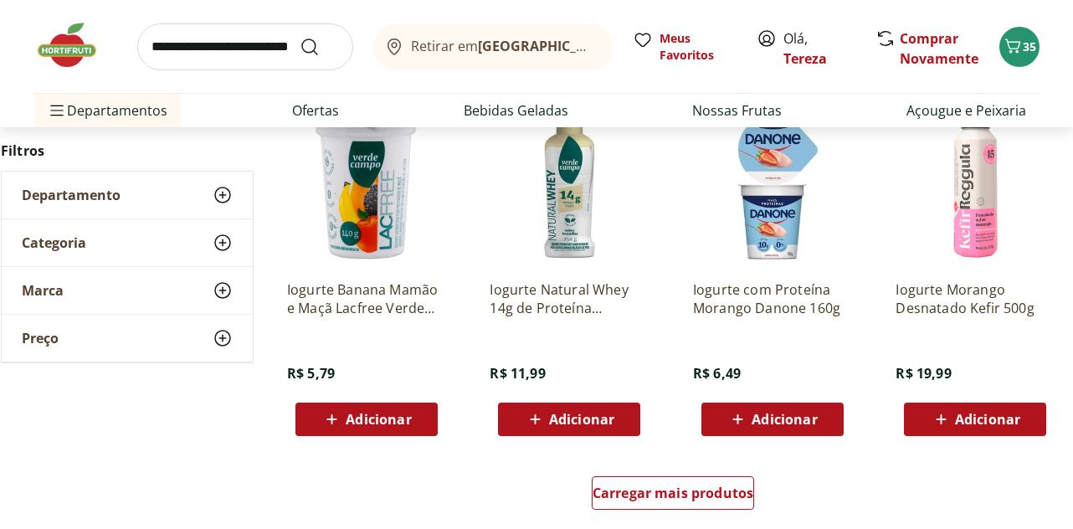
scroll to position [6443, 0]
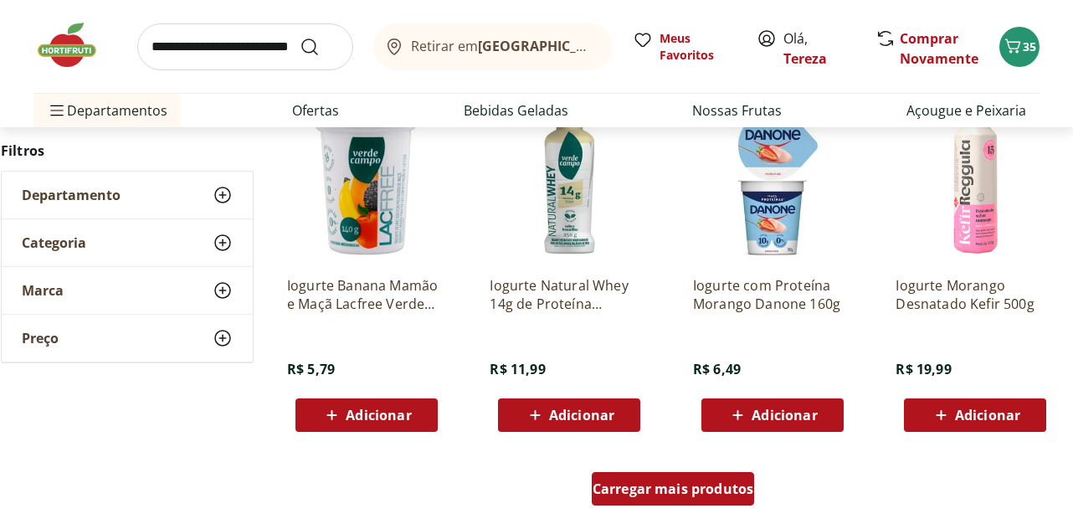
click at [643, 487] on span "Carregar mais produtos" at bounding box center [673, 488] width 162 height 13
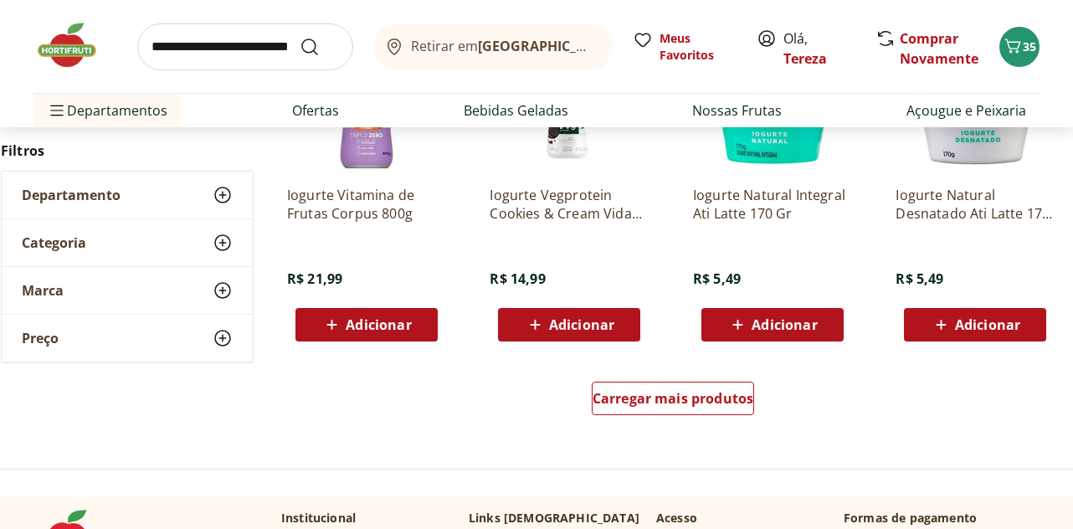
scroll to position [7699, 0]
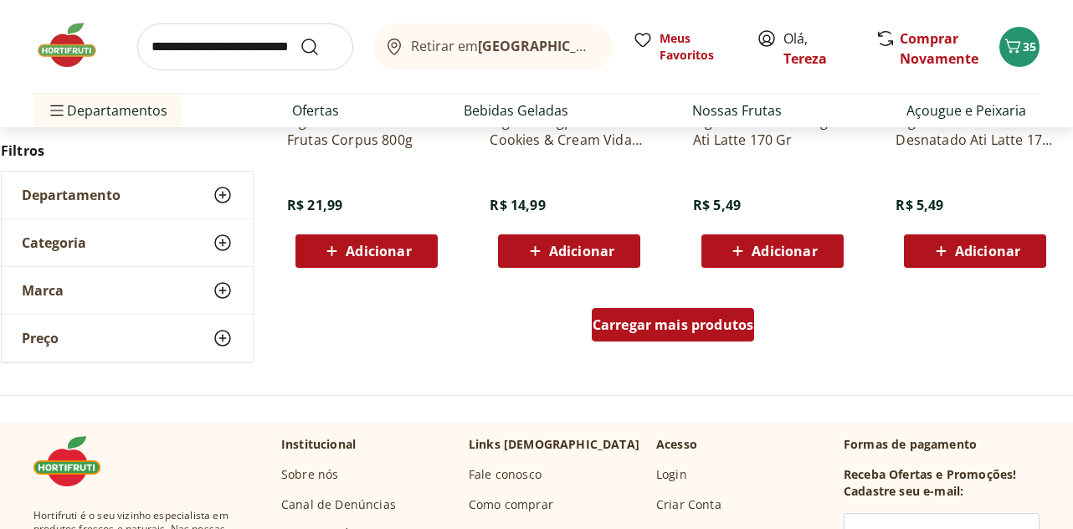
click at [680, 331] on span "Carregar mais produtos" at bounding box center [673, 324] width 162 height 13
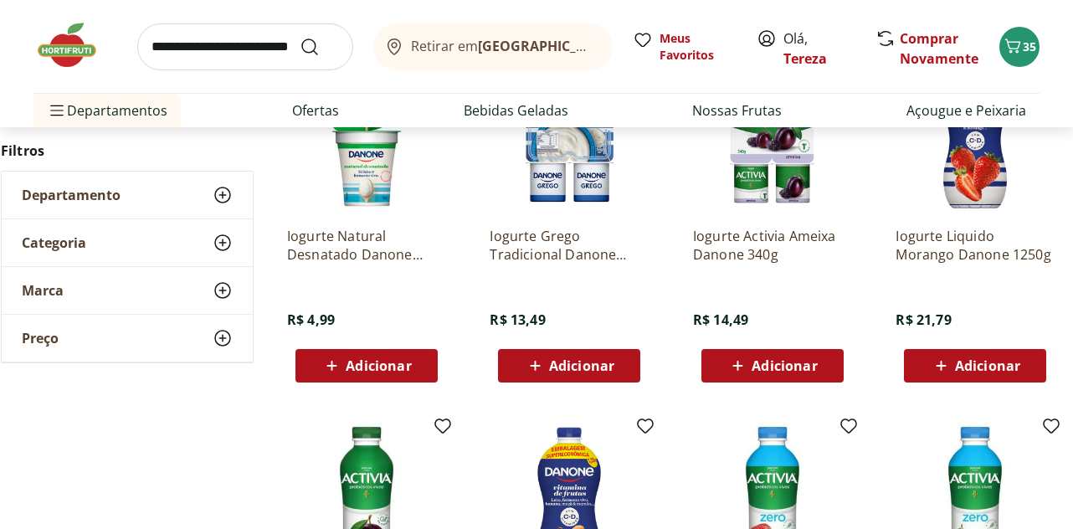
scroll to position [669, 0]
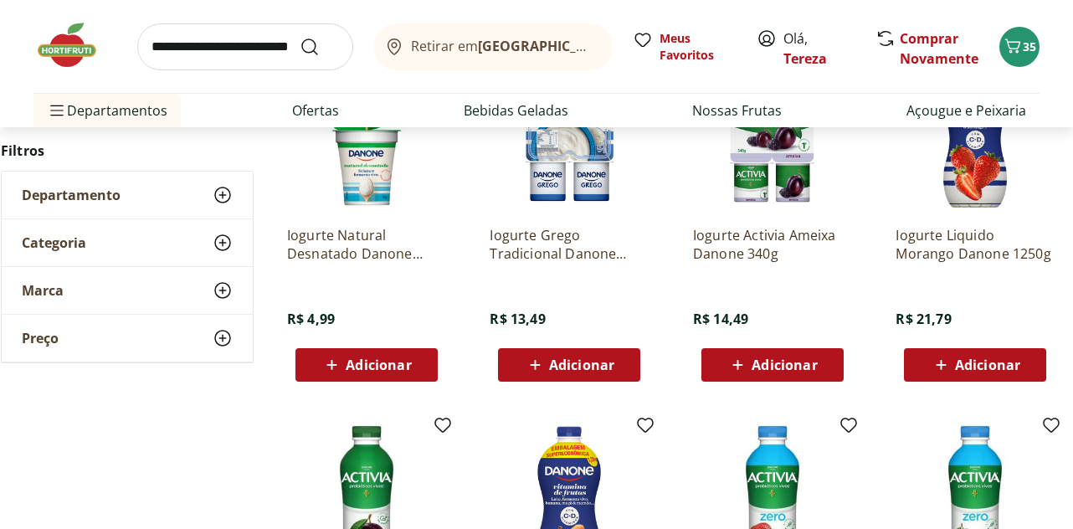
click at [365, 371] on span "Adicionar" at bounding box center [378, 364] width 65 height 13
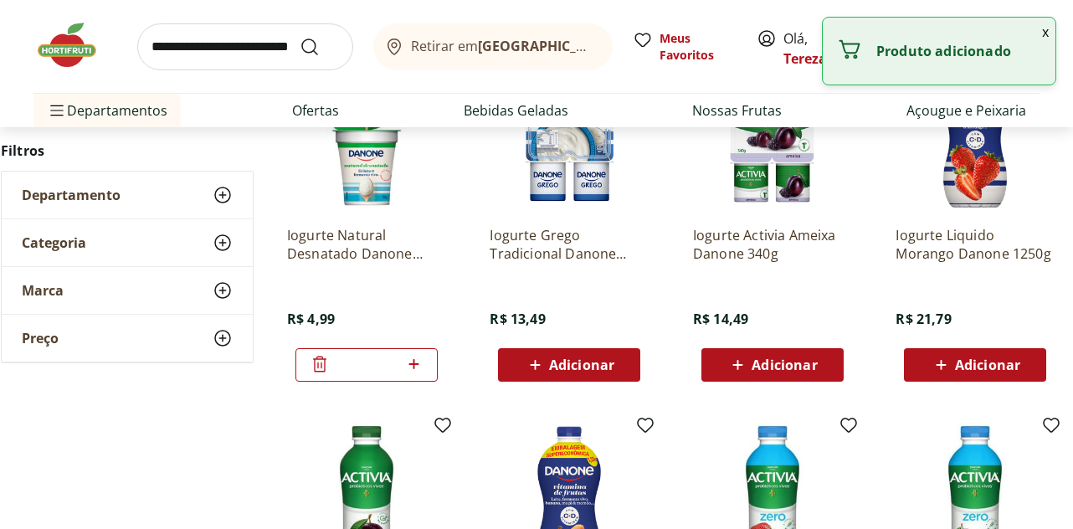
click at [413, 362] on icon at bounding box center [413, 364] width 21 height 20
type input "*"
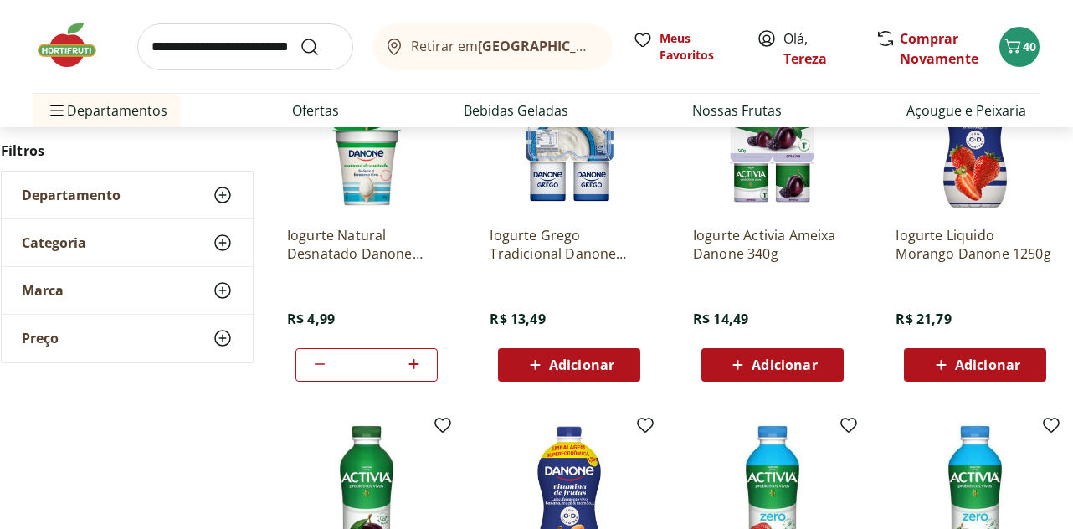
click at [205, 49] on input "search" at bounding box center [245, 46] width 216 height 47
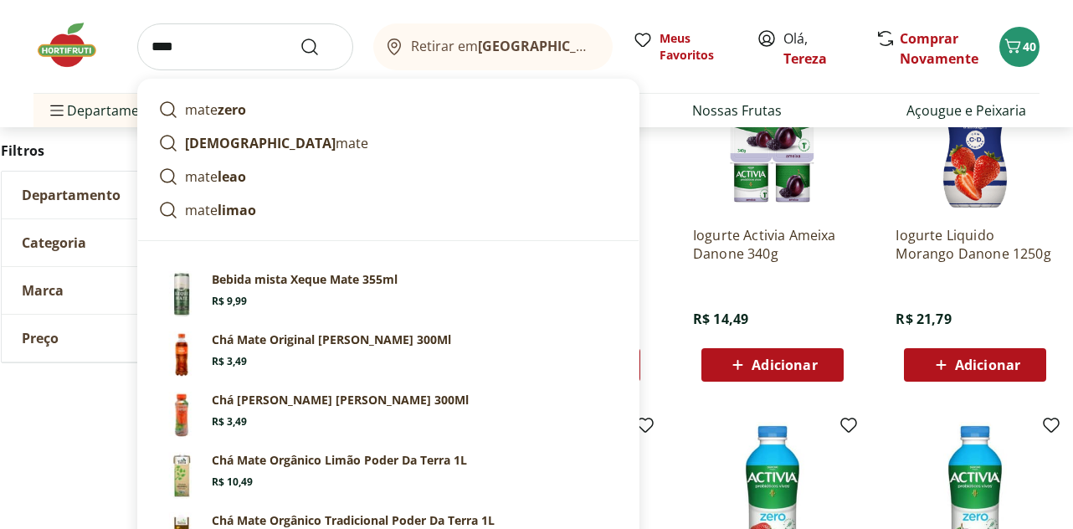
type input "****"
click at [300, 37] on button "Submit Search" at bounding box center [320, 47] width 40 height 20
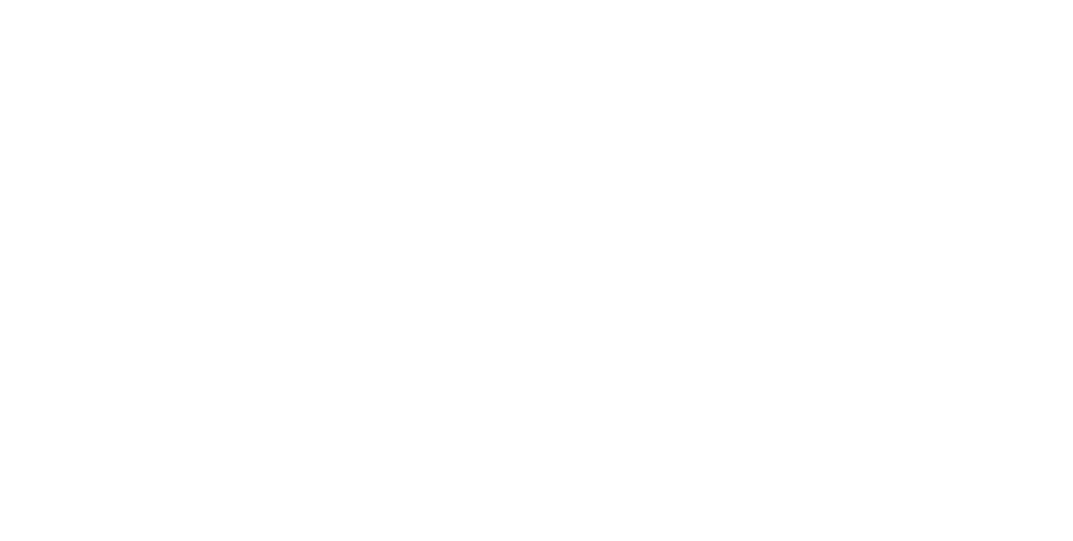
select select "**********"
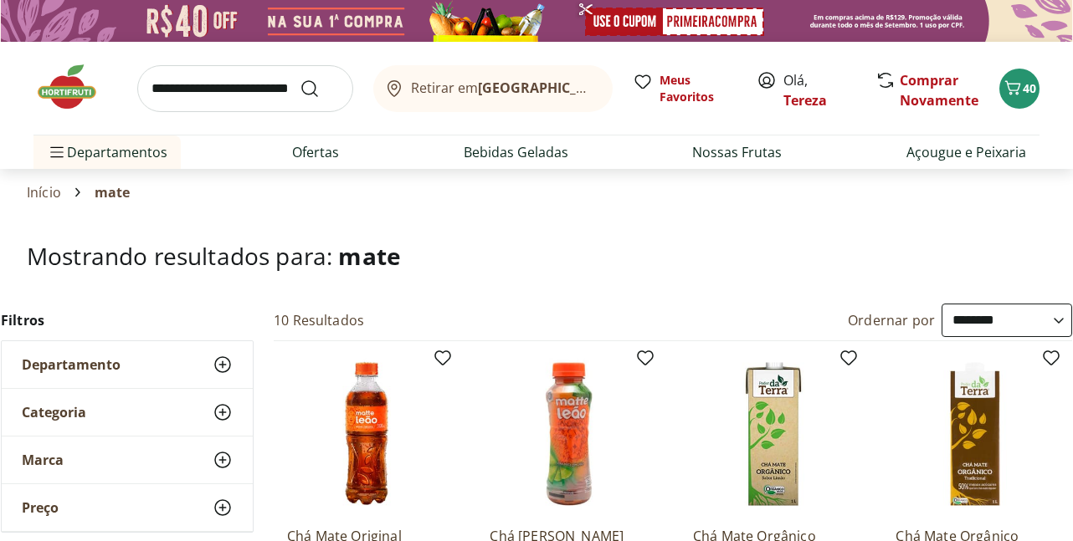
click at [160, 204] on section "Início mate" at bounding box center [536, 192] width 1019 height 47
click at [131, 196] on div "Início mate" at bounding box center [536, 192] width 1019 height 20
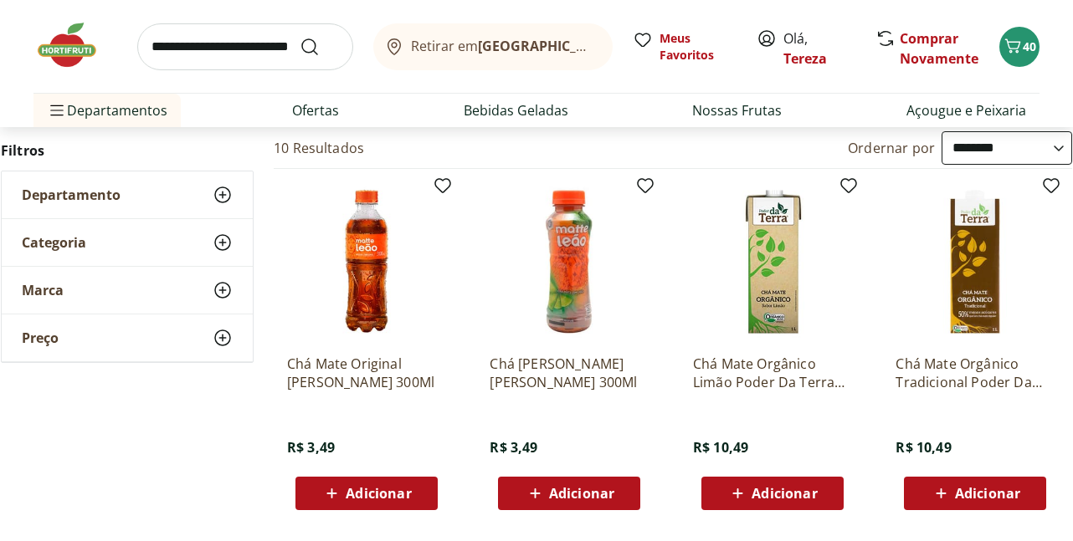
scroll to position [251, 0]
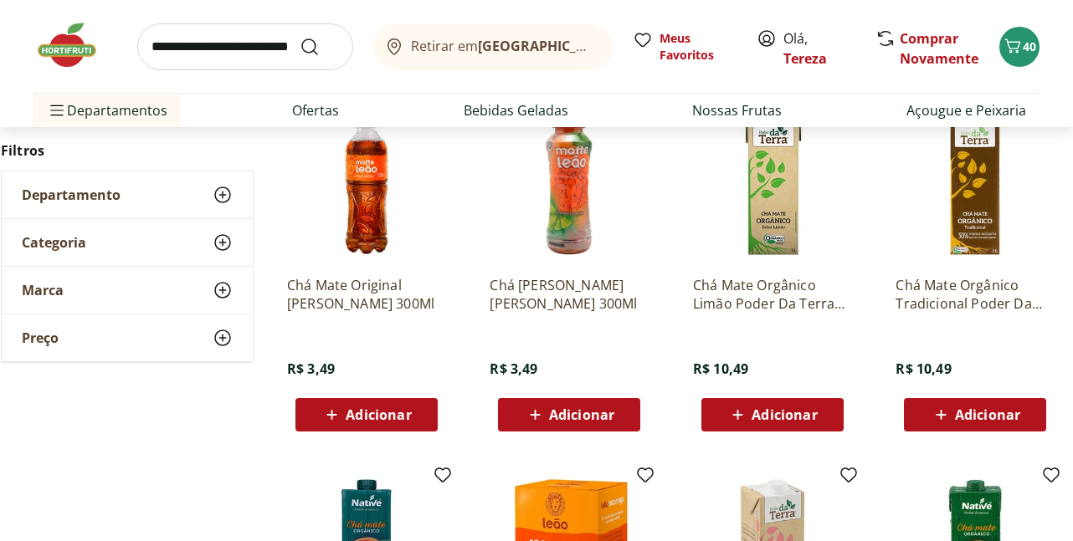
click at [221, 290] on icon at bounding box center [223, 290] width 20 height 20
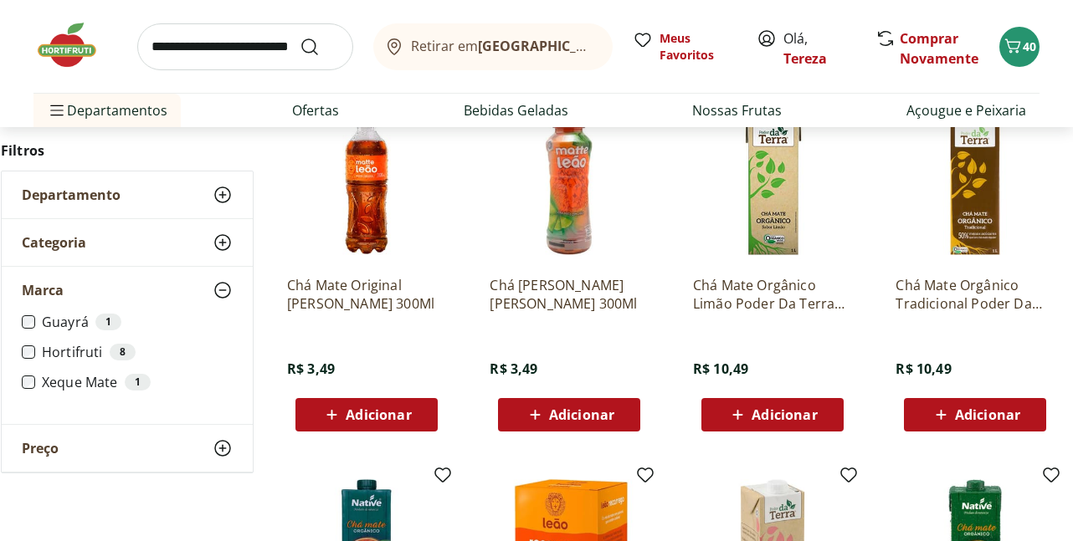
click at [221, 290] on icon at bounding box center [223, 290] width 20 height 20
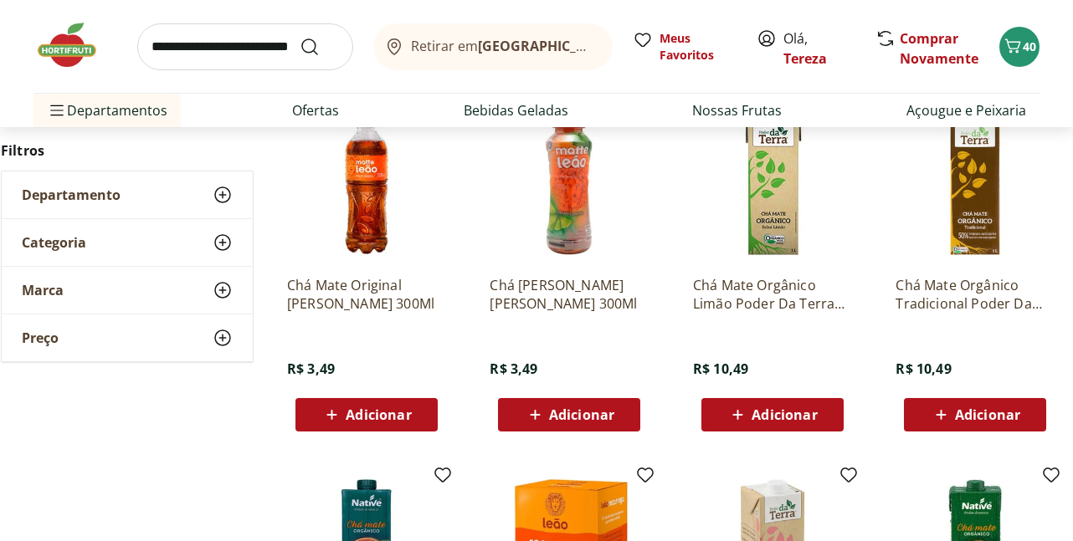
click at [223, 249] on icon at bounding box center [223, 243] width 20 height 20
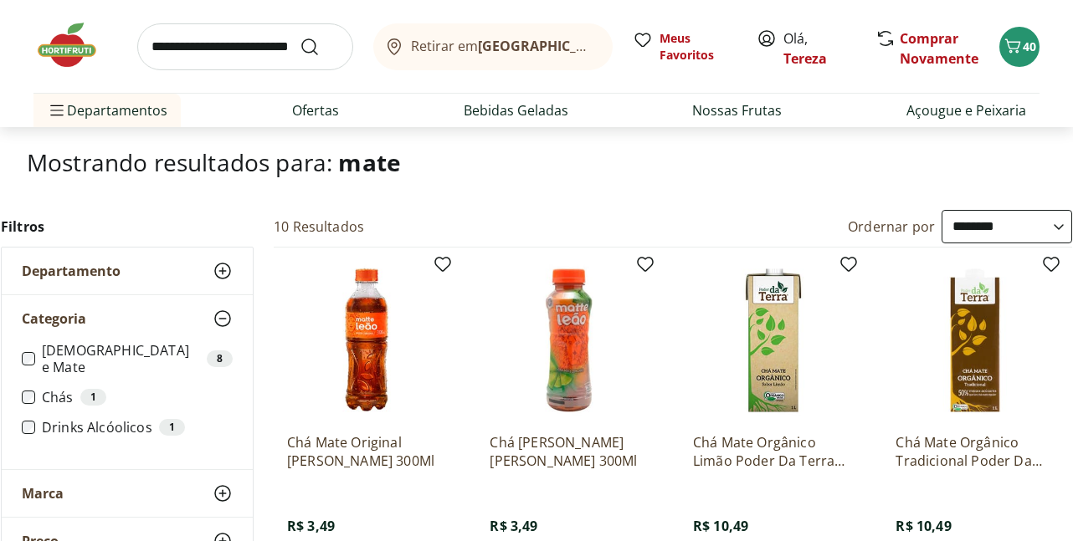
scroll to position [167, 0]
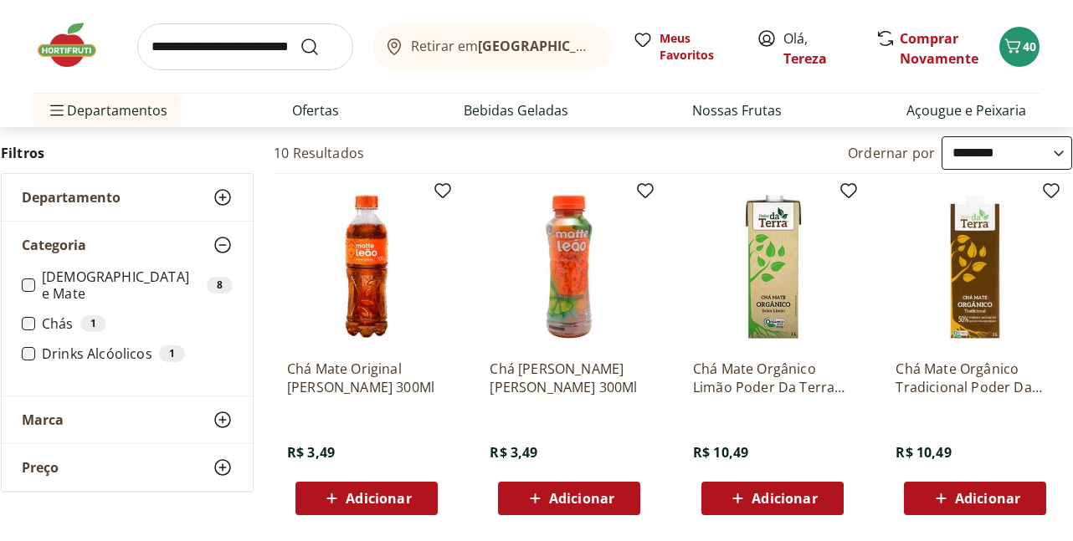
click at [193, 50] on input "search" at bounding box center [245, 46] width 216 height 47
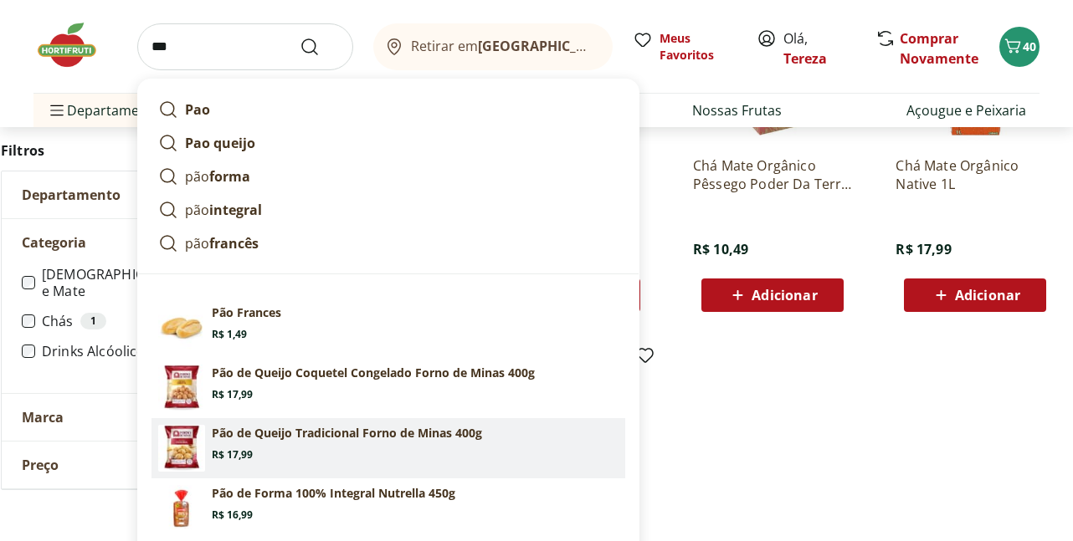
scroll to position [753, 0]
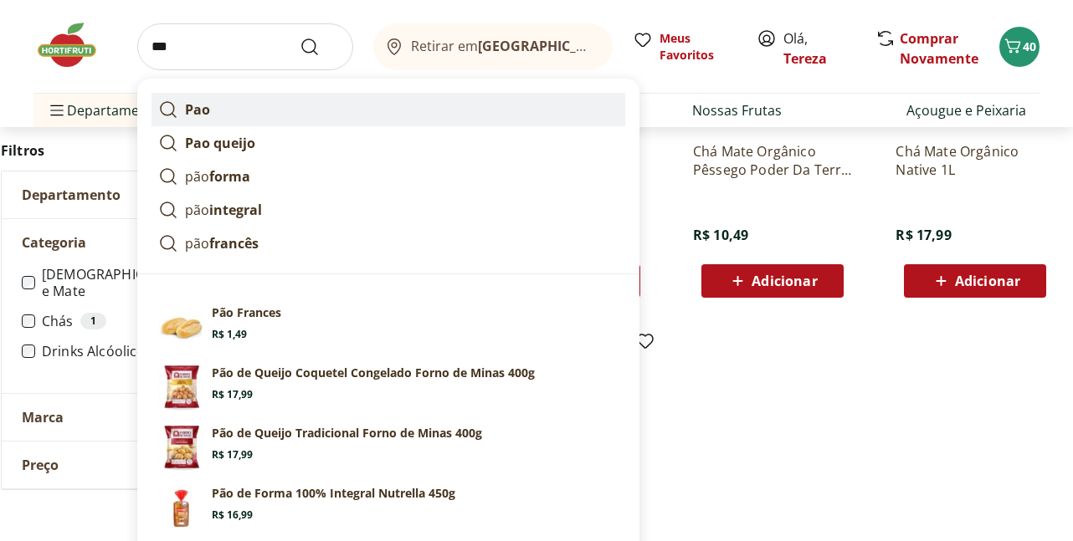
click at [192, 111] on strong "Pao" at bounding box center [197, 109] width 25 height 18
type input "***"
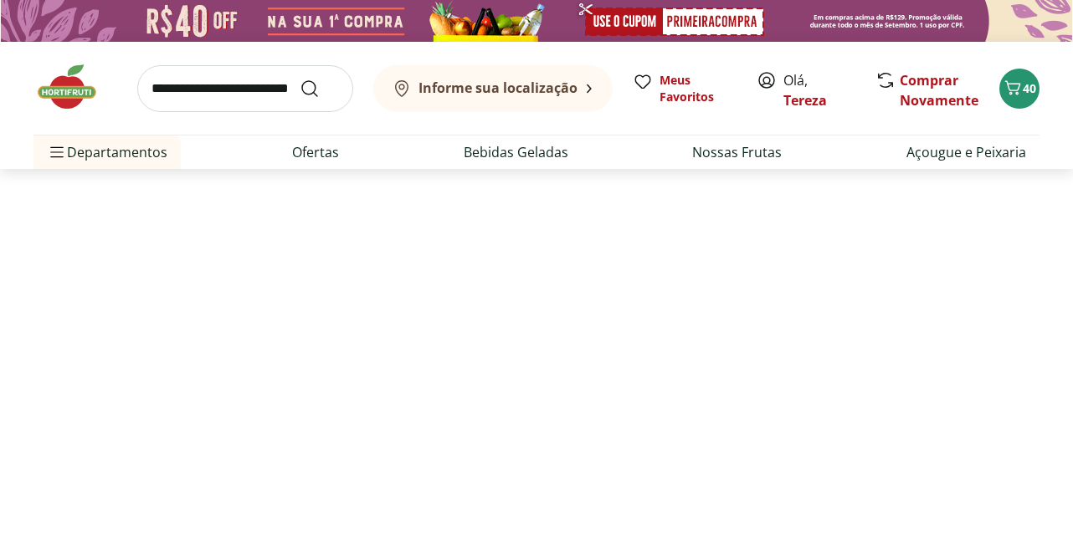
select select "**********"
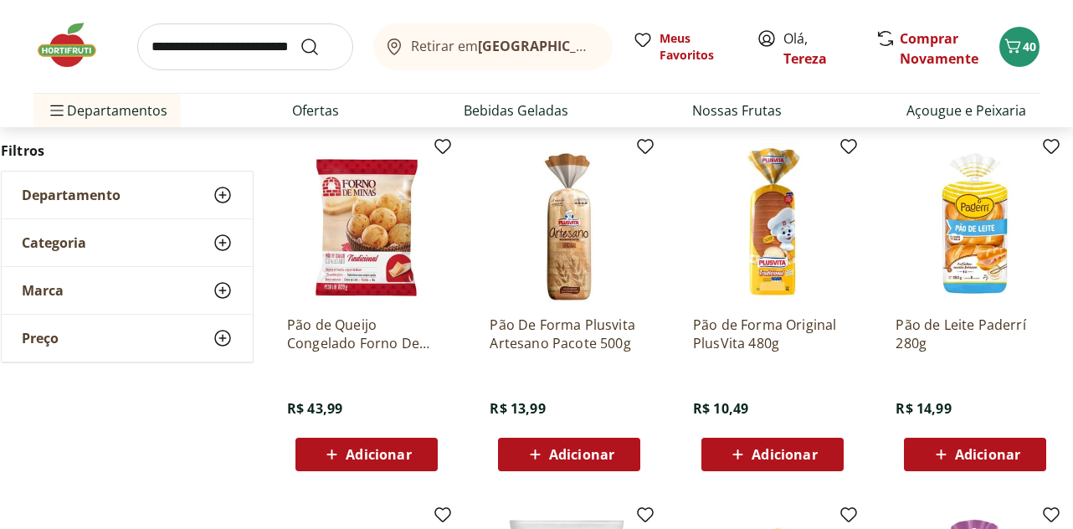
scroll to position [586, 0]
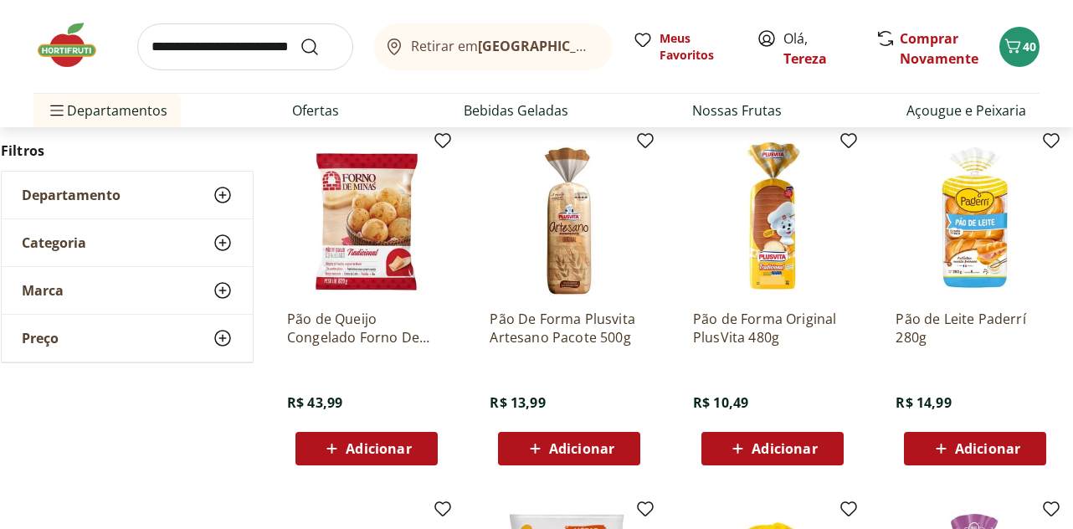
click at [567, 252] on img at bounding box center [569, 216] width 159 height 159
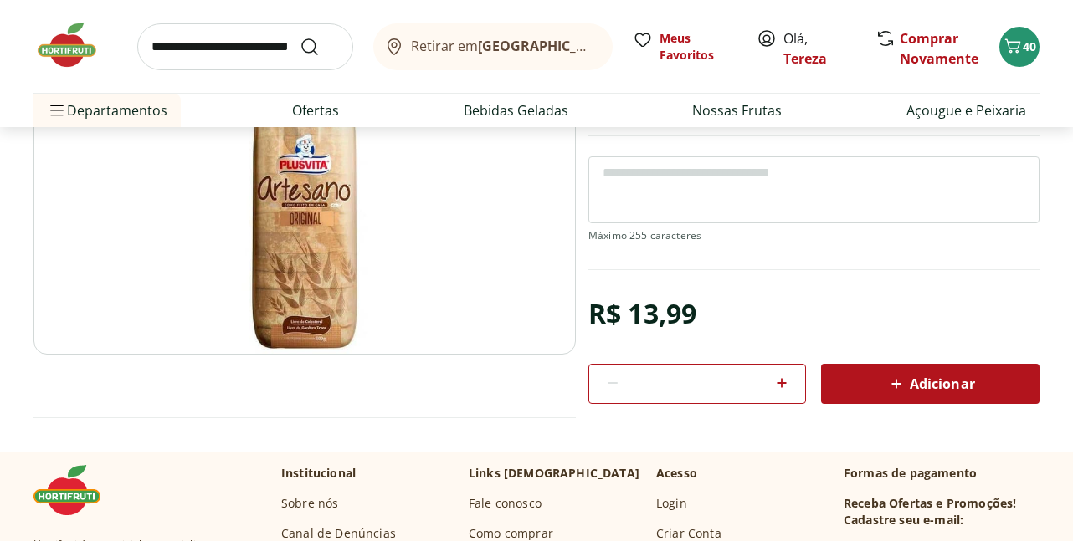
scroll to position [335, 0]
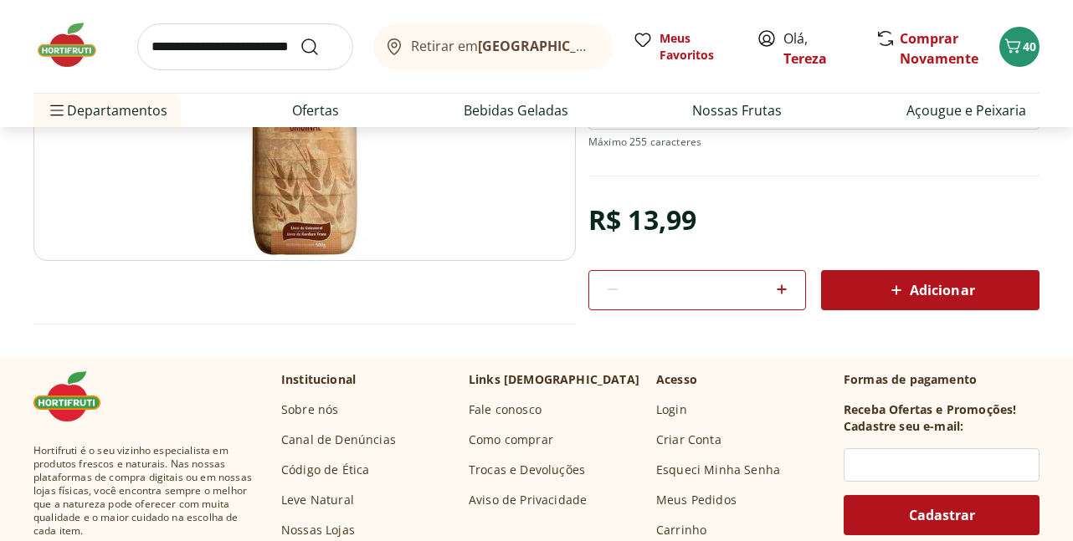
click at [949, 291] on span "Adicionar" at bounding box center [930, 290] width 89 height 20
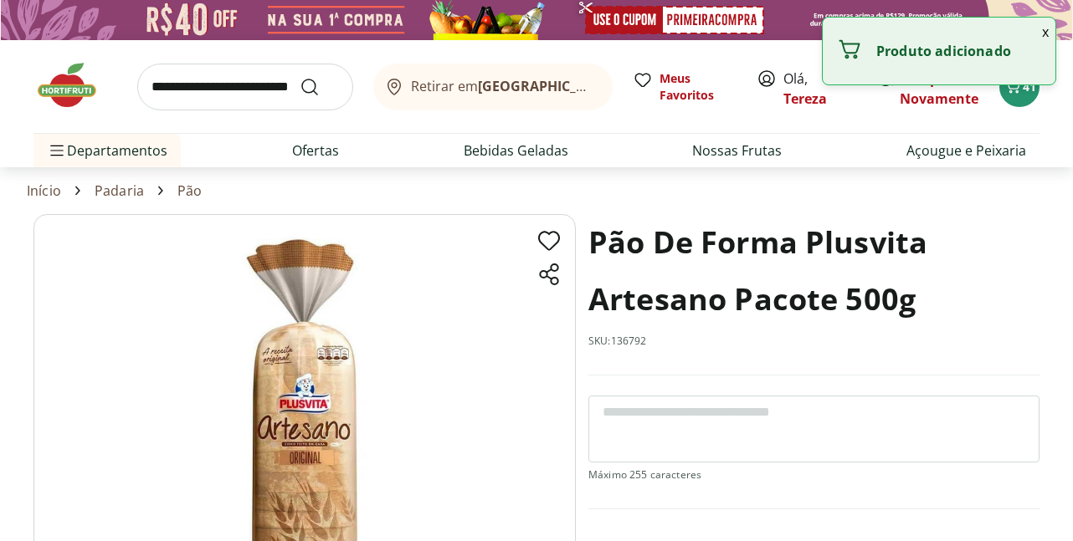
scroll to position [0, 0]
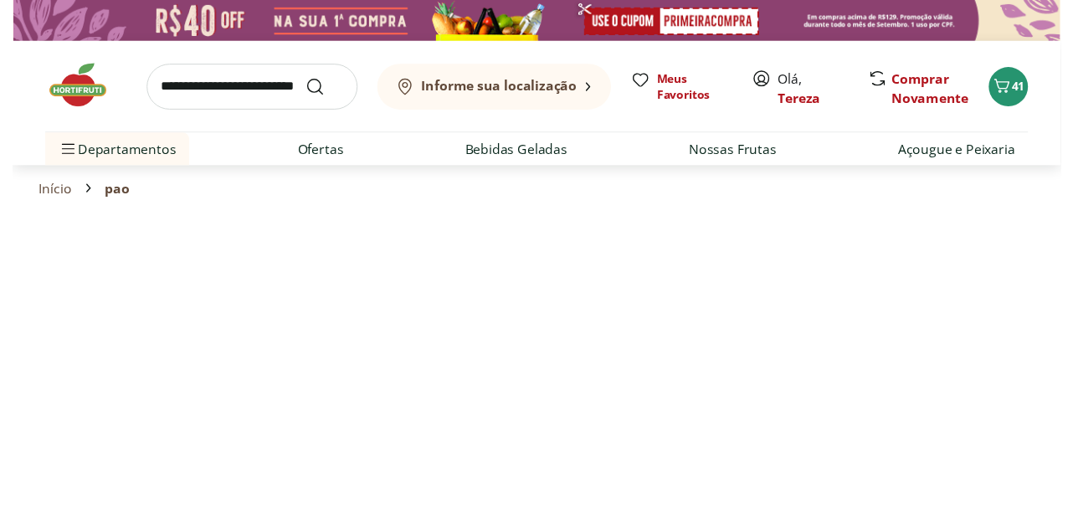
scroll to position [586, 0]
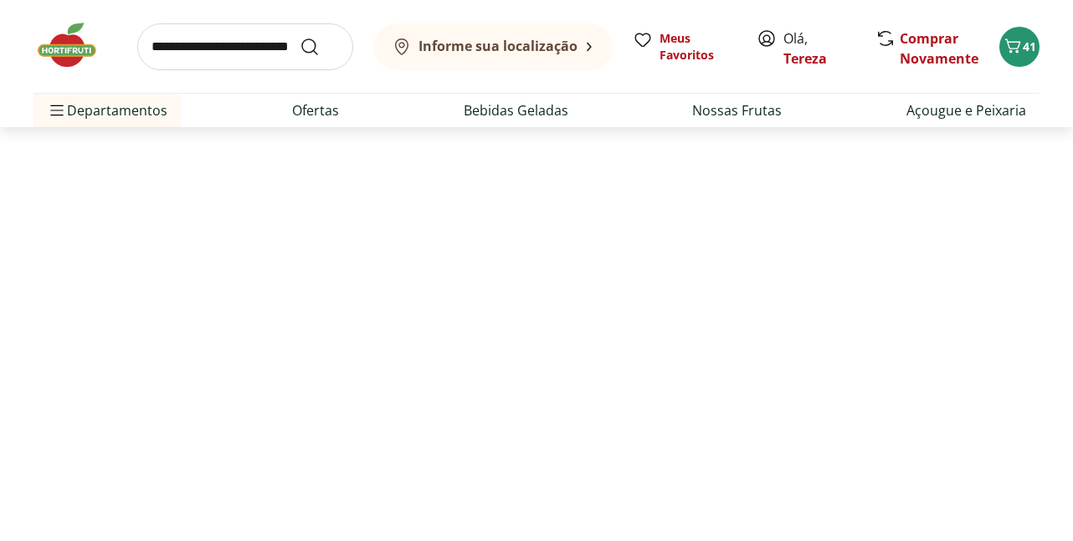
select select "**********"
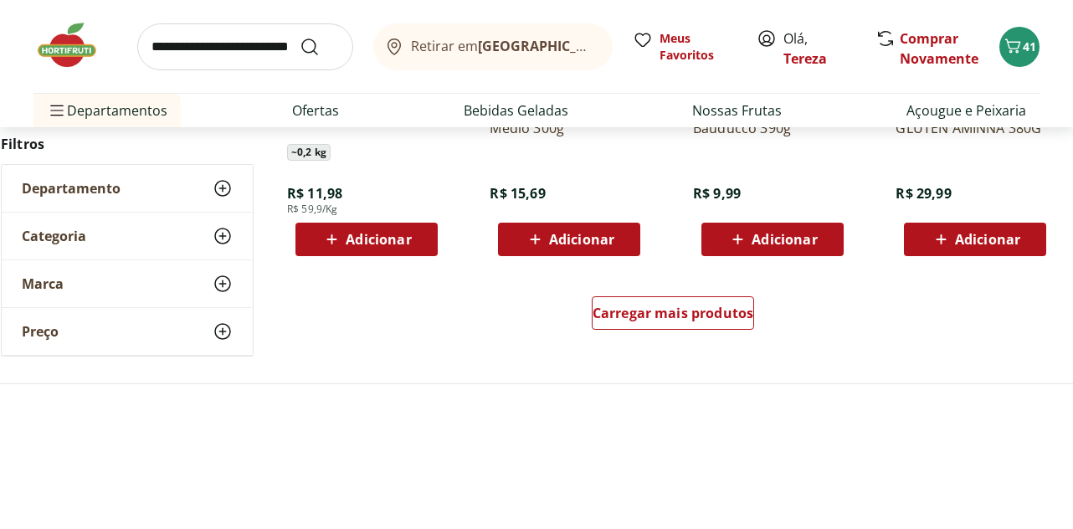
scroll to position [1172, 0]
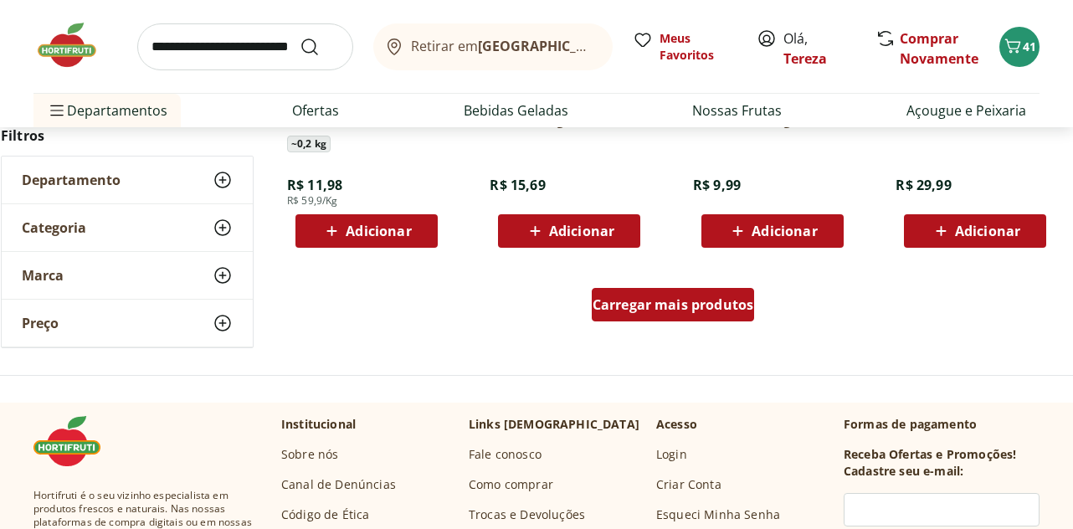
click at [710, 306] on span "Carregar mais produtos" at bounding box center [673, 304] width 162 height 13
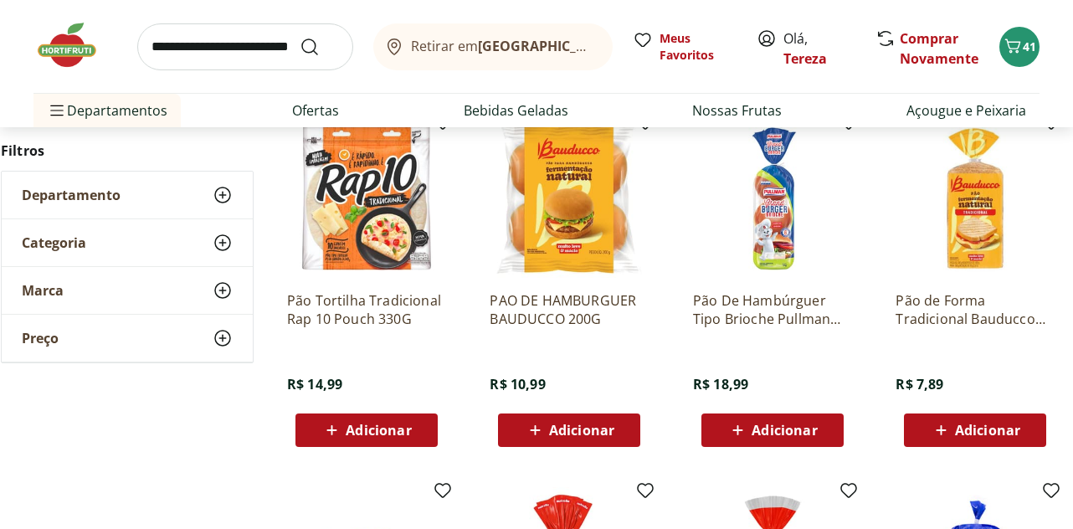
scroll to position [1339, 0]
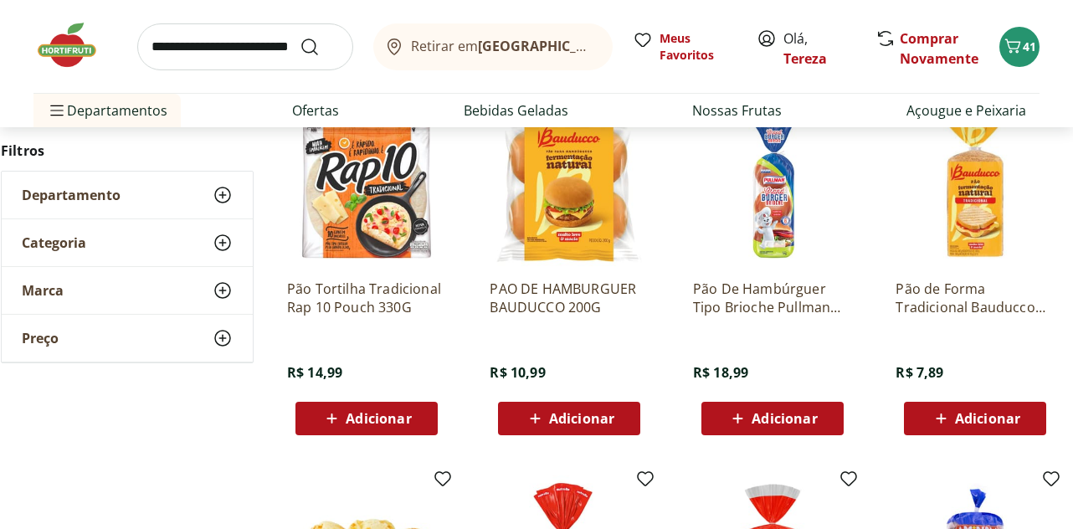
click at [988, 231] on img at bounding box center [974, 186] width 159 height 159
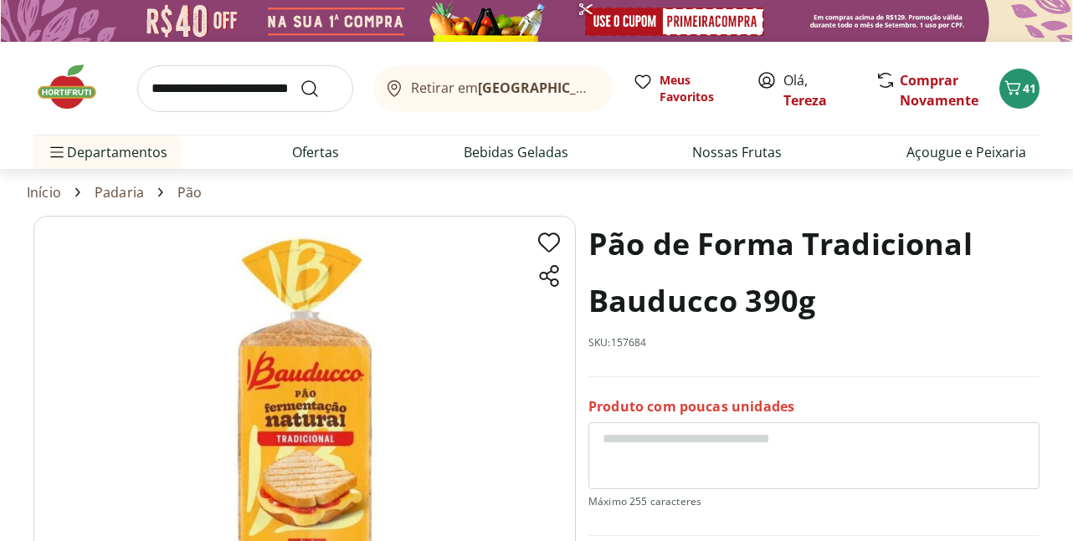
select select "**********"
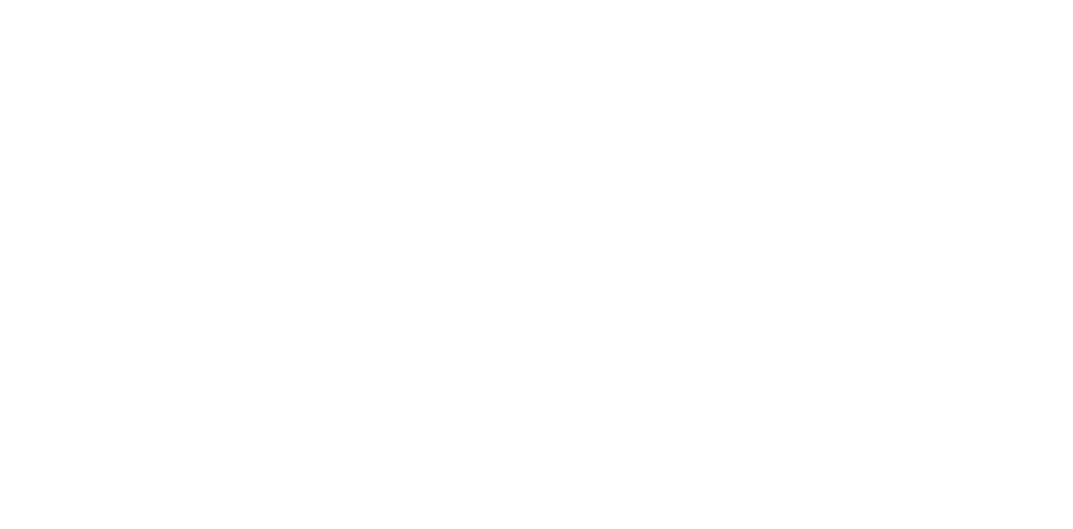
scroll to position [1339, 0]
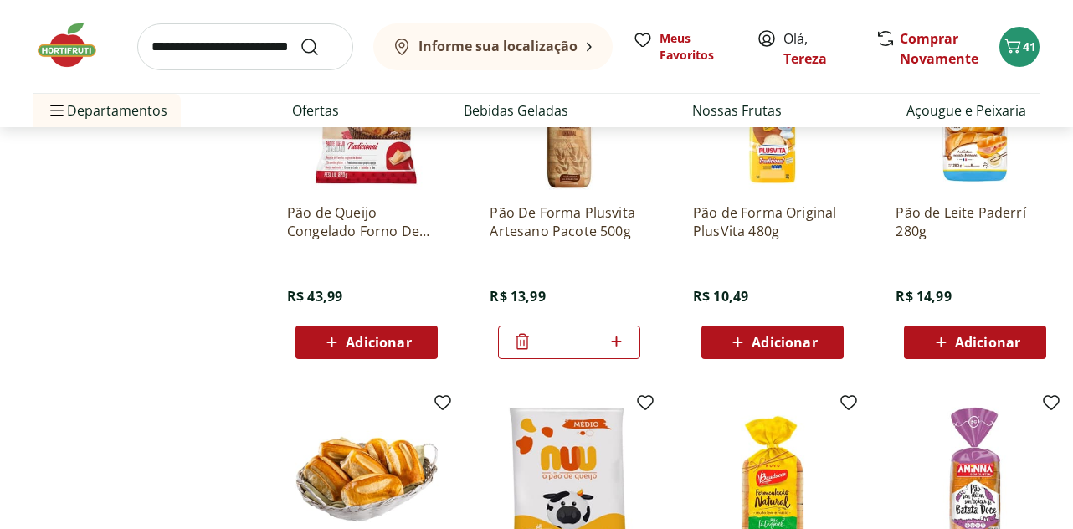
type input "*"
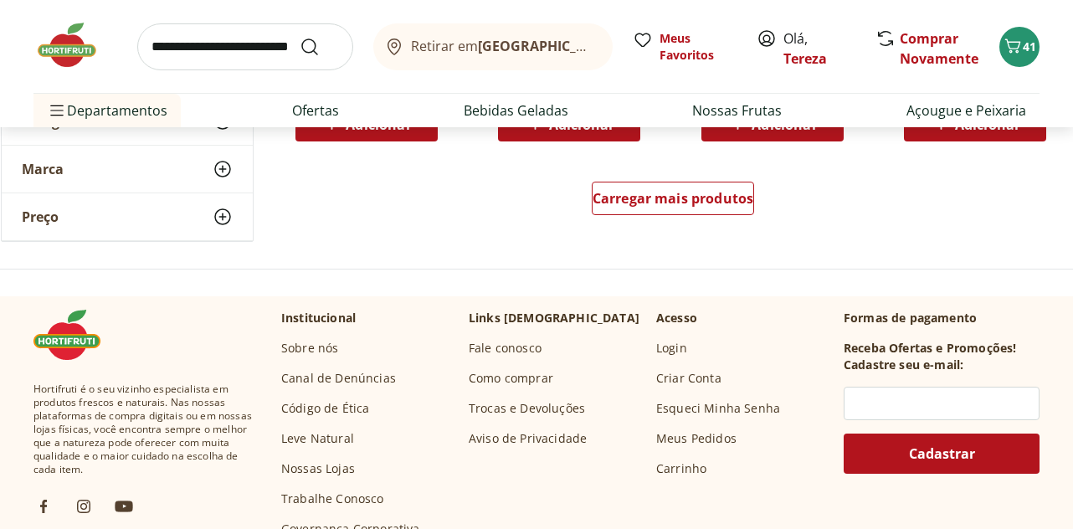
scroll to position [1967, 0]
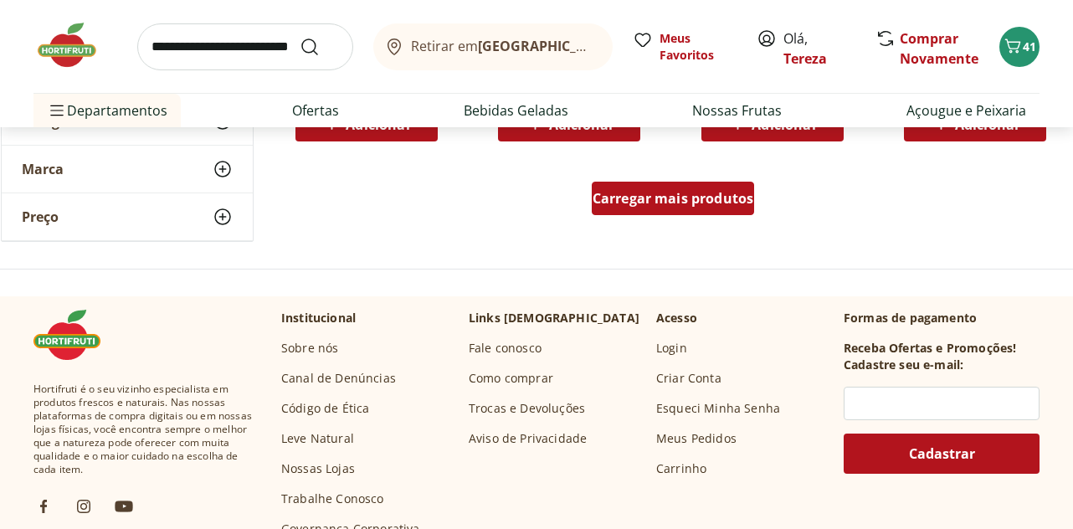
click at [654, 196] on span "Carregar mais produtos" at bounding box center [673, 198] width 162 height 13
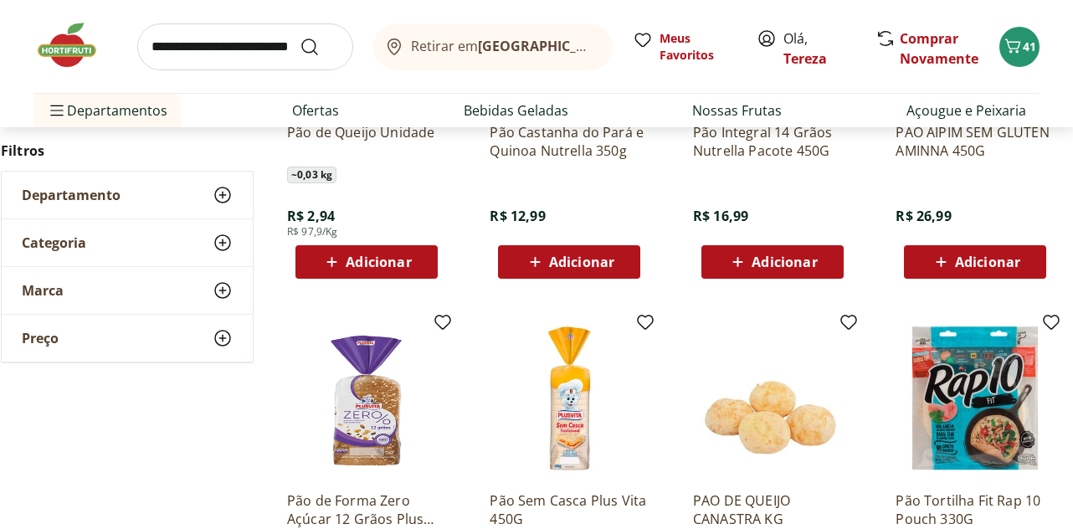
scroll to position [2720, 0]
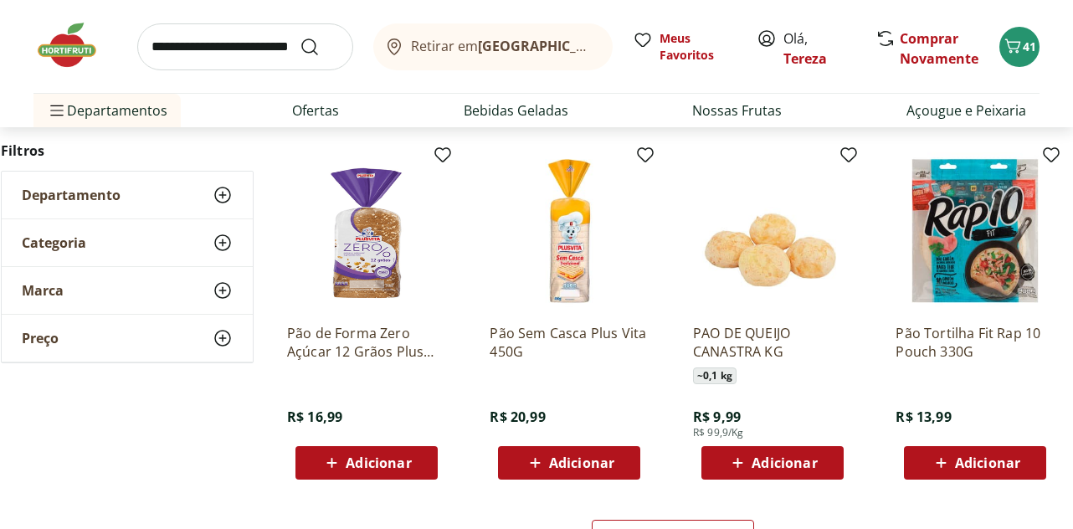
click at [565, 459] on span "Adicionar" at bounding box center [581, 462] width 65 height 13
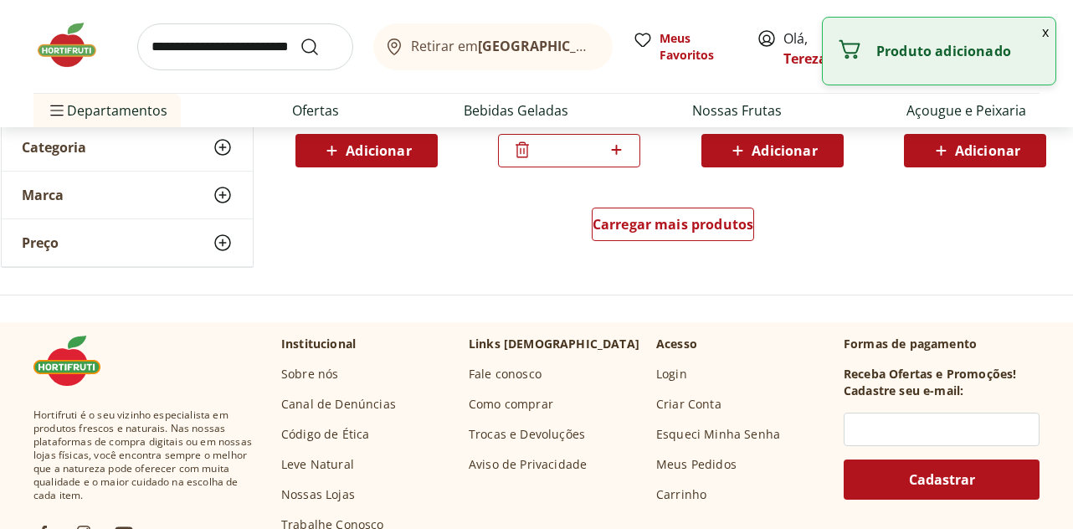
scroll to position [3054, 0]
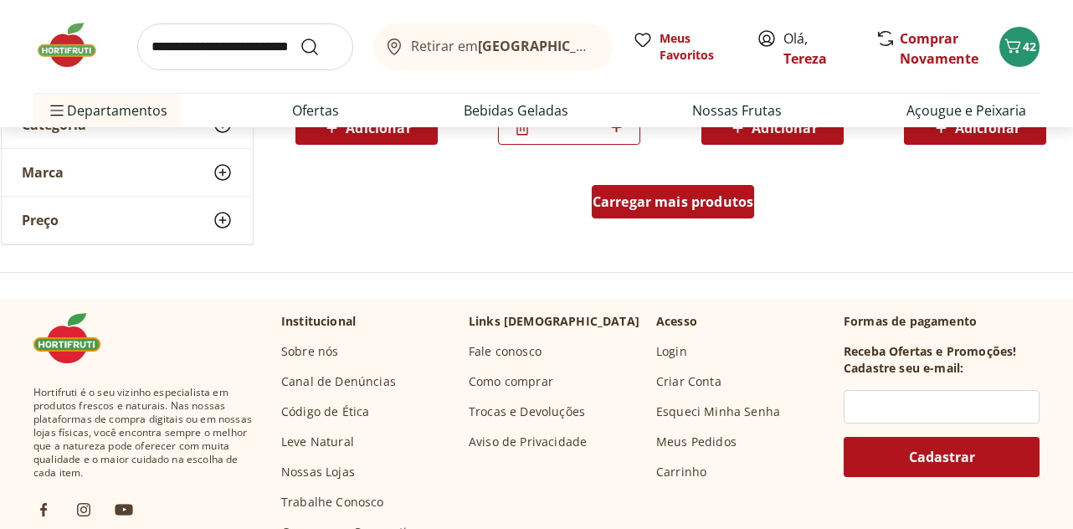
click at [658, 207] on span "Carregar mais produtos" at bounding box center [673, 201] width 162 height 13
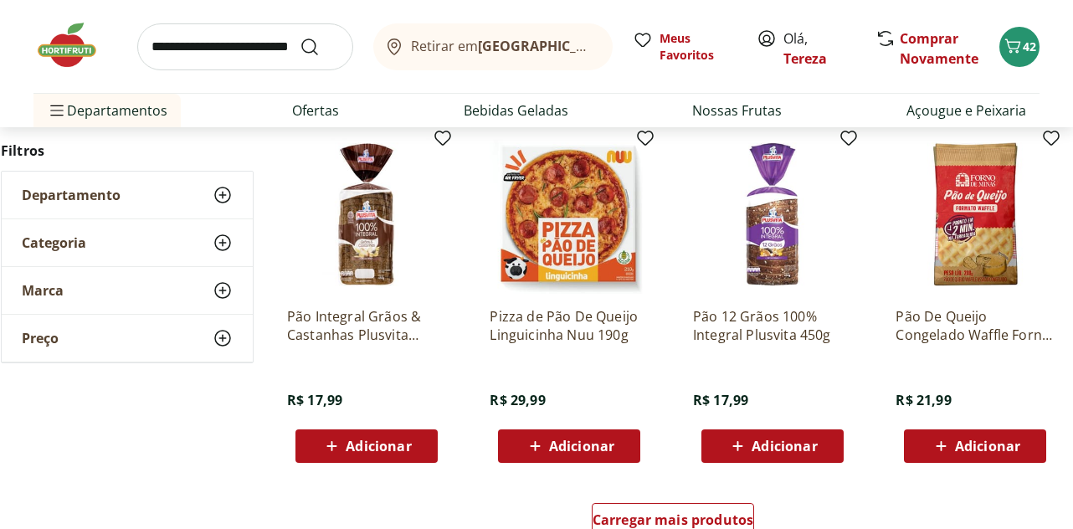
scroll to position [3891, 0]
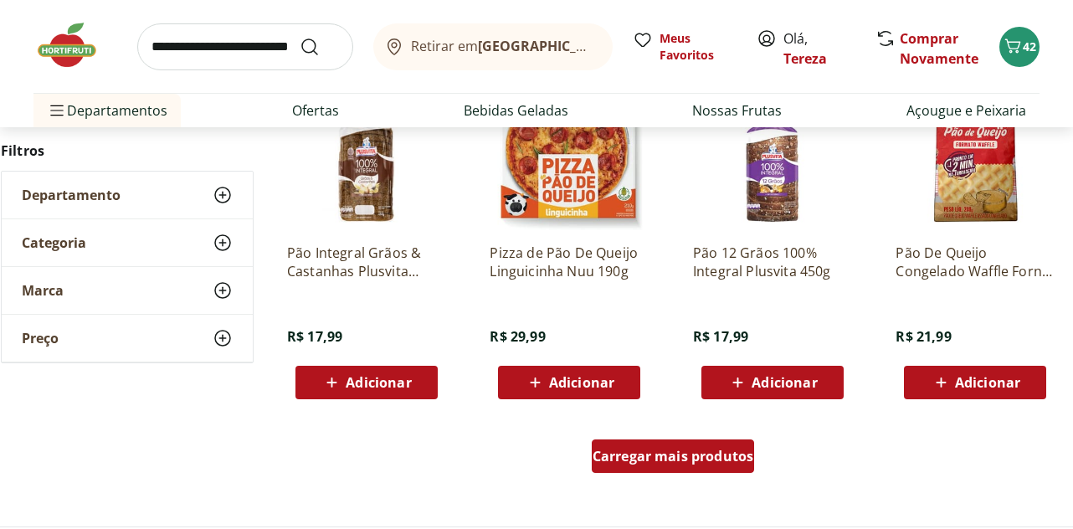
click at [663, 462] on span "Carregar mais produtos" at bounding box center [673, 455] width 162 height 13
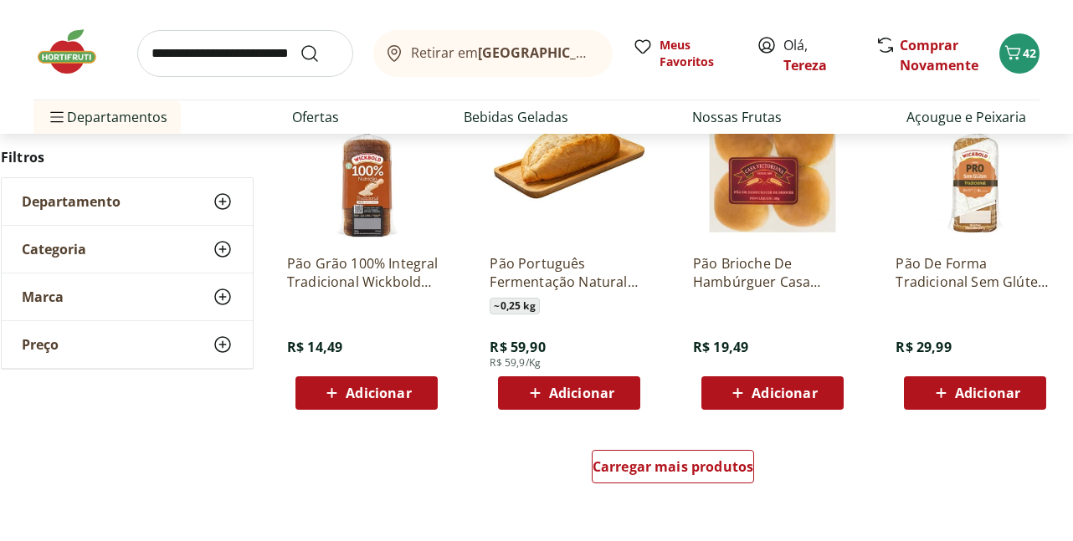
scroll to position [4979, 0]
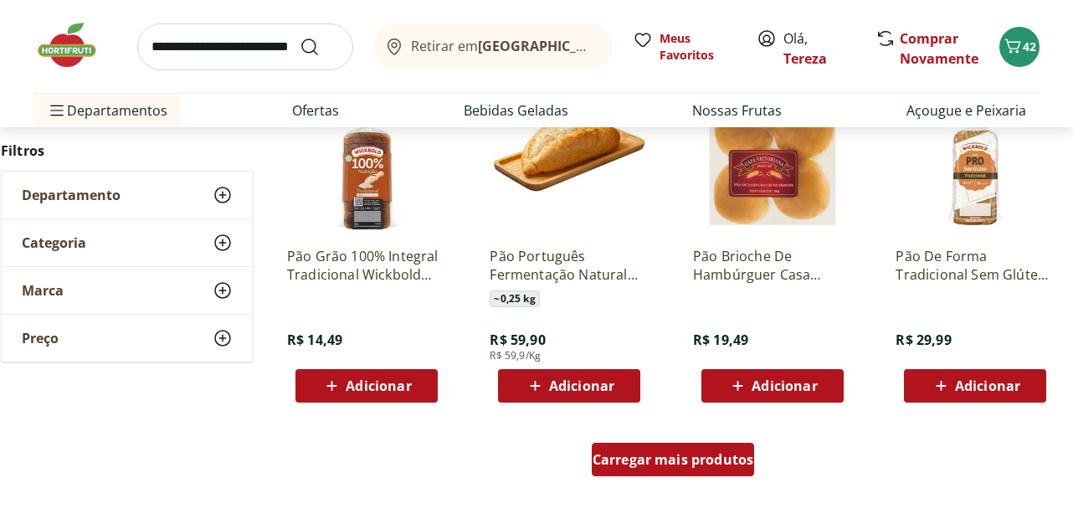
click at [664, 443] on div "Carregar mais produtos" at bounding box center [673, 459] width 163 height 33
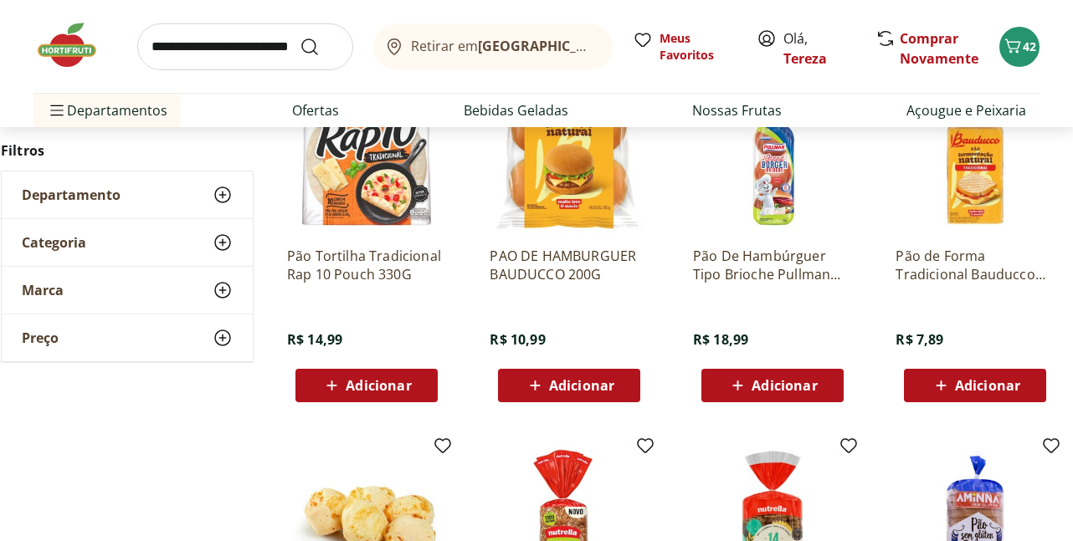
scroll to position [1967, 0]
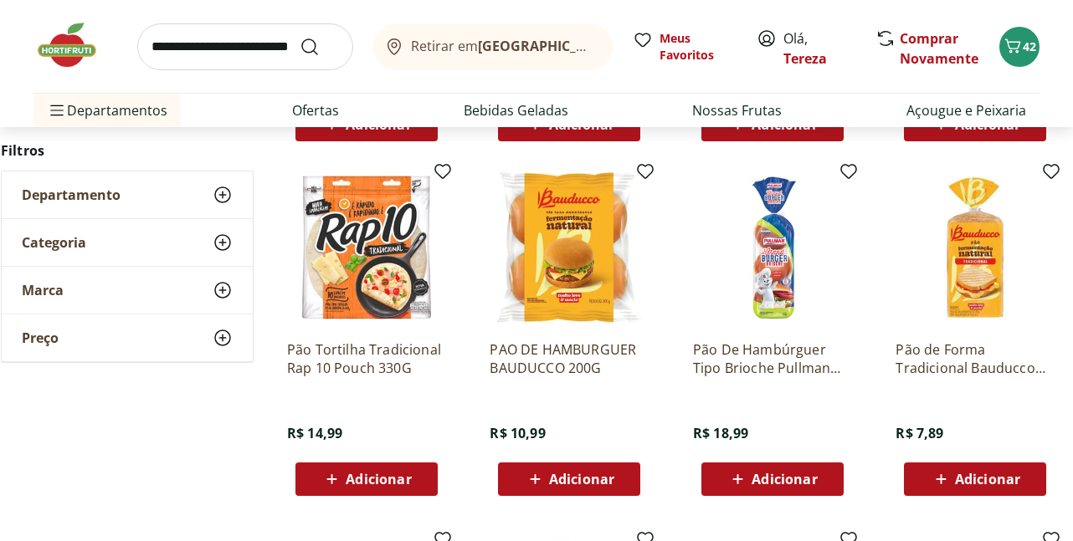
click at [982, 474] on span "Adicionar" at bounding box center [987, 479] width 65 height 13
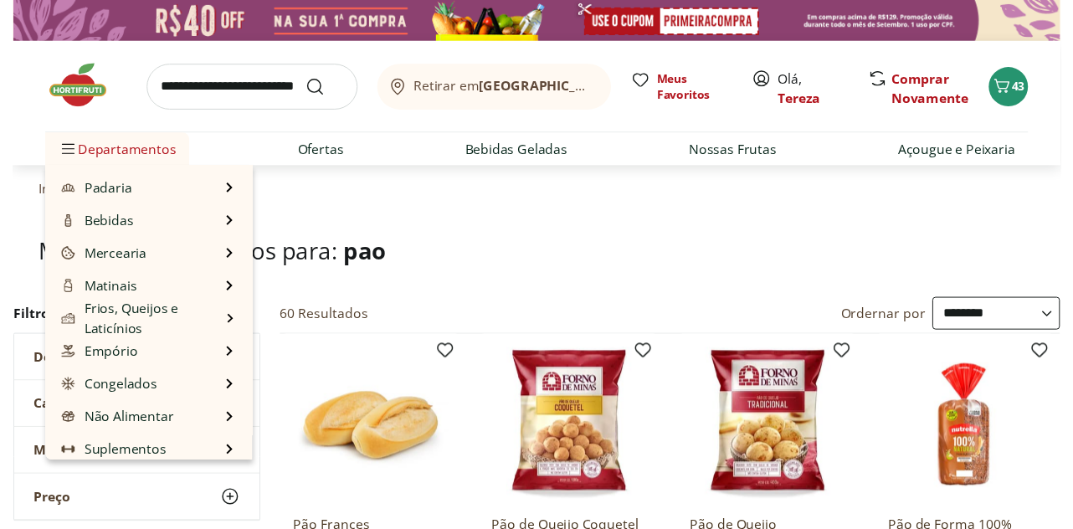
scroll to position [167, 0]
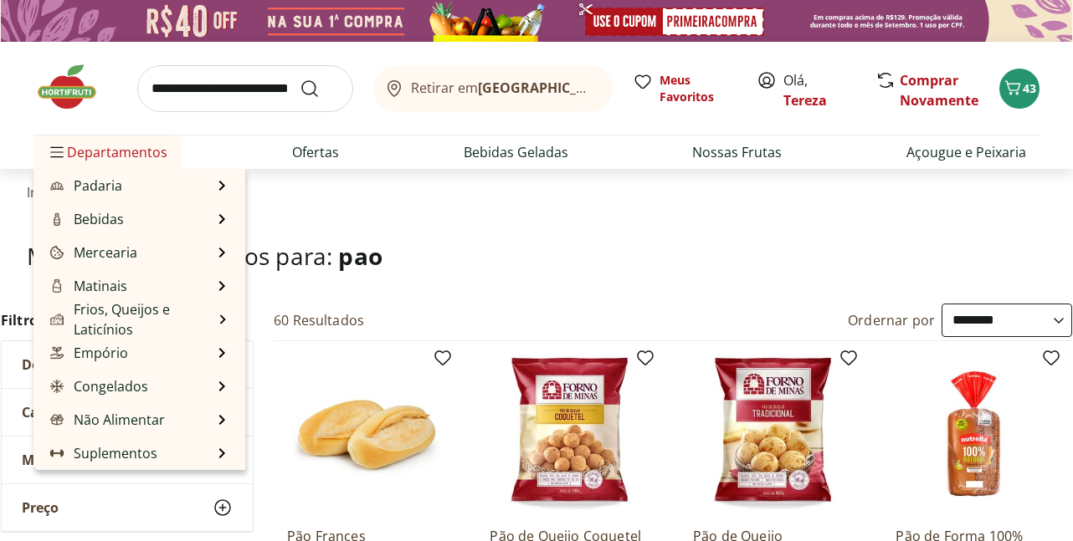
click at [113, 150] on span "Departamentos" at bounding box center [107, 152] width 121 height 40
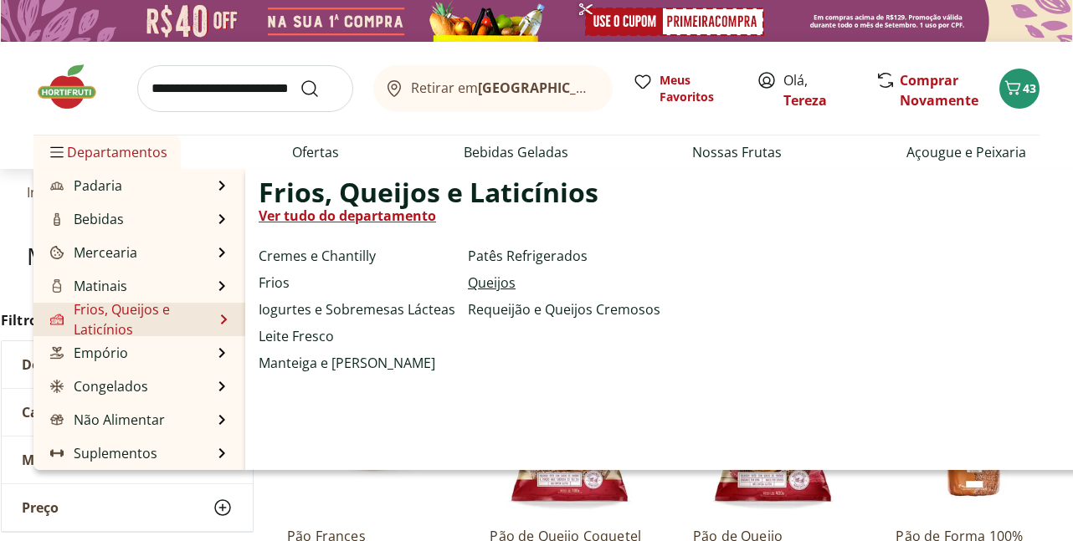
click at [494, 284] on link "Queijos" at bounding box center [492, 283] width 48 height 20
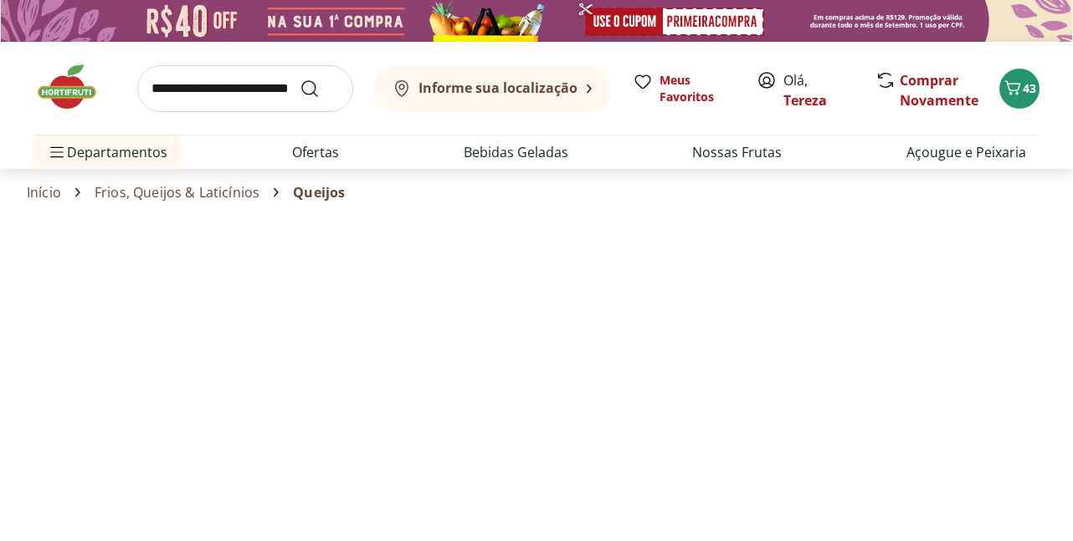
select select "**********"
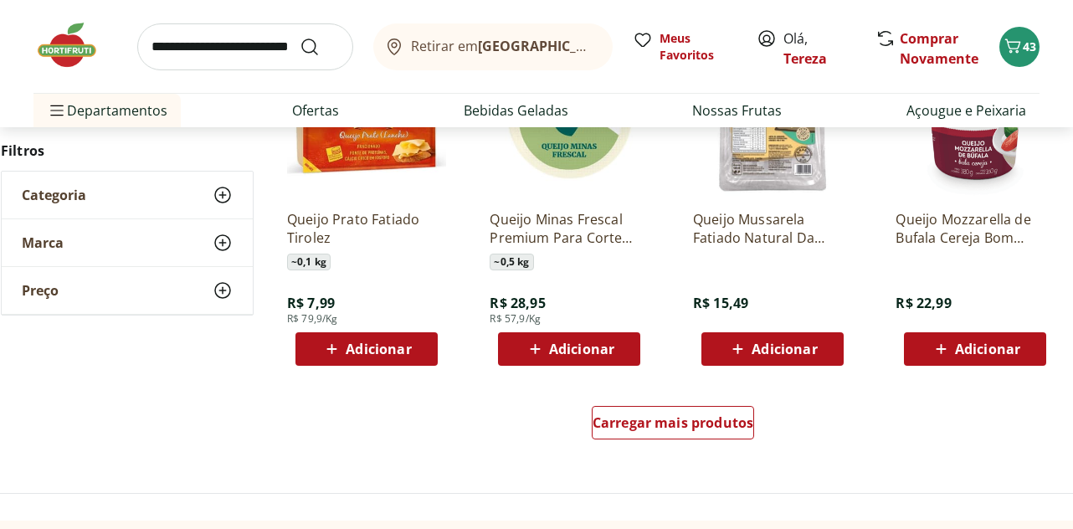
scroll to position [1004, 0]
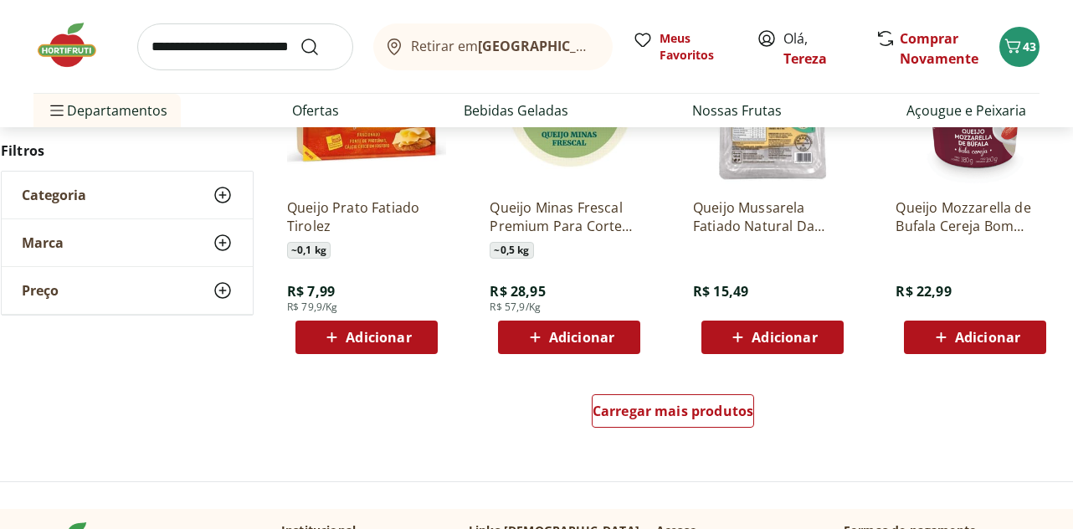
click at [364, 340] on span "Adicionar" at bounding box center [378, 337] width 65 height 13
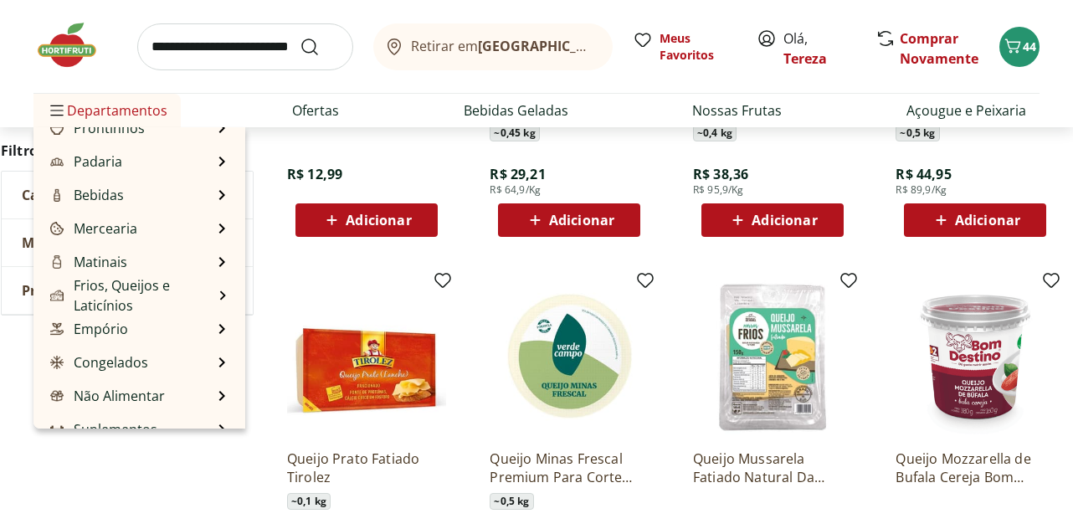
scroll to position [167, 0]
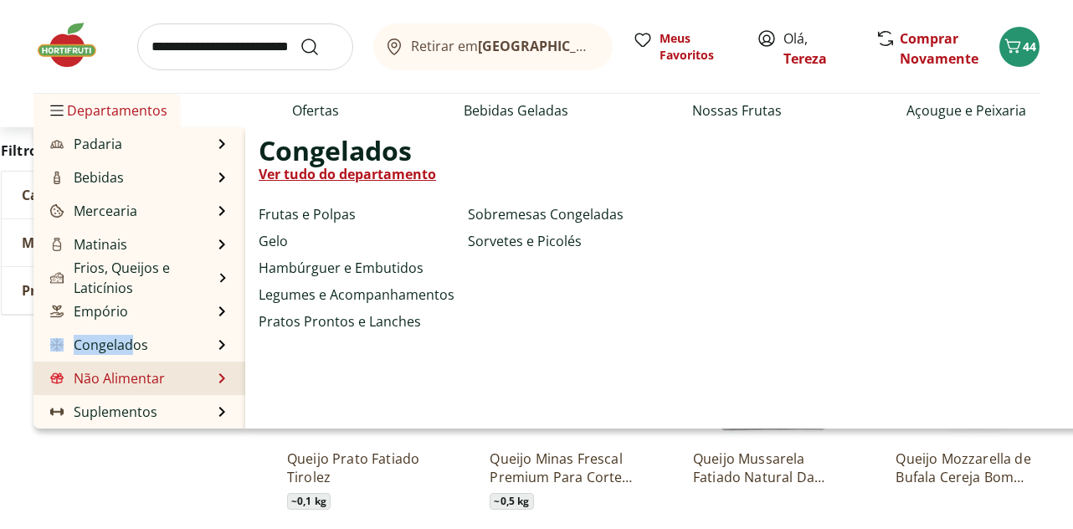
drag, startPoint x: 139, startPoint y: 346, endPoint x: 125, endPoint y: 365, distance: 23.9
click at [129, 357] on ul "Nossa Marca Nossa Marca Ver tudo do departamento Açougue & Peixaria Congelados …" at bounding box center [139, 277] width 212 height 301
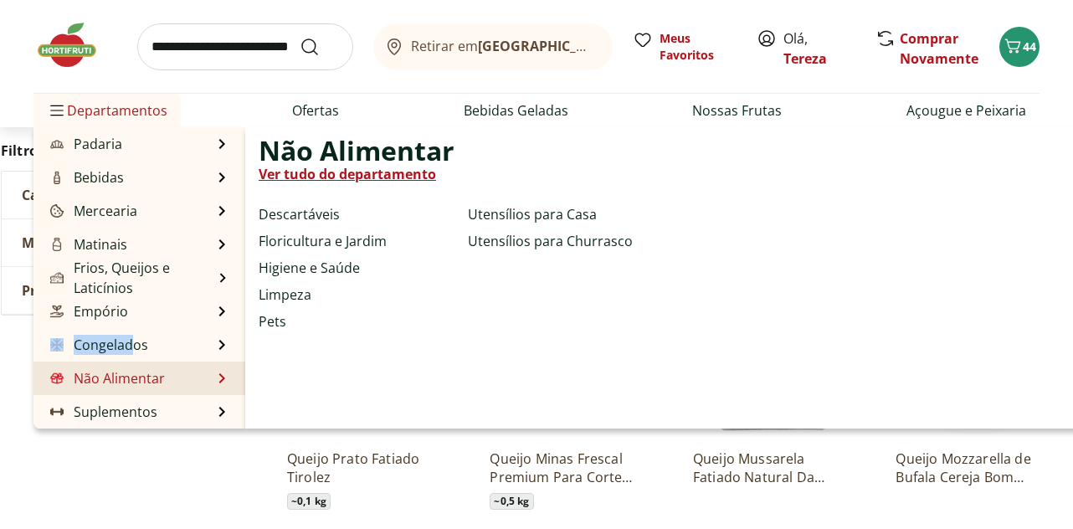
click at [121, 371] on link "Não Alimentar" at bounding box center [106, 378] width 118 height 20
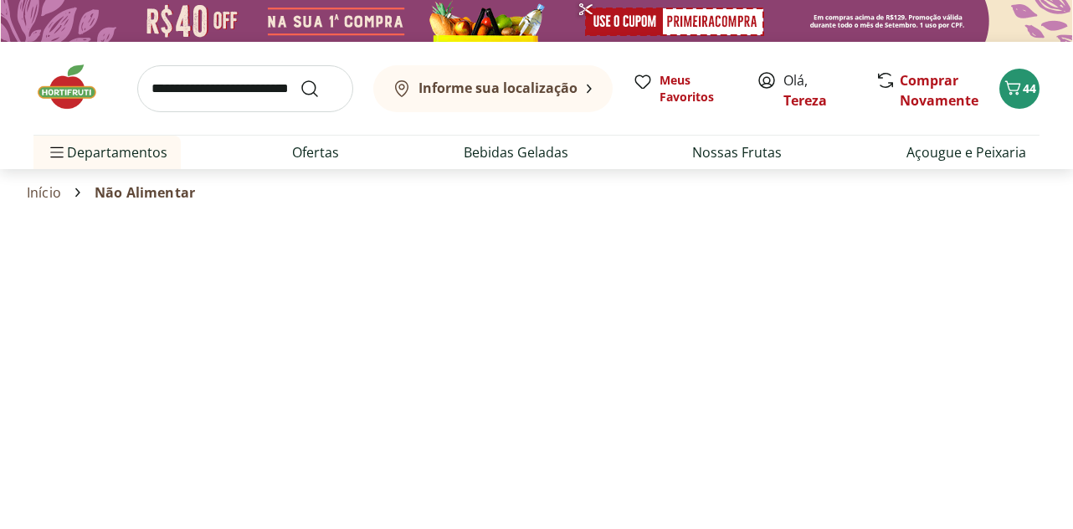
select select "**********"
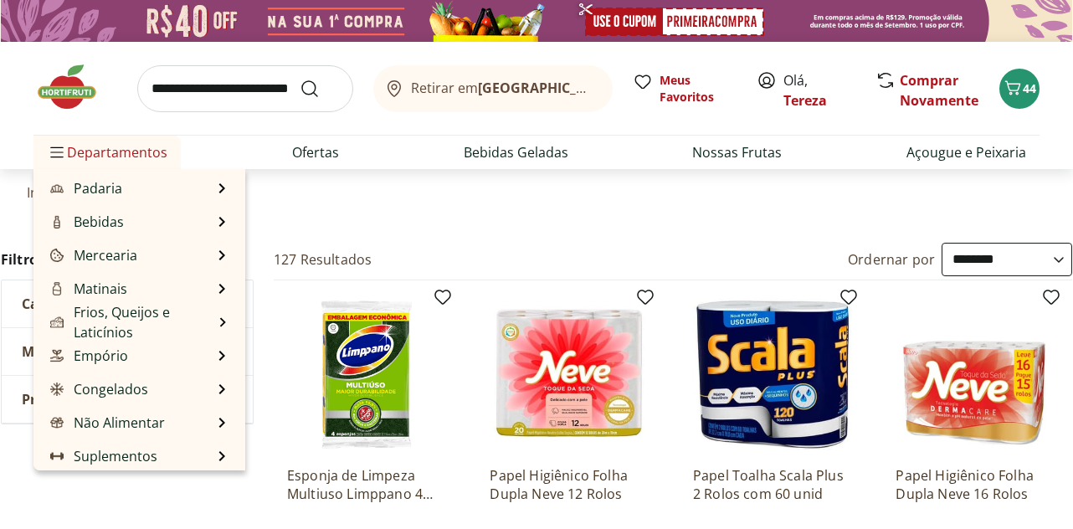
scroll to position [167, 0]
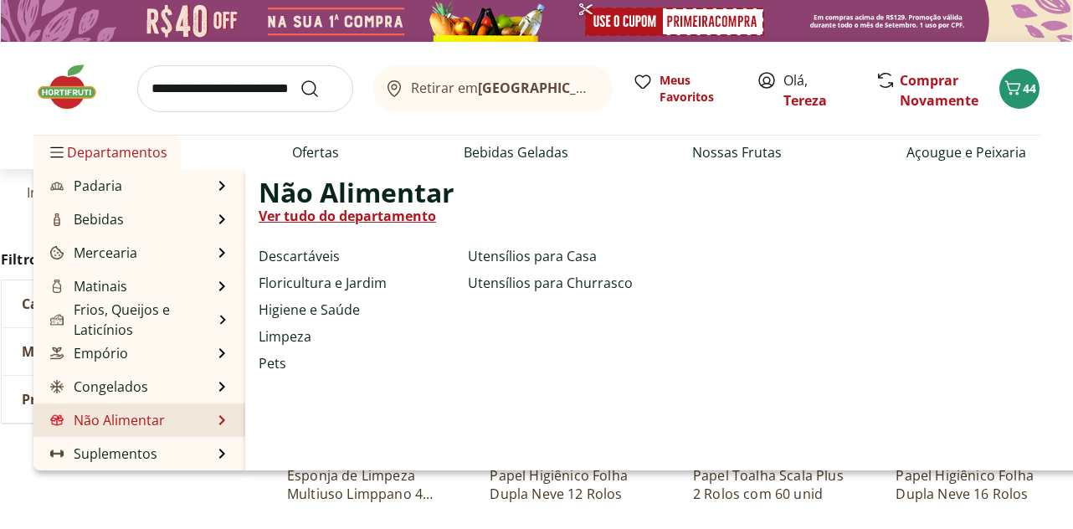
click at [102, 419] on link "Não Alimentar" at bounding box center [106, 420] width 118 height 20
click at [298, 339] on link "Limpeza" at bounding box center [285, 336] width 53 height 20
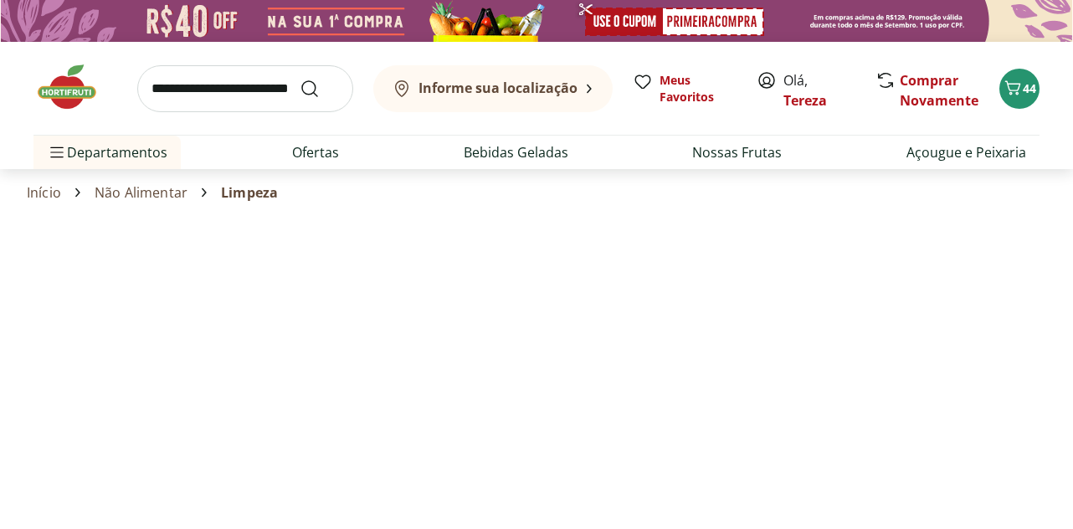
select select "**********"
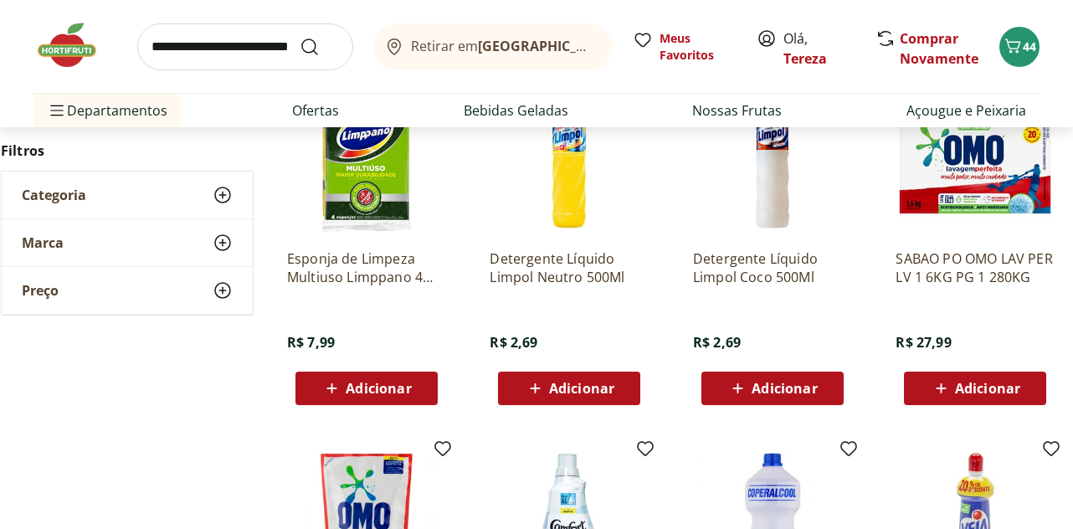
scroll to position [251, 0]
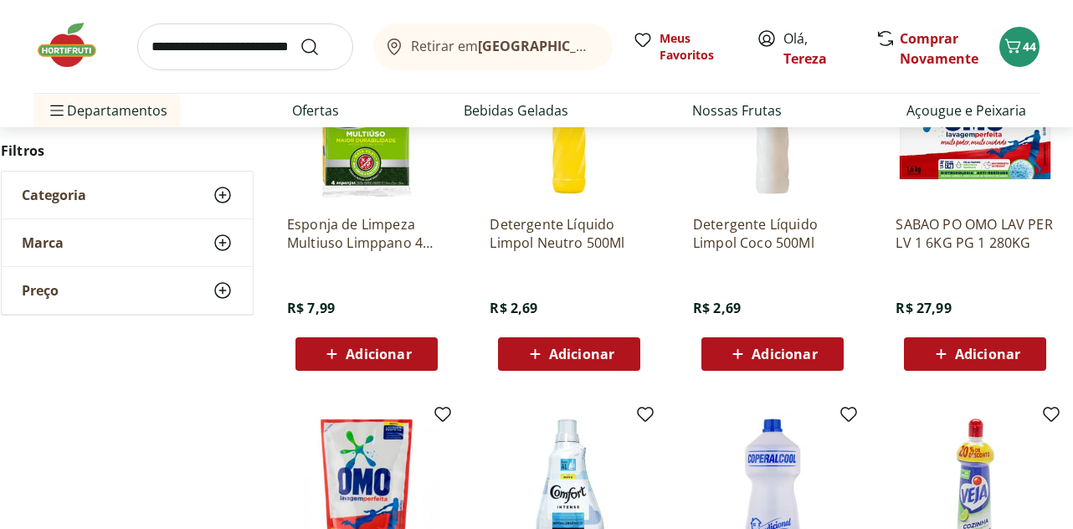
click at [787, 354] on span "Adicionar" at bounding box center [783, 353] width 65 height 13
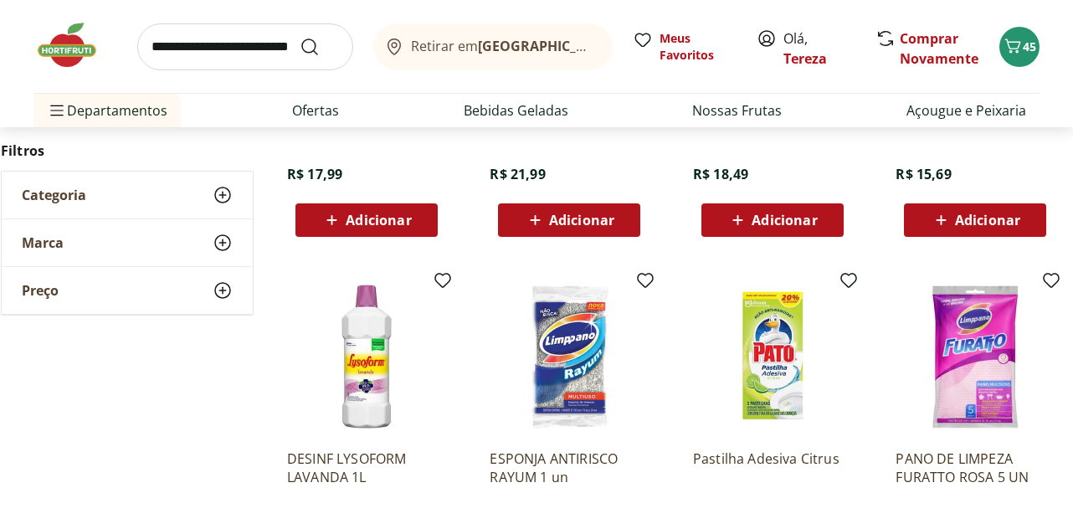
scroll to position [1004, 0]
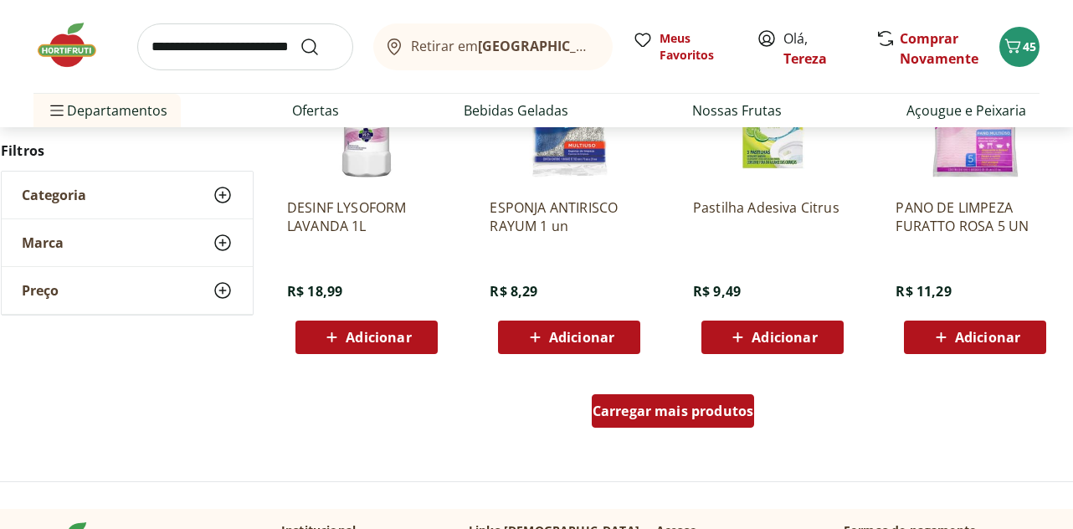
click at [636, 413] on span "Carregar mais produtos" at bounding box center [673, 410] width 162 height 13
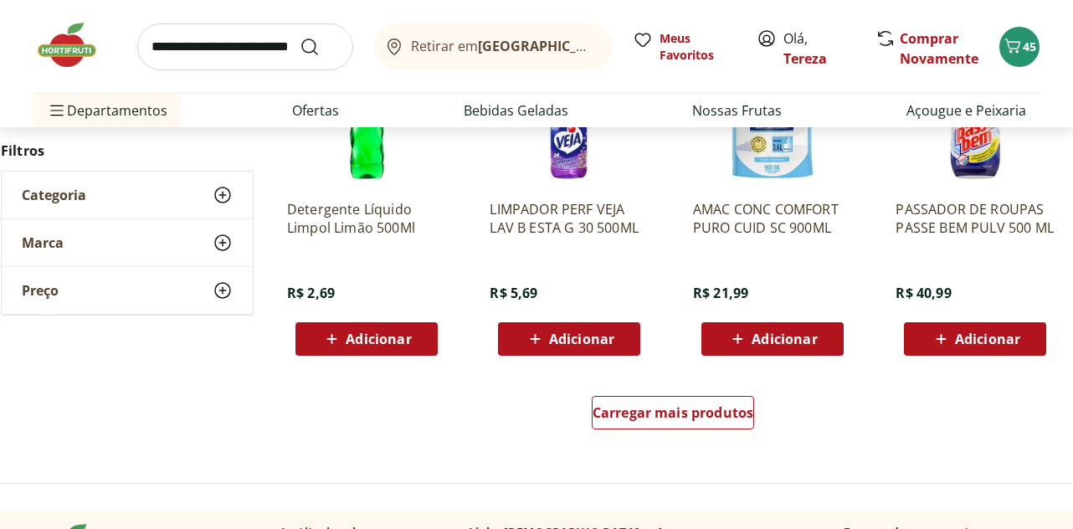
scroll to position [2176, 0]
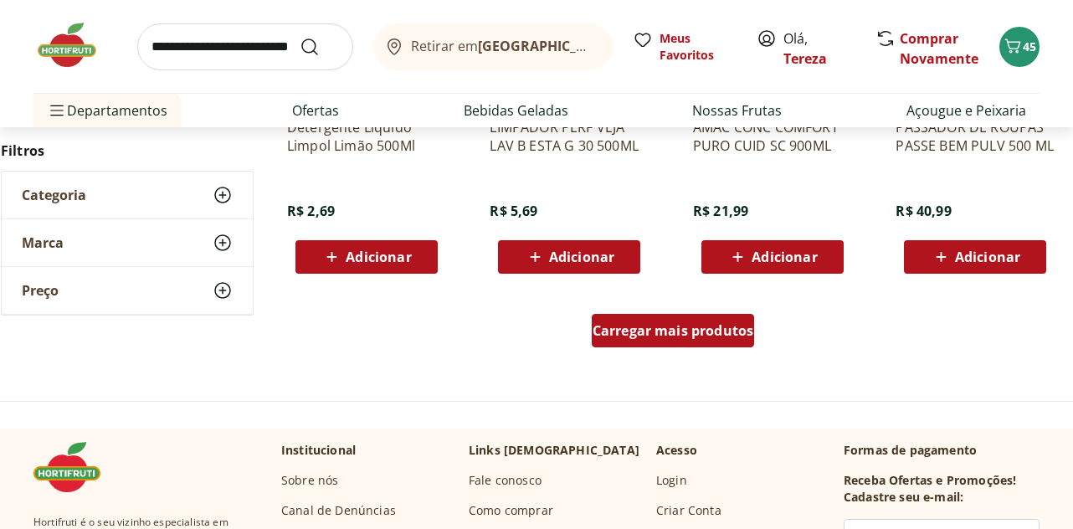
click at [628, 341] on div "Carregar mais produtos" at bounding box center [673, 330] width 163 height 33
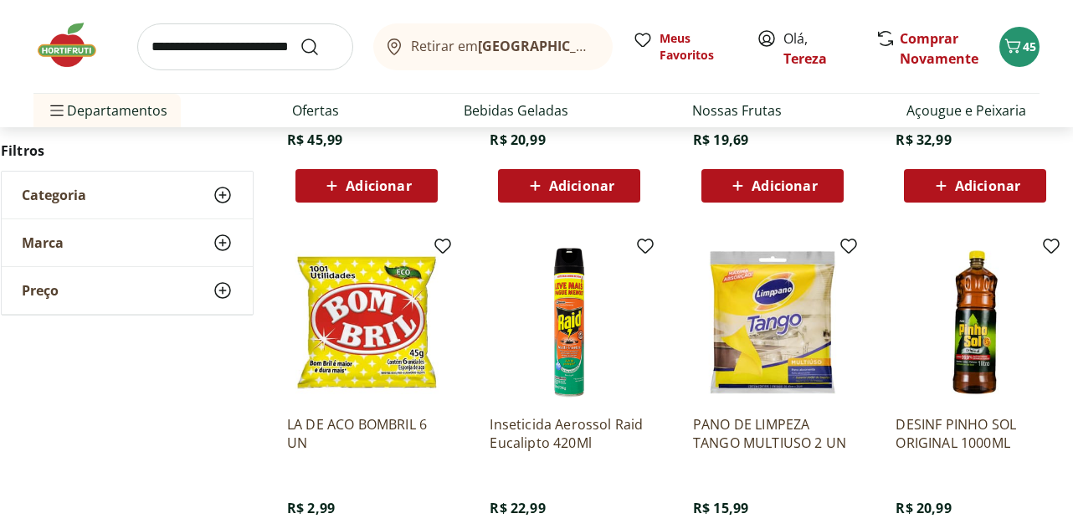
scroll to position [3013, 0]
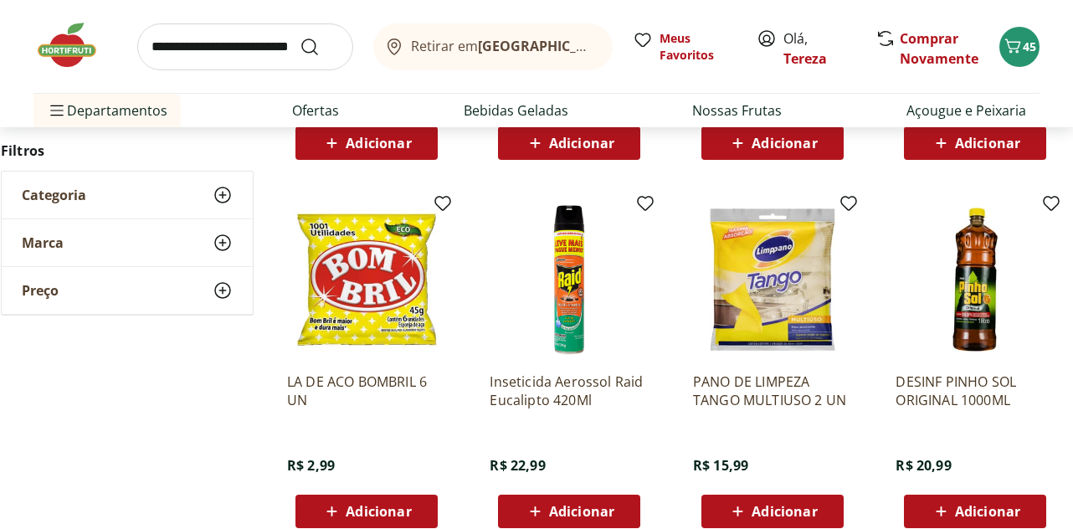
click at [787, 510] on span "Adicionar" at bounding box center [783, 511] width 65 height 13
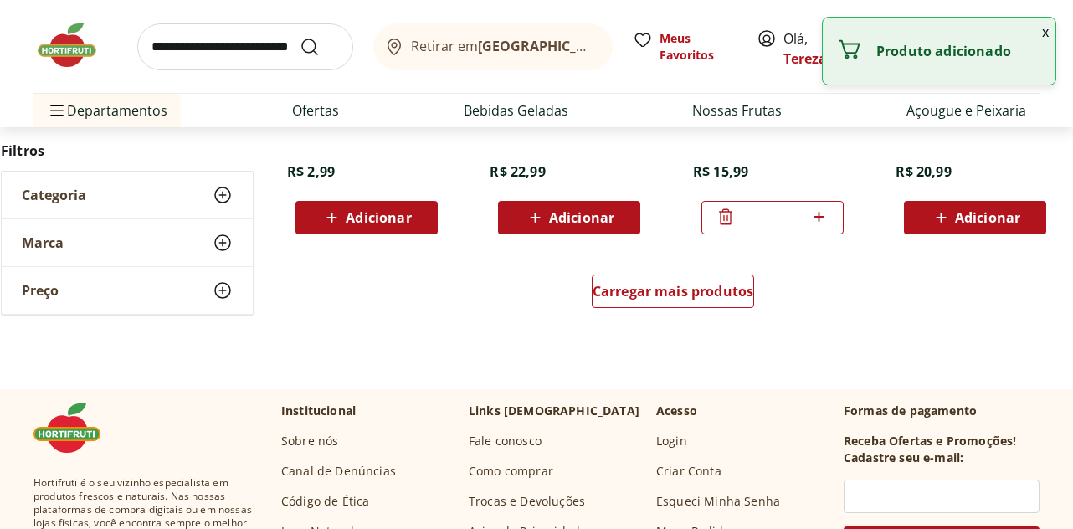
scroll to position [3347, 0]
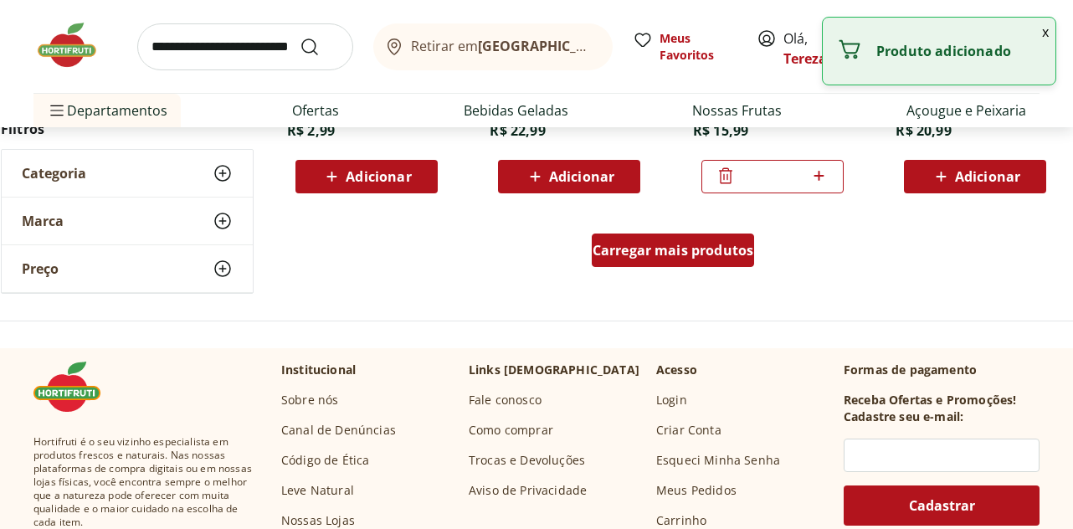
click at [665, 264] on div "Carregar mais produtos" at bounding box center [673, 249] width 163 height 33
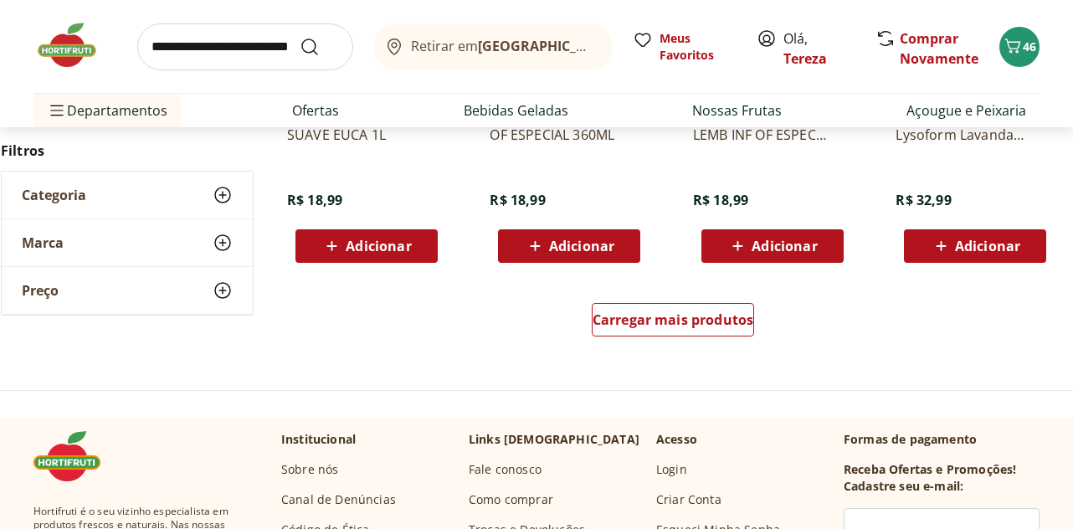
scroll to position [4435, 0]
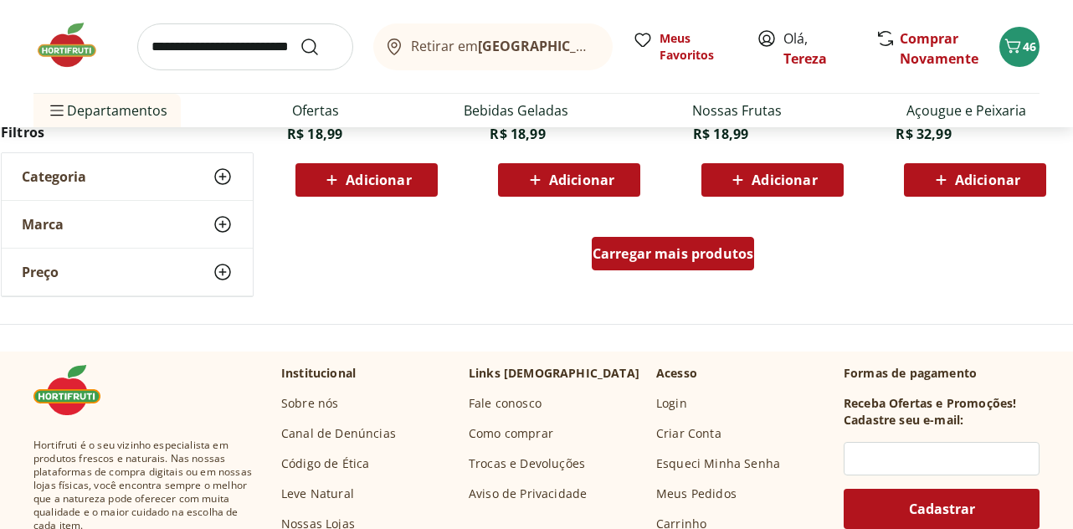
click at [665, 258] on span "Carregar mais produtos" at bounding box center [673, 253] width 162 height 13
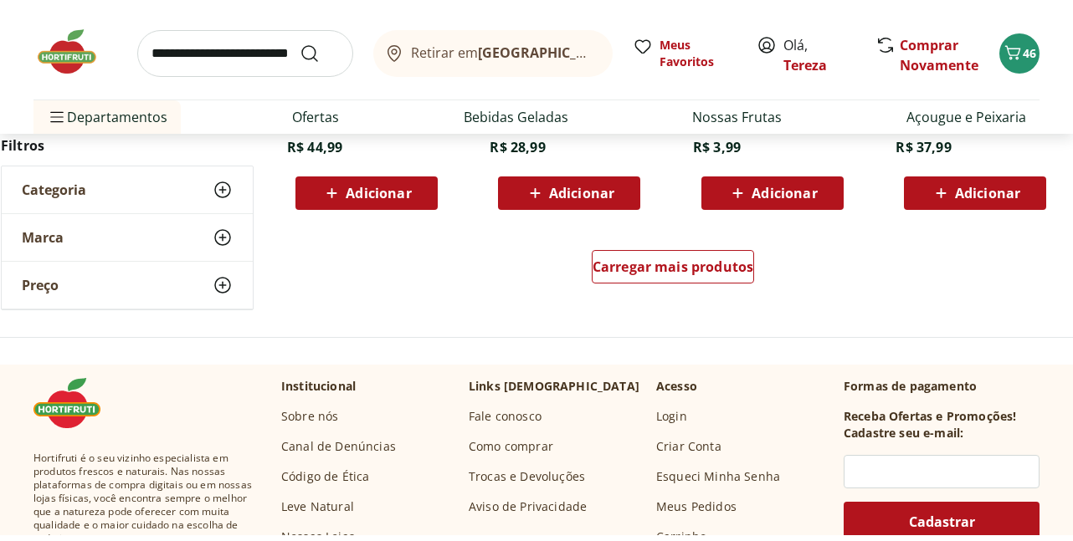
scroll to position [5523, 0]
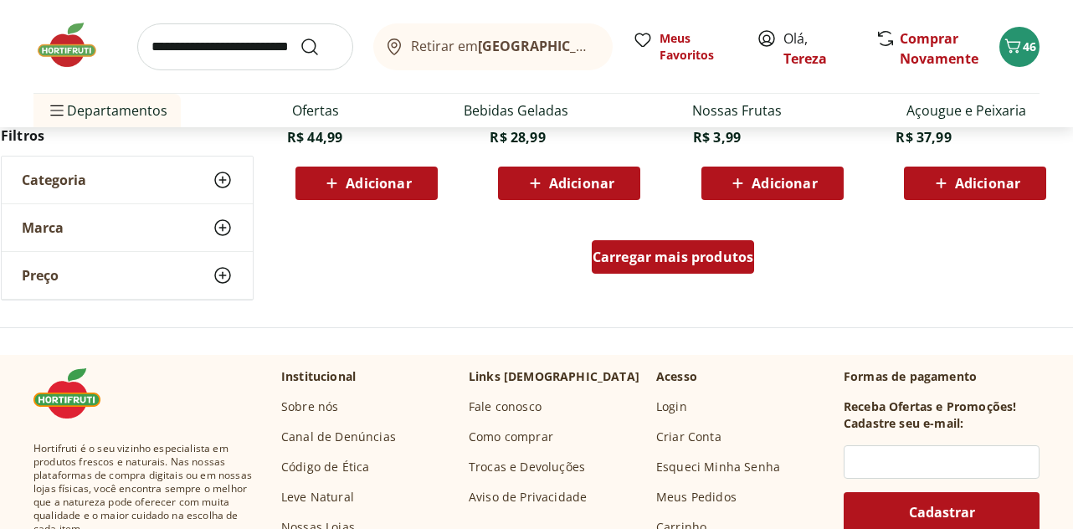
click at [669, 260] on span "Carregar mais produtos" at bounding box center [673, 256] width 162 height 13
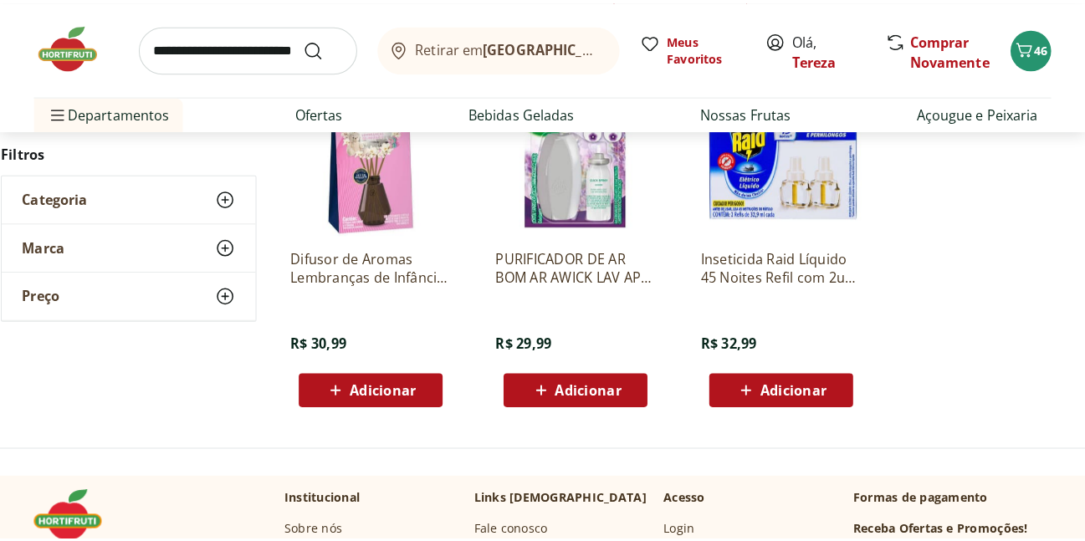
scroll to position [154, 0]
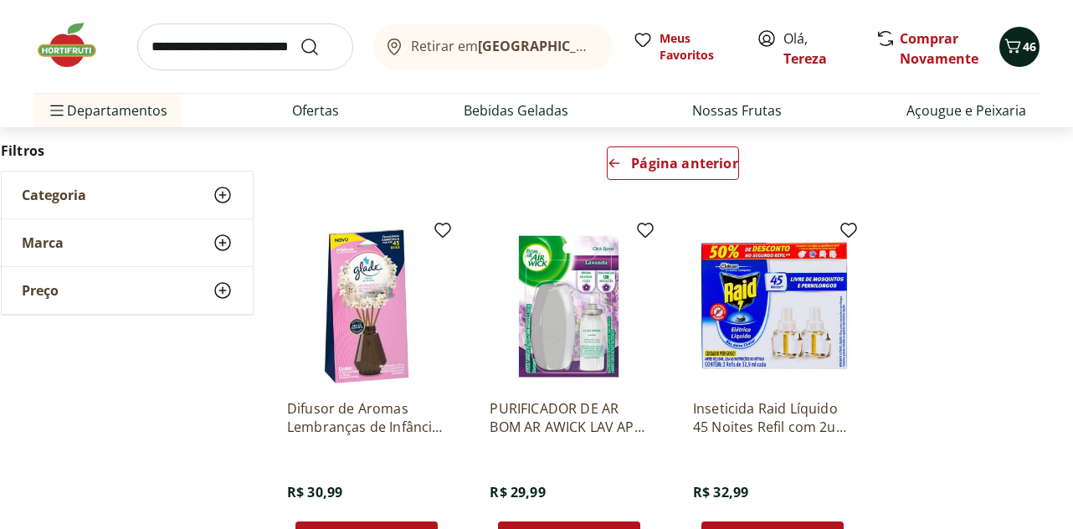
click at [1013, 47] on icon "Carrinho" at bounding box center [1013, 46] width 20 height 20
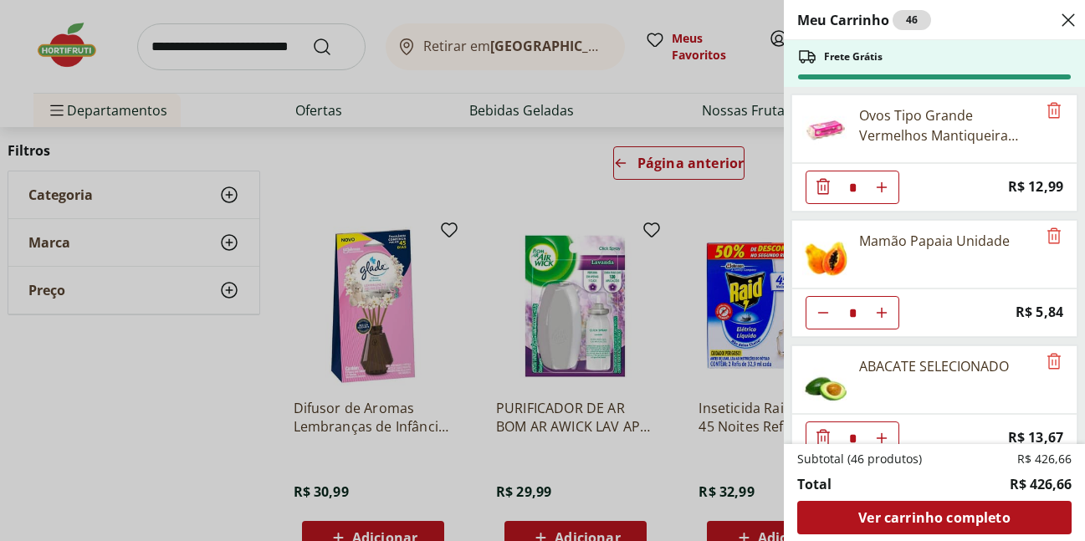
click at [883, 187] on use "Aumentar Quantidade" at bounding box center [881, 187] width 13 height 13
type input "*"
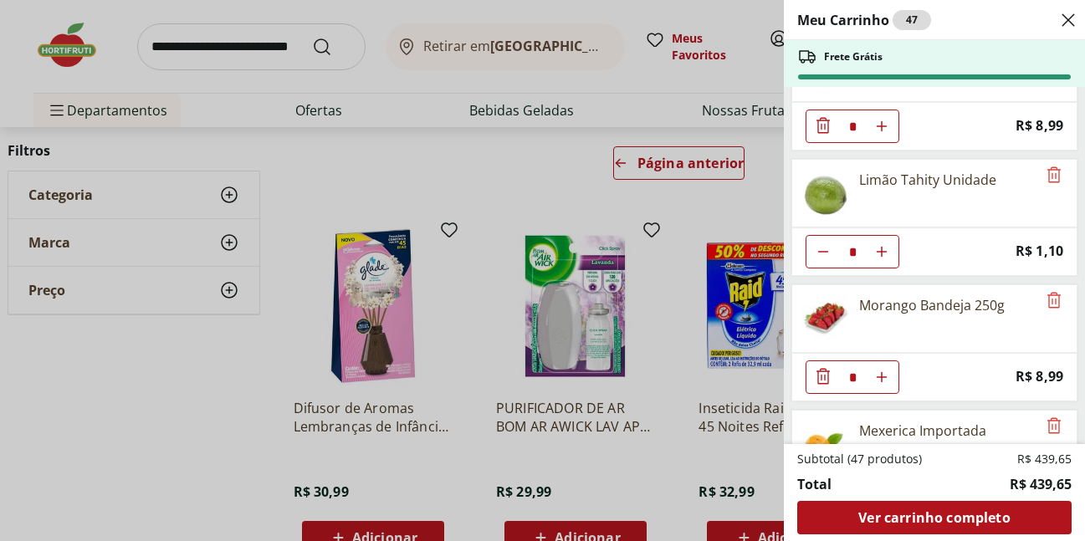
scroll to position [502, 0]
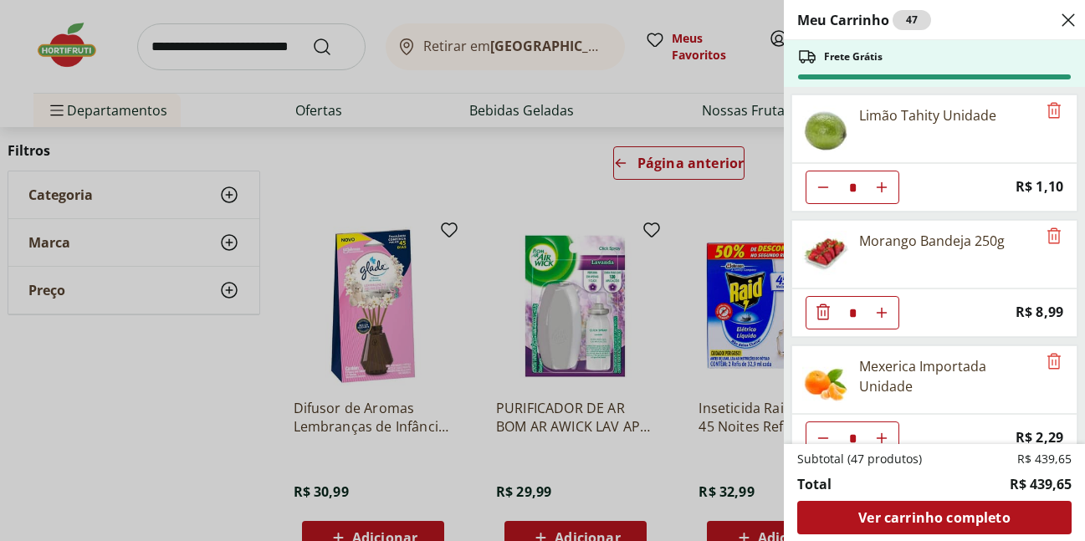
click at [882, 186] on use "Aumentar Quantidade" at bounding box center [881, 187] width 13 height 13
type input "*"
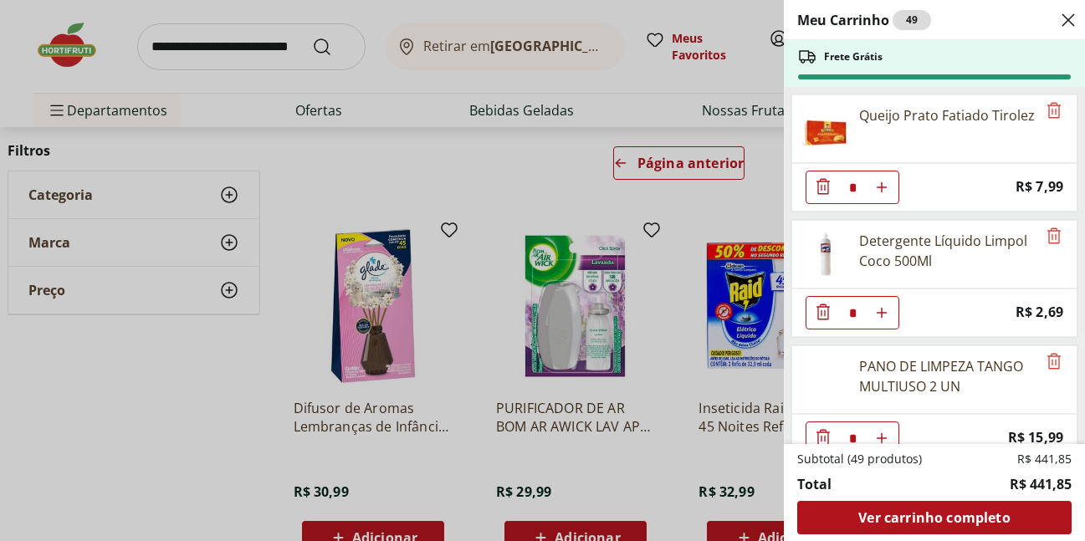
scroll to position [3038, 0]
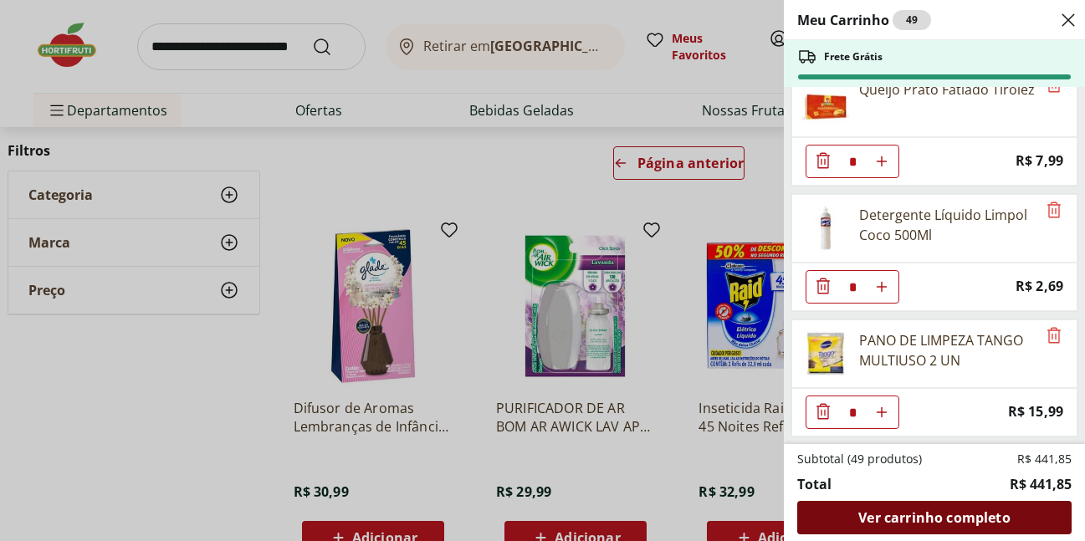
click at [951, 512] on span "Ver carrinho completo" at bounding box center [934, 517] width 151 height 13
